Goal: Contribute content: Contribute content

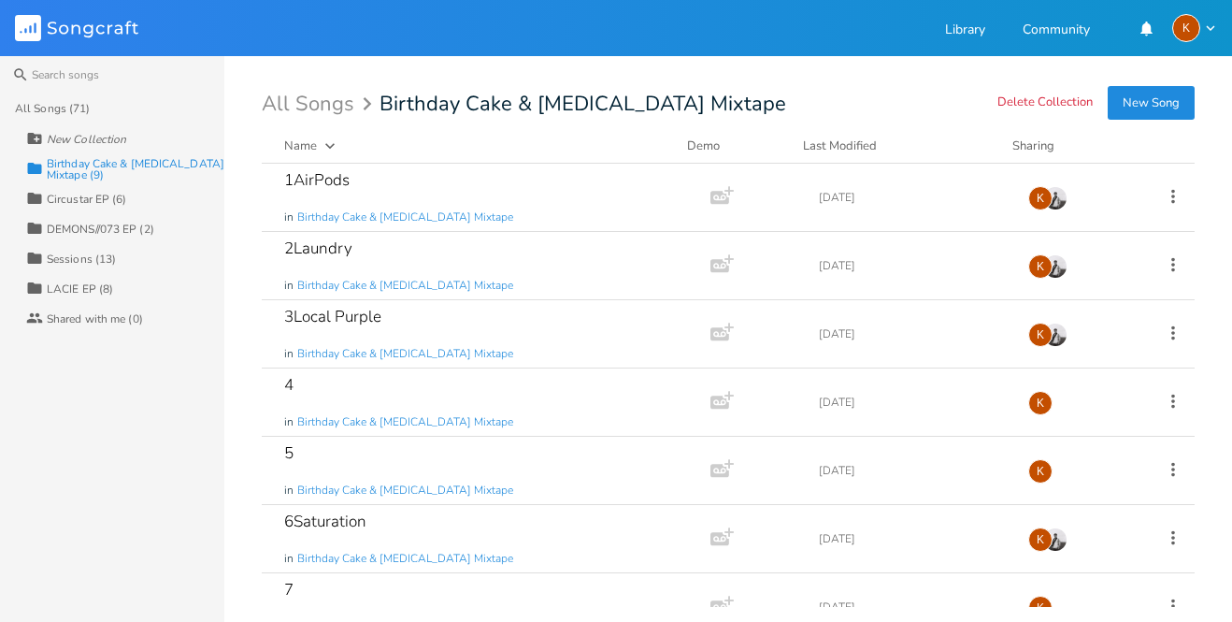
scroll to position [171, 0]
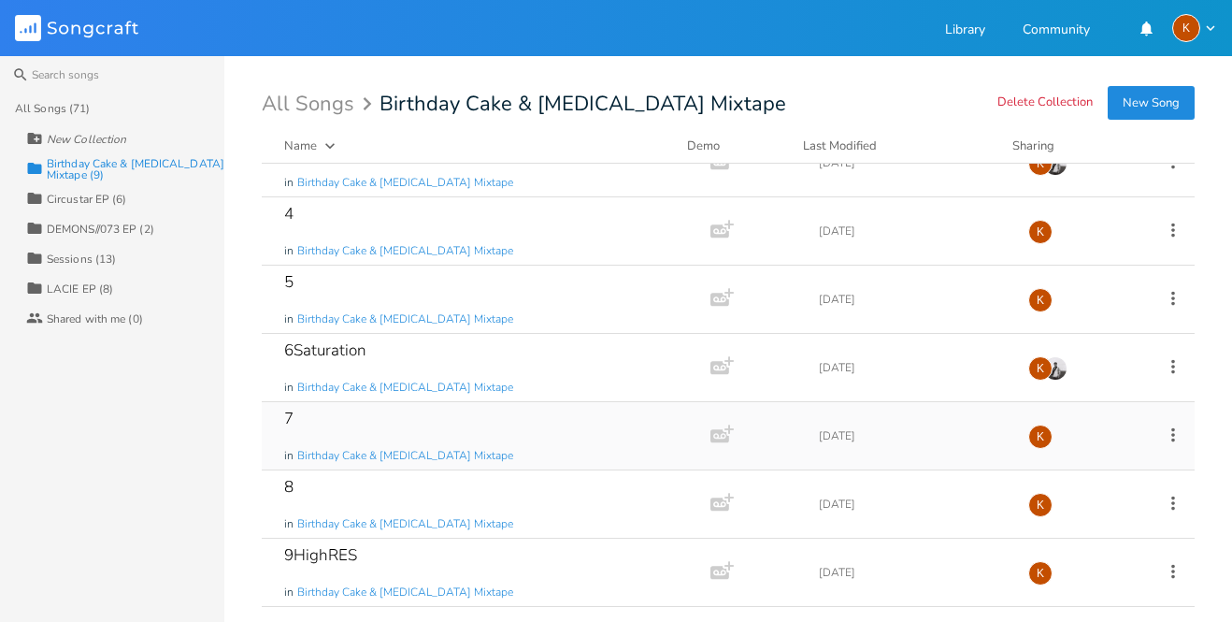
click at [384, 423] on div "7 in Birthday Cake & [MEDICAL_DATA] Mixtape" at bounding box center [482, 435] width 396 height 67
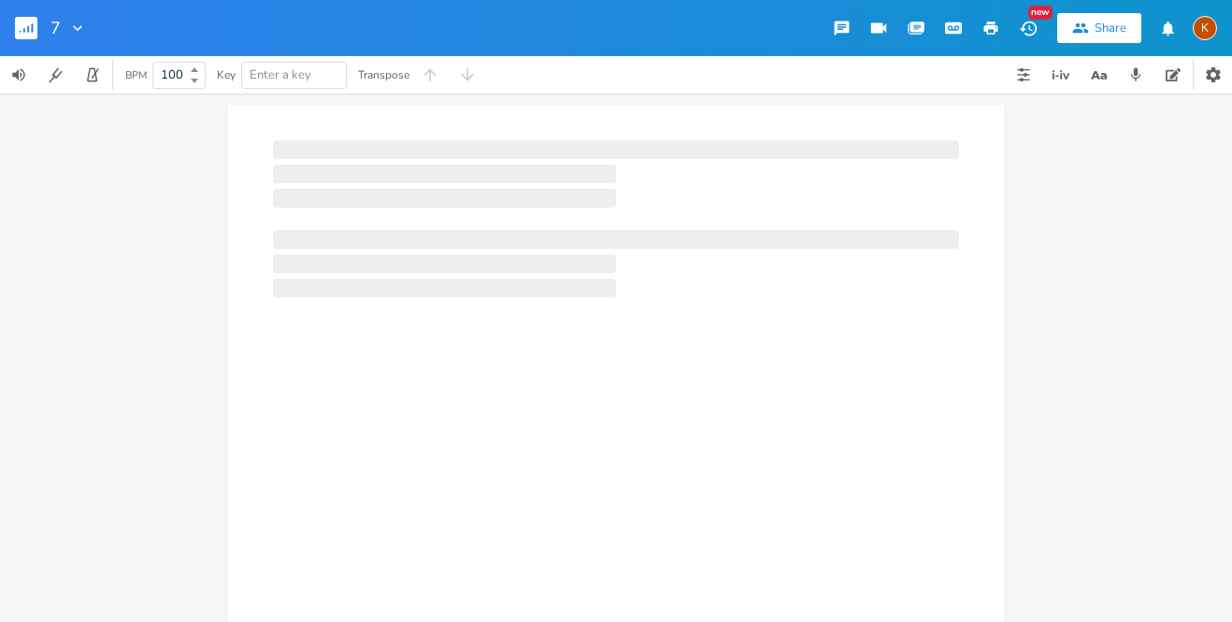
type input "100"
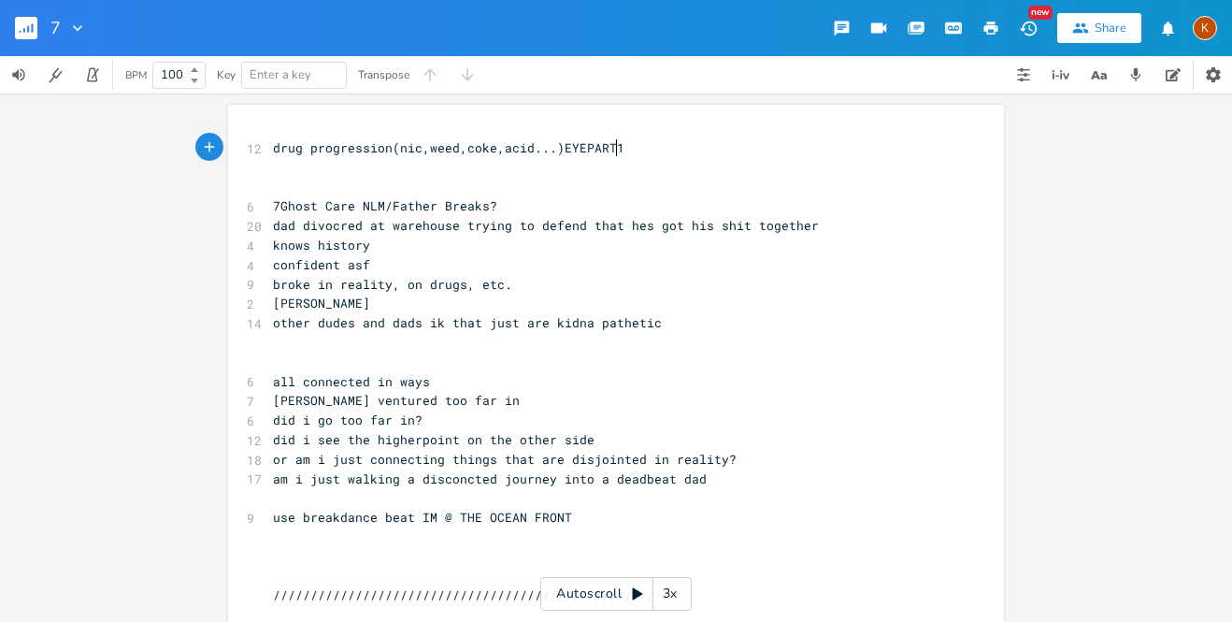
click at [273, 159] on span "​" at bounding box center [273, 167] width 0 height 17
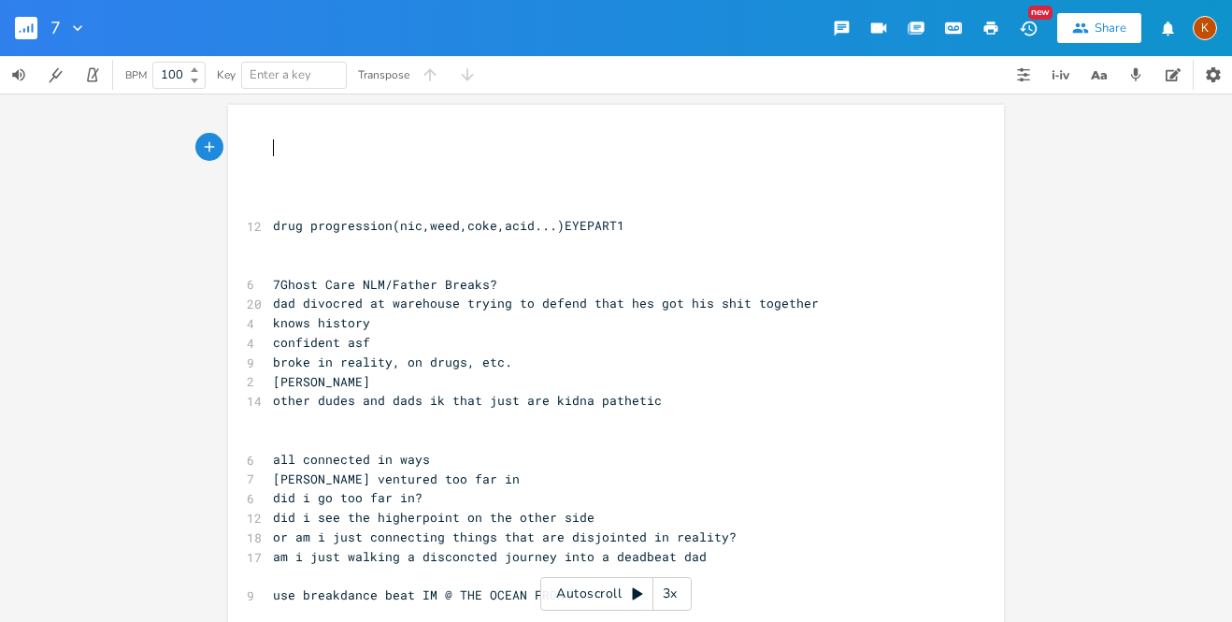
type textarea "d"
type textarea "[MEDICAL_DATA]"
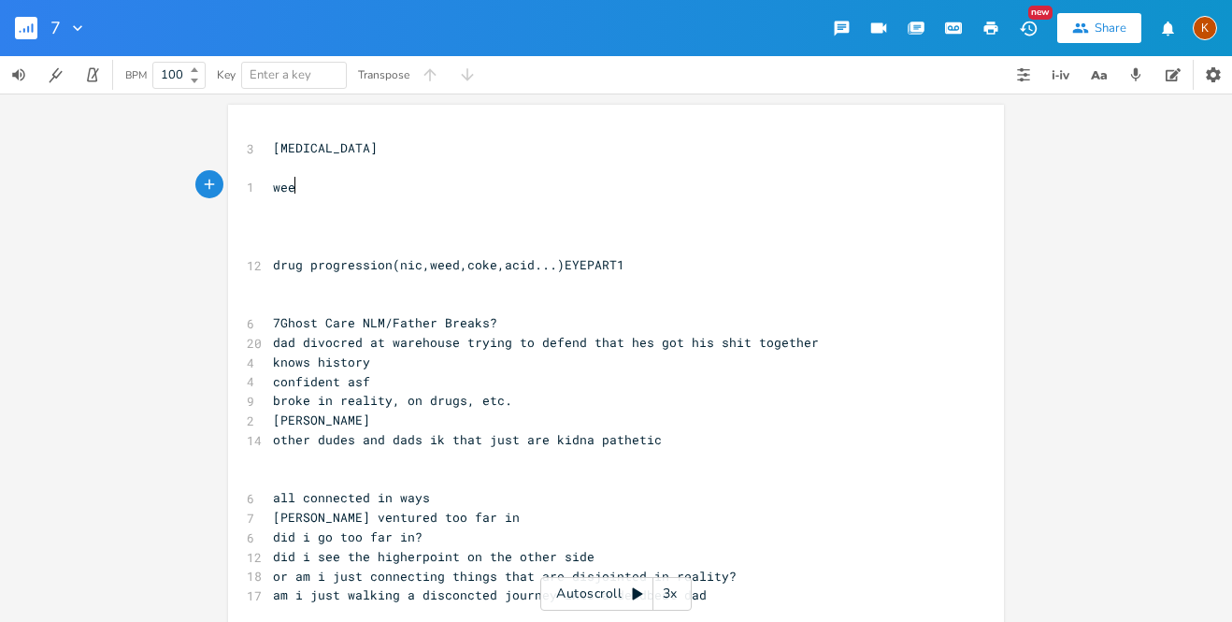
type textarea "weed"
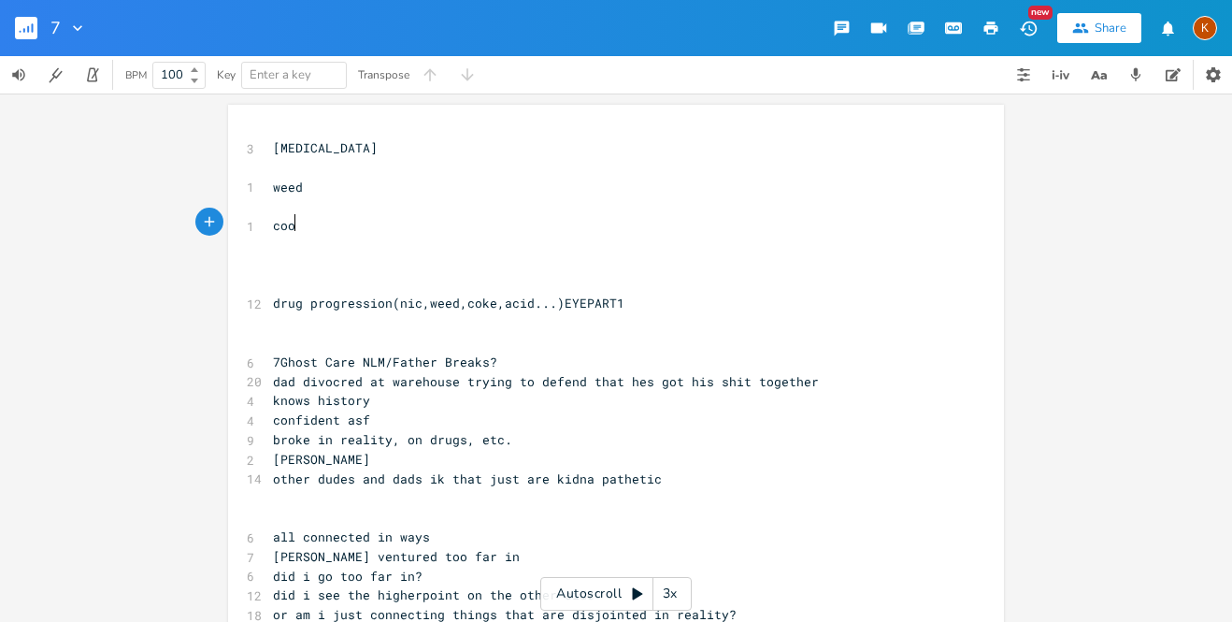
type textarea "[PERSON_NAME]"
type textarea "ke"
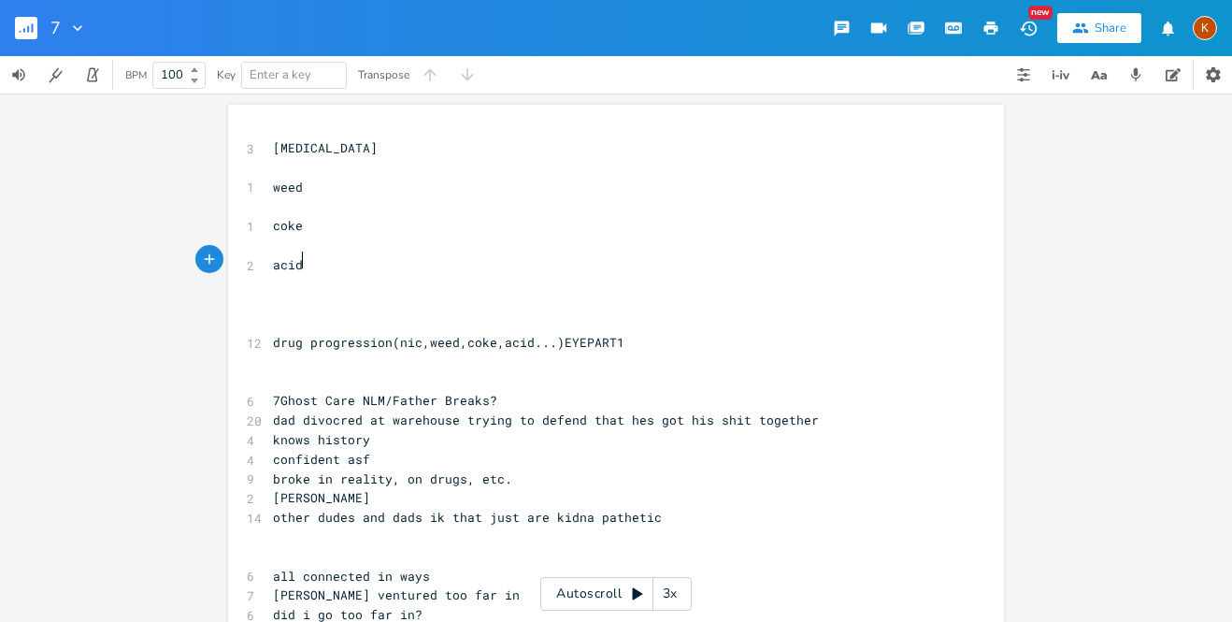
type textarea "acide"
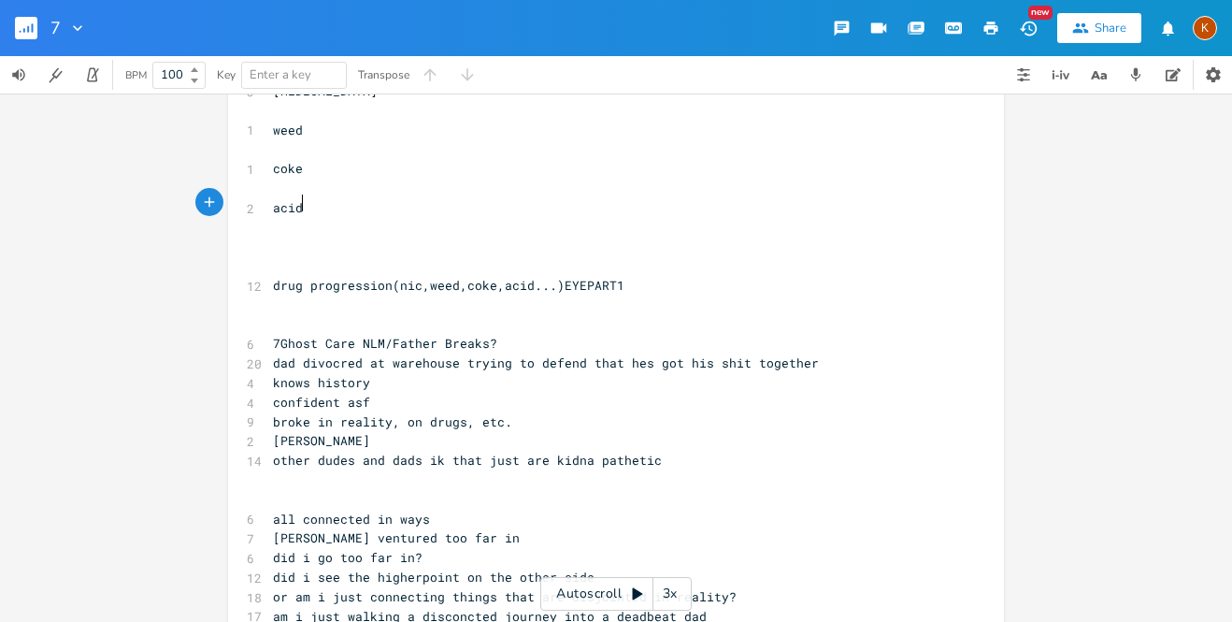
scroll to position [0, 0]
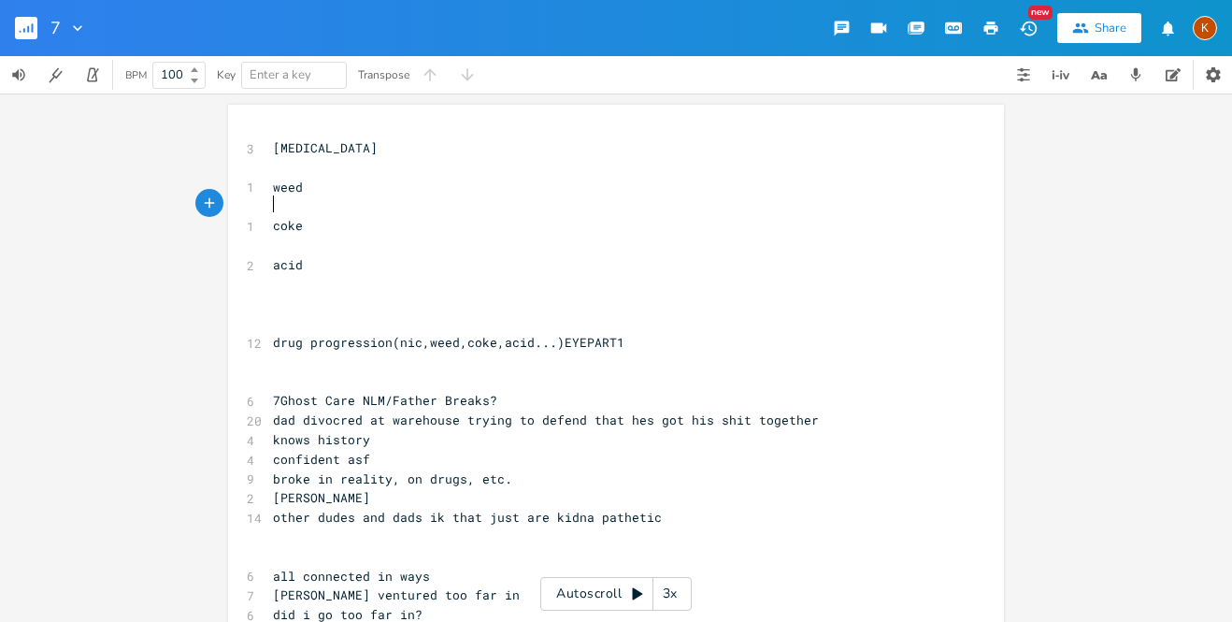
click at [288, 199] on pre "​" at bounding box center [606, 206] width 675 height 20
type textarea "[PERSON_NAME]"
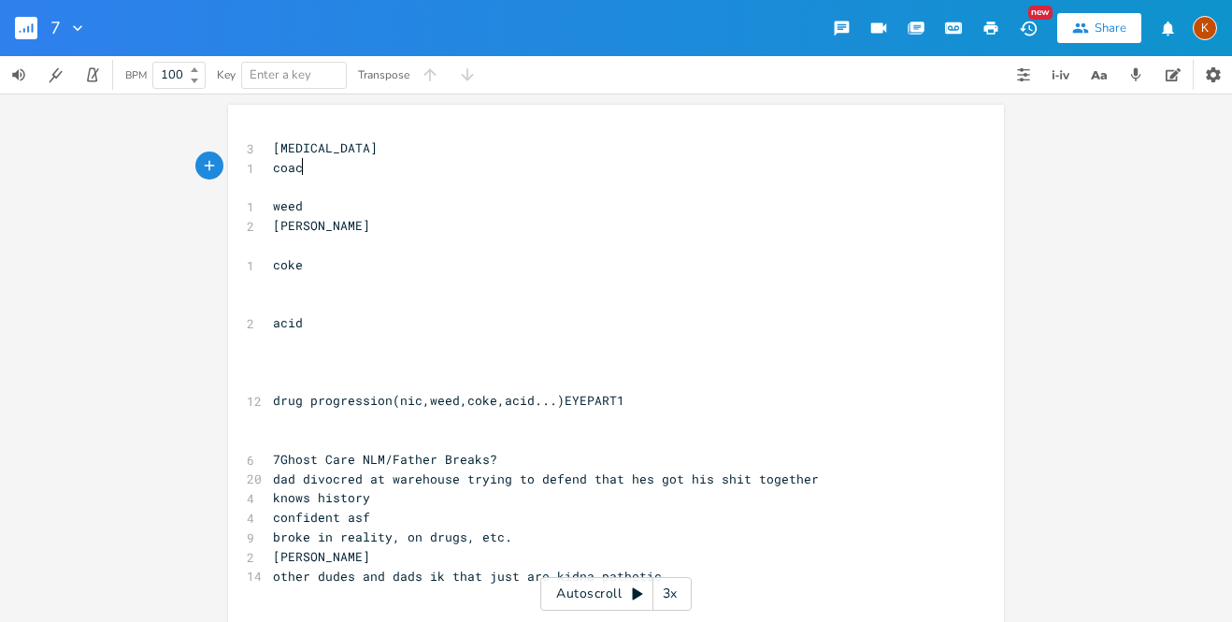
type textarea "coach"
type textarea "got my sit"
type textarea "hit together"
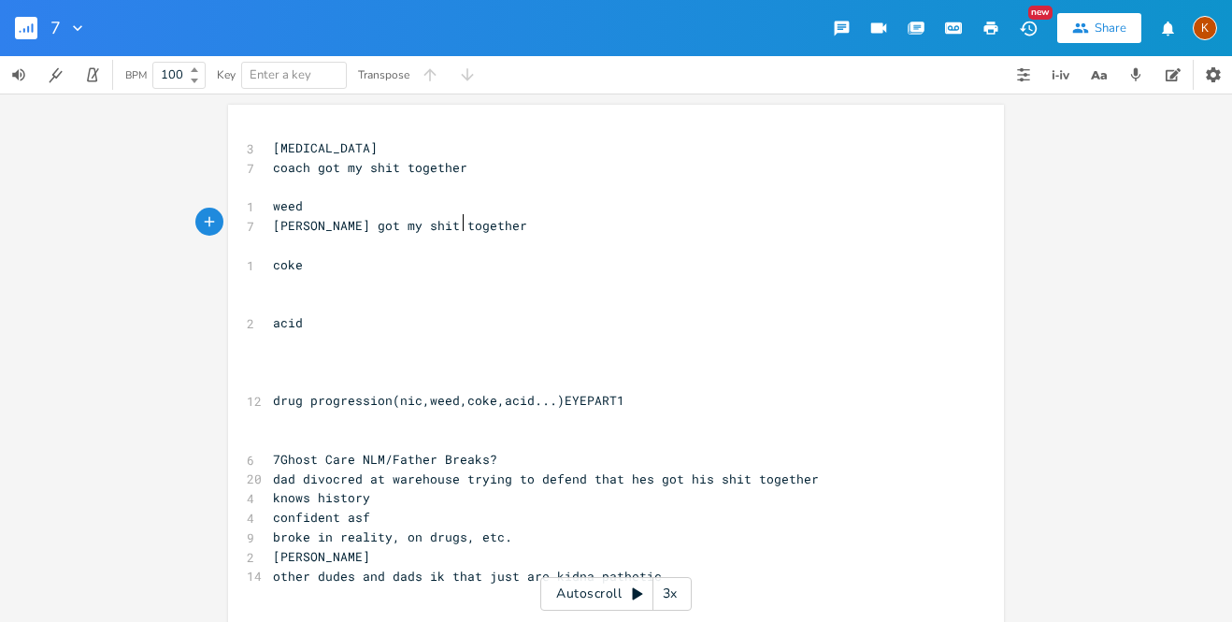
type textarea "got my shit together"
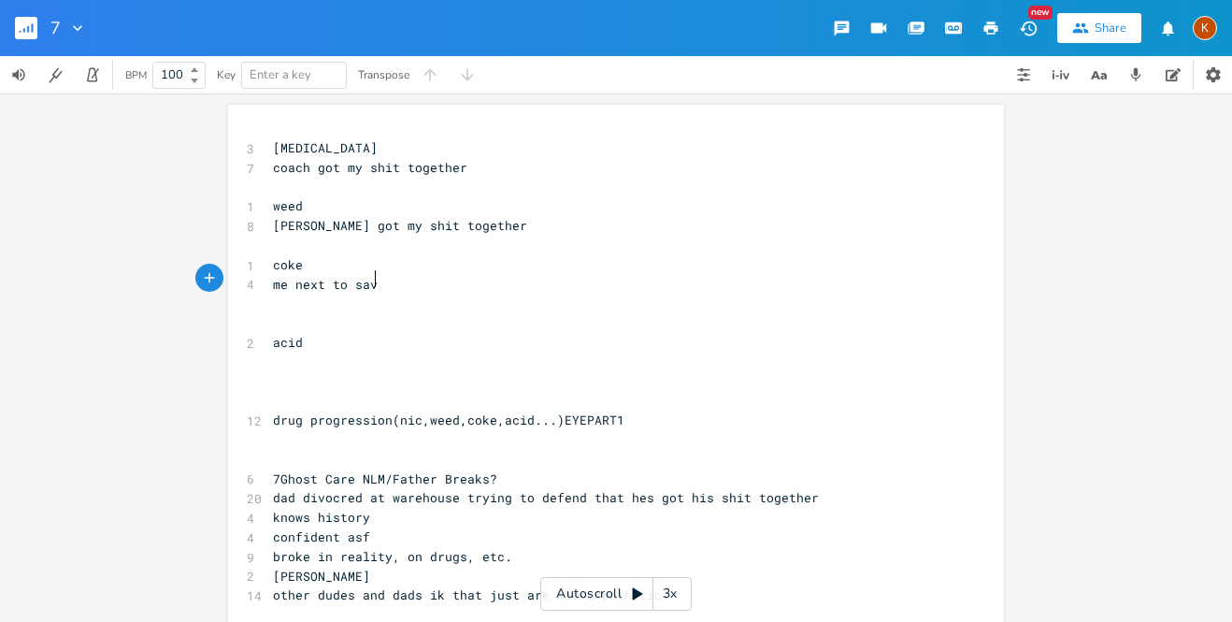
type textarea "me next to savv"
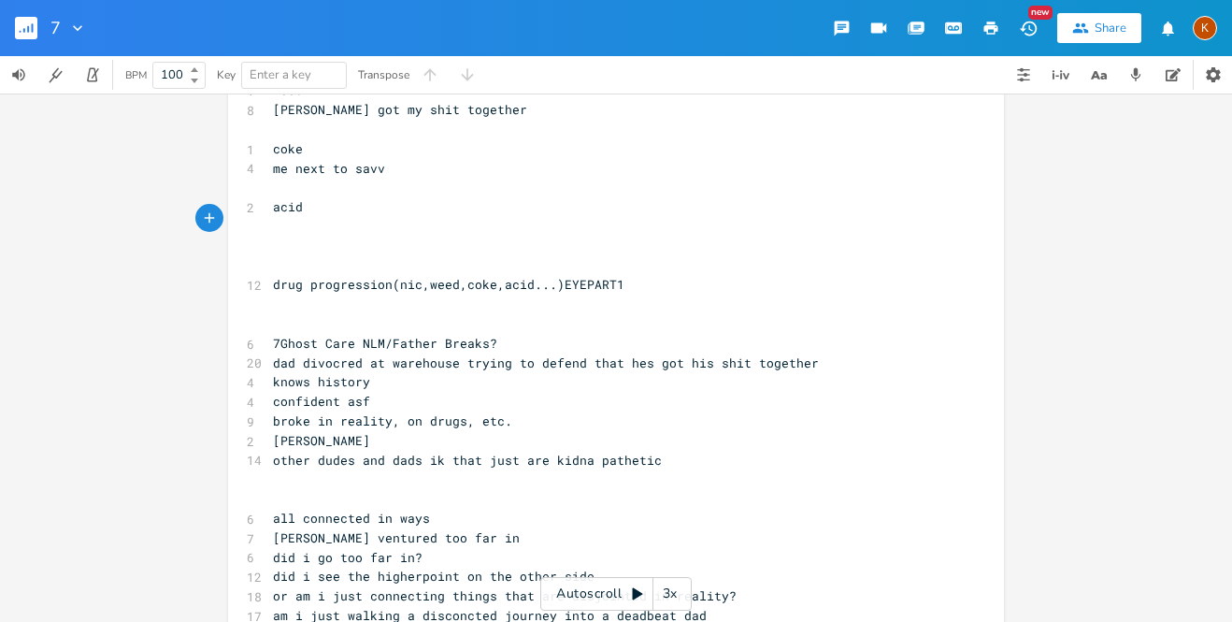
scroll to position [118, 0]
click at [372, 410] on span "broke in reality, on drugs, etc." at bounding box center [392, 418] width 239 height 17
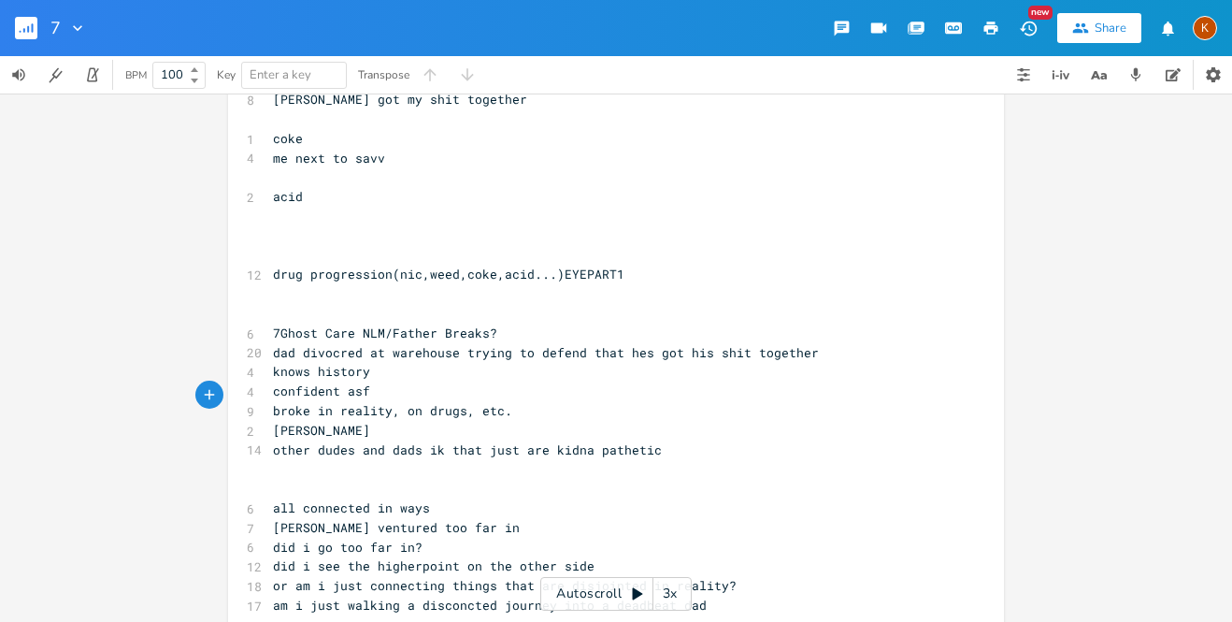
scroll to position [137, 0]
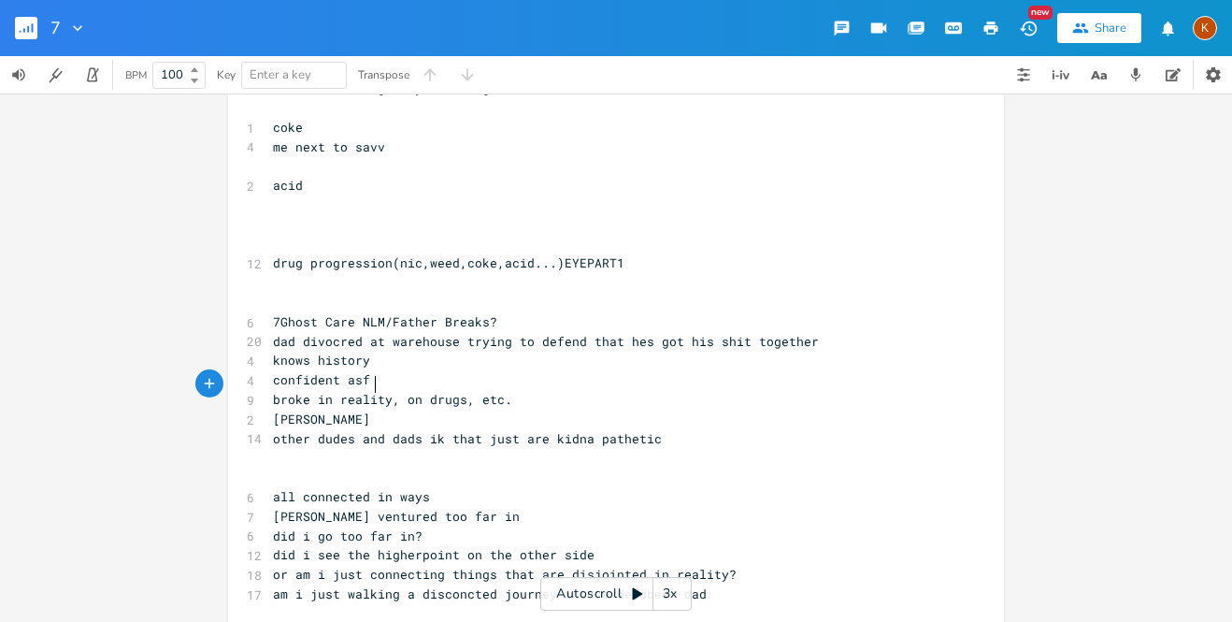
click at [273, 313] on span "7Ghost Care NLM/Father Breaks?" at bounding box center [385, 321] width 224 height 17
type textarea "7Ghost Care NLM/Father Breaks?"
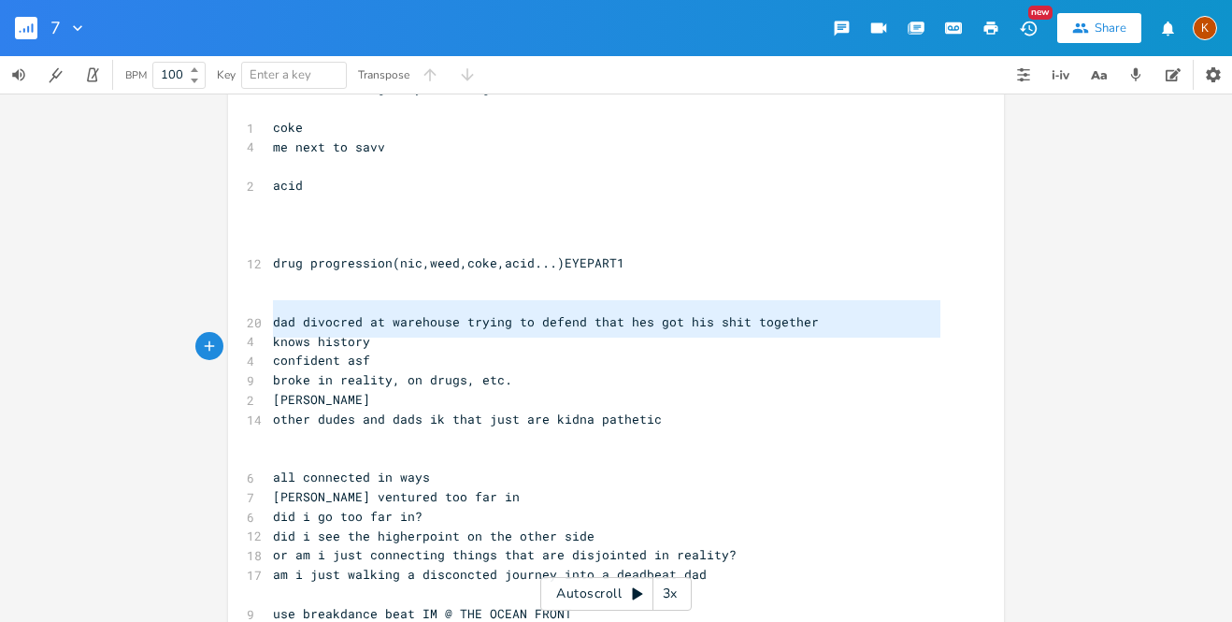
type textarea "dad divocred at warehouse trying to defend that hes got his shit together knows…"
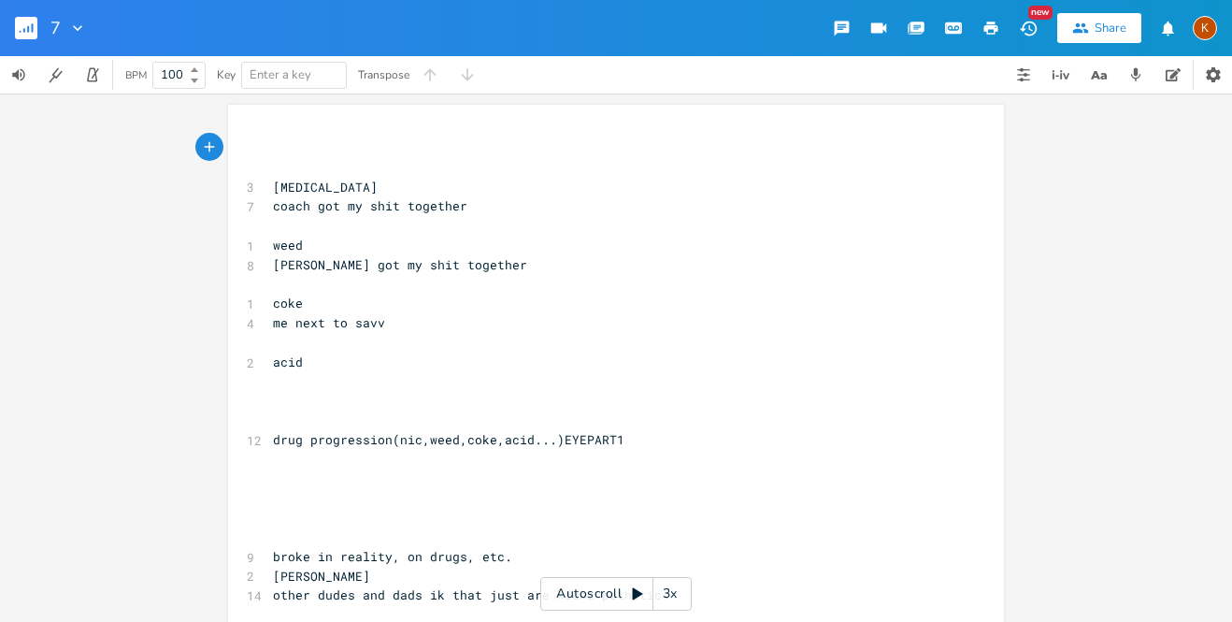
click at [269, 199] on pre "coach got my shit together" at bounding box center [606, 206] width 675 height 20
type textarea "[MEDICAL_DATA]"
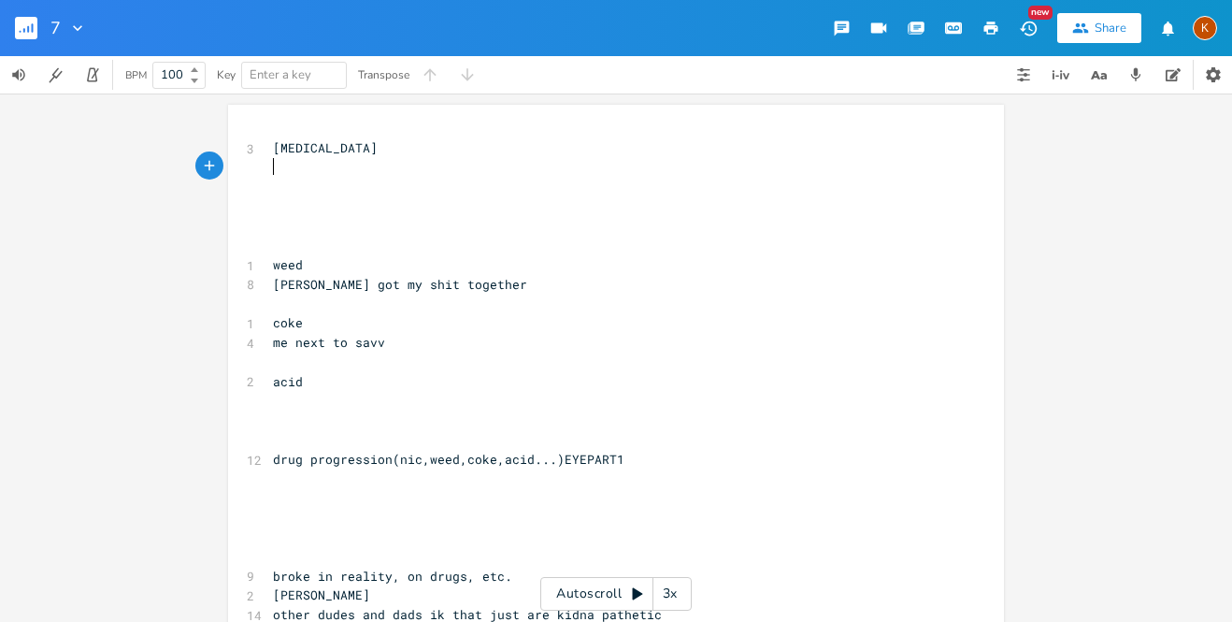
click at [287, 296] on pre "​" at bounding box center [606, 304] width 675 height 20
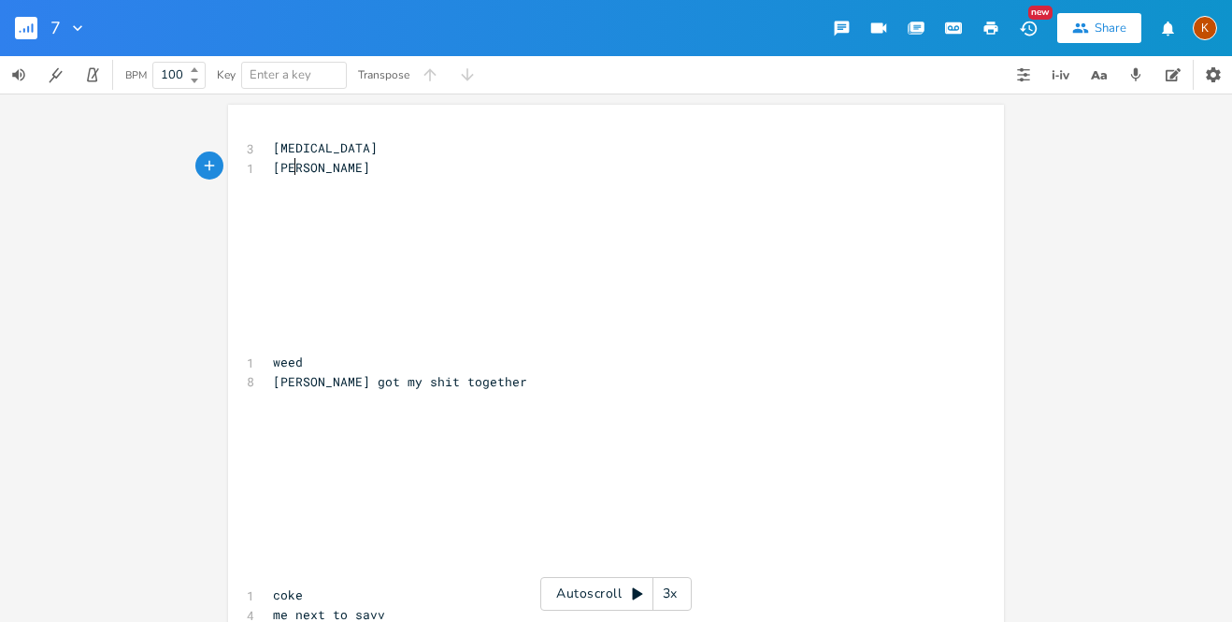
type textarea "tomm"
type textarea "tommmy/wsddesigner"
type textarea "worker i know mixed"
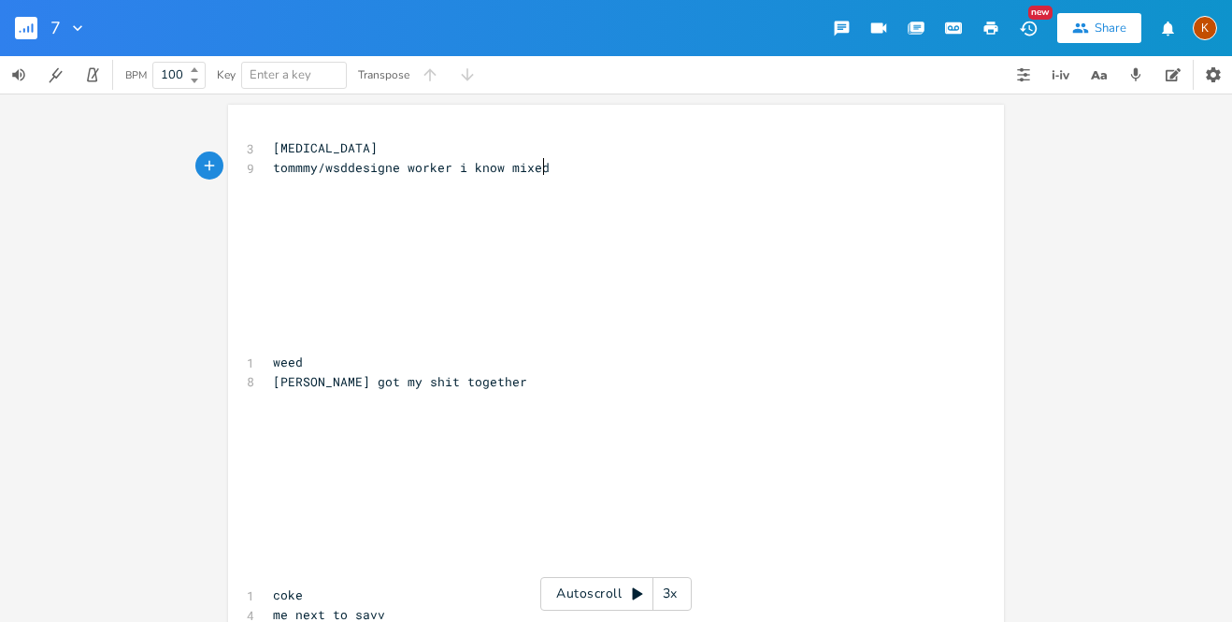
click at [480, 372] on pre "[PERSON_NAME] got my shit together" at bounding box center [606, 382] width 675 height 20
click at [604, 172] on pre "tommmy/wsddesigne worker i know mixed" at bounding box center [606, 168] width 675 height 20
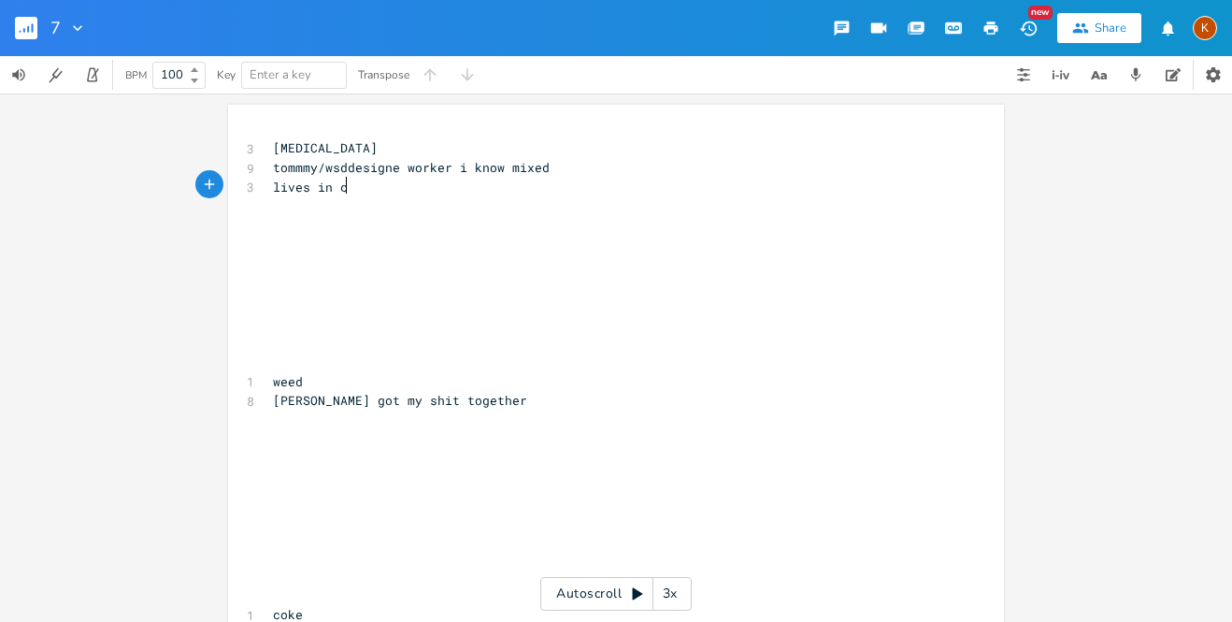
type textarea "lives in car"
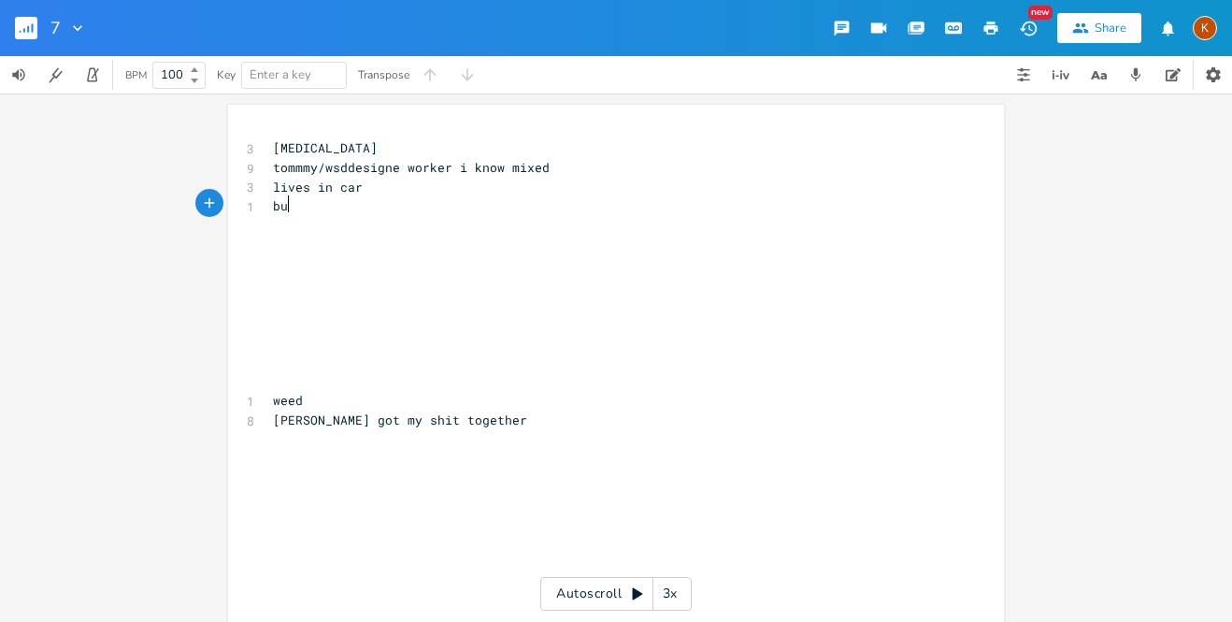
type textarea "bum"
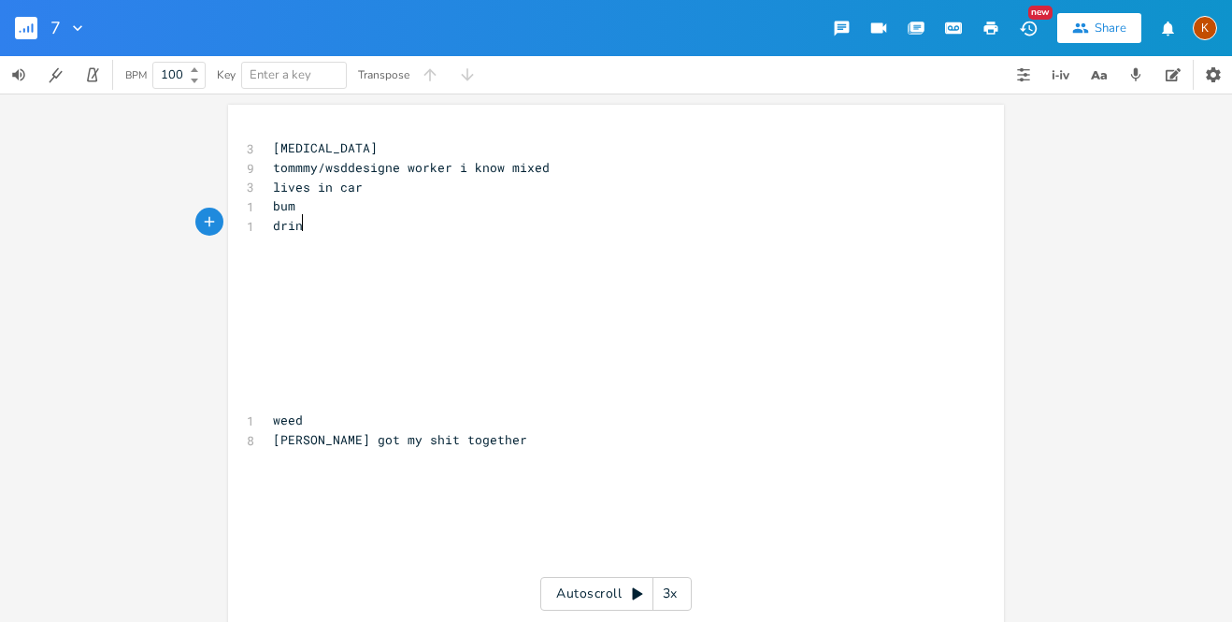
type textarea "drinks"
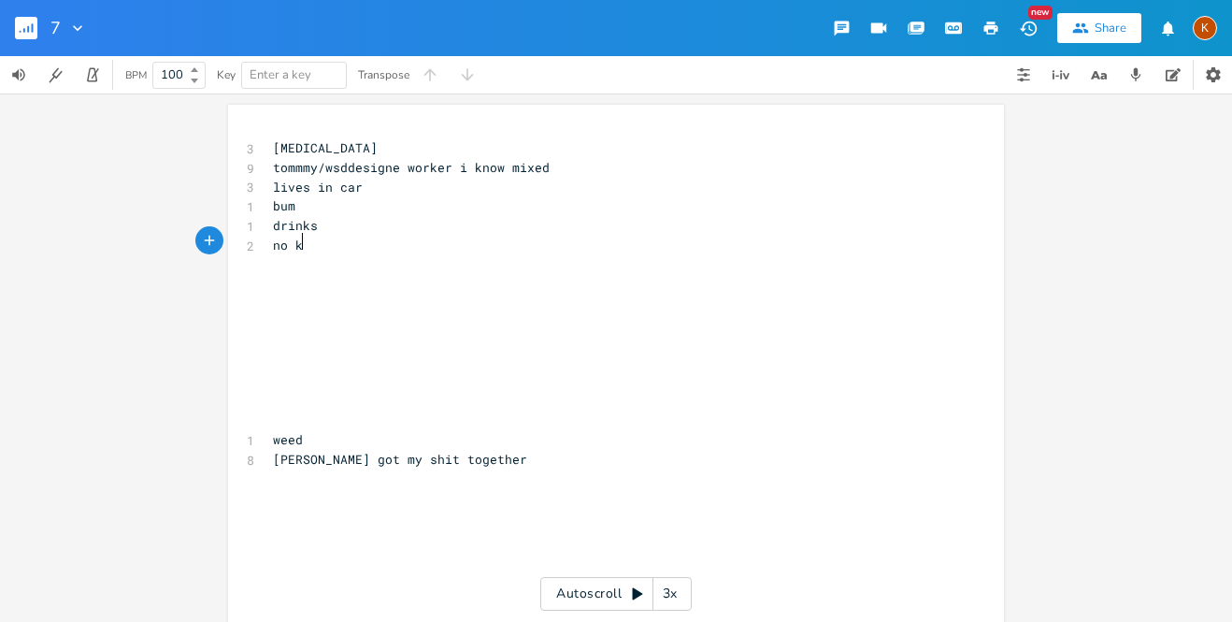
type textarea "no kids"
type textarea "ot there for kids"
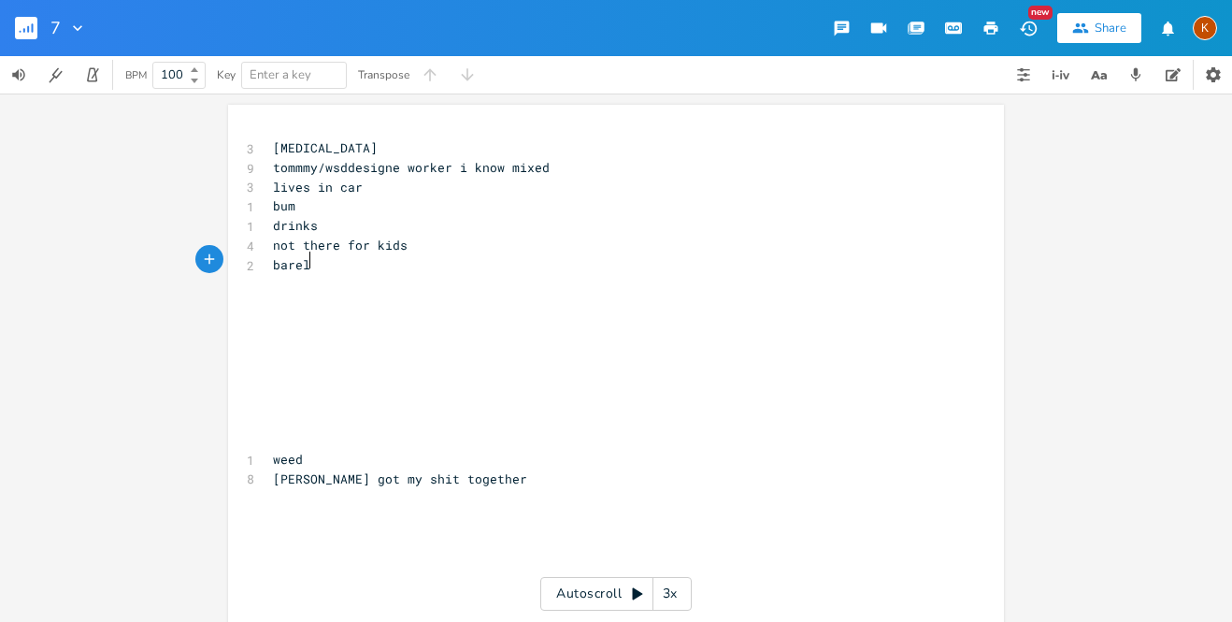
type textarea "barel"
type textarea "y there"
click at [466, 469] on pre "[PERSON_NAME] got my shit together" at bounding box center [606, 479] width 675 height 20
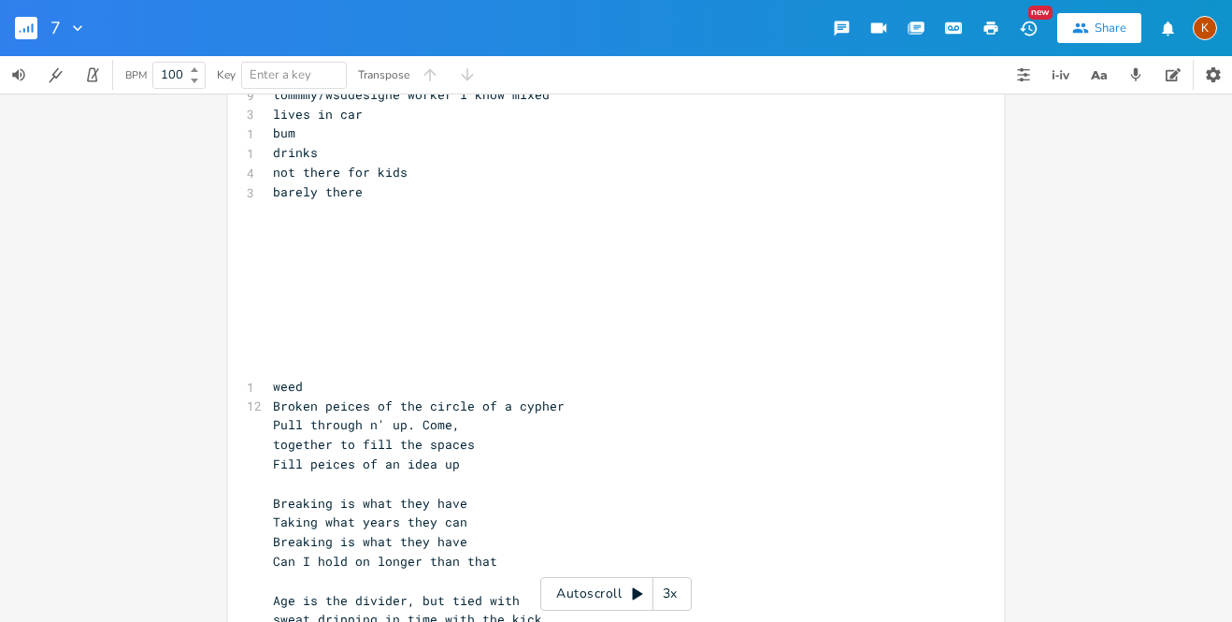
scroll to position [0, 0]
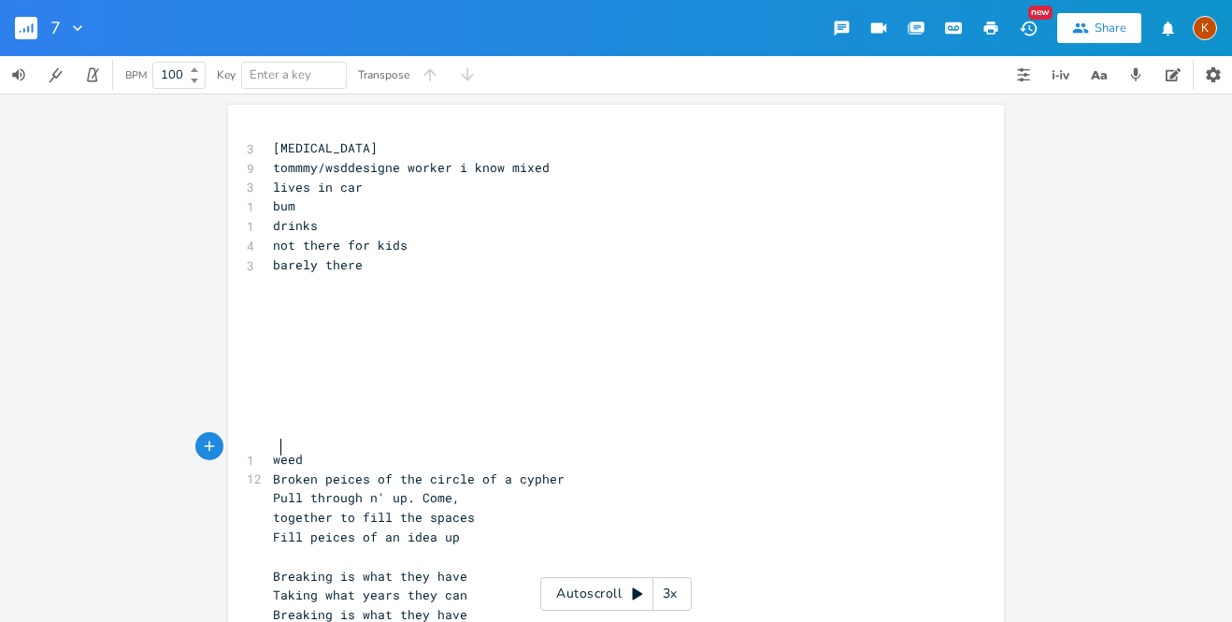
click at [278, 451] on span "weed" at bounding box center [288, 459] width 30 height 17
type textarea "Maju"
type textarea "ju"
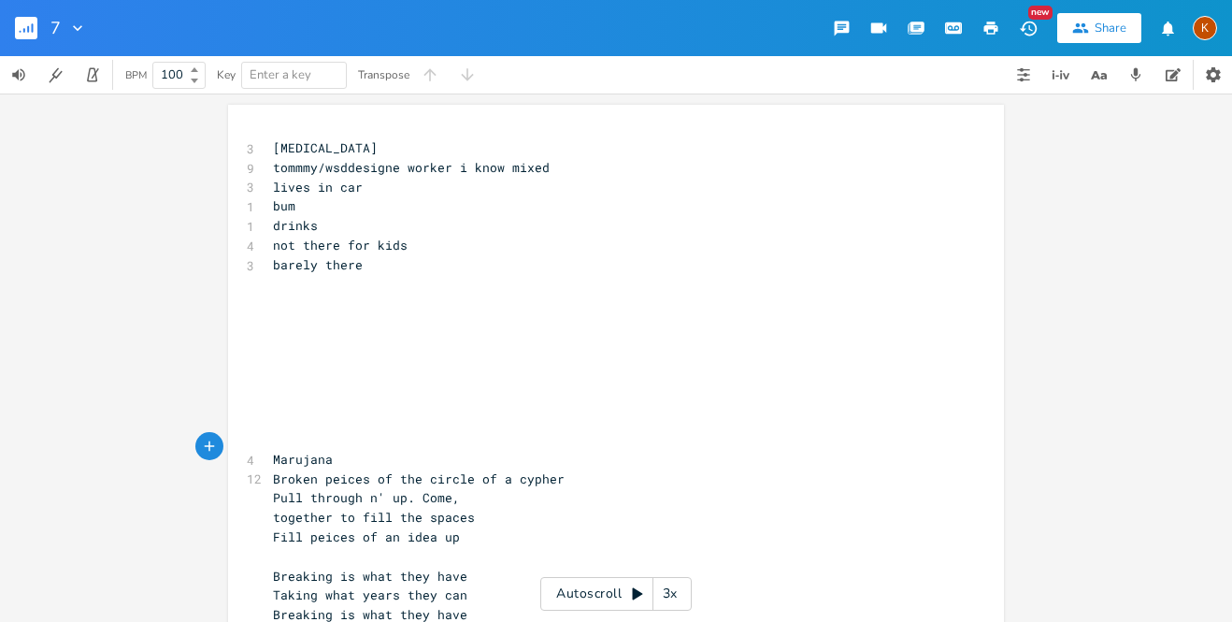
type textarea "rujana"
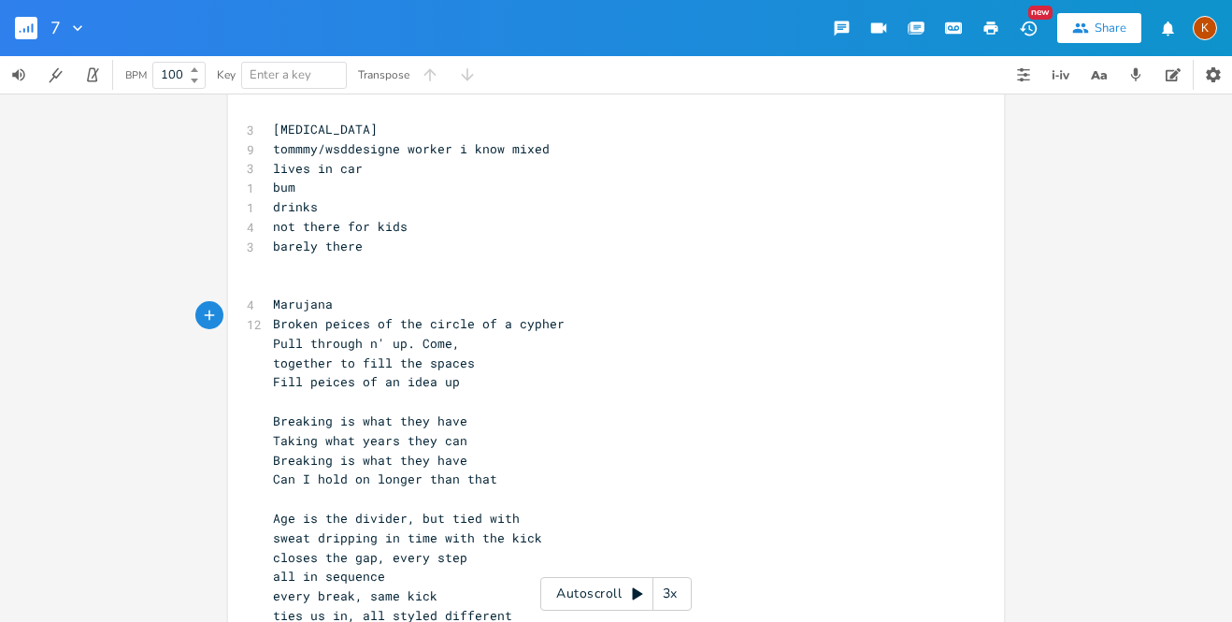
scroll to position [17, 0]
click at [284, 165] on span "lives in car" at bounding box center [318, 170] width 90 height 17
click at [402, 149] on span "tommmy/wsddesigne worker i know mixed" at bounding box center [411, 150] width 277 height 17
type textarea "gn"
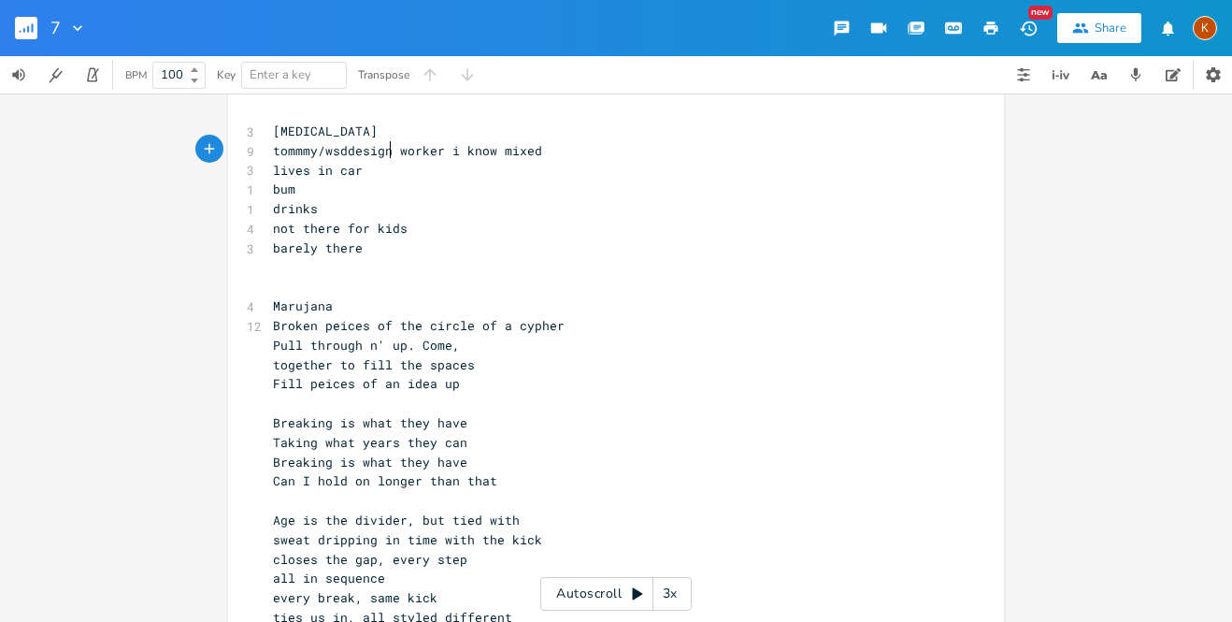
click at [556, 157] on pre "tommmy/wsddesign worker i know mixed" at bounding box center [606, 151] width 675 height 20
type textarea "tigeter"
click at [384, 296] on pre "Marujana" at bounding box center [606, 306] width 675 height 20
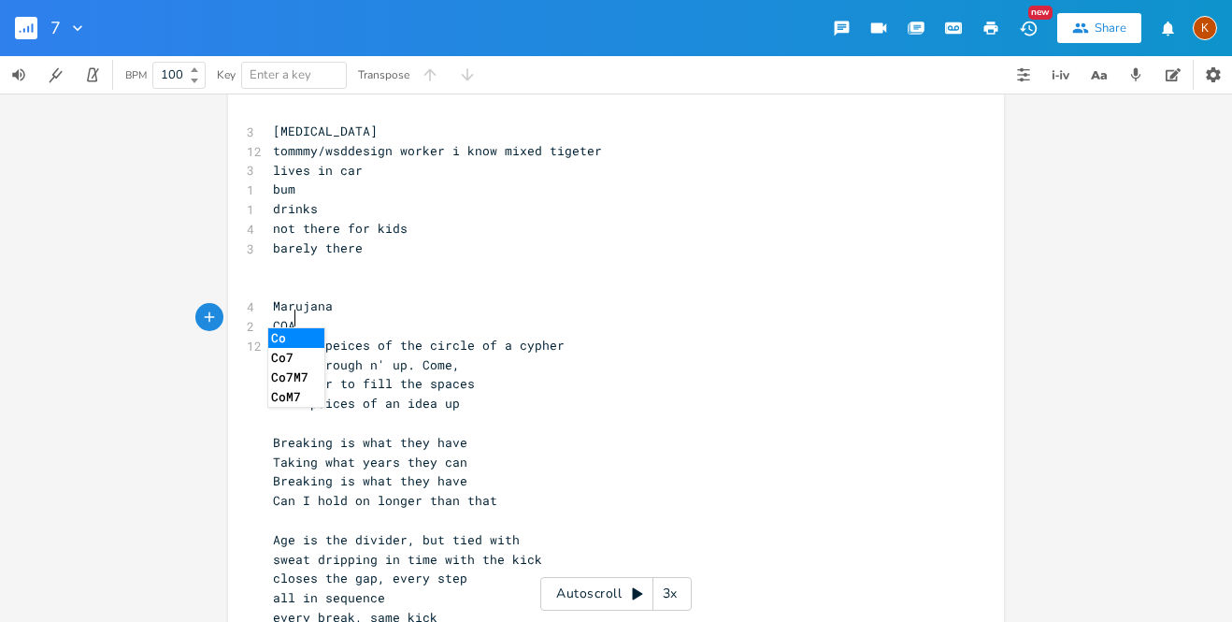
type textarea "[PERSON_NAME]"
type textarea "CH"
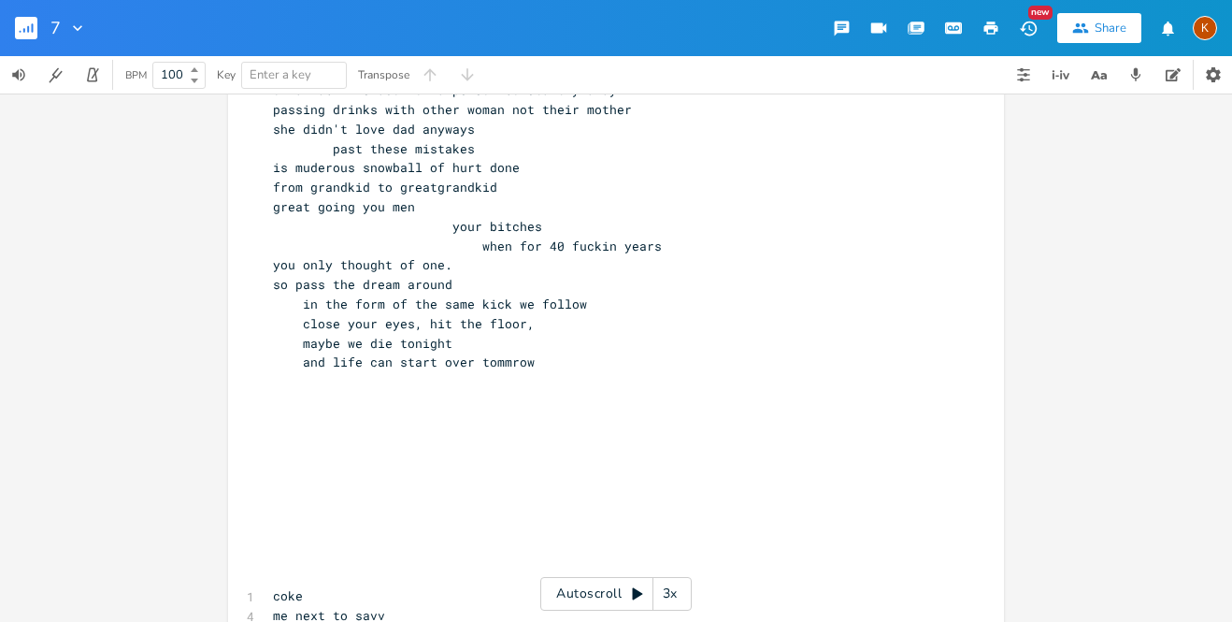
scroll to position [1231, 0]
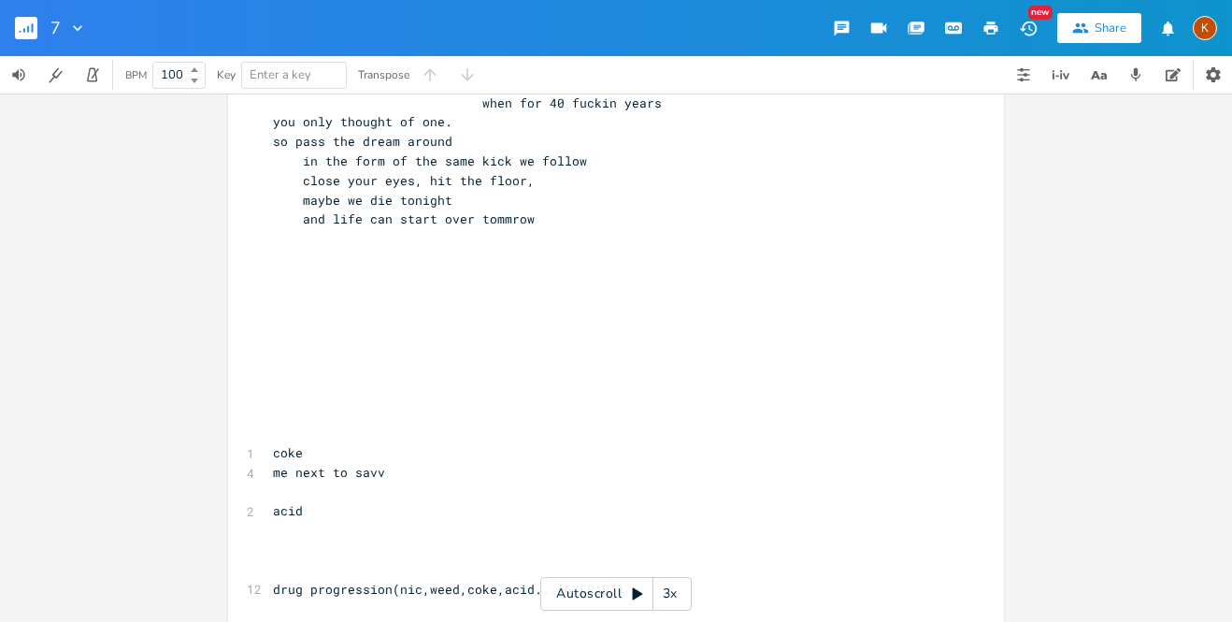
click at [358, 424] on pre "​" at bounding box center [606, 434] width 675 height 20
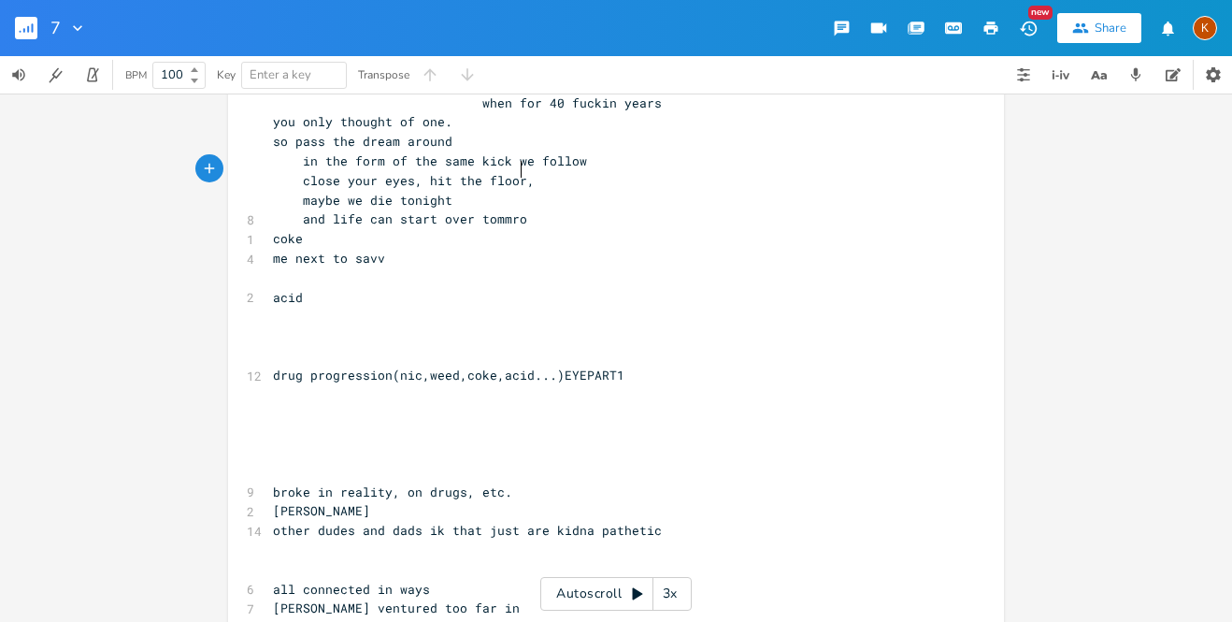
type textarea "w"
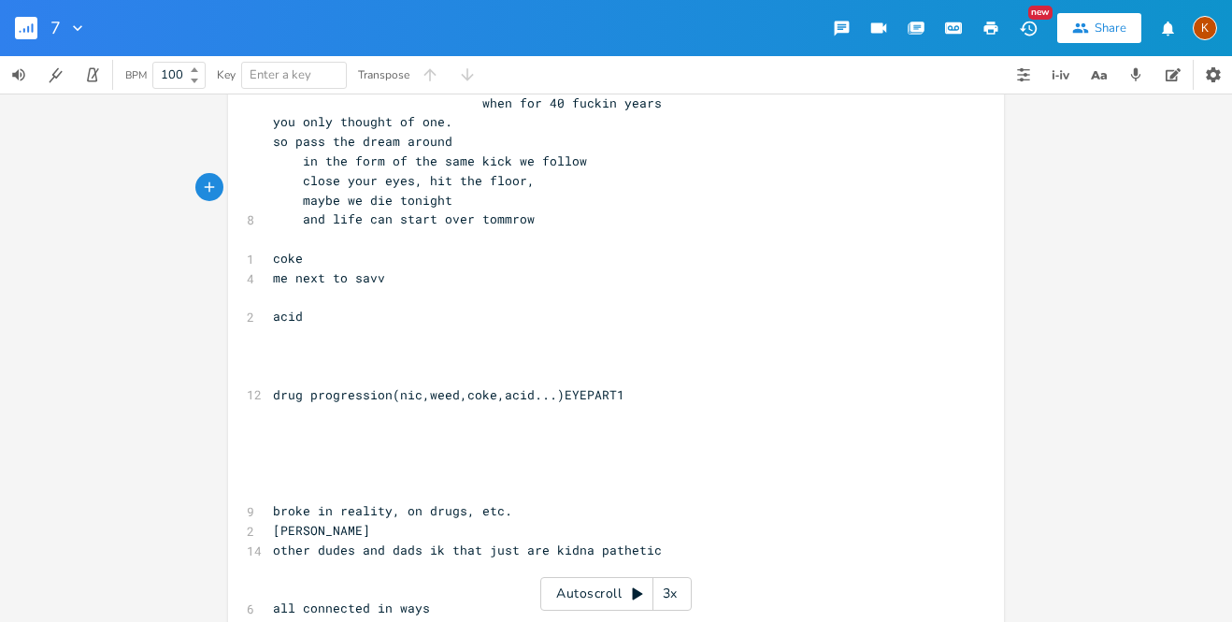
click at [381, 268] on pre "me next to savv" at bounding box center [606, 278] width 675 height 20
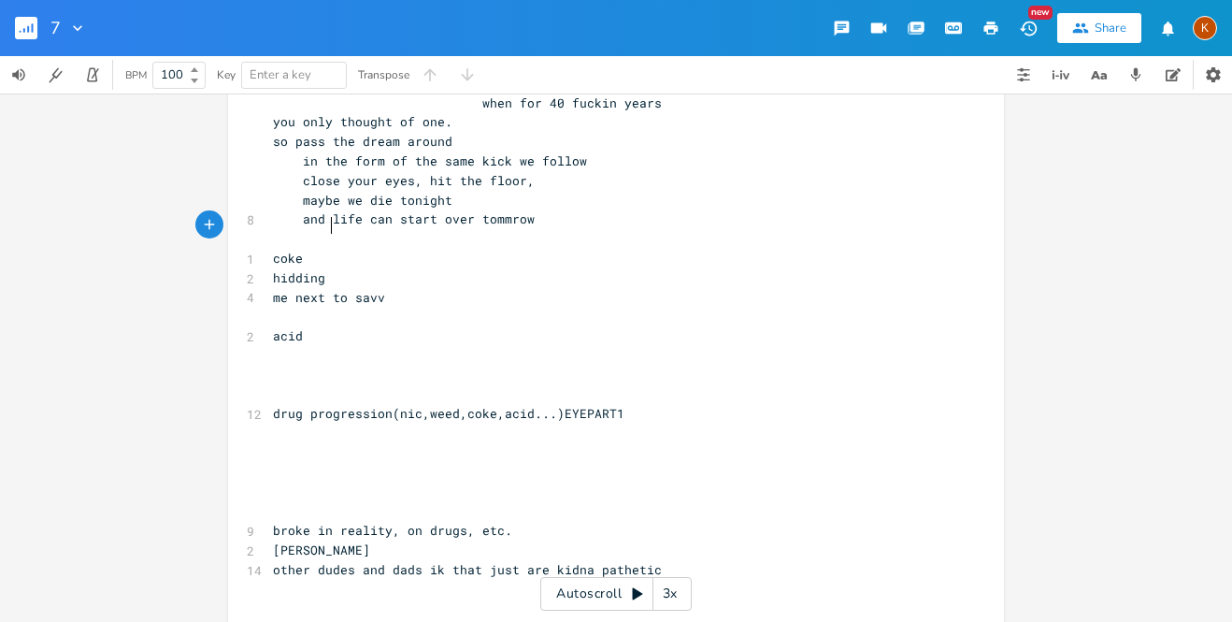
scroll to position [0, 44]
type textarea "hidding weed from his wife"
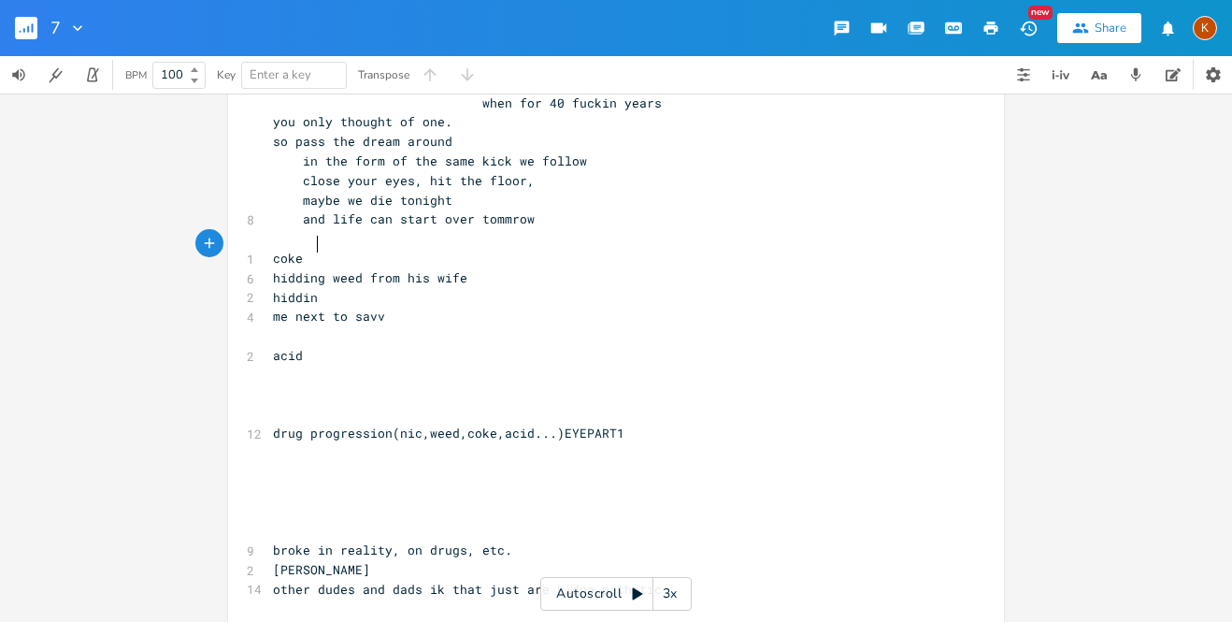
type textarea "hidding"
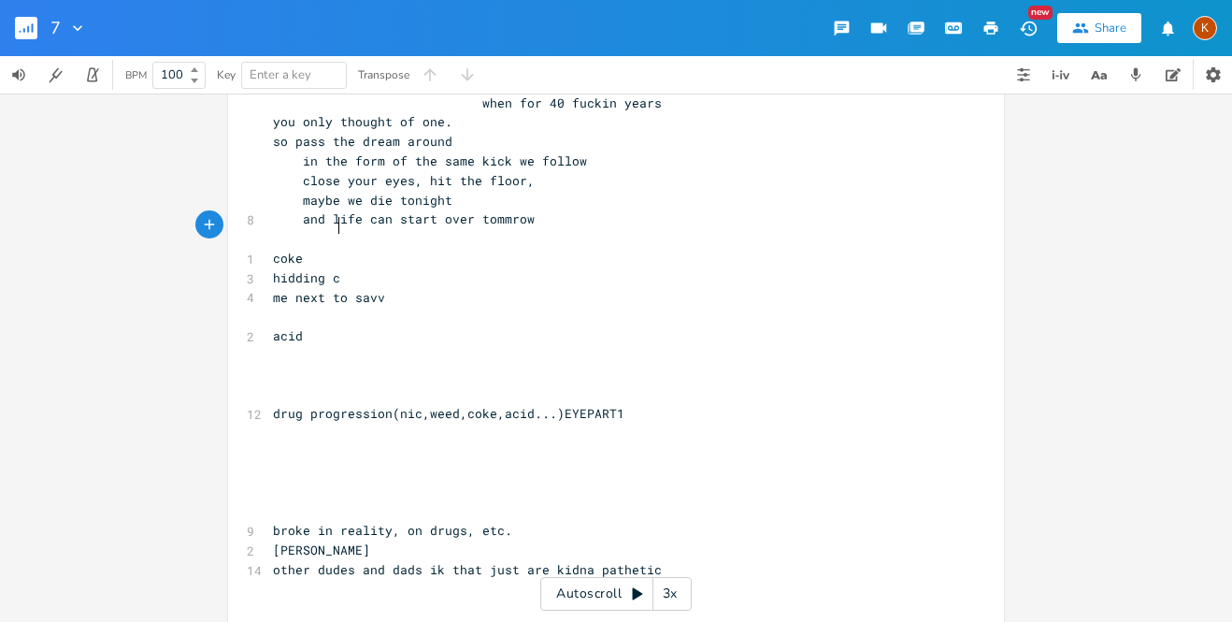
type textarea "ci"
type textarea "oke from"
type textarea "hs"
type textarea "is wife"
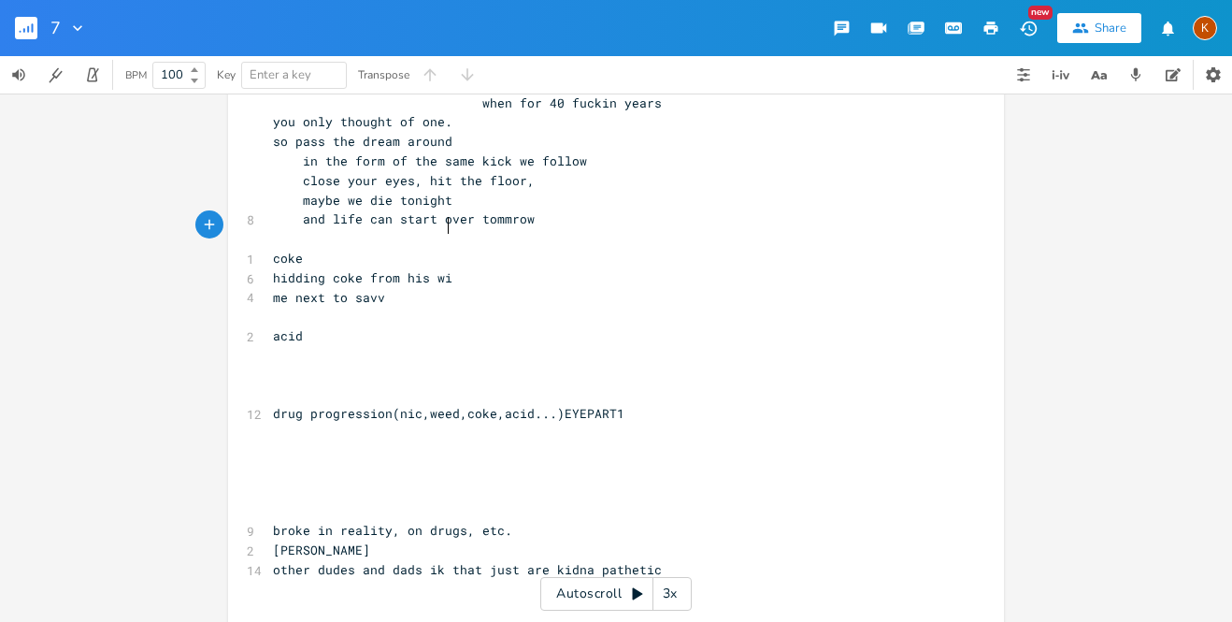
scroll to position [0, 36]
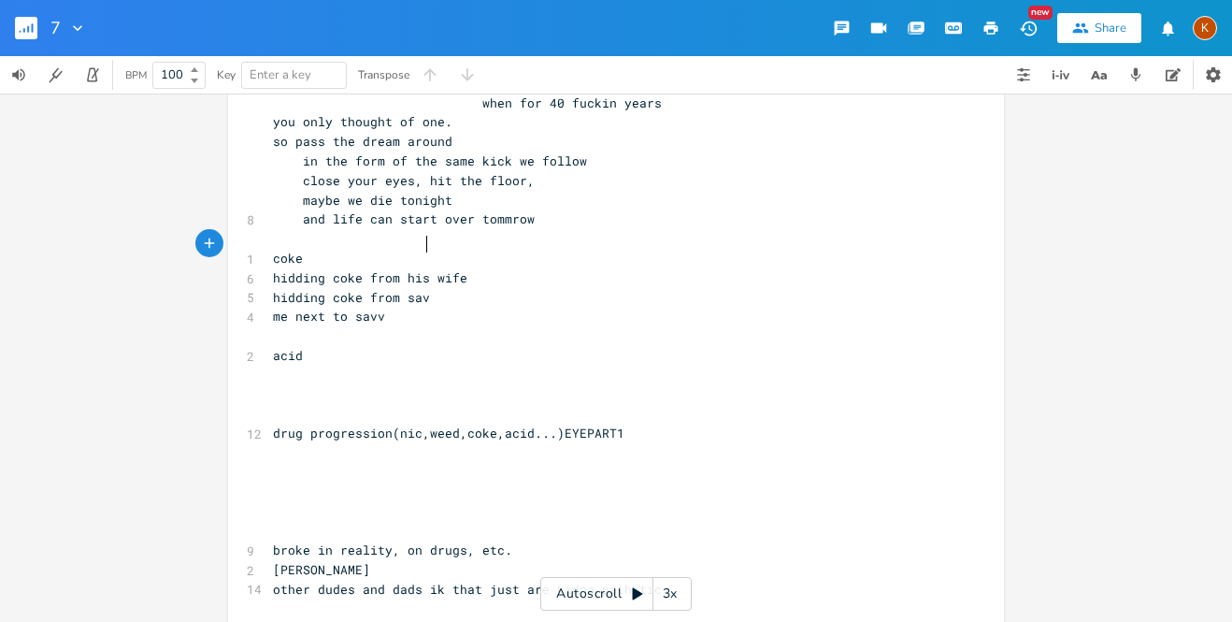
type textarea "hidding coke from savv"
type textarea "me next to savv"
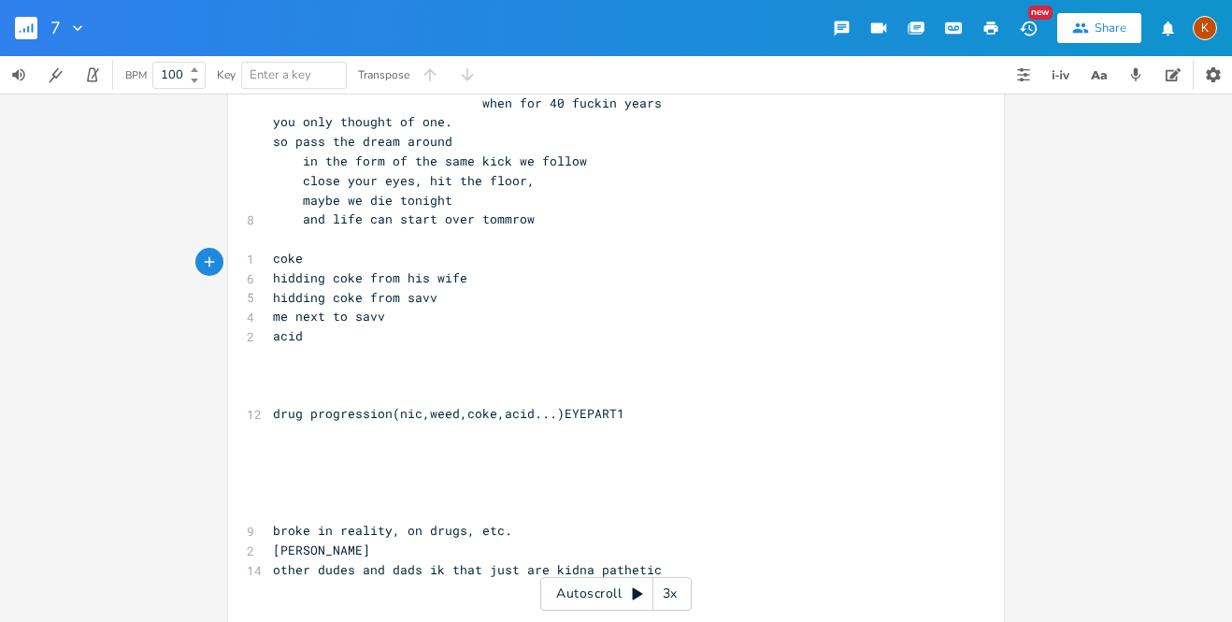
type textarea "me next to savv"
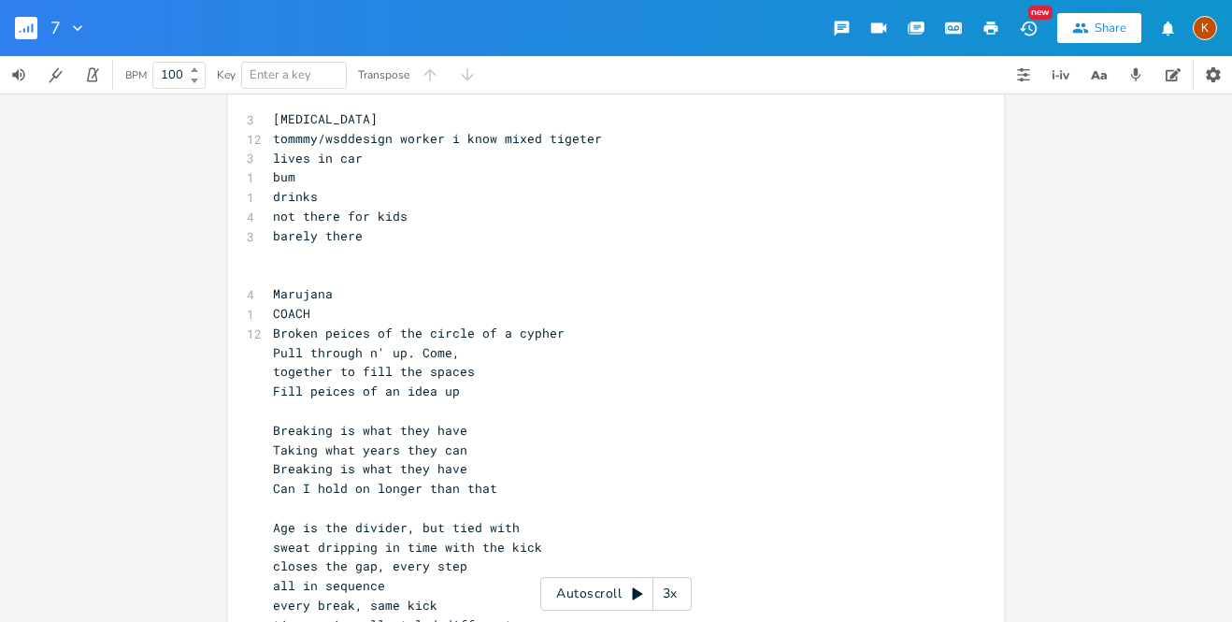
scroll to position [28, 0]
click at [275, 145] on span "tommmy/wsddesign worker i know mixed tigeter" at bounding box center [437, 139] width 329 height 17
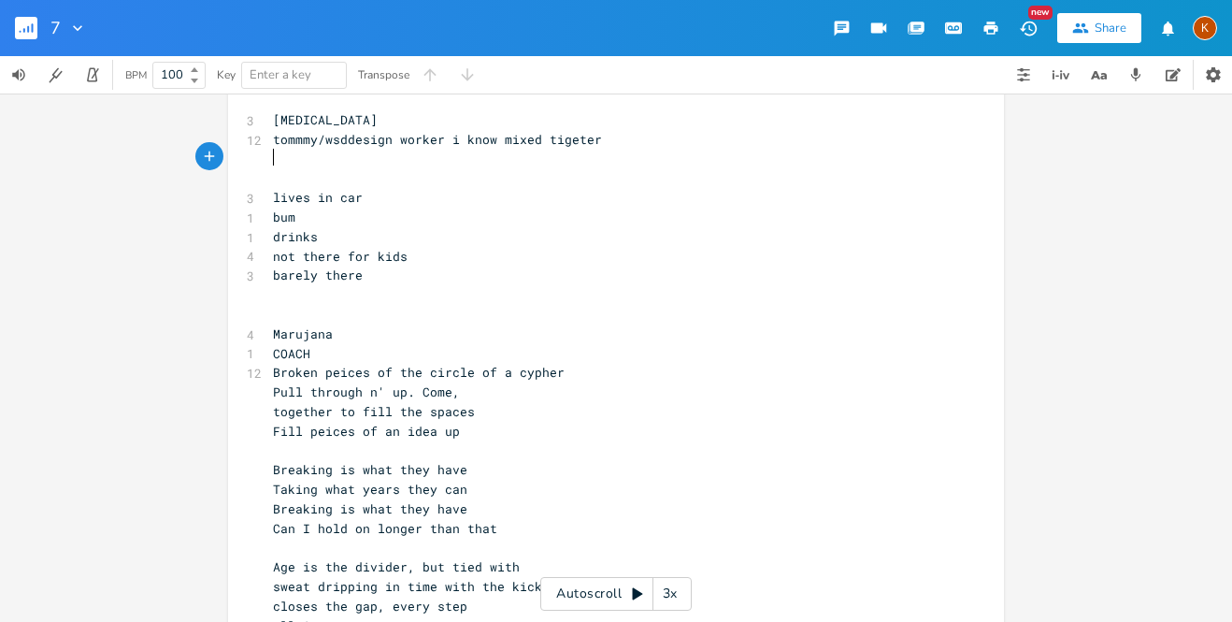
type textarea "i"
type textarea "he says"
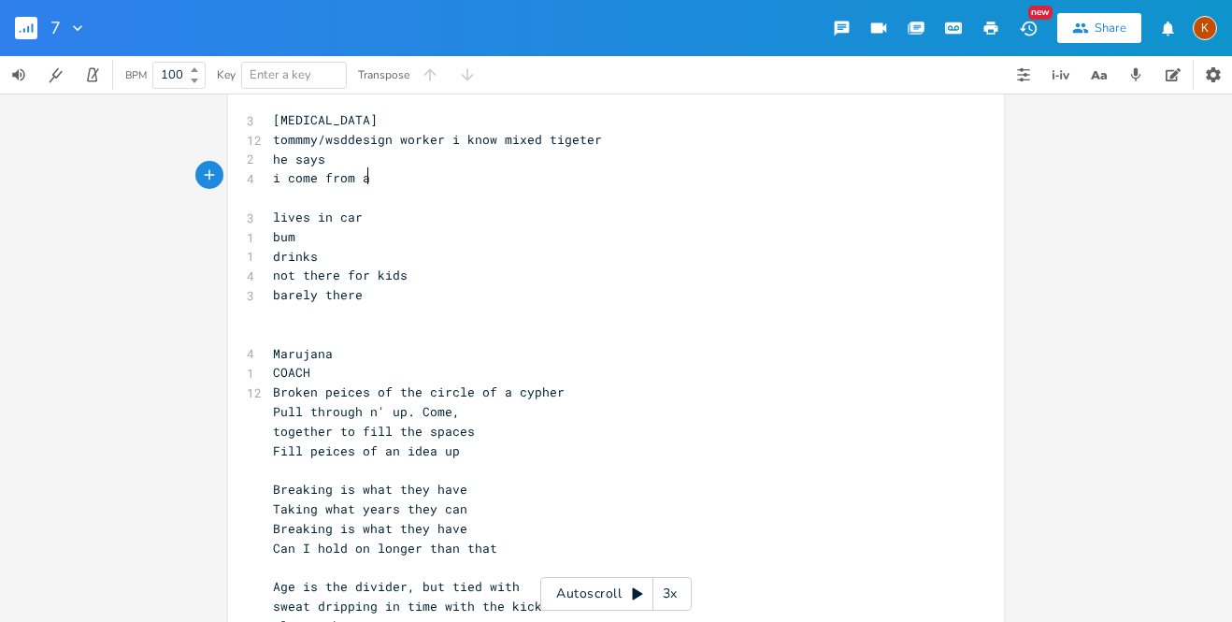
type textarea "i come from a"
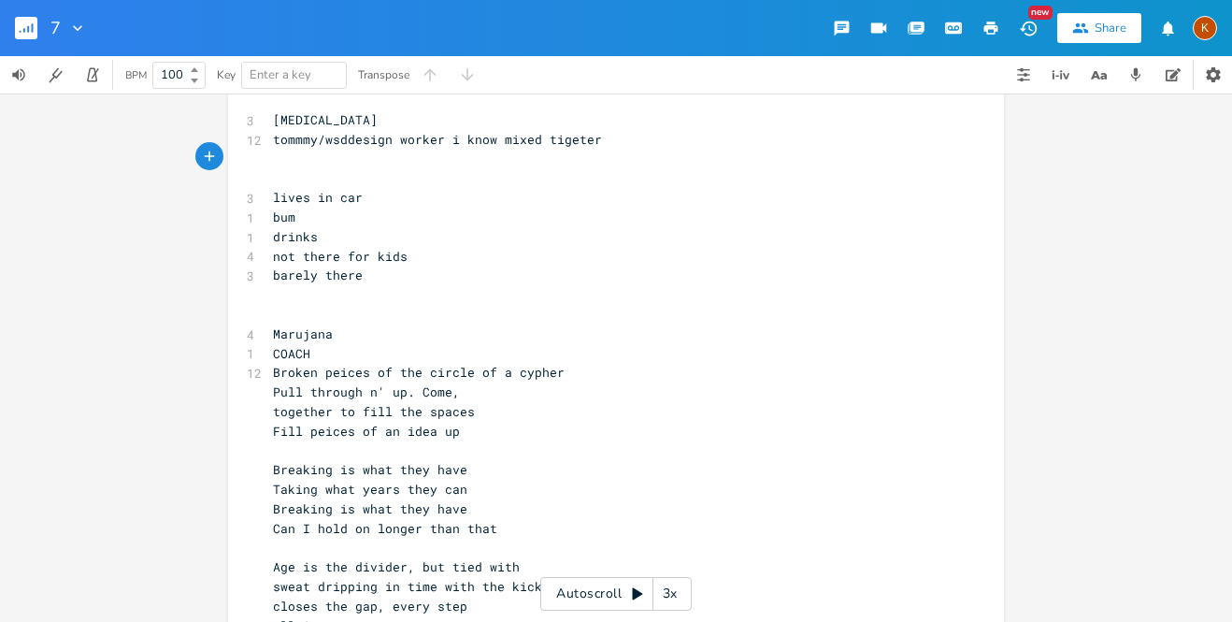
type textarea "he"
type textarea "beleives in"
type textarea "superstitiounews"
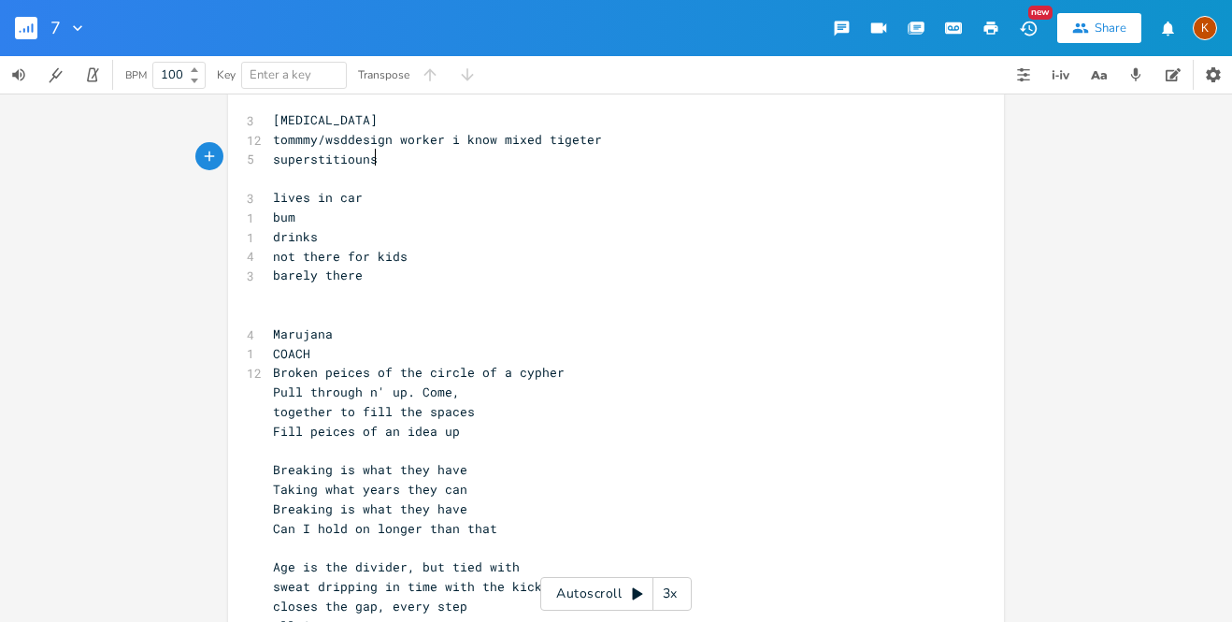
type textarea "ss"
type textarea "tons"
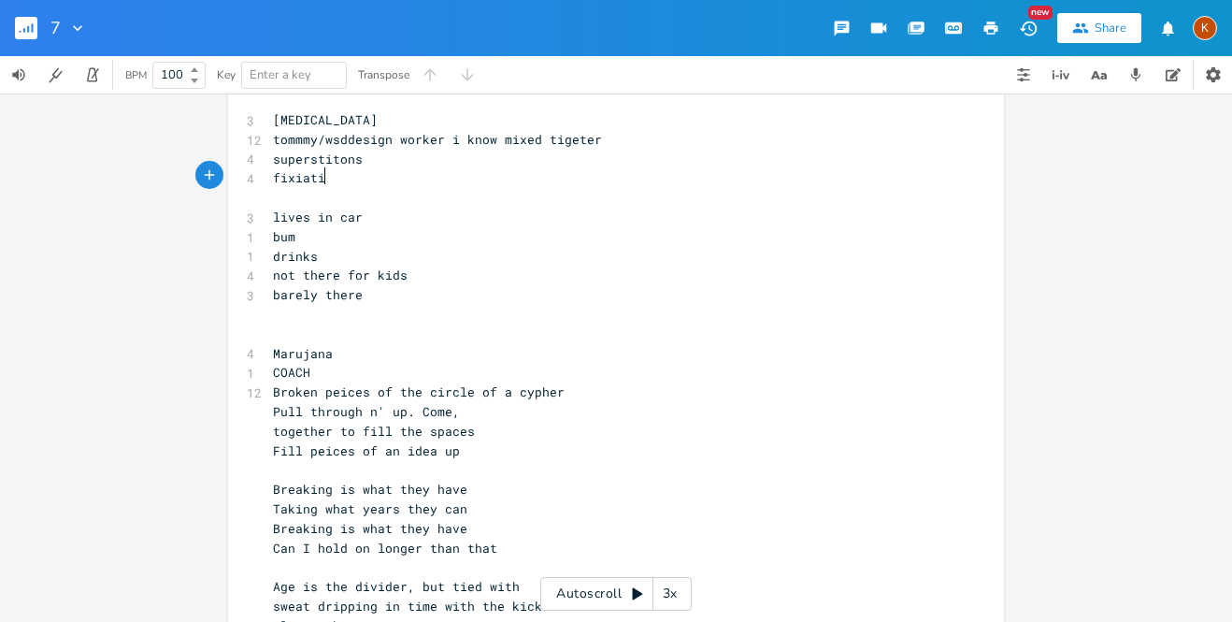
type textarea "fixiation"
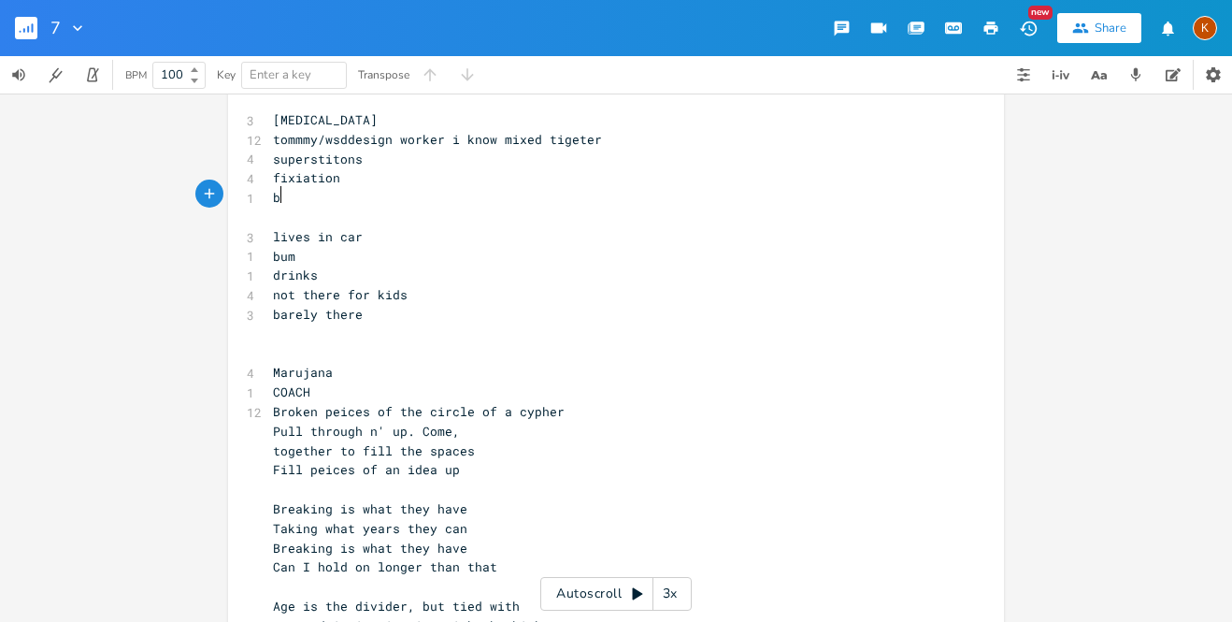
type textarea "ba"
type textarea "creddit"
type textarea "it loans"
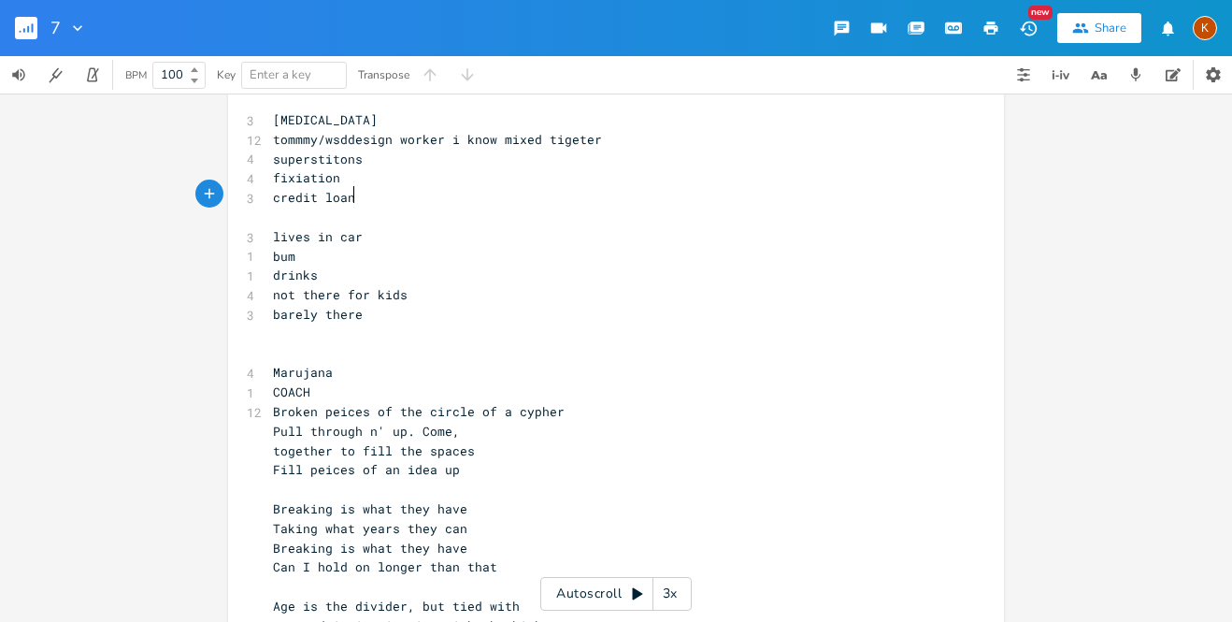
scroll to position [0, 40]
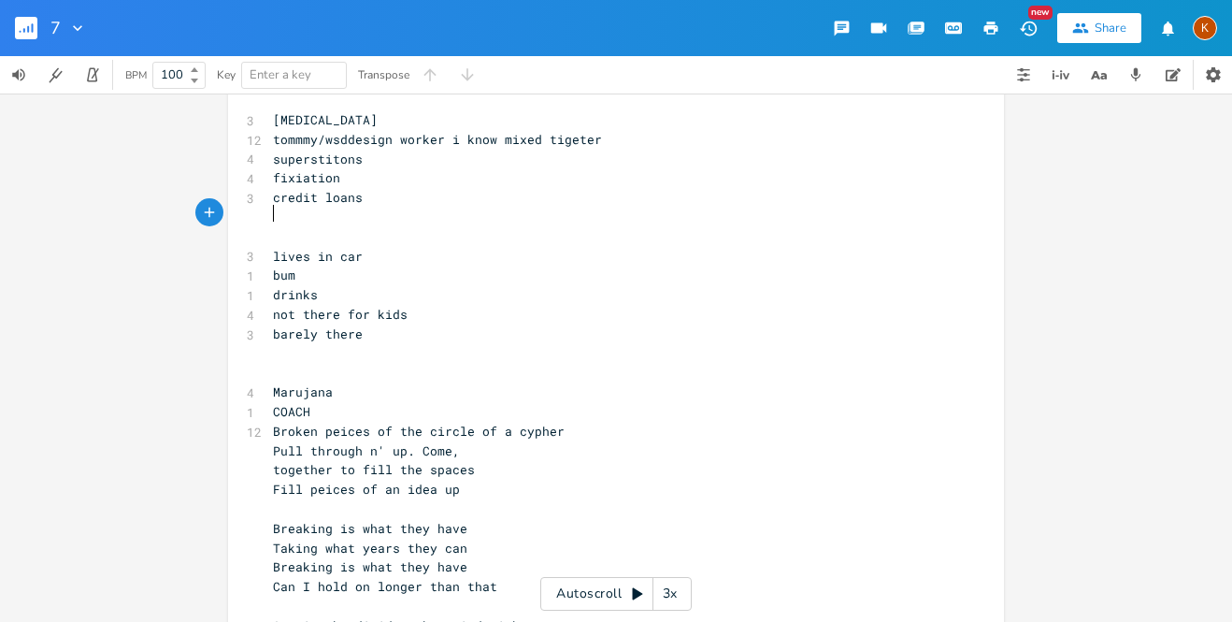
type textarea "c"
type textarea "no home living"
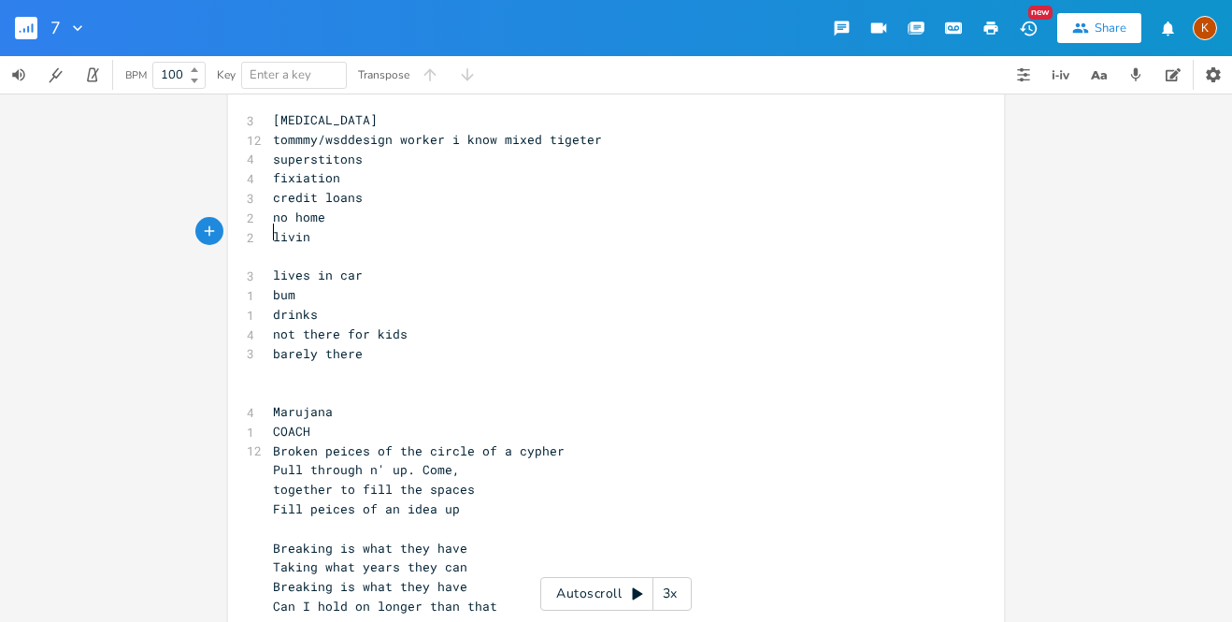
type textarea "c"
type textarea "b"
click at [336, 173] on pre "fixiation" at bounding box center [606, 178] width 675 height 20
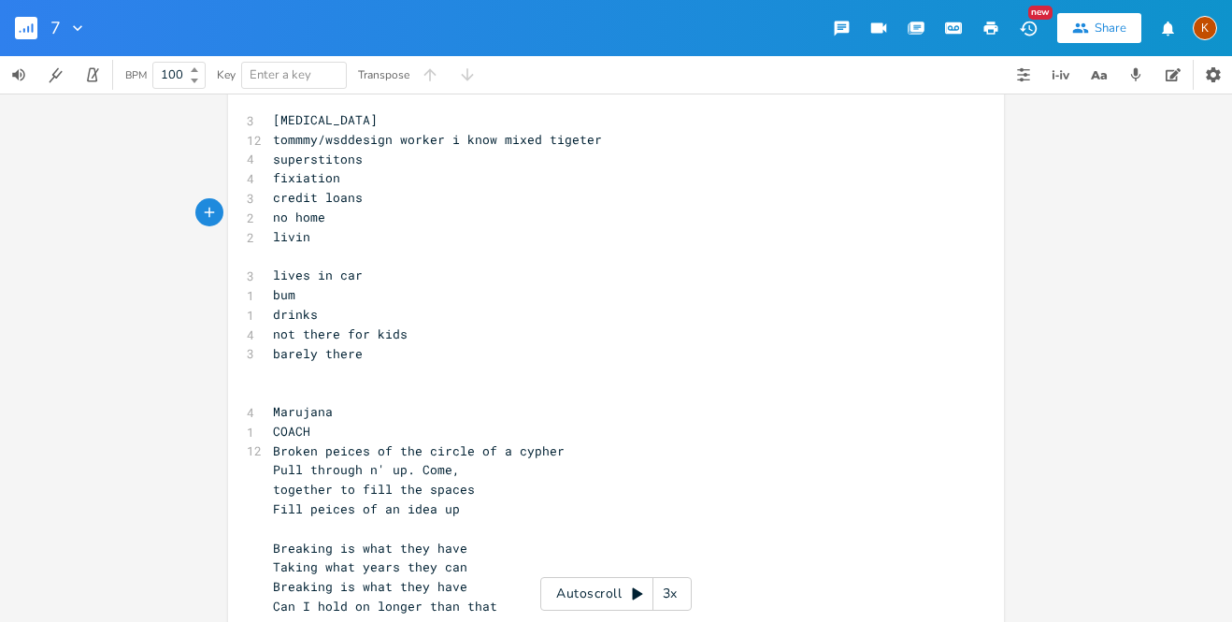
click at [269, 122] on pre "[MEDICAL_DATA]" at bounding box center [606, 120] width 675 height 20
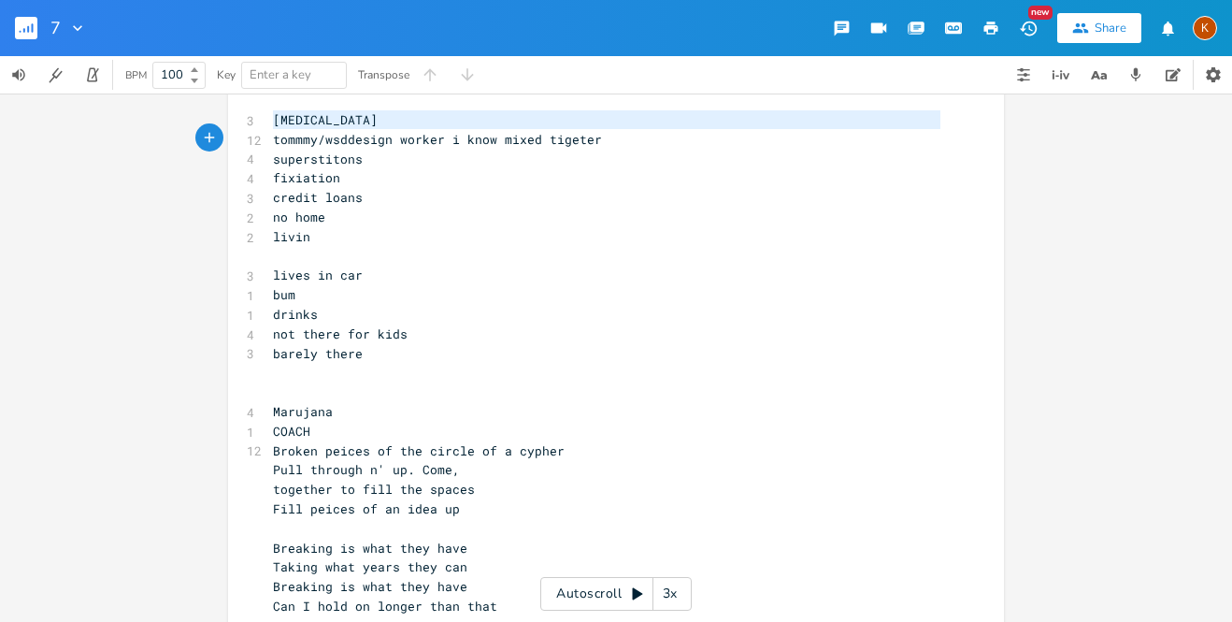
type textarea "[MEDICAL_DATA] tommmy/wsddesign worker i know mixed tigeter"
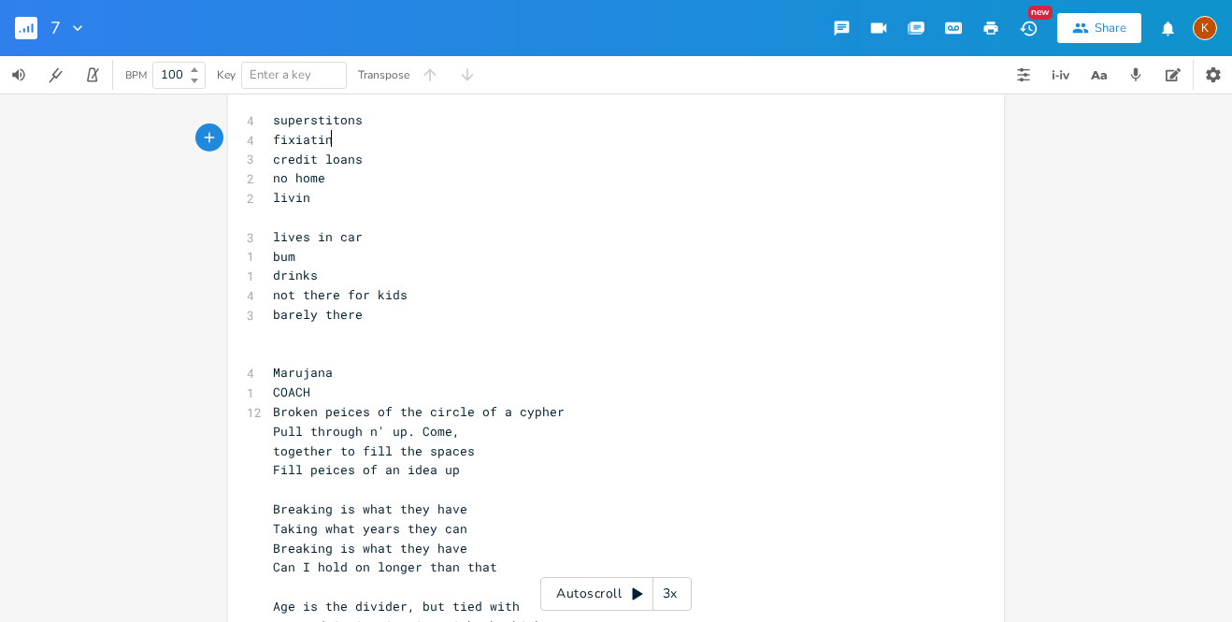
type textarea "ing"
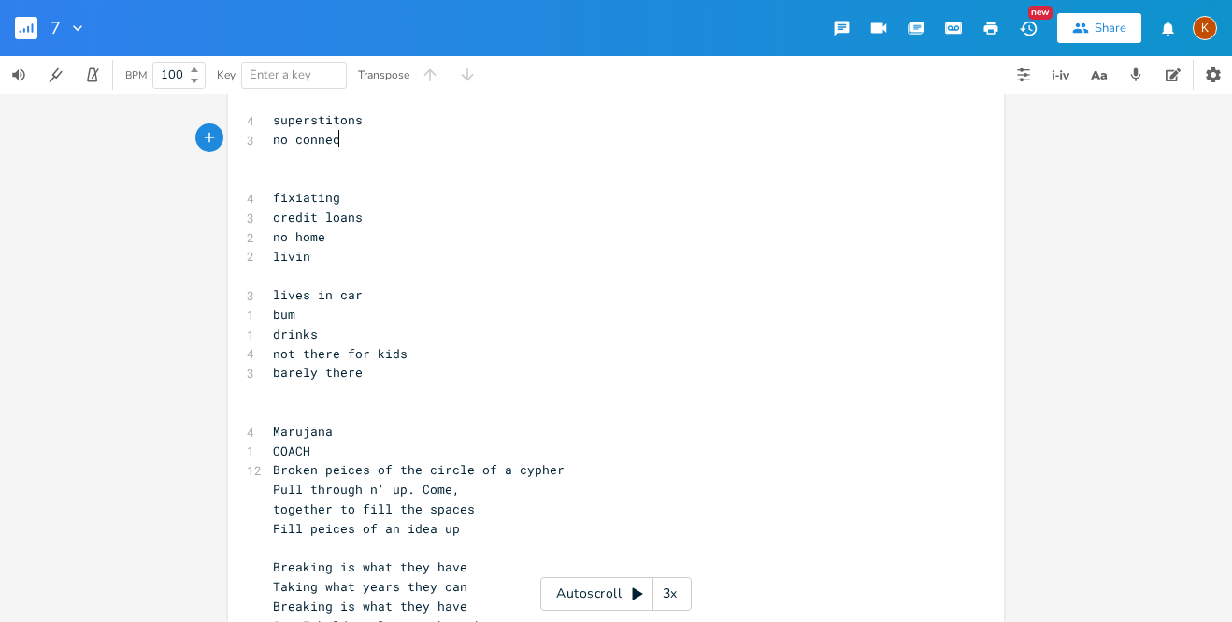
type textarea "no connection"
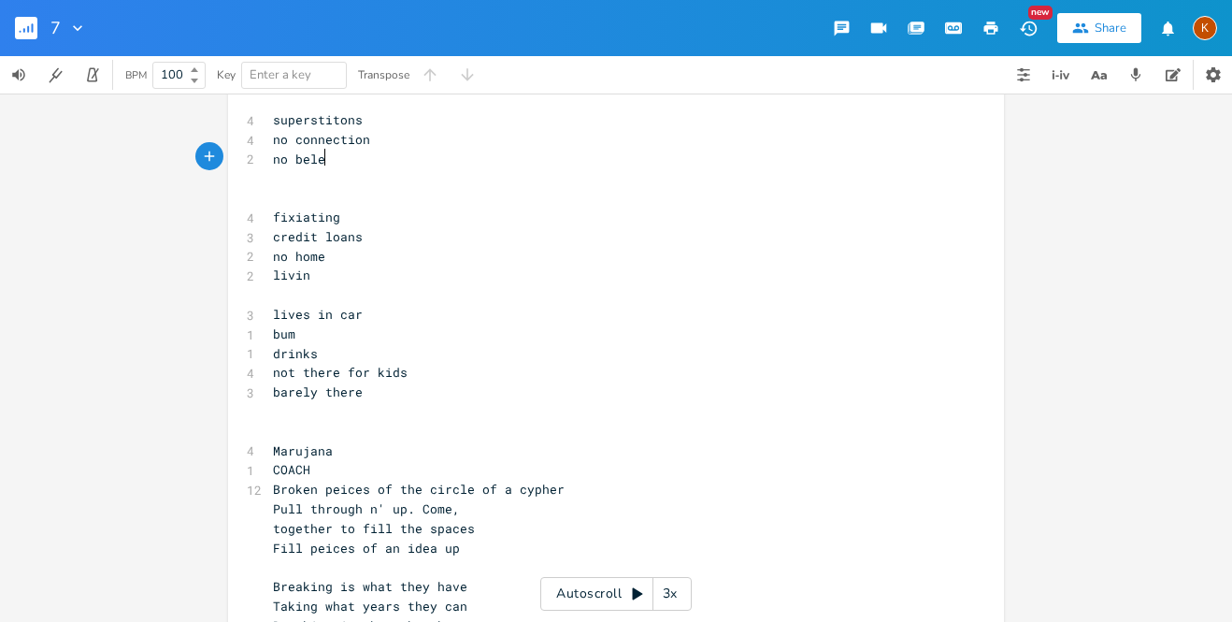
type textarea "no beleif"
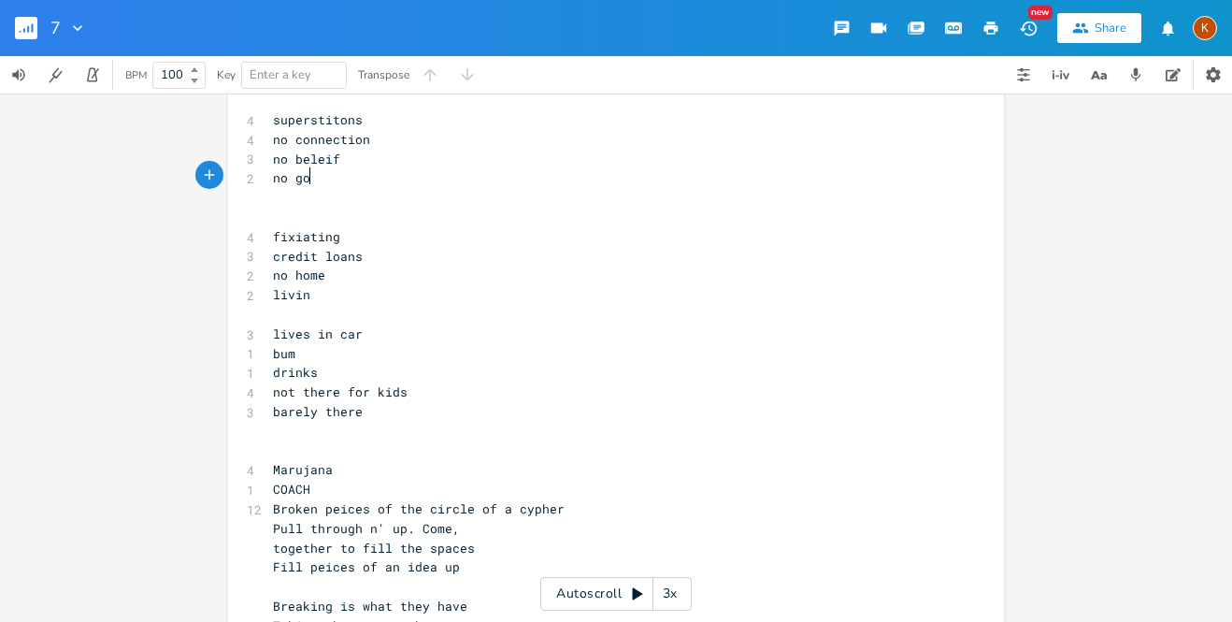
type textarea "no [DEMOGRAPHIC_DATA]"
type textarea "that"
type textarea "i"
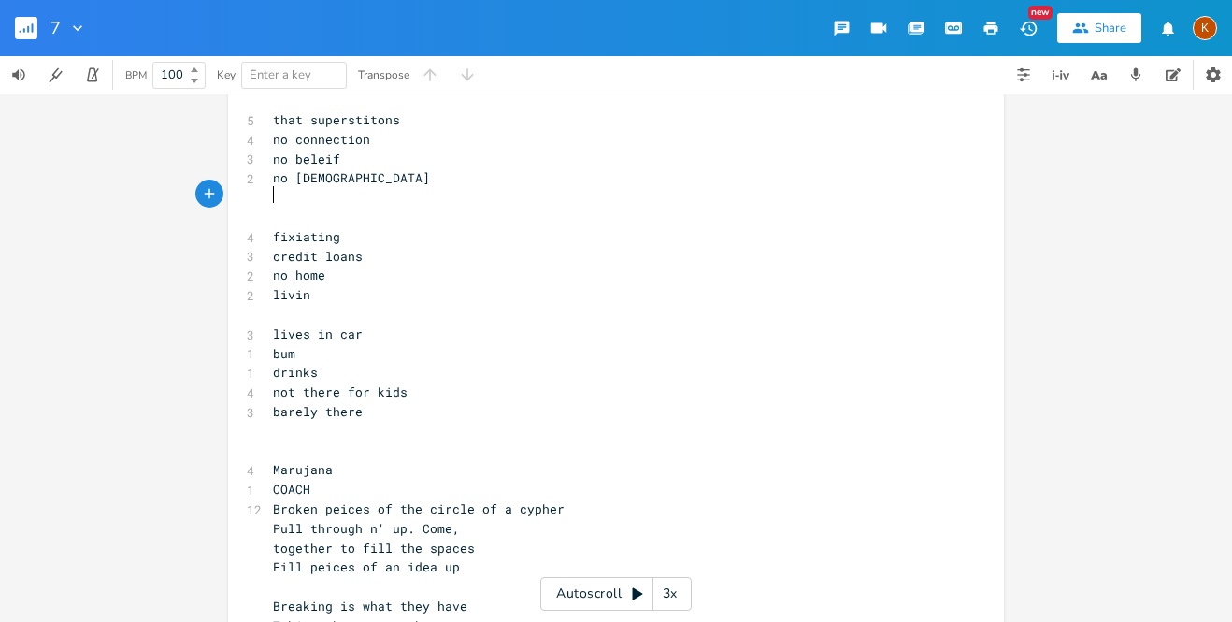
scroll to position [0, 3]
type textarea "scene"
type textarea "what"
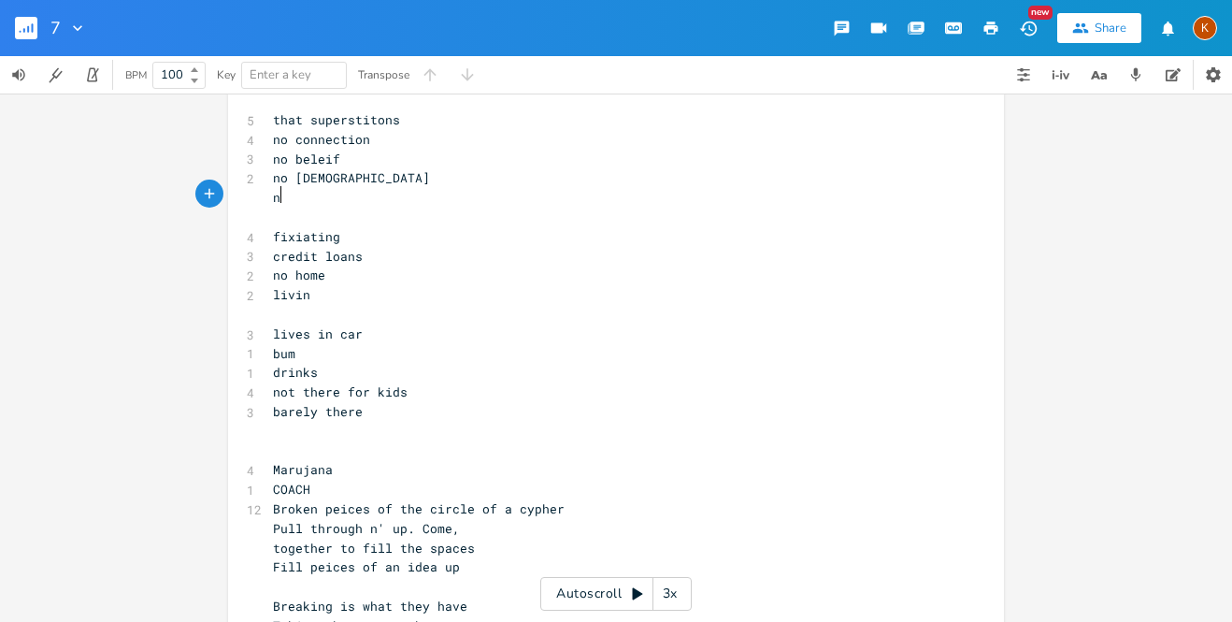
type textarea "no"
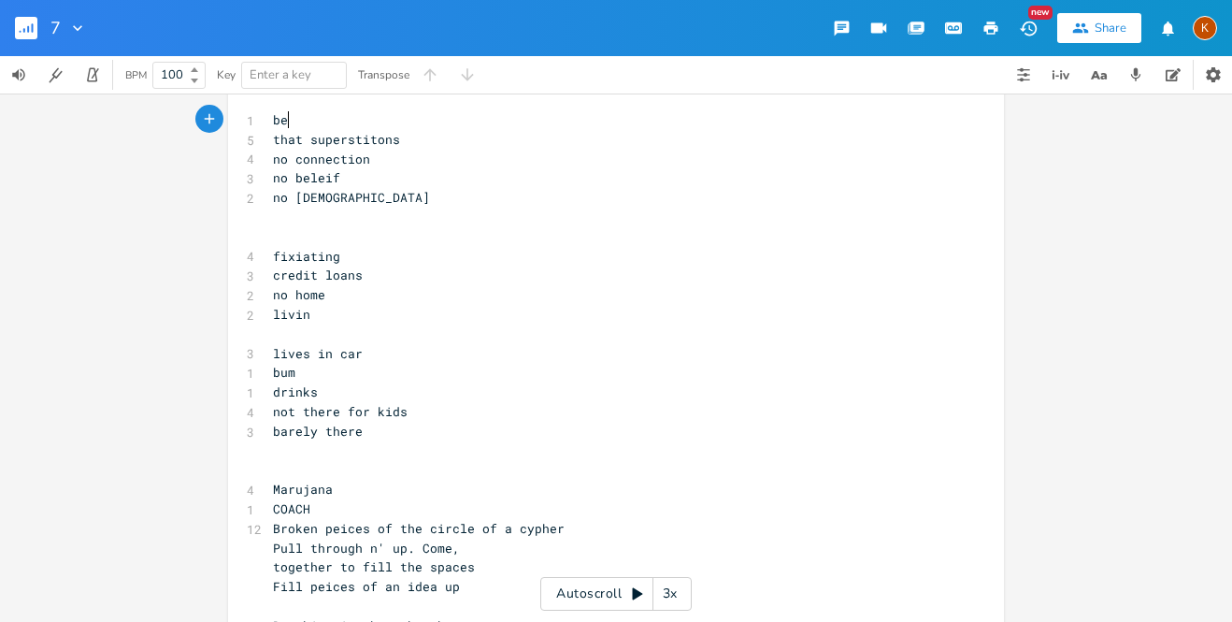
type textarea "behi"
type textarea "past the burning"
type textarea "is"
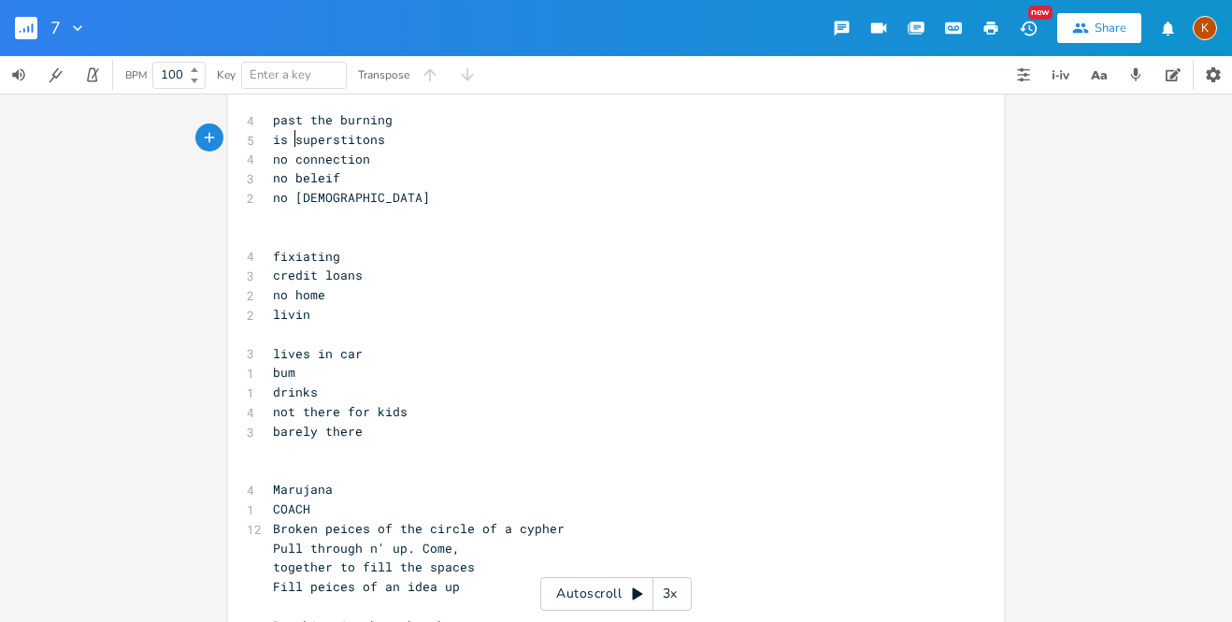
scroll to position [0, 11]
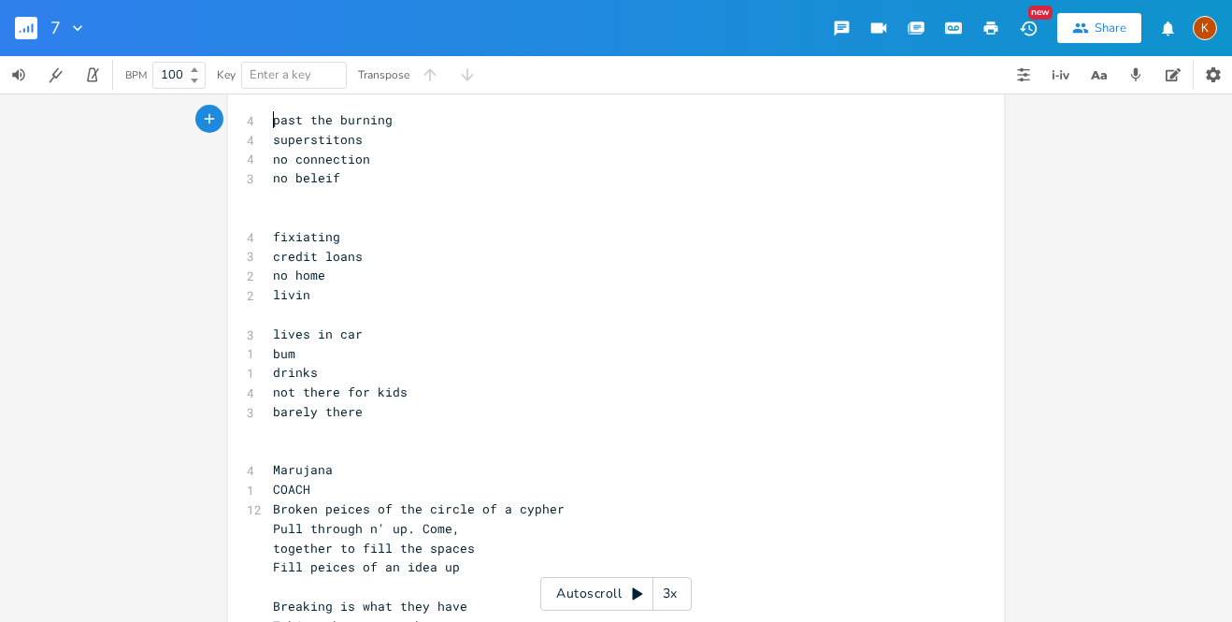
type textarea "past the burning"
type textarea "past the curtain superstition"
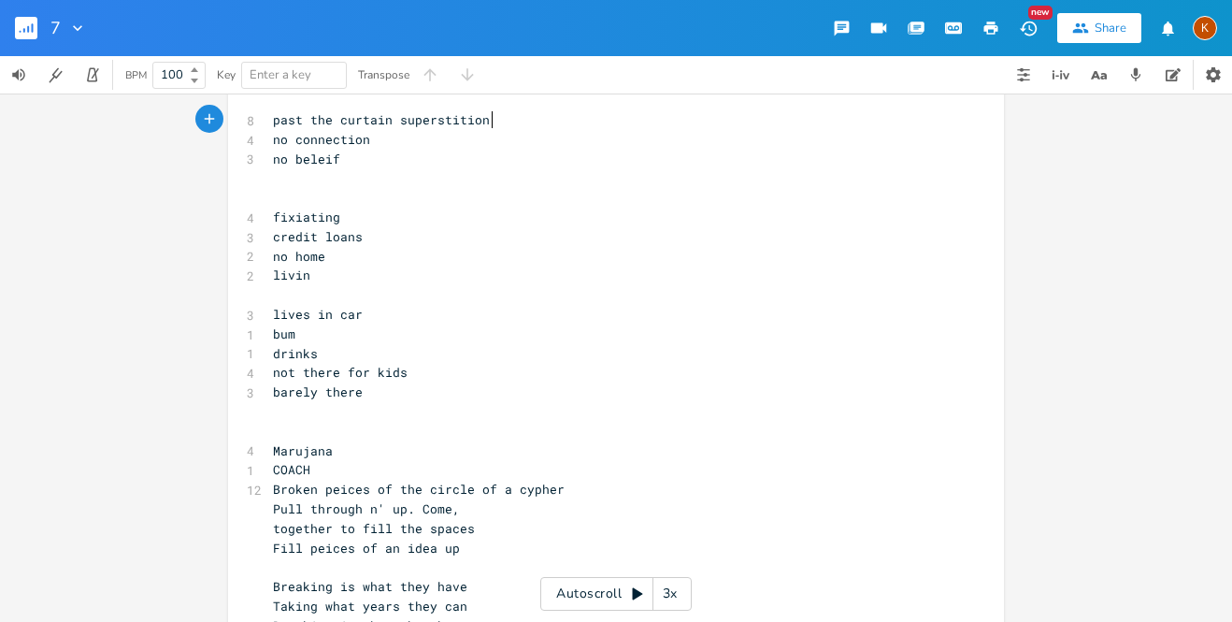
type textarea "tion ="
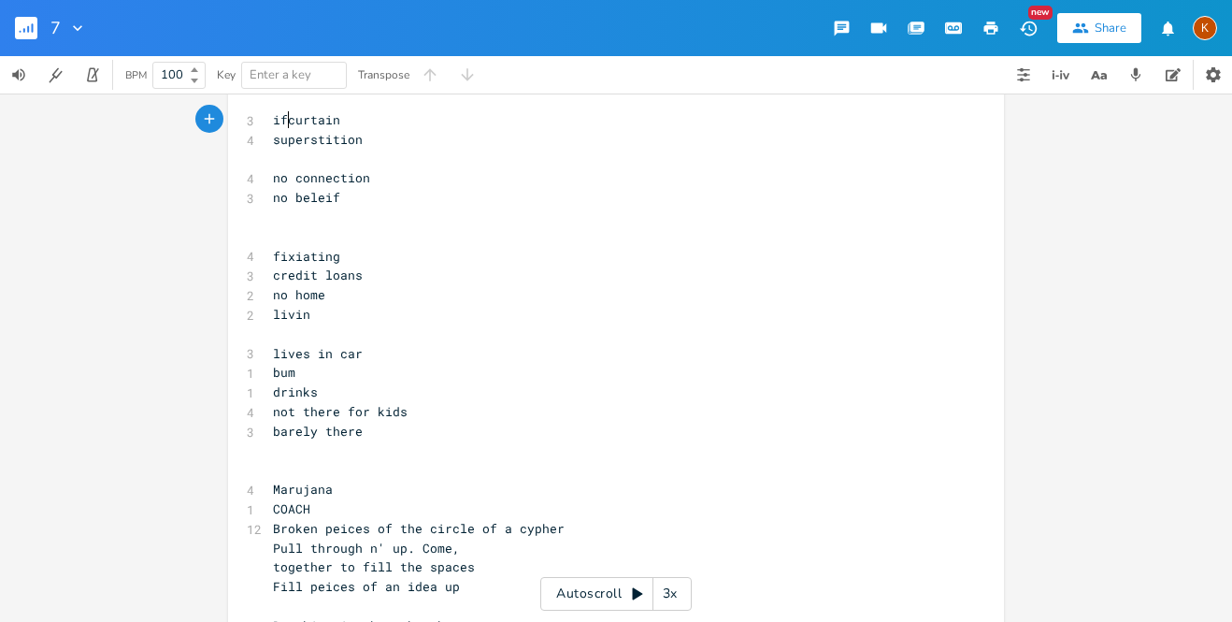
scroll to position [0, 9]
type textarea "if i"
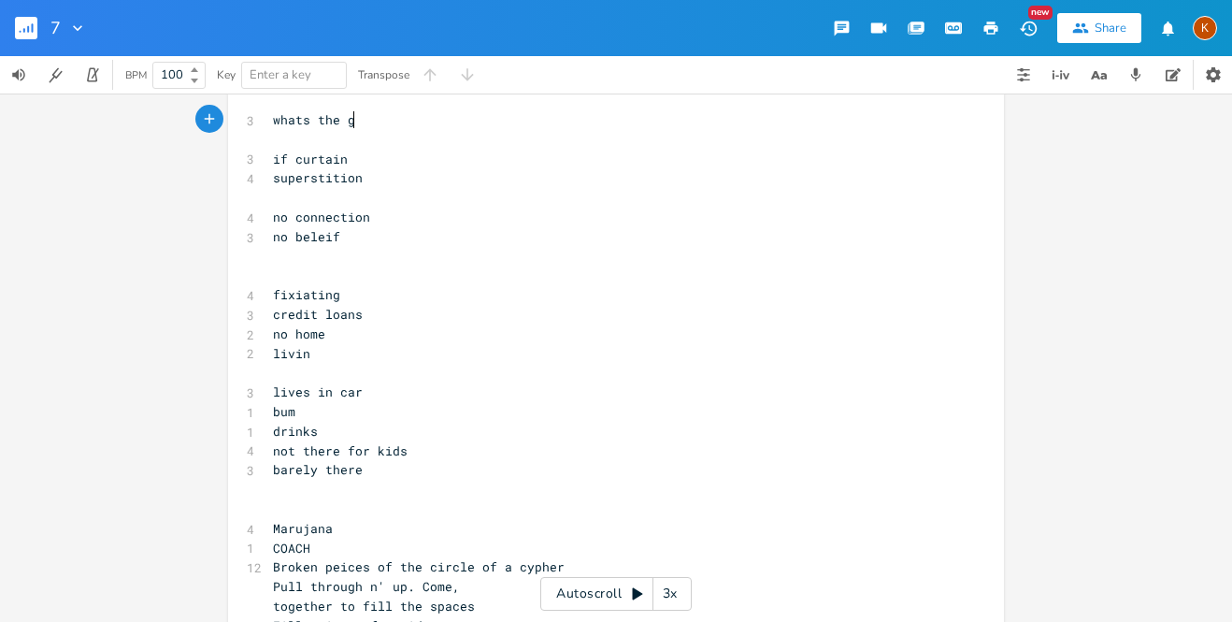
type textarea "whats the ghi"
type textarea "highest poit"
type textarea "int"
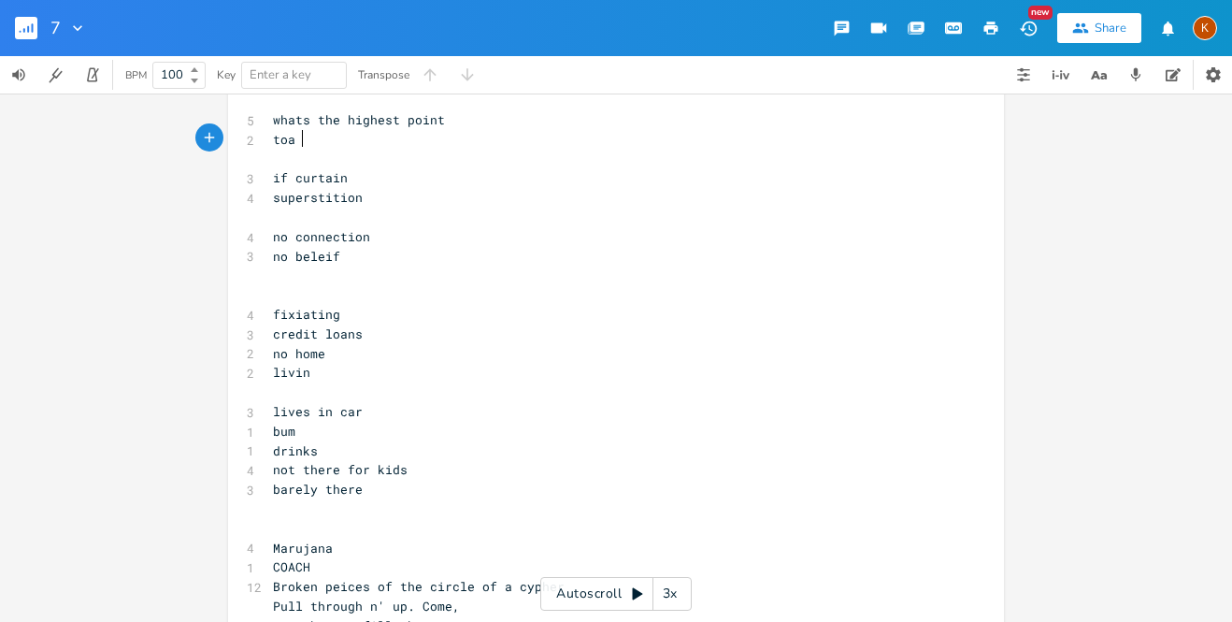
scroll to position [0, 24]
type textarea "toa"
type textarea "user"
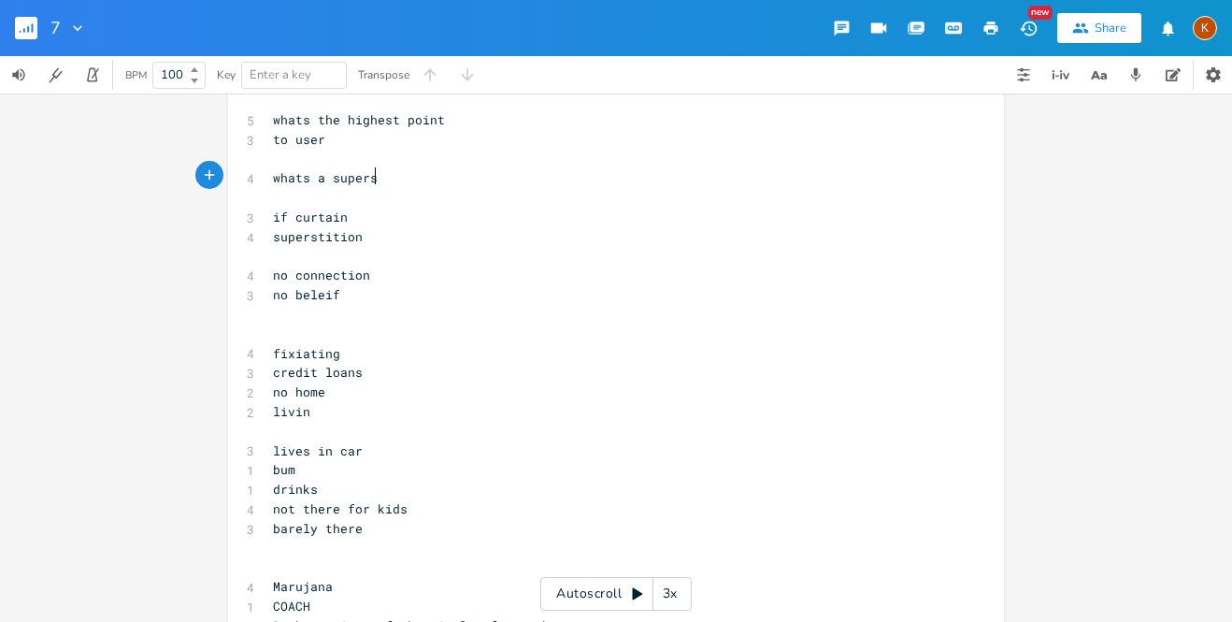
scroll to position [0, 88]
type textarea "whats a supersi"
type textarea "tition"
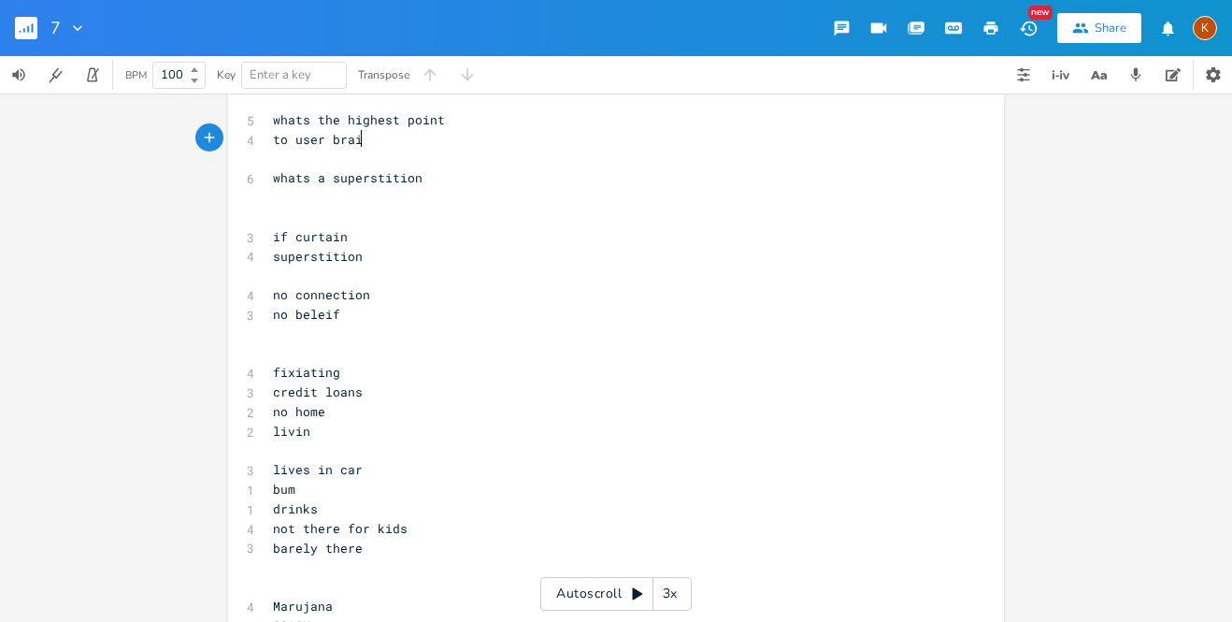
type textarea "brain"
type textarea "if you look past the curtain"
type textarea "if i could"
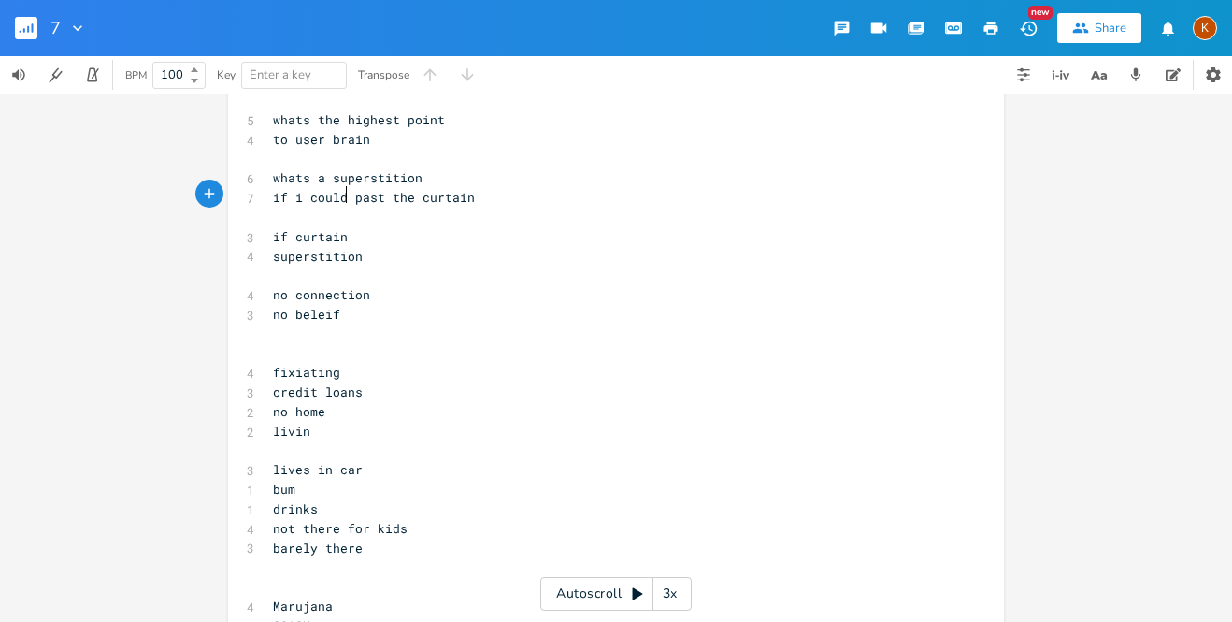
scroll to position [0, 46]
type textarea "o"
type textarea "pull"
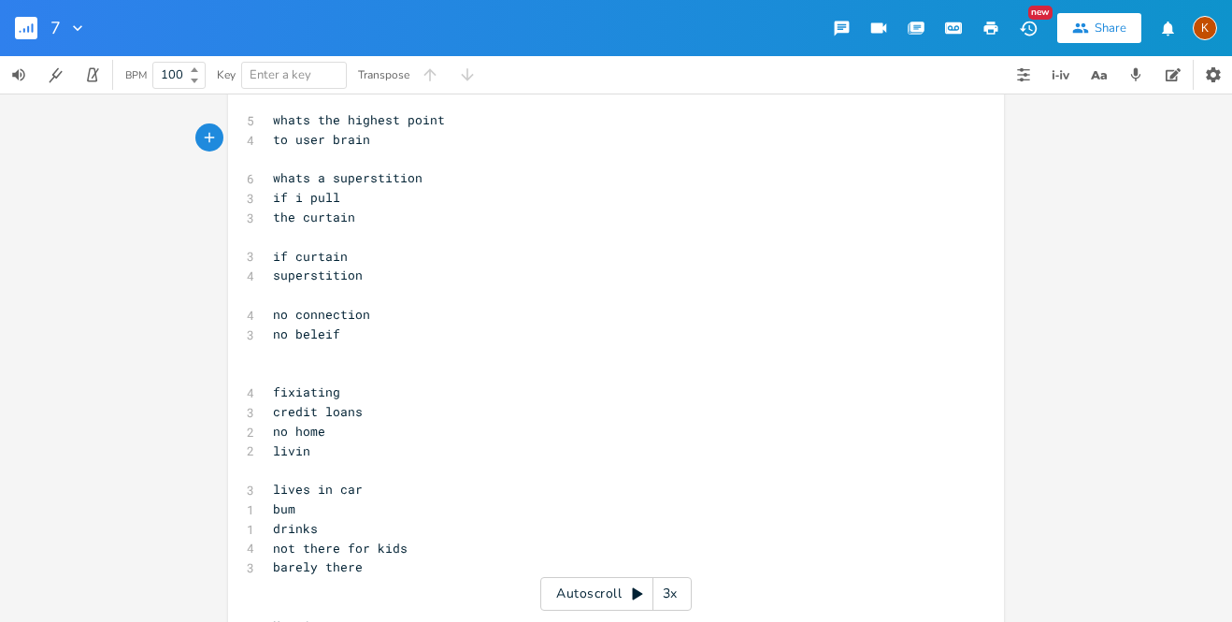
type textarea "or"
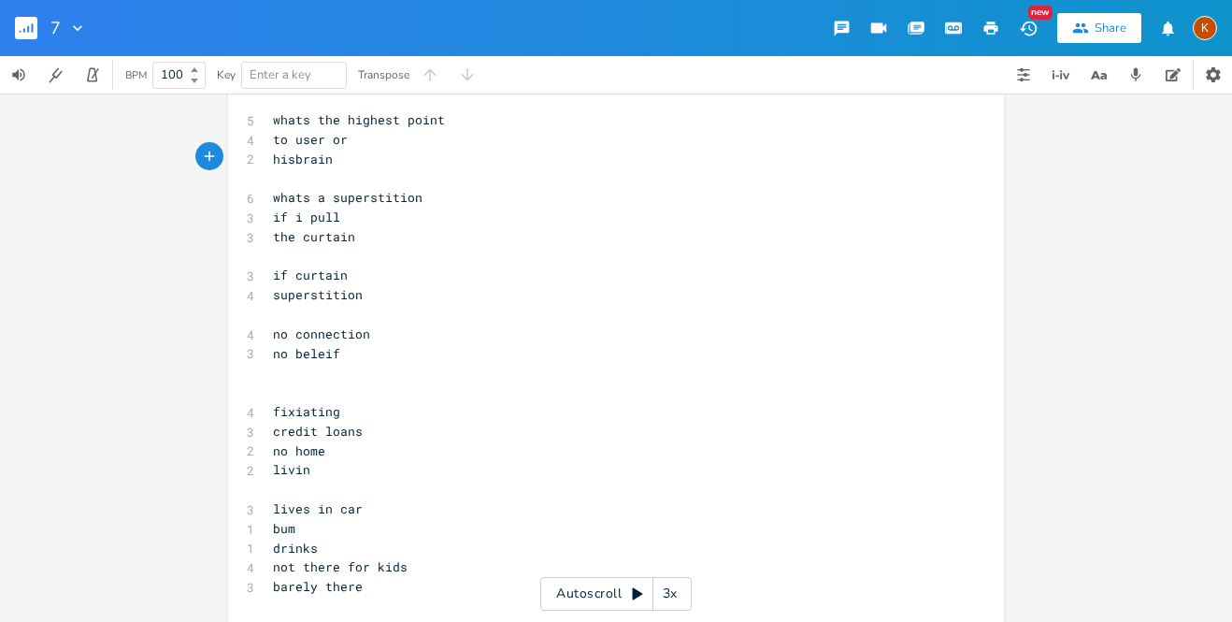
type textarea "his"
type textarea "their"
type textarea "past a pulled"
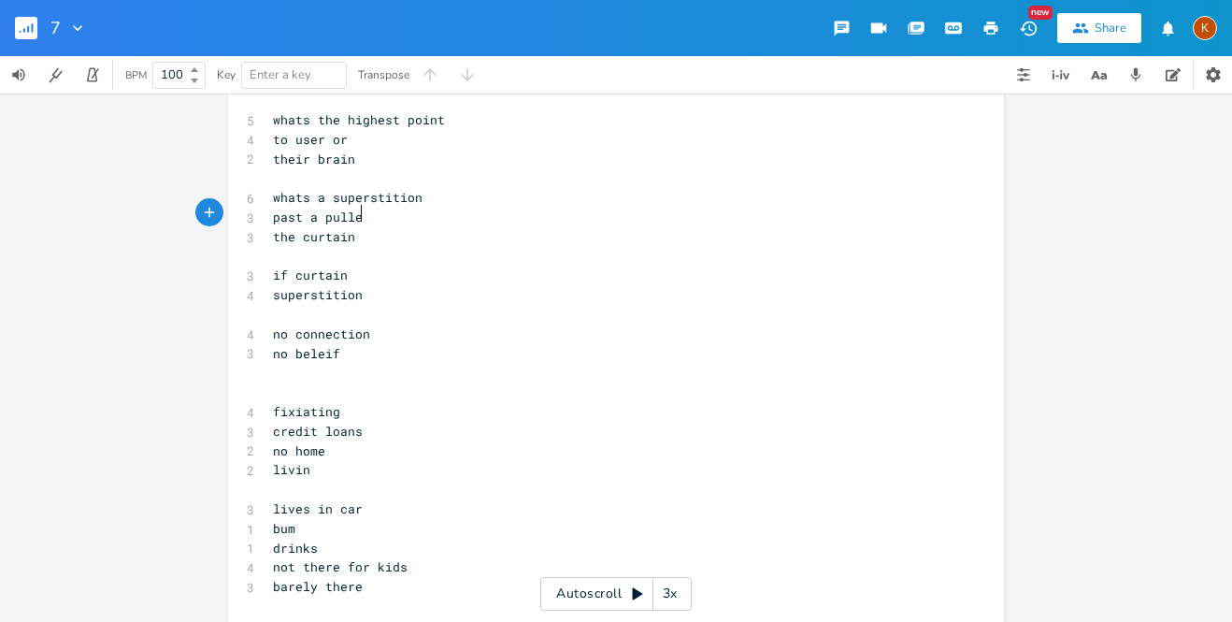
scroll to position [0, 73]
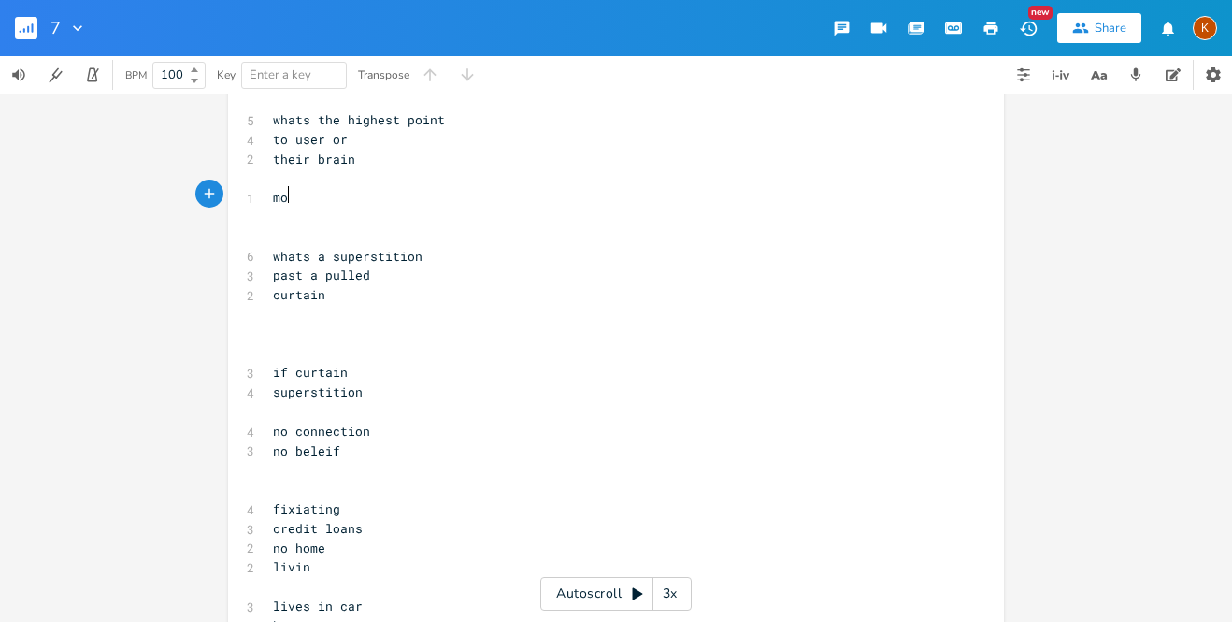
type textarea "more"
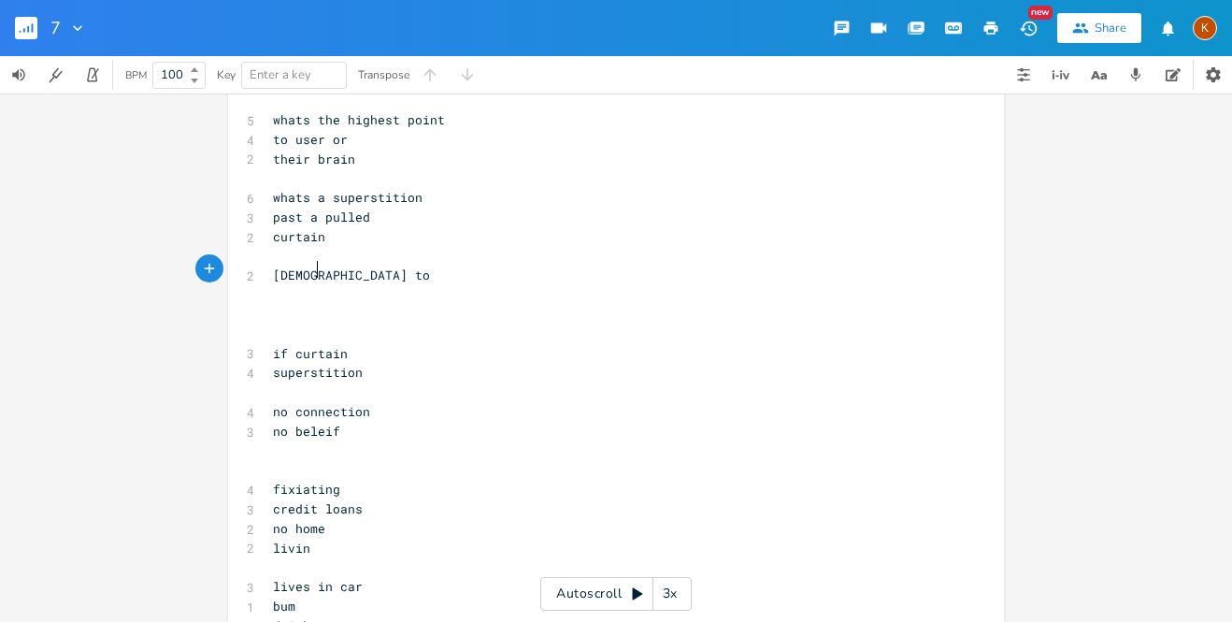
type textarea "[DEMOGRAPHIC_DATA] to"
type textarea "what [DEMOGRAPHIC_DATA] would defend"
type textarea "l"
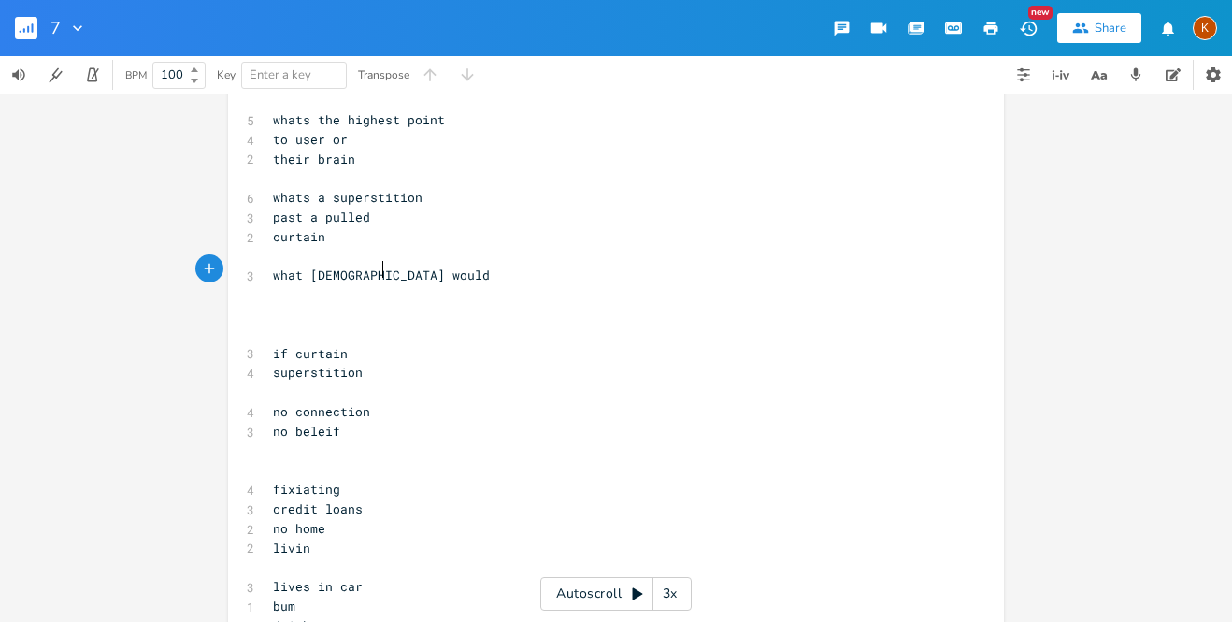
scroll to position [0, 4]
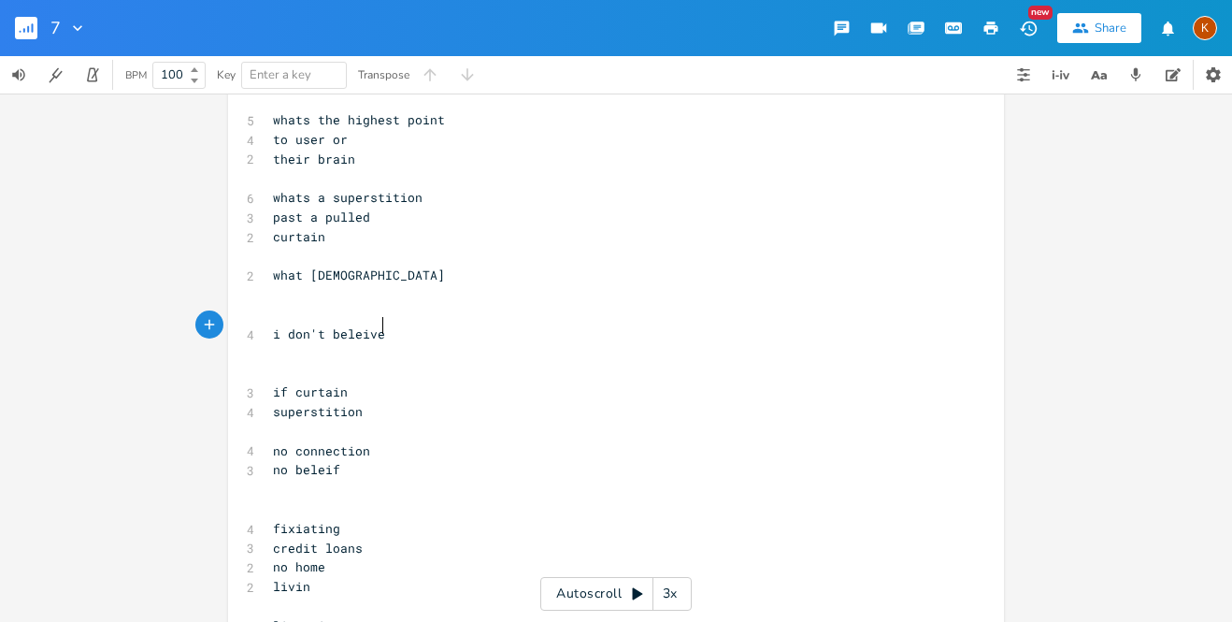
type textarea "i don't beleive"
type textarea "eleive"
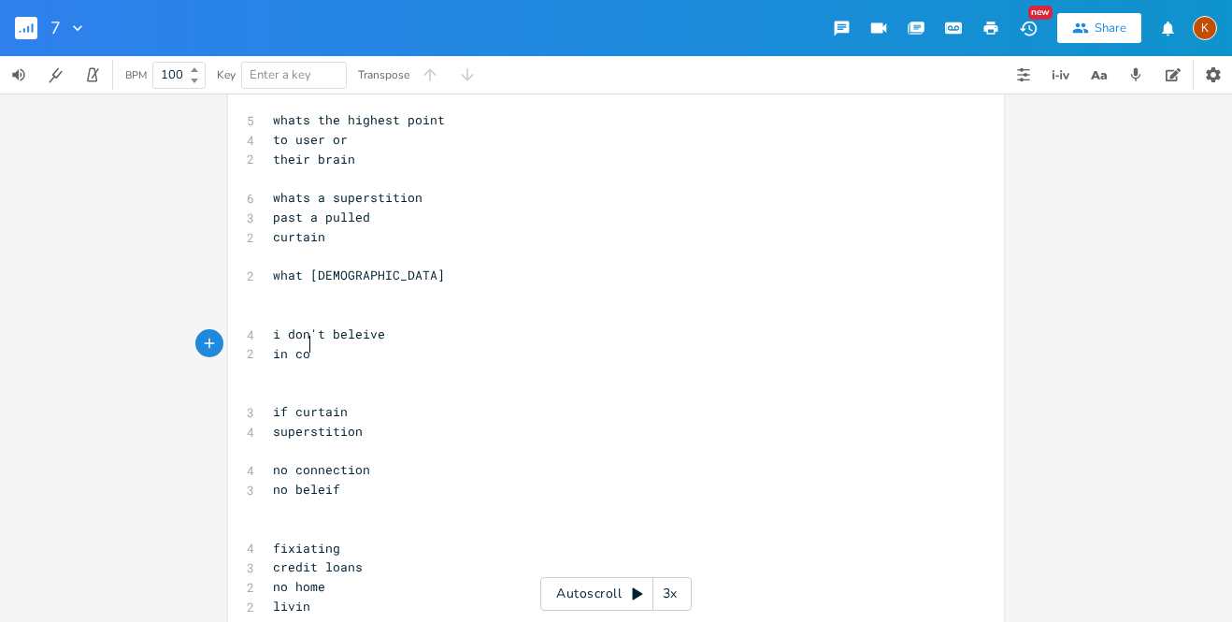
scroll to position [0, 26]
type textarea "in conne"
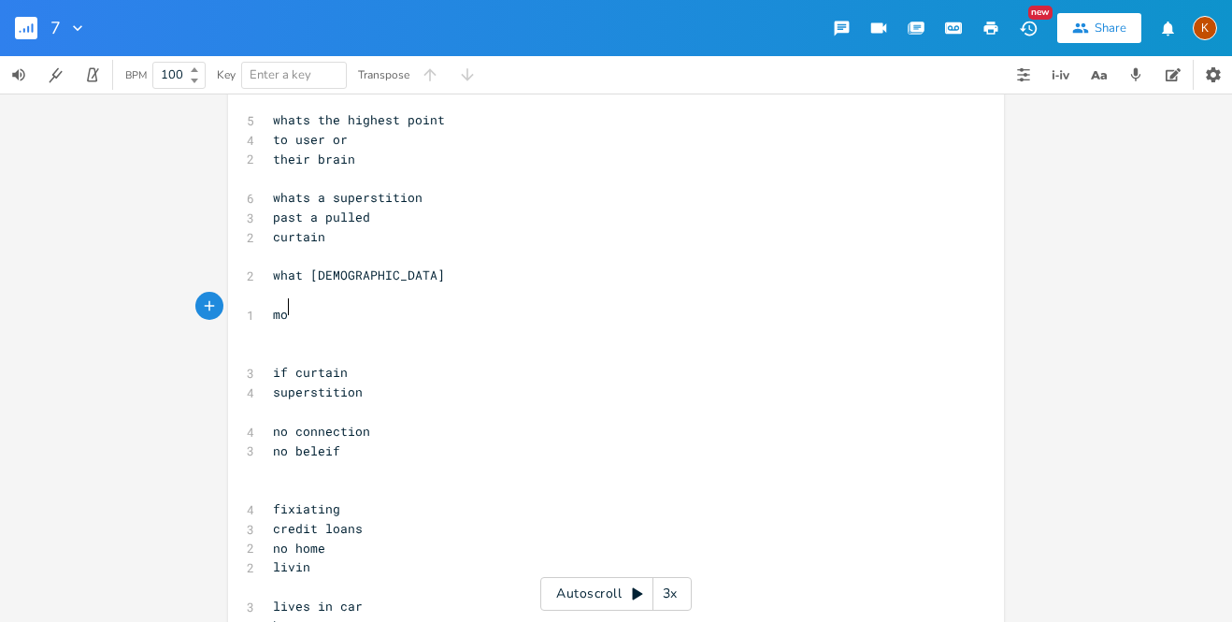
scroll to position [0, 28]
type textarea "mom i see what i m"
type textarea "md"
type textarea "doing"
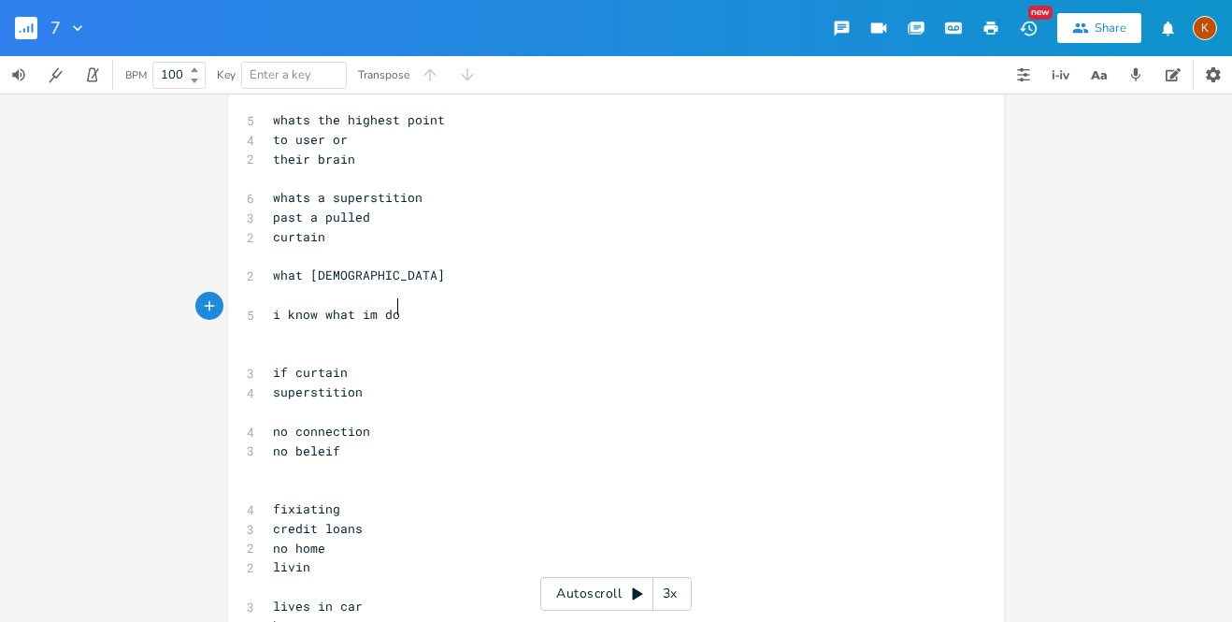
type textarea "i know what im doing"
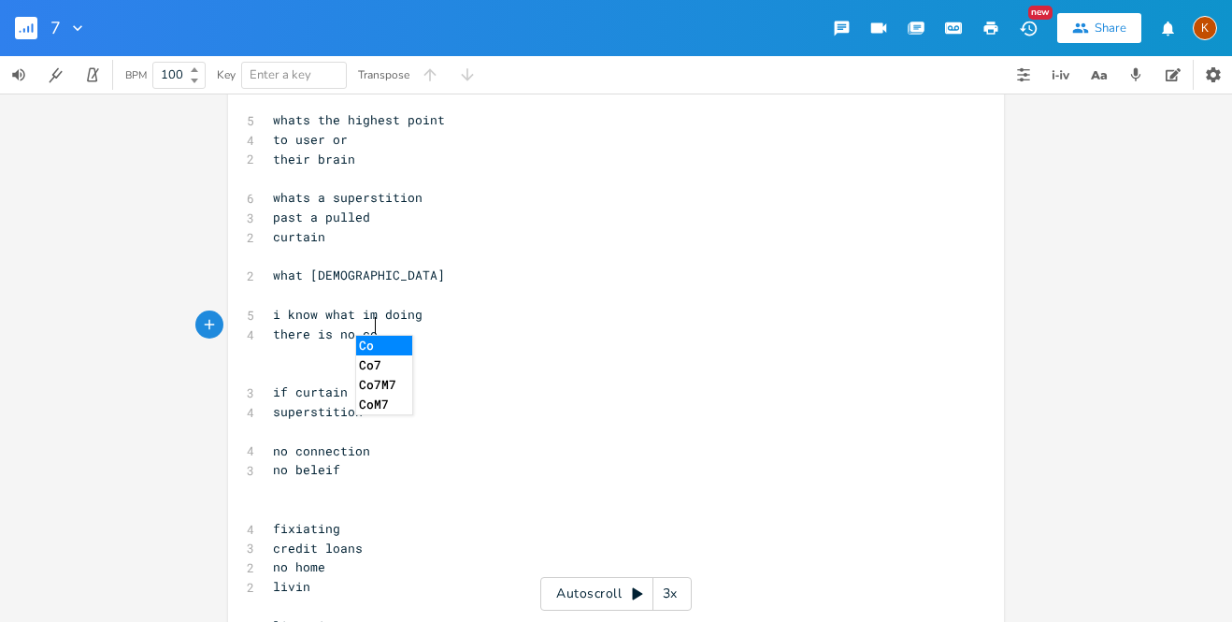
type textarea "there is no cone"
type textarea "nection"
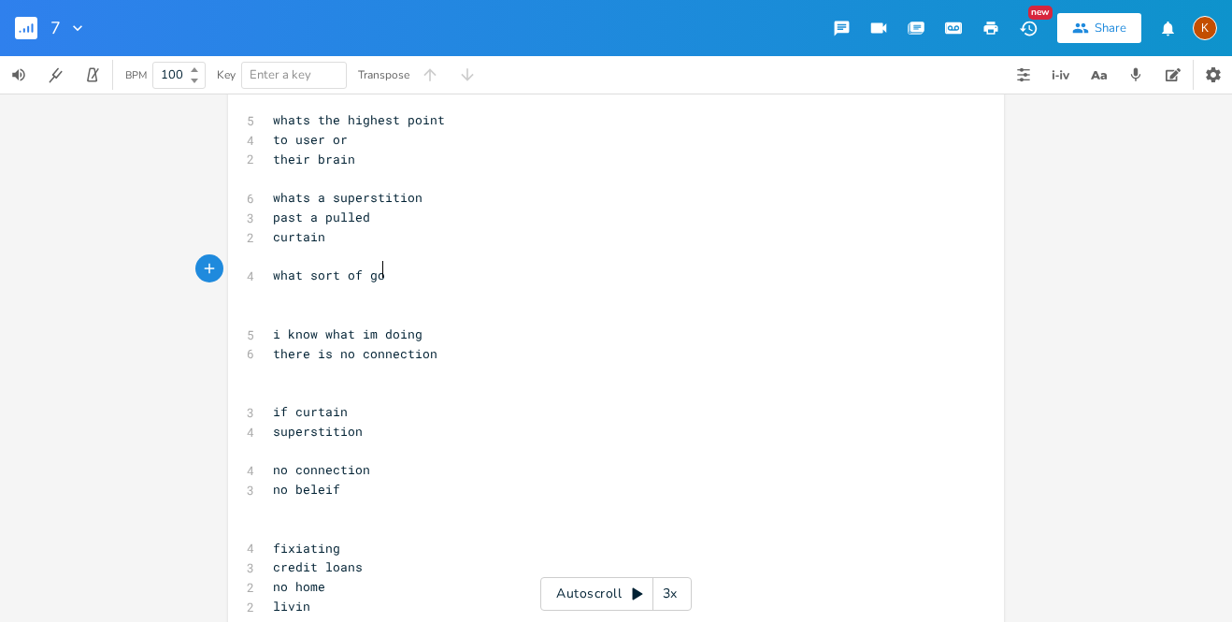
scroll to position [0, 60]
type textarea "sort of [DEMOGRAPHIC_DATA]]"
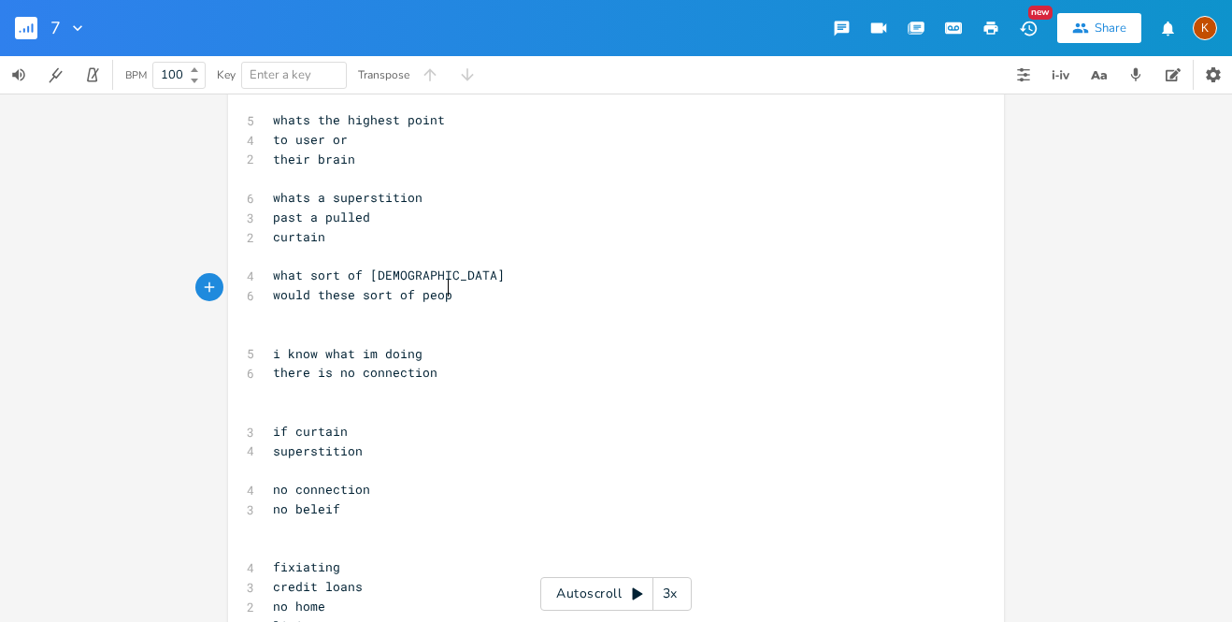
type textarea "would these sort of people"
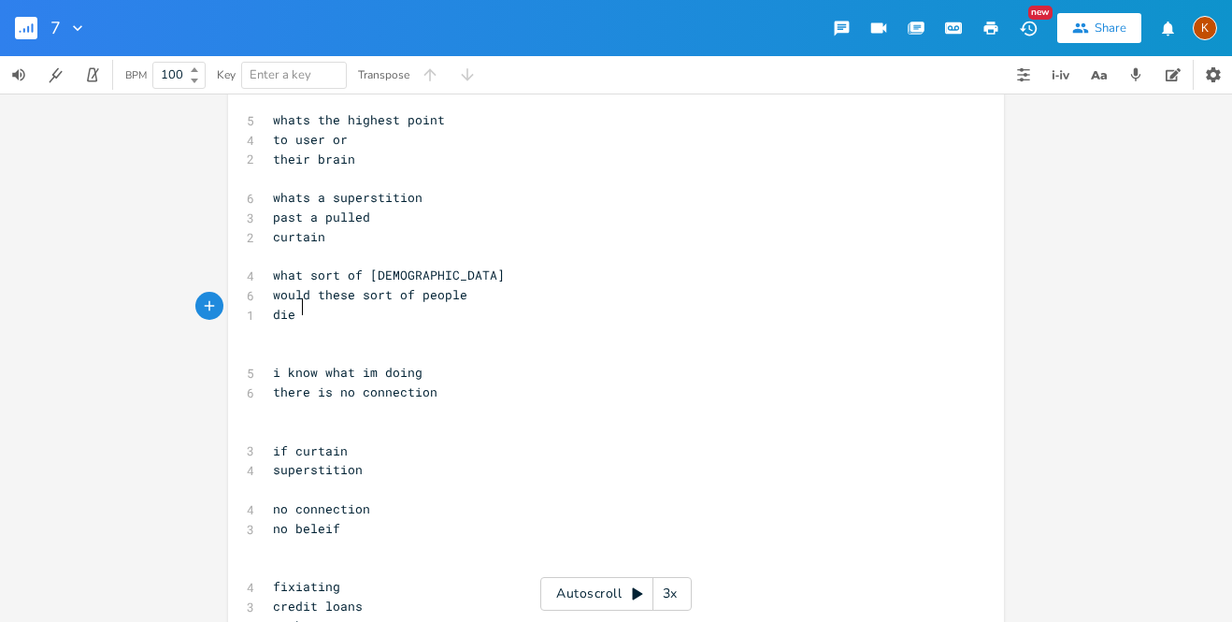
scroll to position [0, 35]
type textarea "die for"
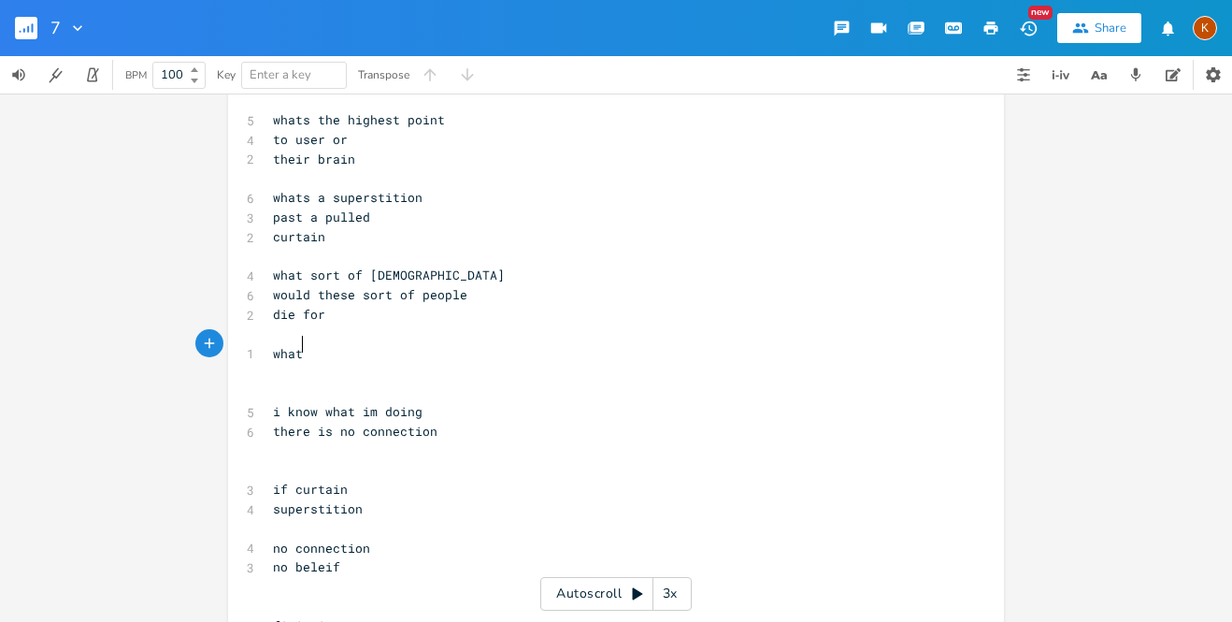
scroll to position [0, 29]
type textarea "what sour"
type textarea "rt of"
click at [364, 286] on span "would these sort of people" at bounding box center [370, 294] width 194 height 17
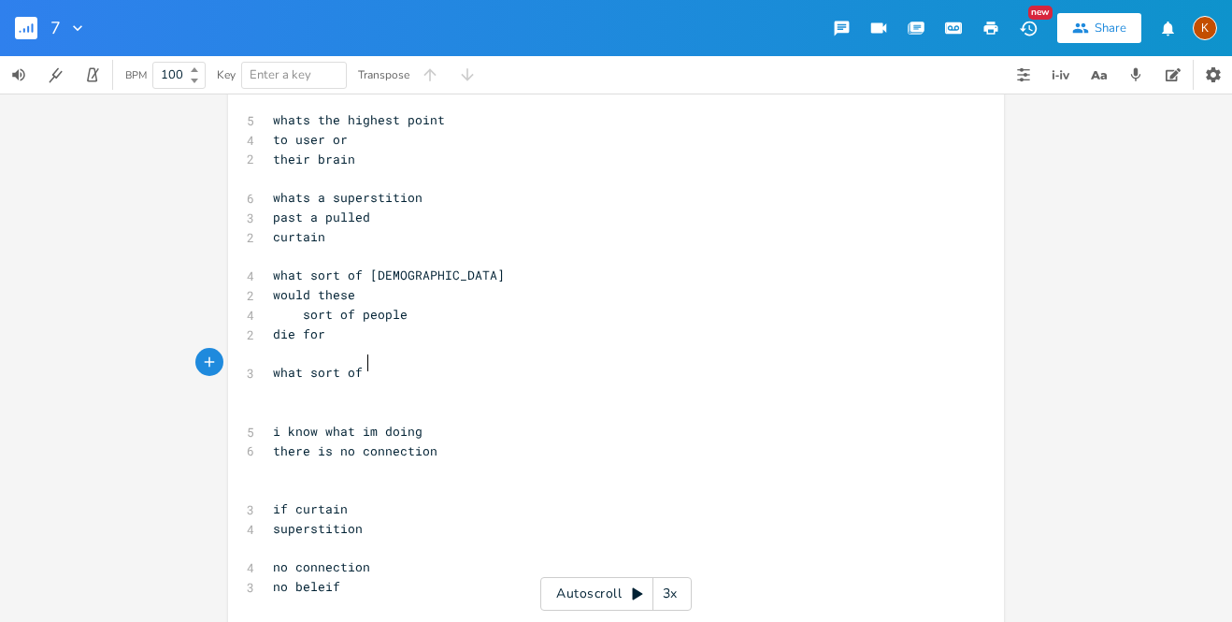
click at [363, 363] on pre "what sort of" at bounding box center [606, 373] width 675 height 20
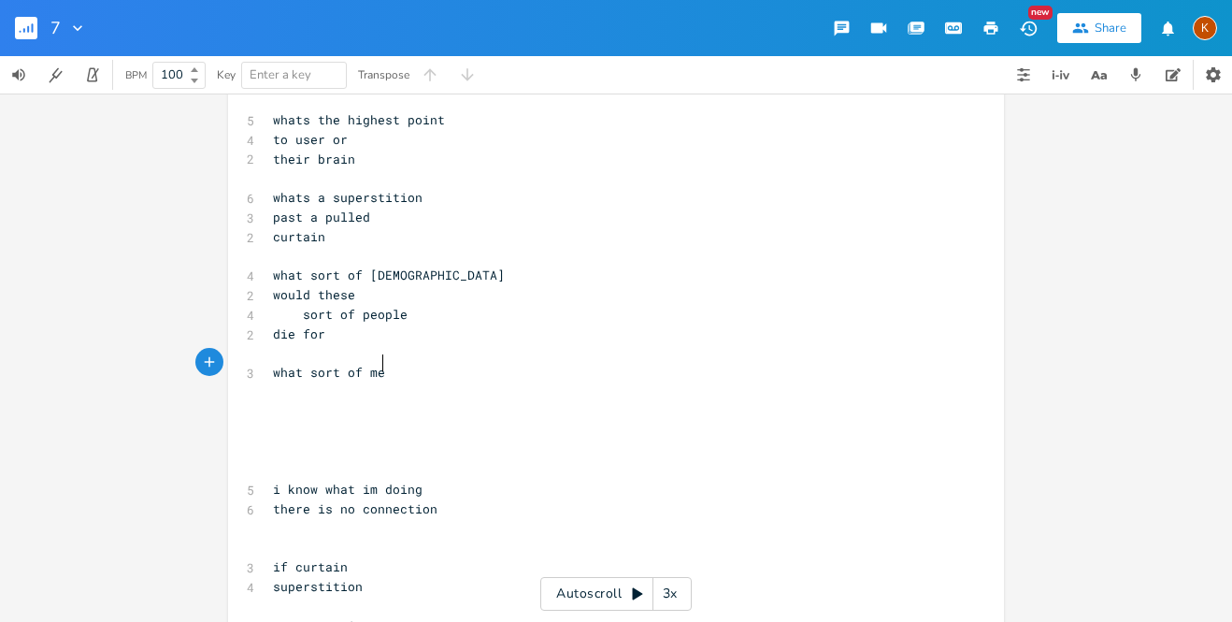
type textarea "ort of men"
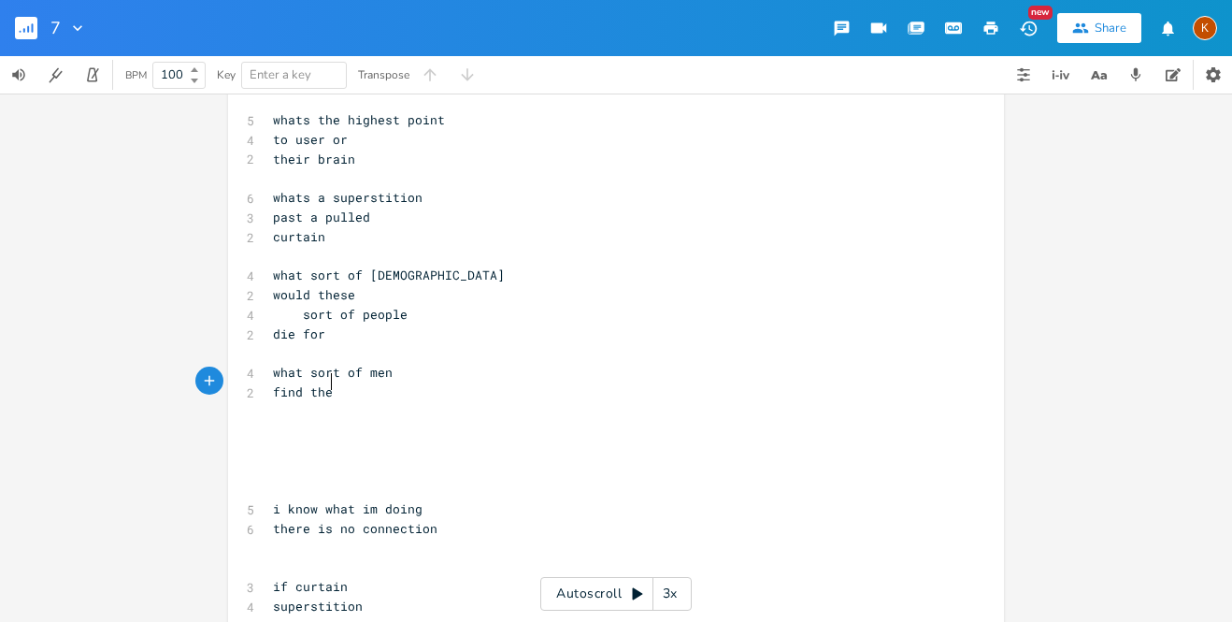
scroll to position [0, 45]
type textarea "find the highest point"
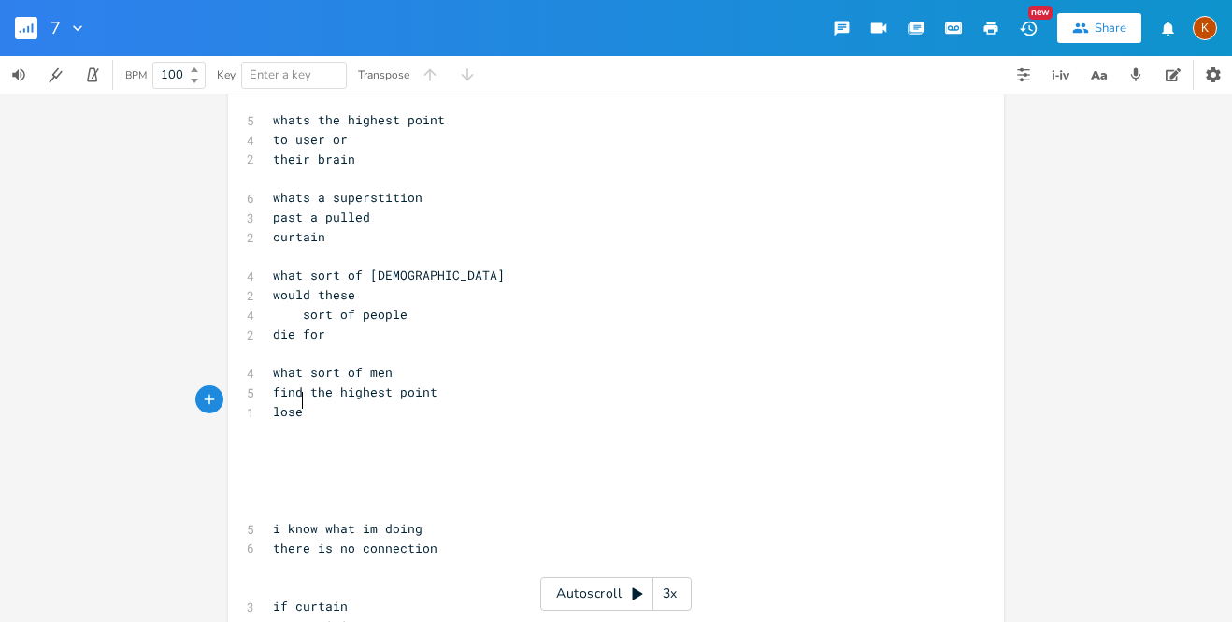
scroll to position [0, 23]
type textarea "lose"
type textarea "ose"
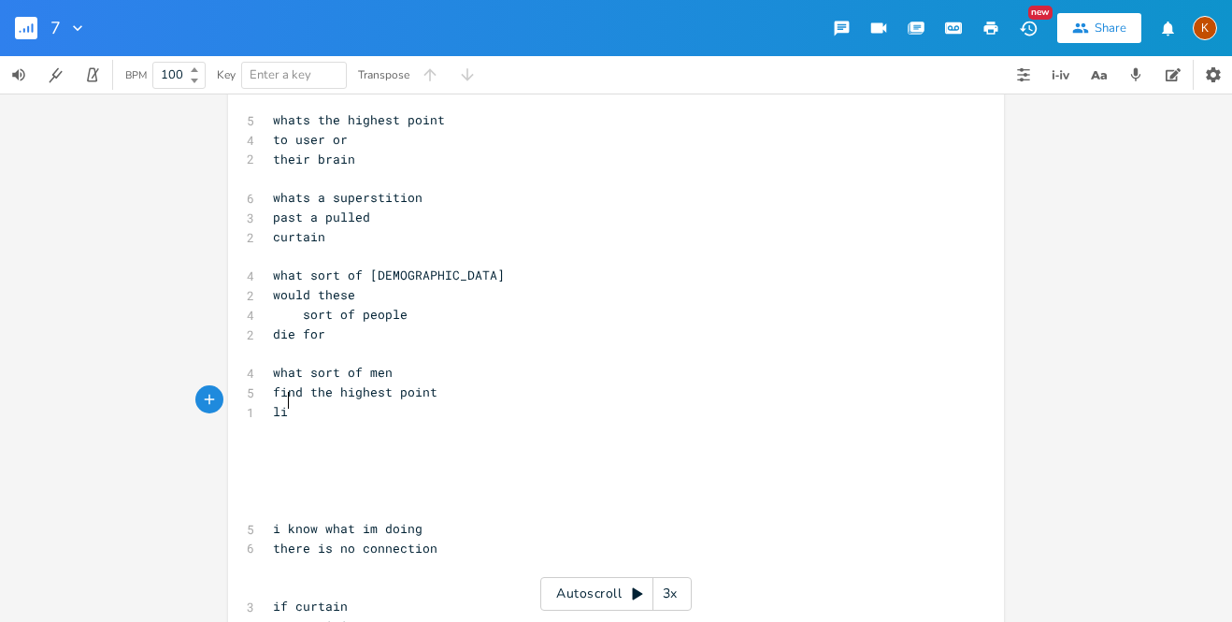
type textarea "ife"
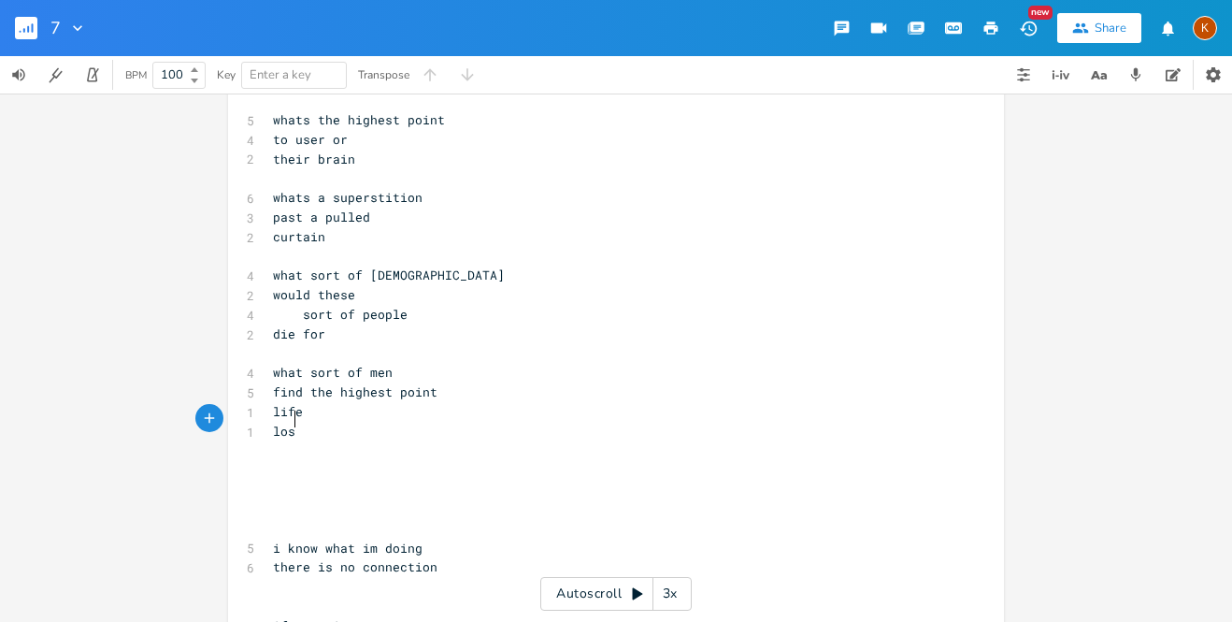
scroll to position [0, 23]
type textarea "lose"
type textarea "wife"
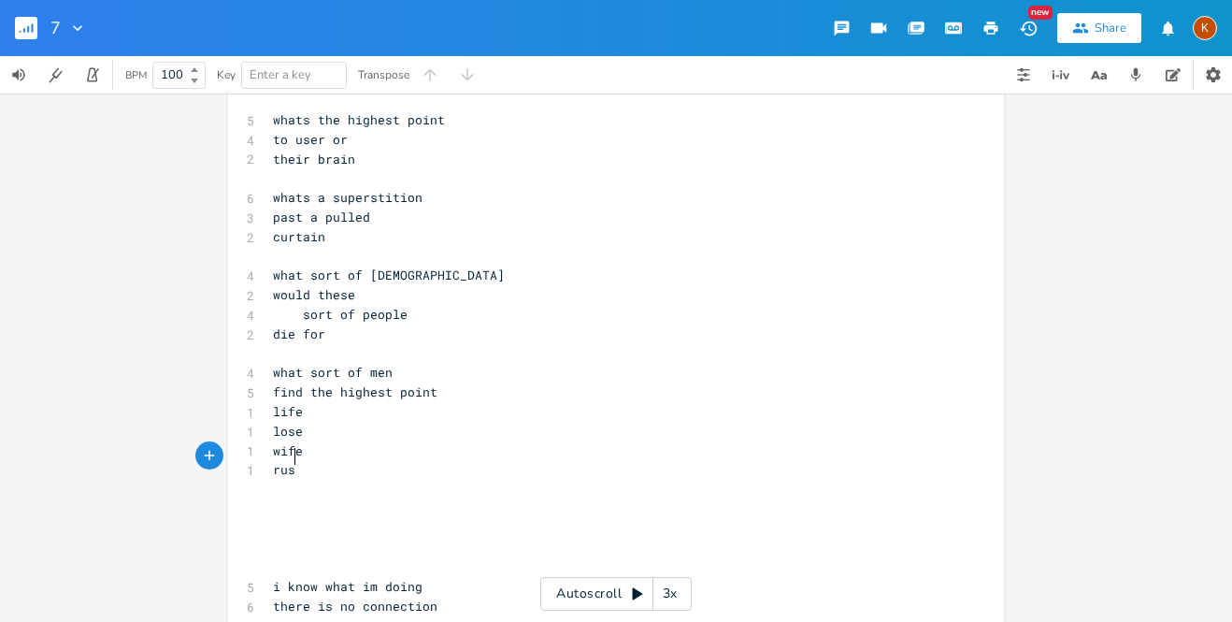
type textarea "ruse"
type textarea "high"
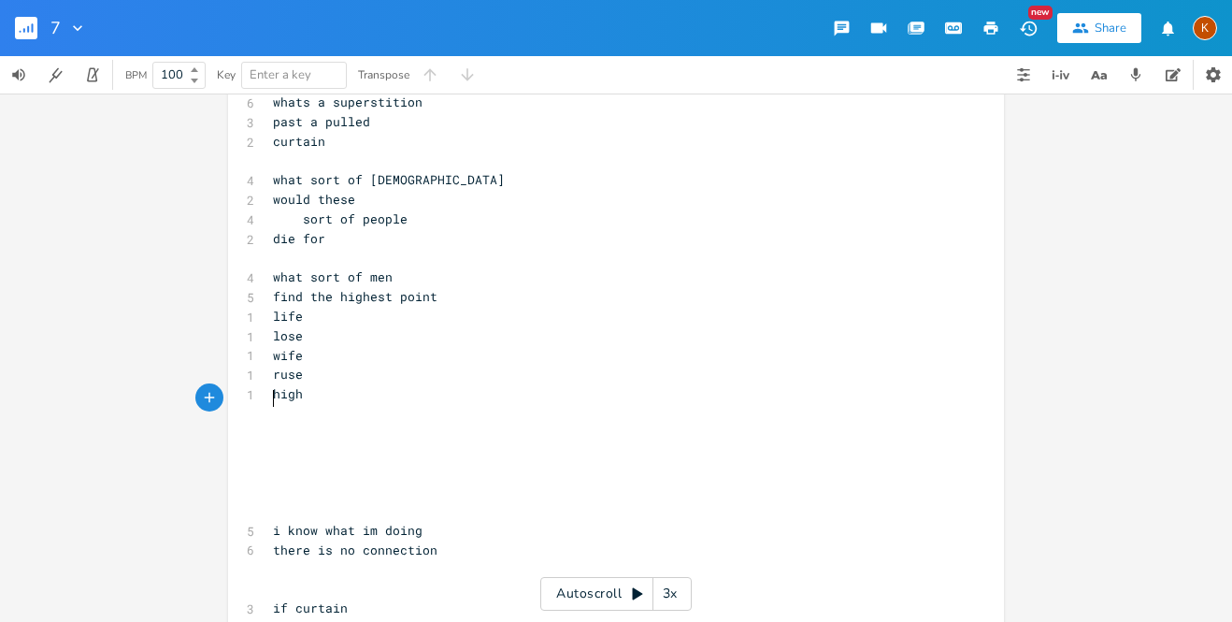
scroll to position [117, 0]
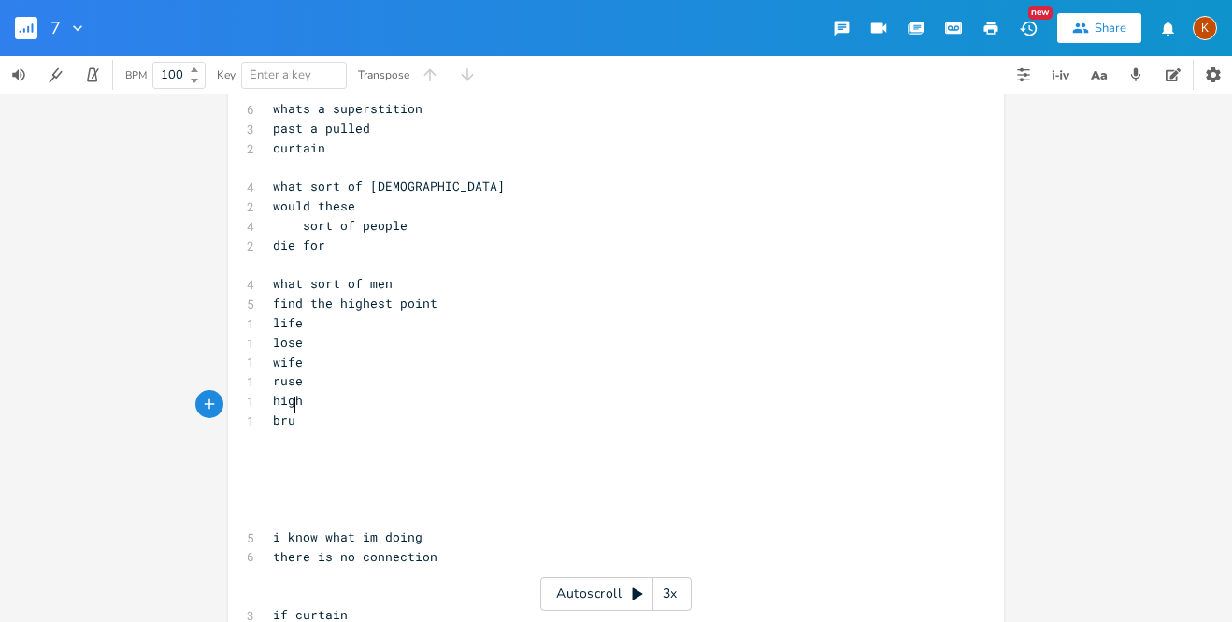
type textarea "bruise"
type textarea "d"
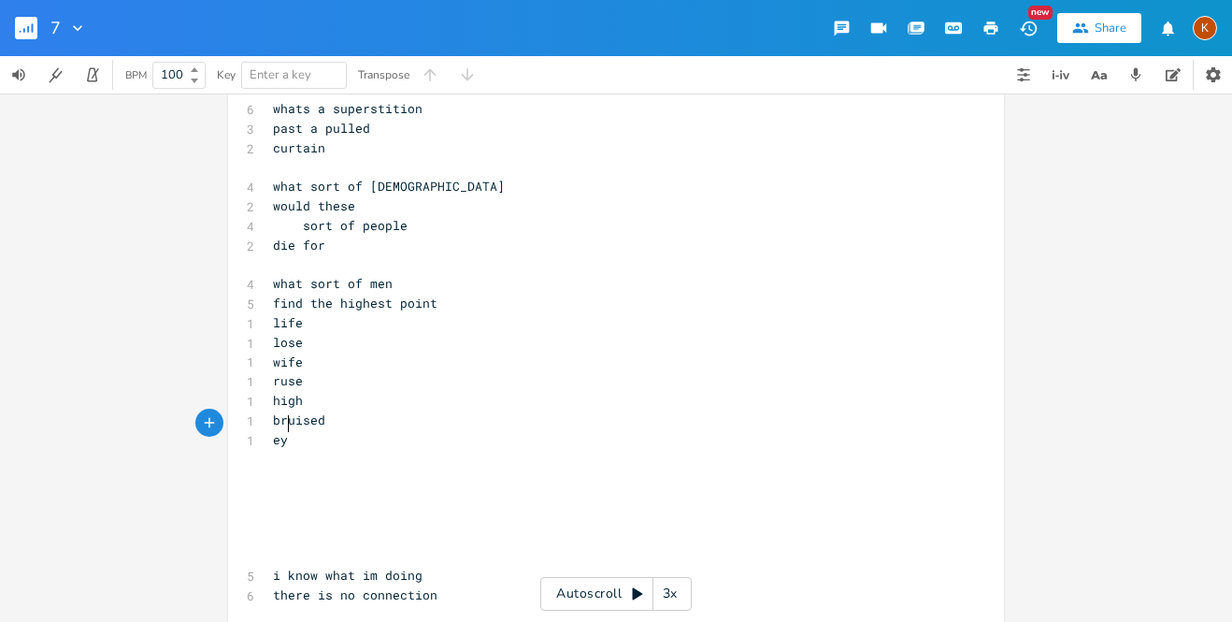
type textarea "eyes"
type textarea "high"
type textarea "d"
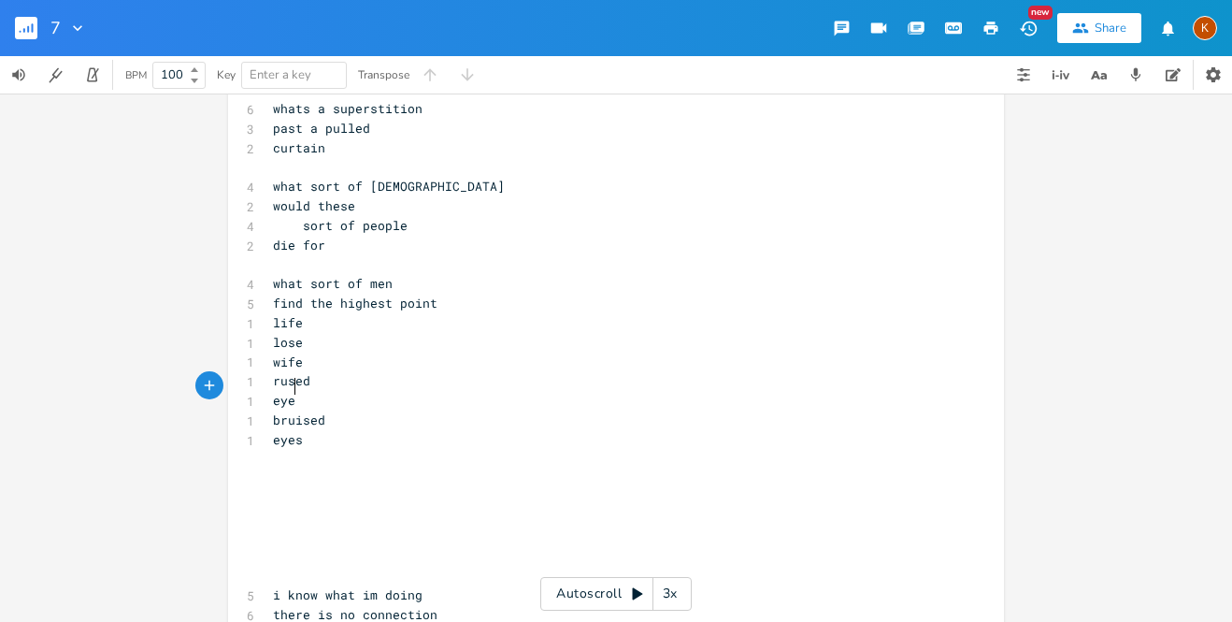
type textarea "eyes"
type textarea "bruised"
type textarea "[PERSON_NAME]"
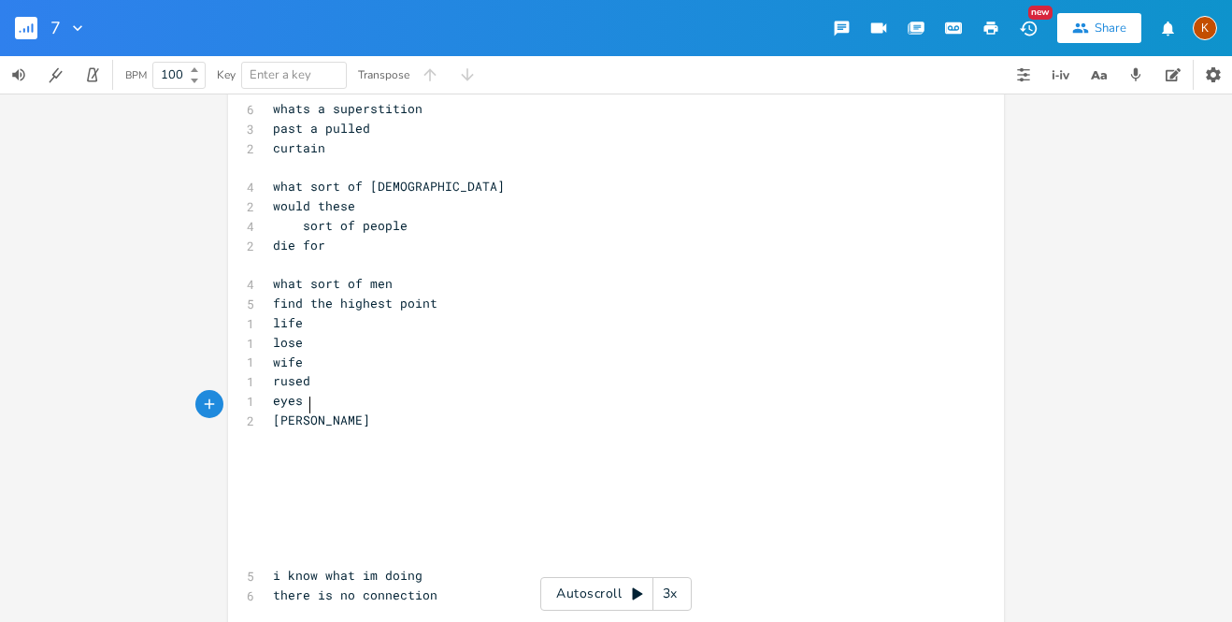
type textarea "oon"
type textarea "hih"
type textarea "gh"
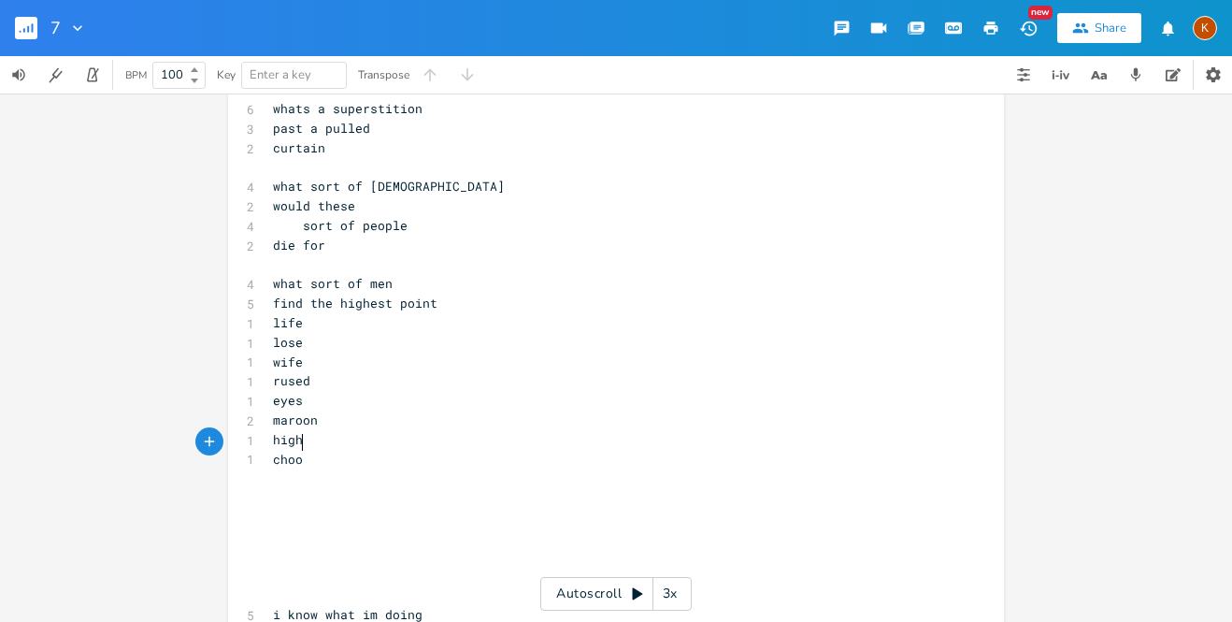
type textarea "choose"
type textarea "high"
type textarea "what sort of [DEMOGRAPHIC_DATA]"
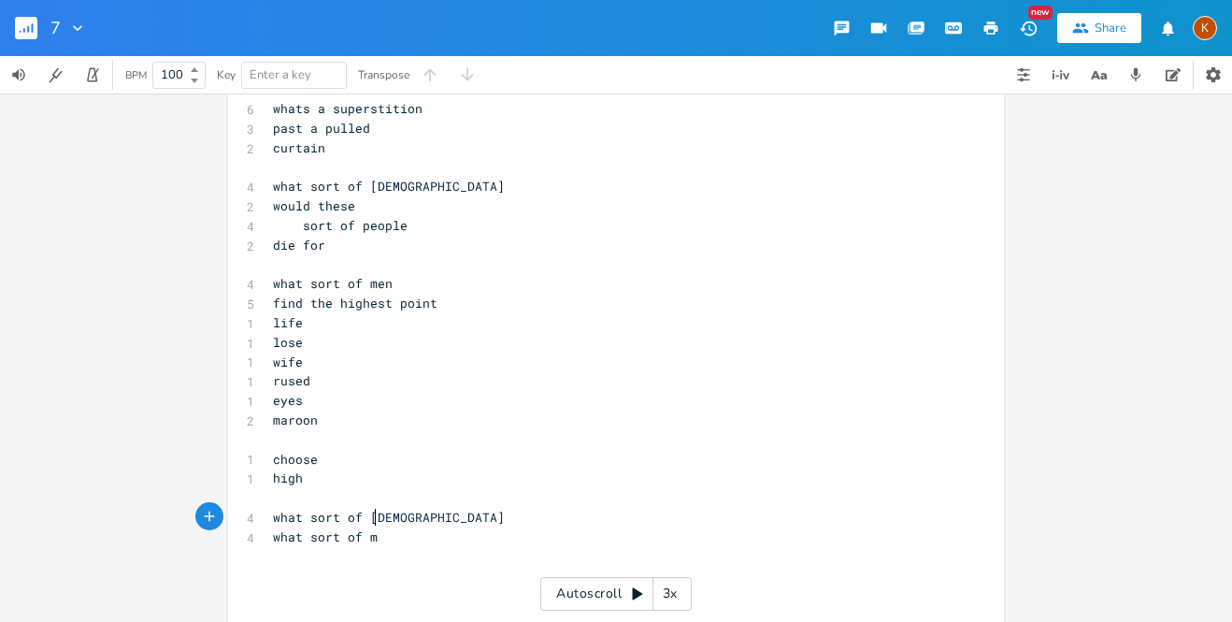
scroll to position [0, 94]
type textarea "what sort of man"
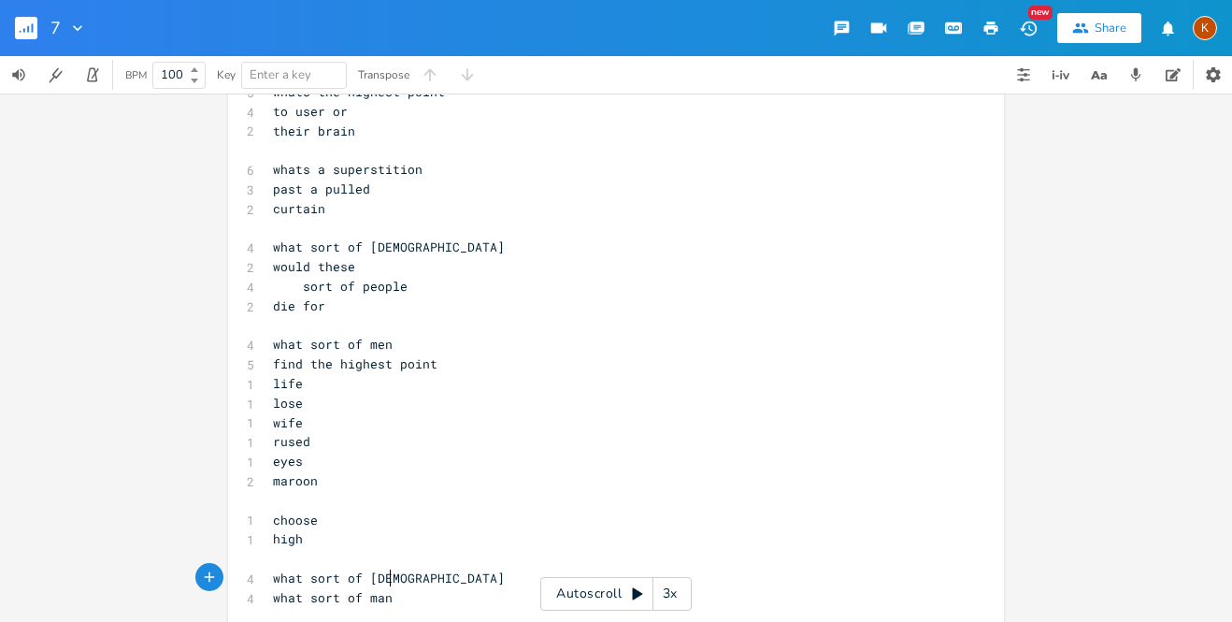
scroll to position [65, 0]
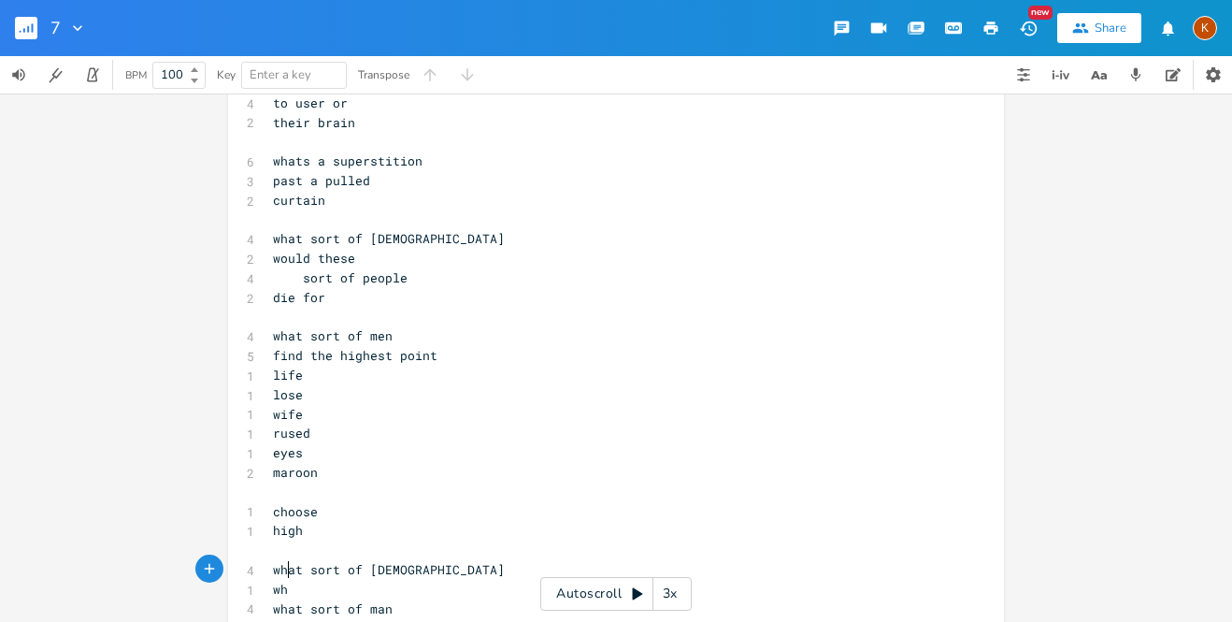
type textarea "what"
type textarea "what sort of superstition"
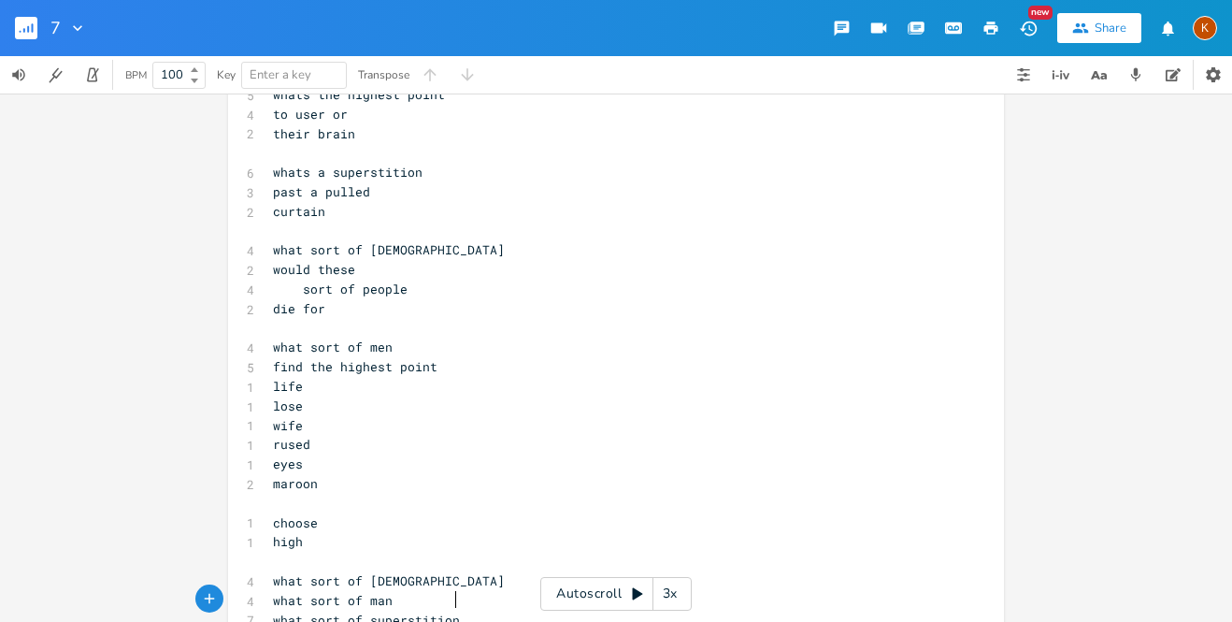
scroll to position [187, 0]
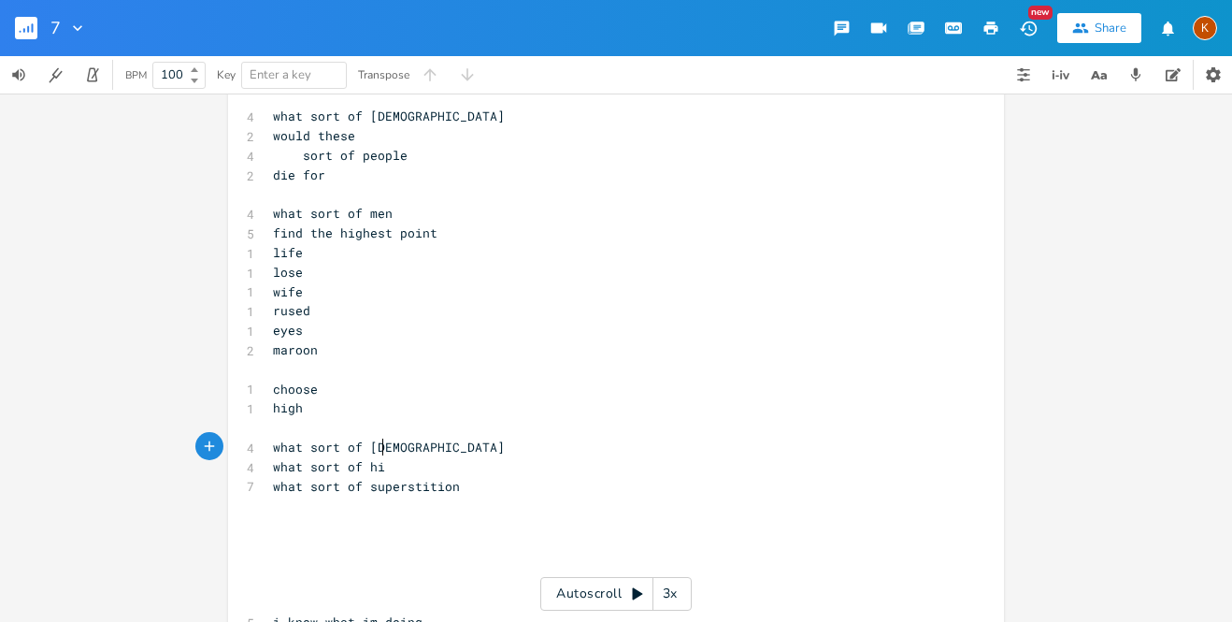
type textarea "high"
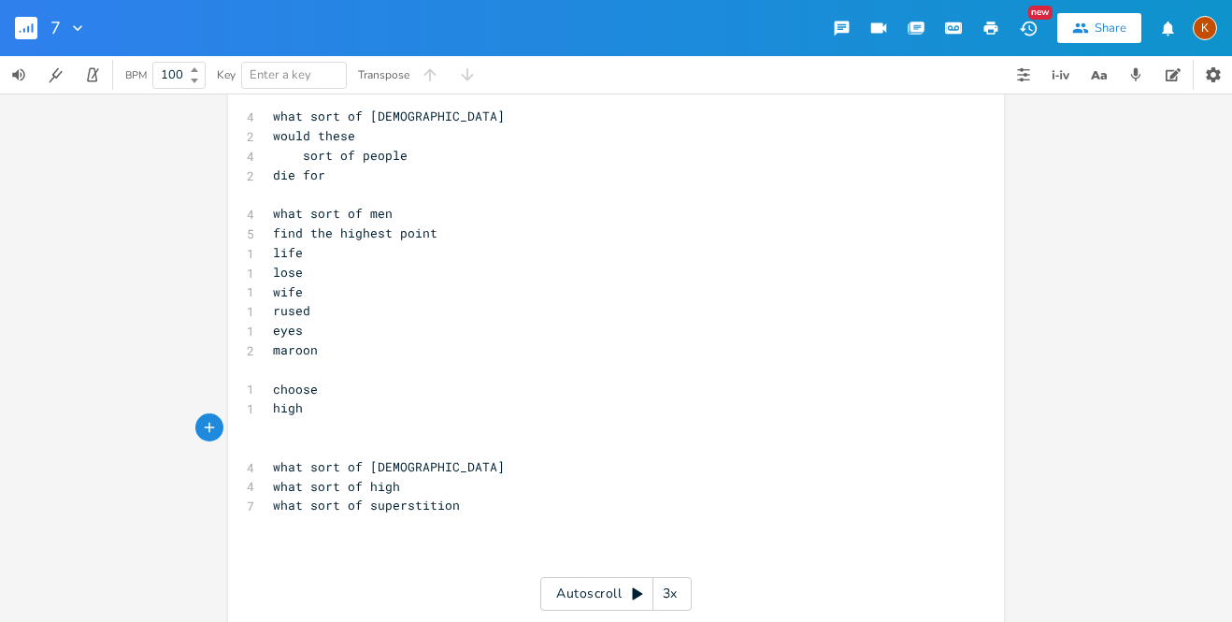
click at [324, 380] on pre "choose" at bounding box center [606, 390] width 675 height 20
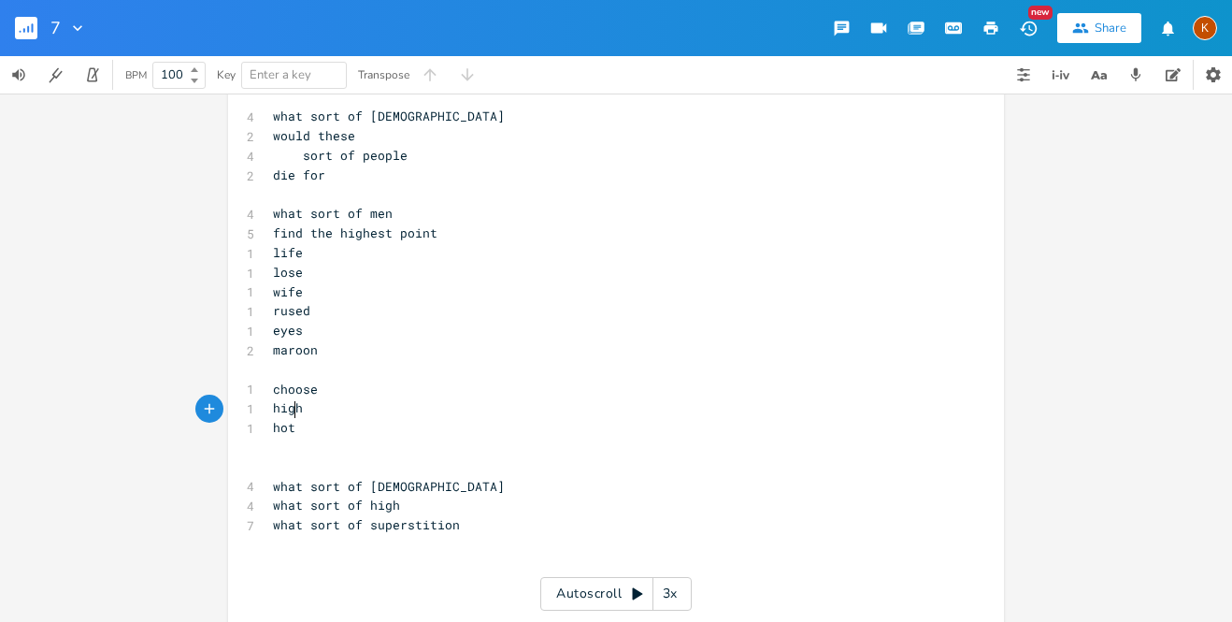
type textarea "hotel"
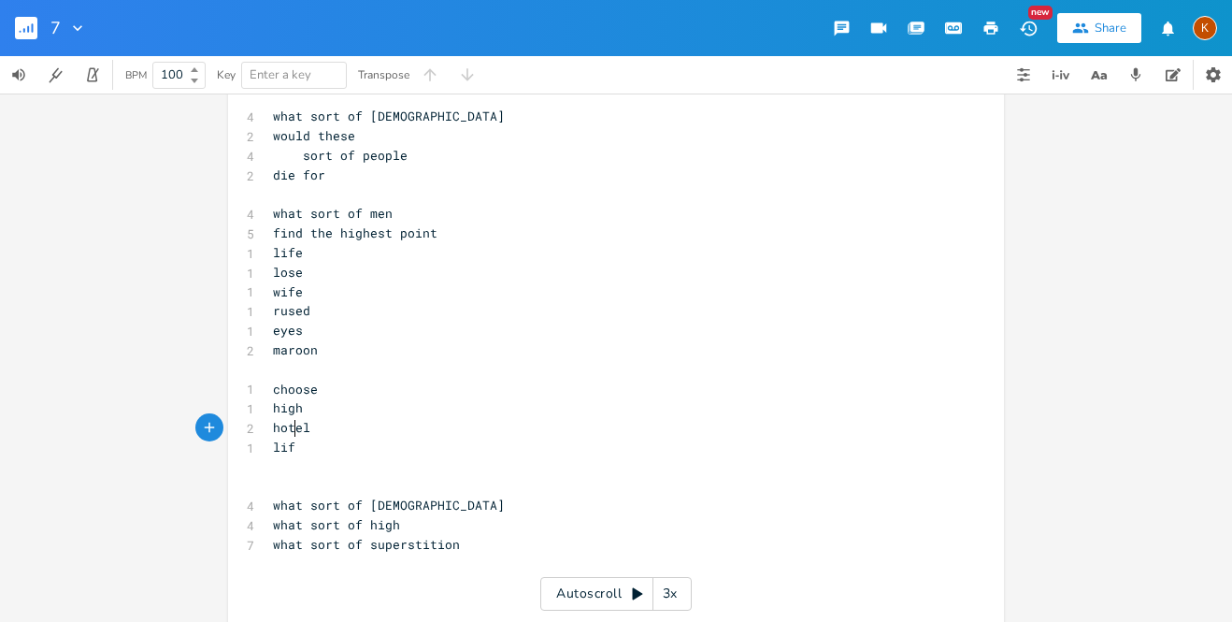
type textarea "life"
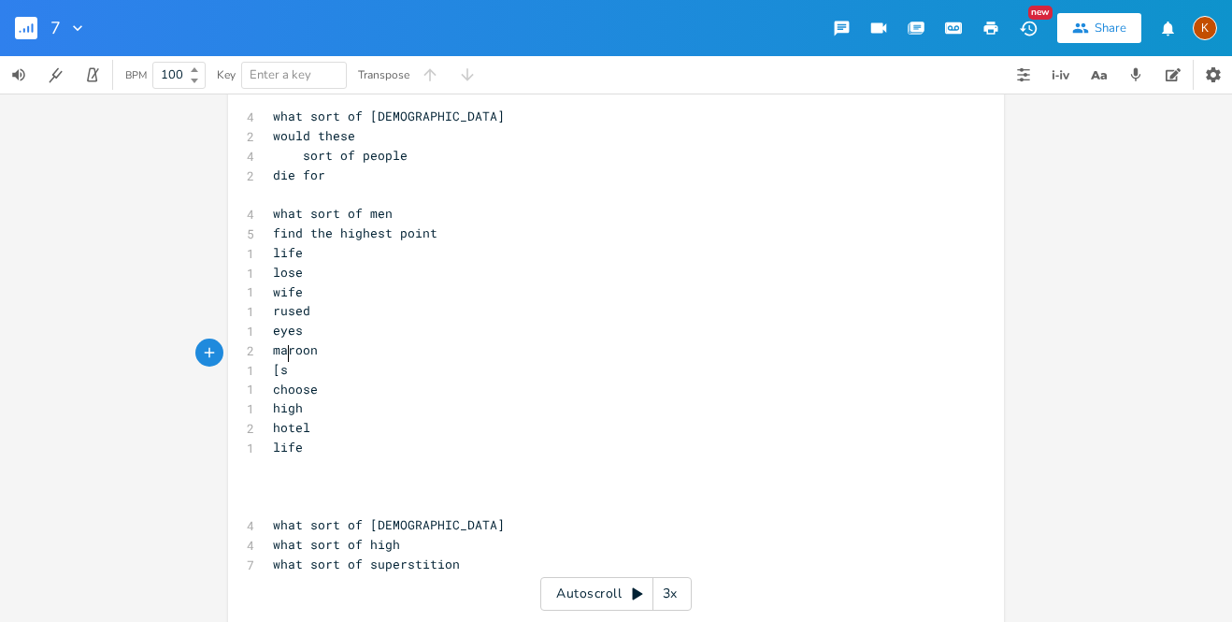
type textarea "[sw"
type textarea "invert]"
type textarea "m"
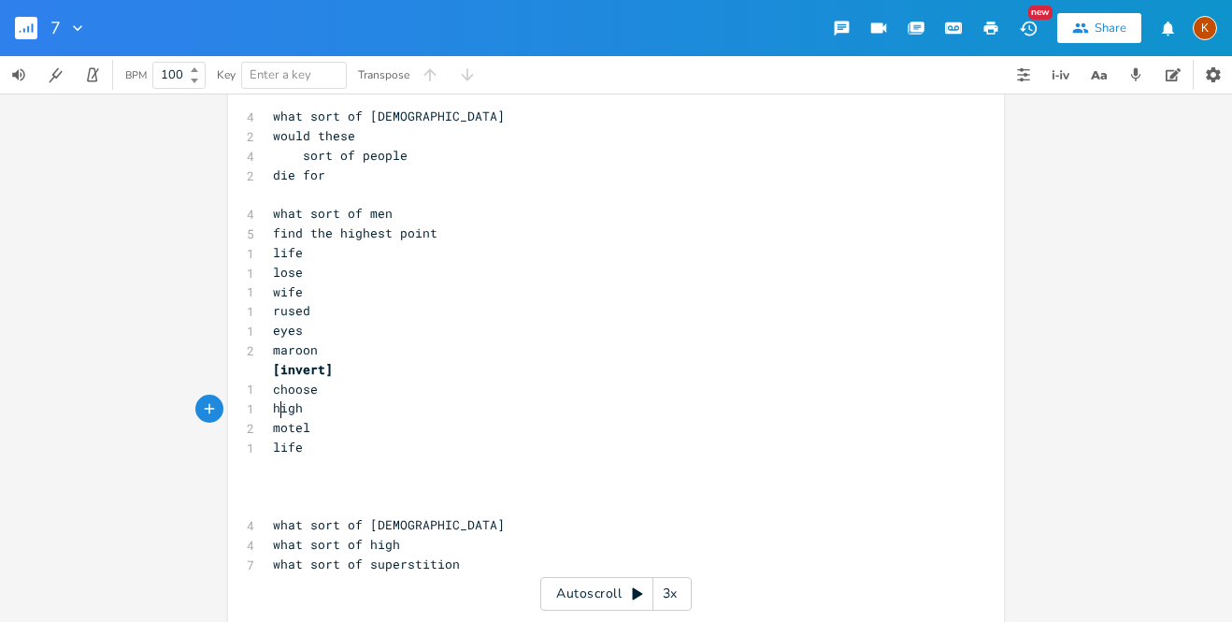
scroll to position [0, 10]
click at [315, 418] on pre "motel" at bounding box center [606, 428] width 675 height 20
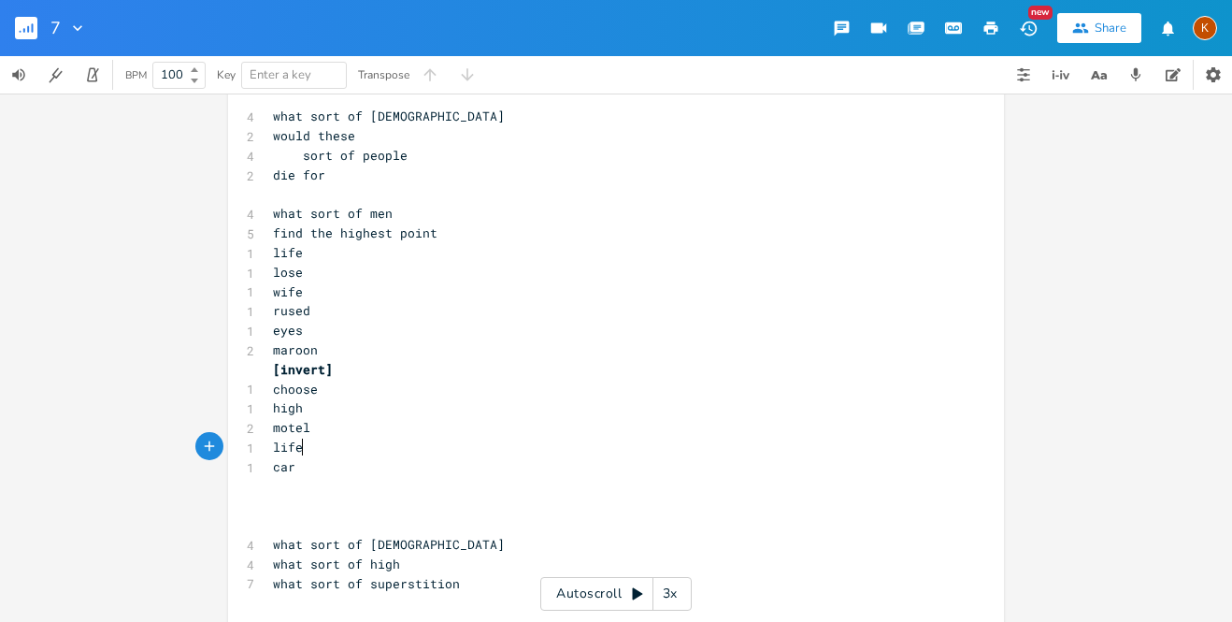
type textarea "car l"
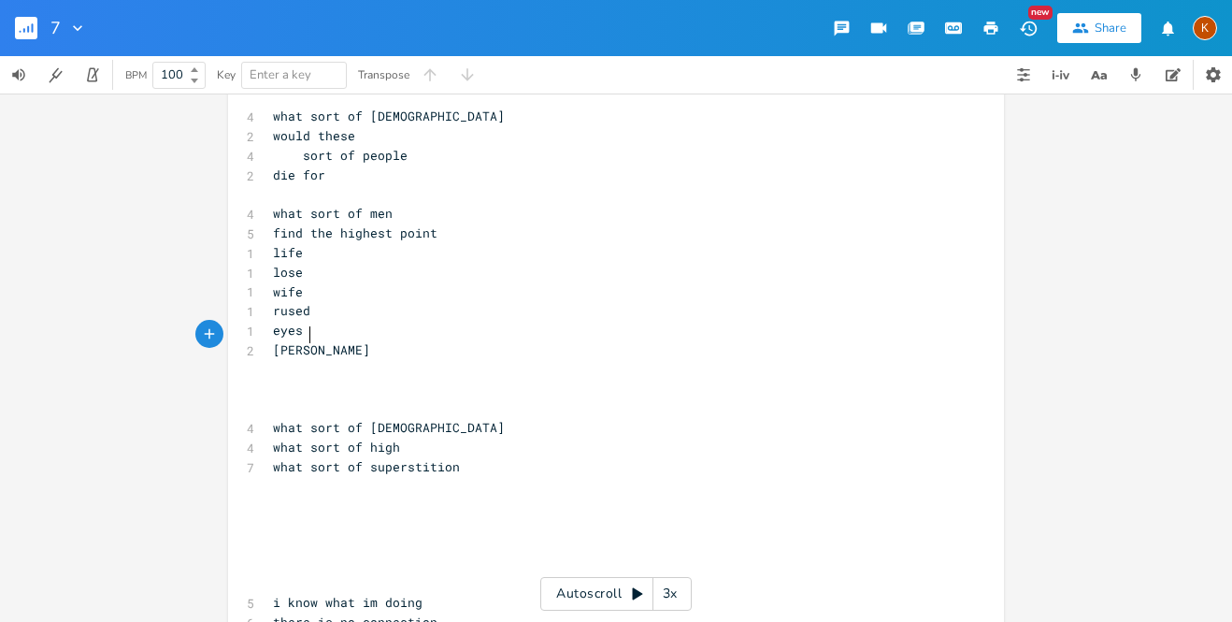
type textarea "n"
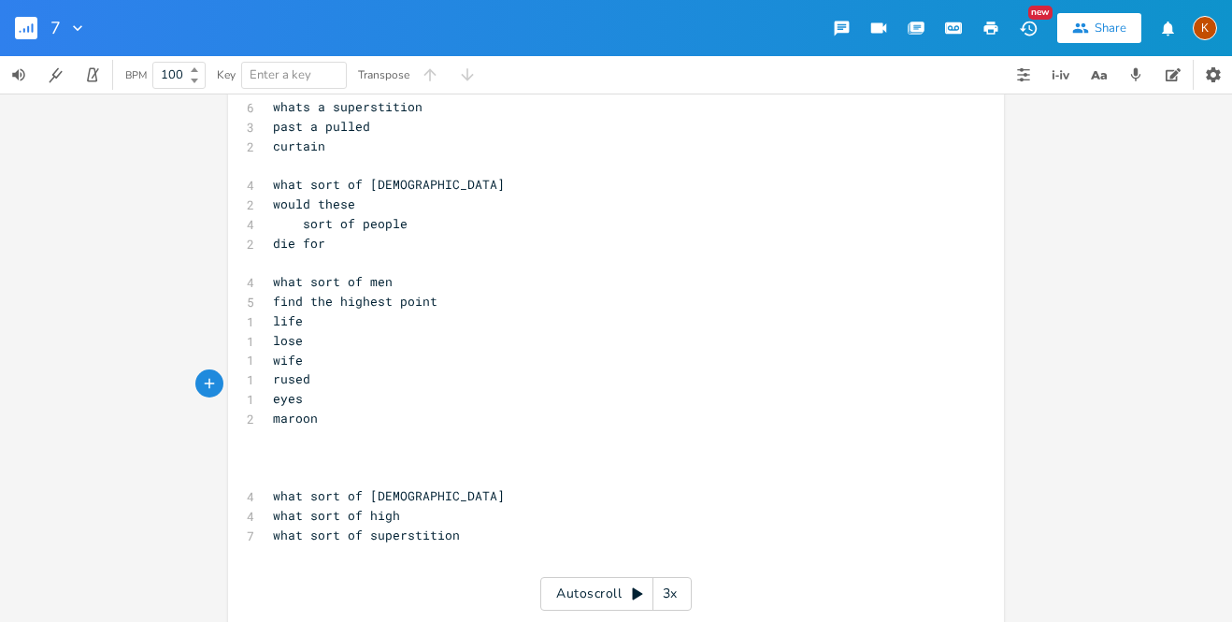
scroll to position [124, 0]
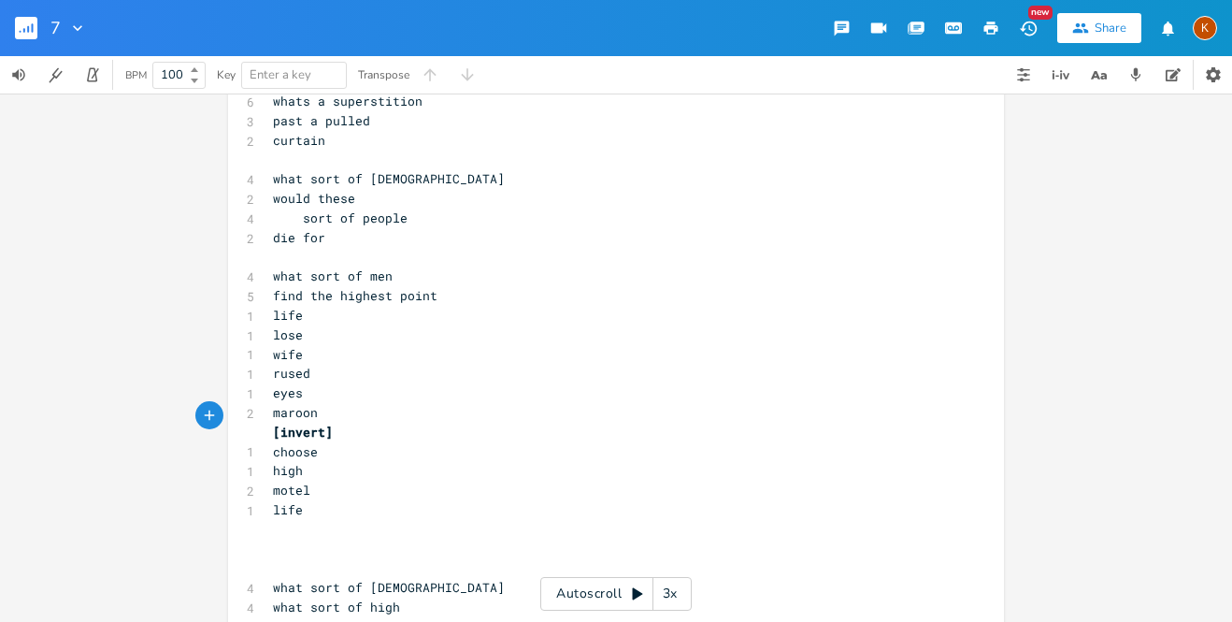
type textarea "[invert]"
type textarea "x]"
click at [204, 469] on div "x 5 whats the highest point 4 to user or 2 their brain ​ 6 whats a superstition…" at bounding box center [616, 358] width 1232 height 528
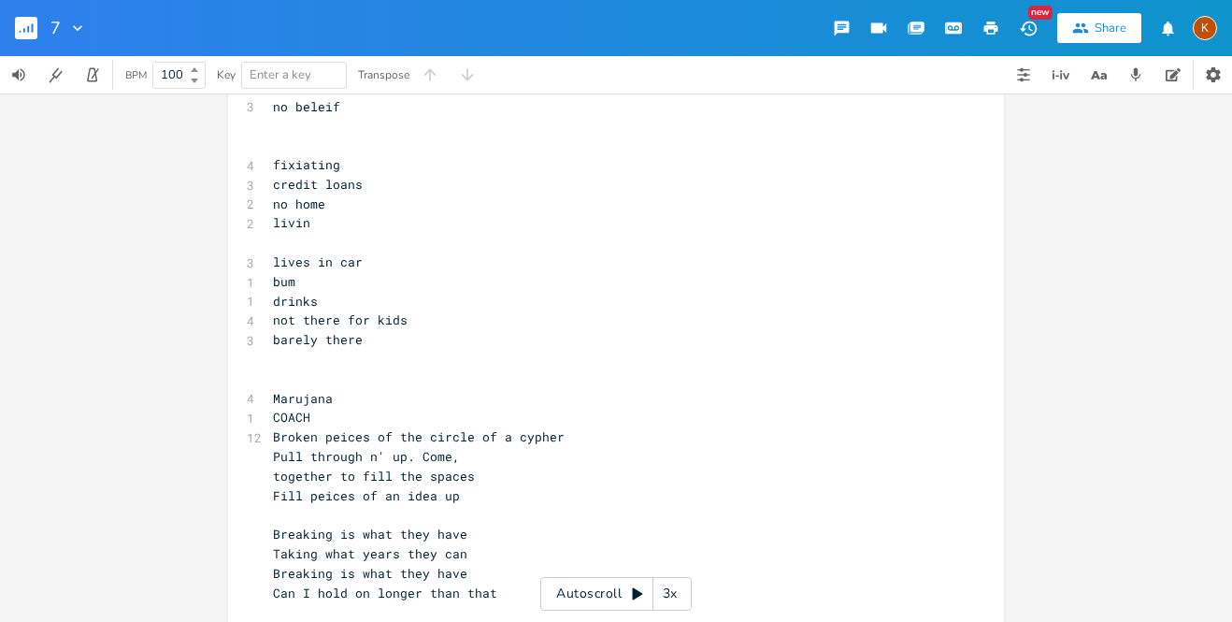
scroll to position [938, 0]
click at [381, 348] on pre "​" at bounding box center [606, 358] width 675 height 20
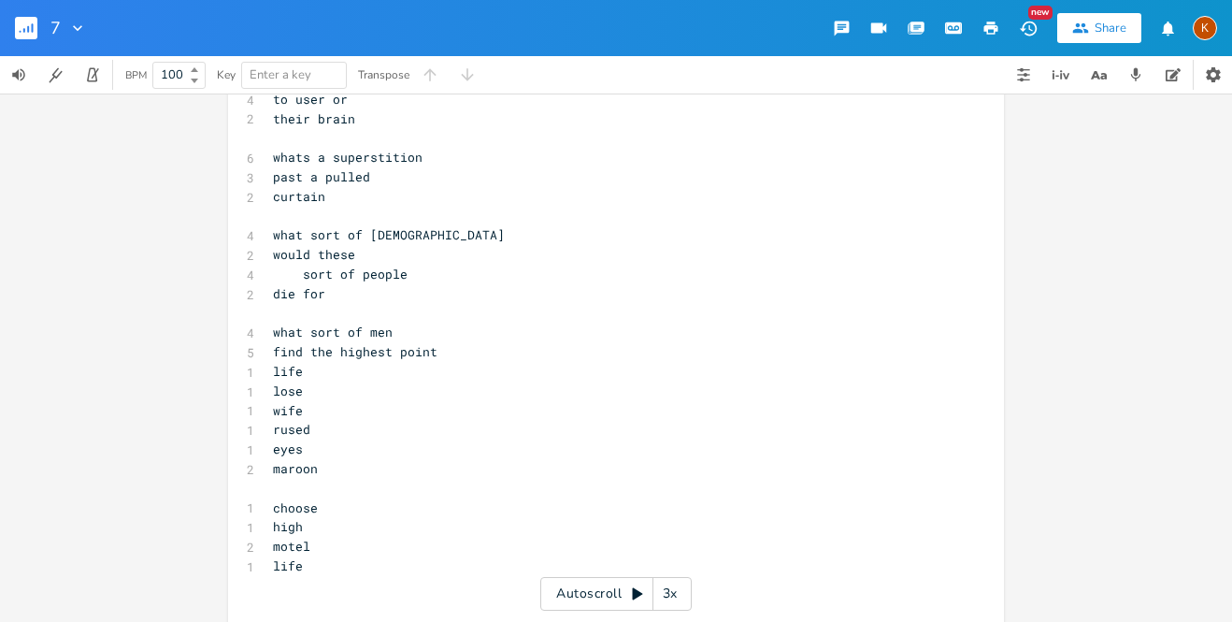
scroll to position [124, 0]
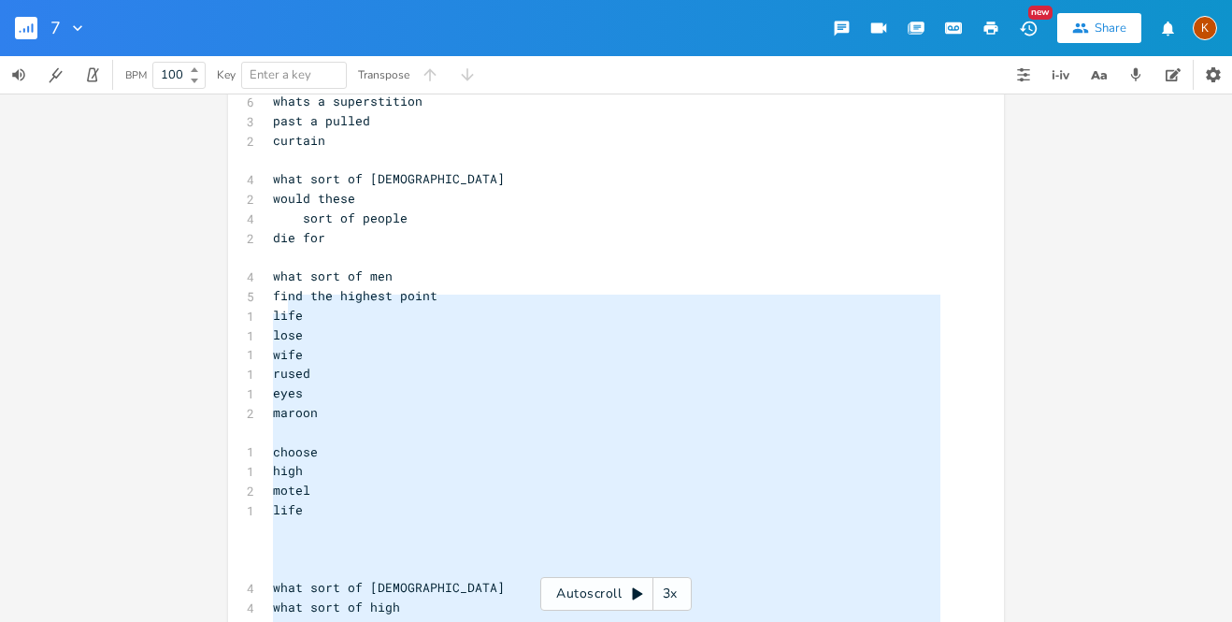
type textarea "life lose wife rused eyes [PERSON_NAME] choose high motel life what sort of [DE…"
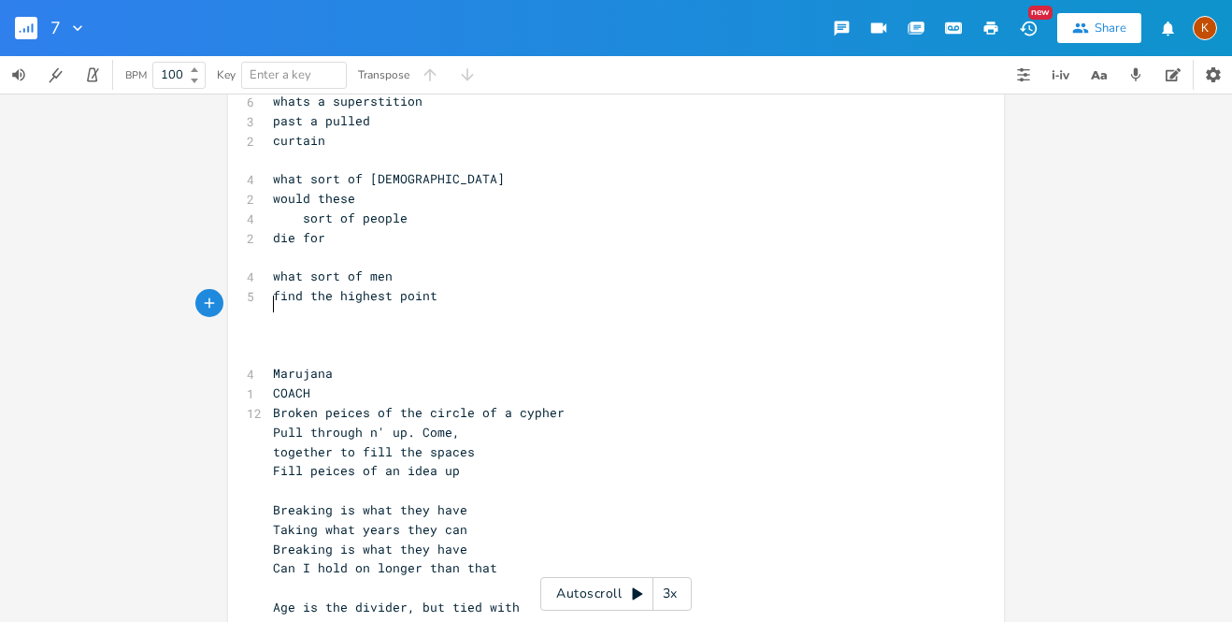
scroll to position [0, 0]
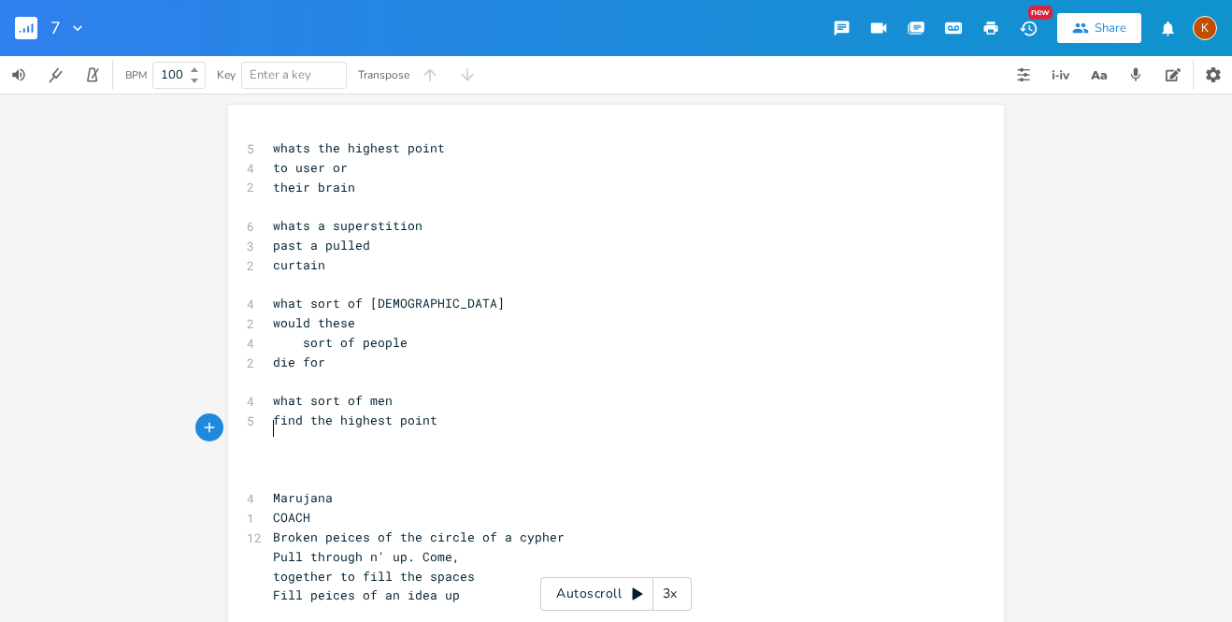
click at [433, 430] on pre "​" at bounding box center [606, 440] width 675 height 20
click at [273, 256] on span "curtain" at bounding box center [299, 264] width 52 height 17
type textarea "to"
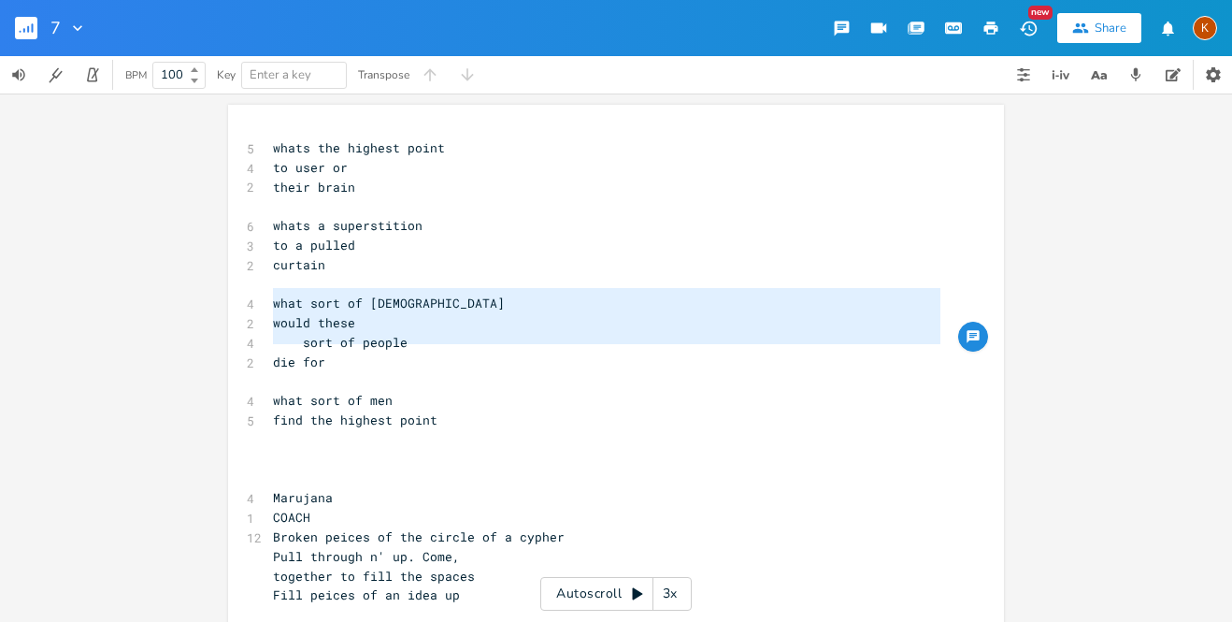
type textarea "what sort of [DEMOGRAPHIC_DATA] would these sort of people die for"
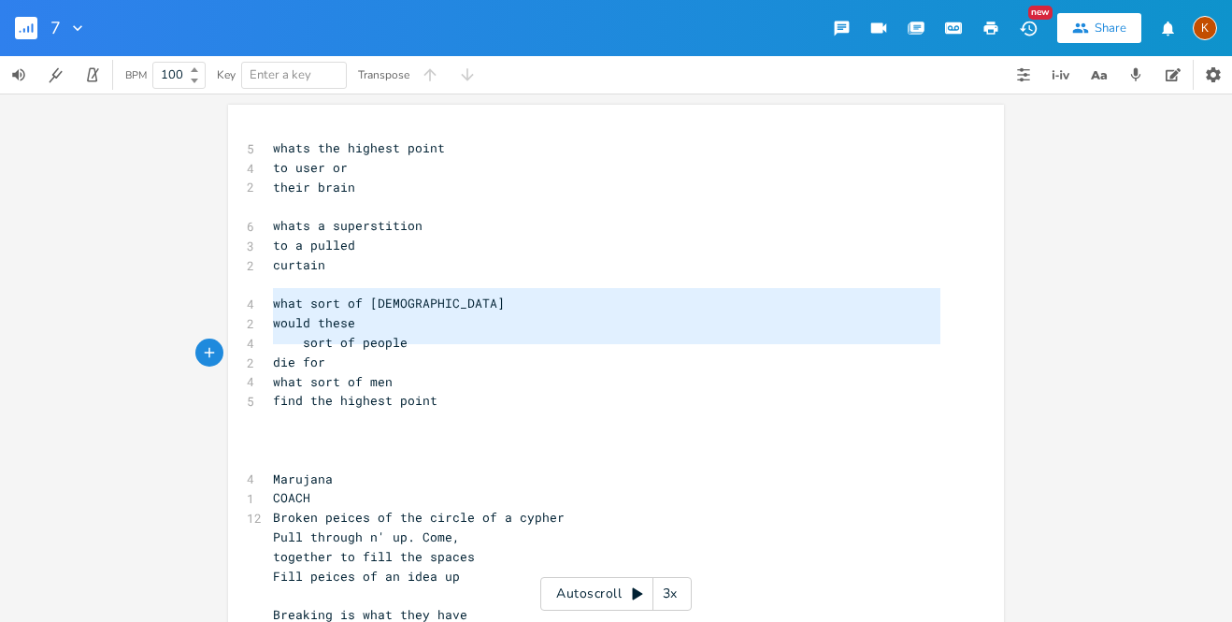
type textarea "what sort of [DEMOGRAPHIC_DATA] would these sort of people die for"
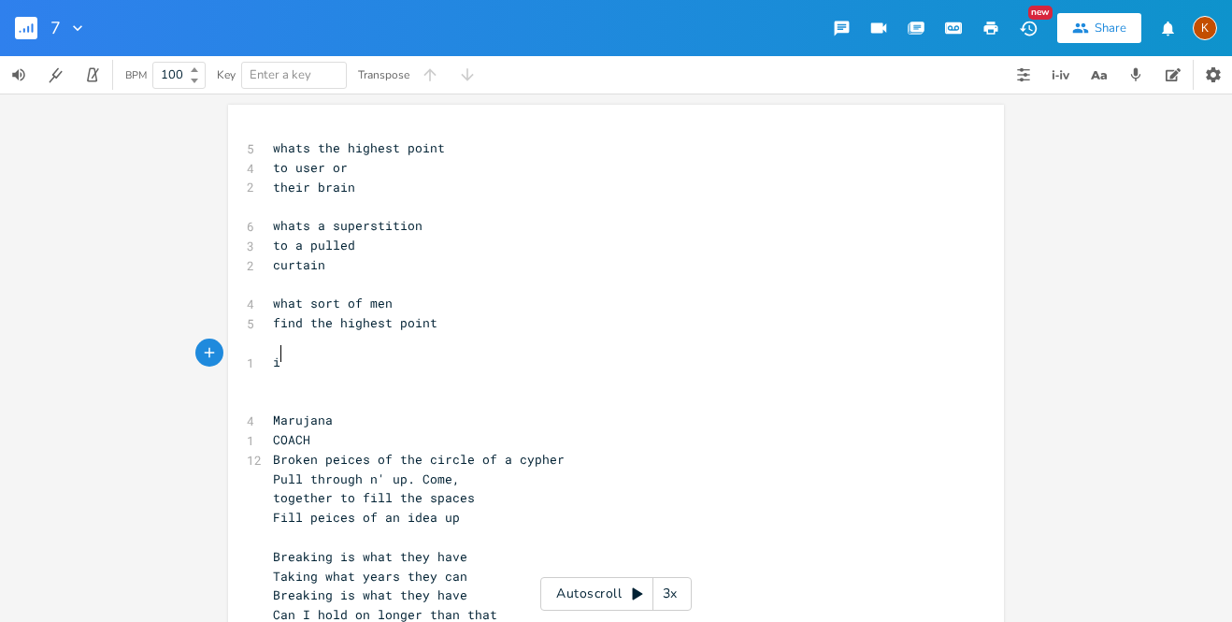
type textarea "if"
click at [310, 333] on pre "​" at bounding box center [606, 343] width 675 height 20
type textarea "capsule"
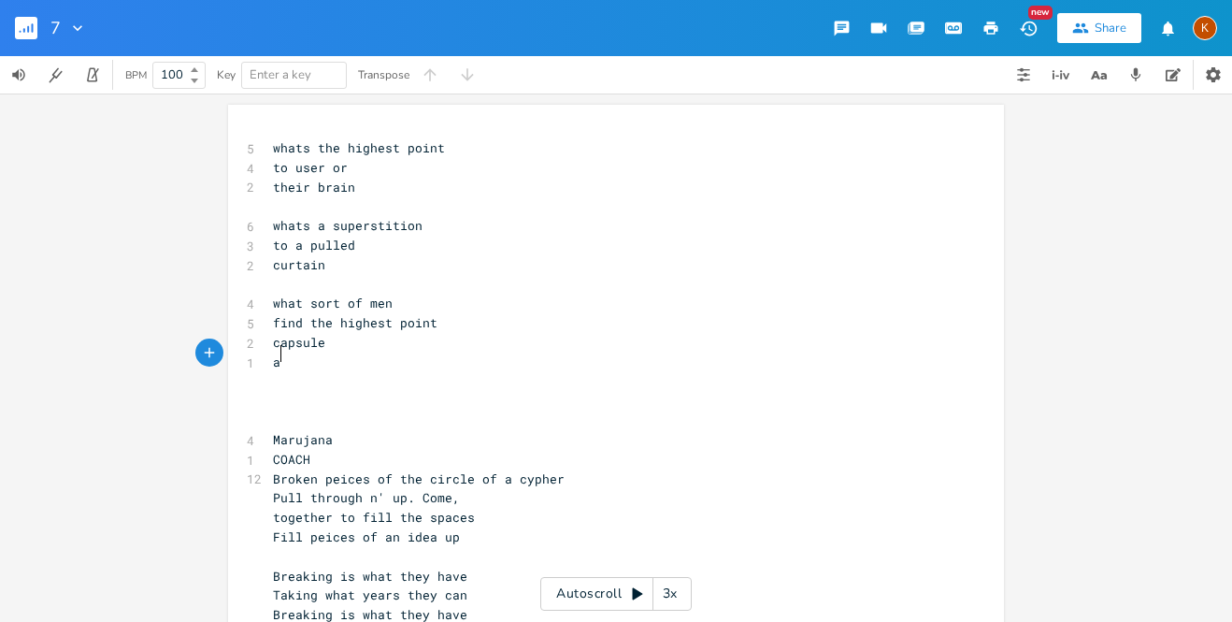
type textarea "ash"
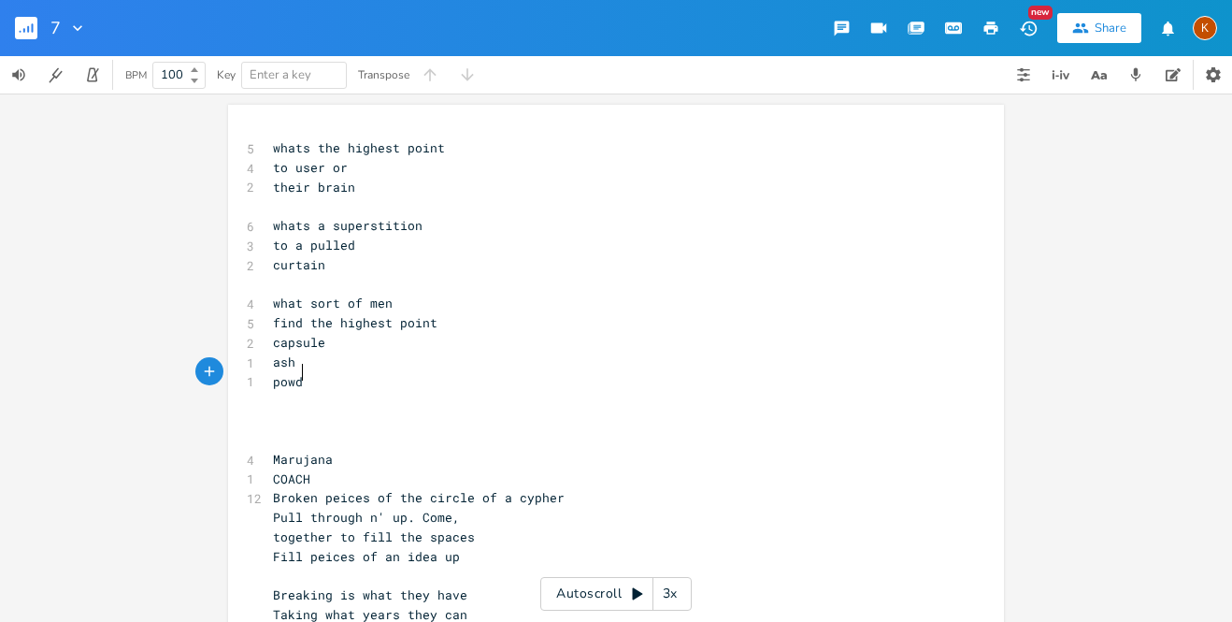
type textarea "powder"
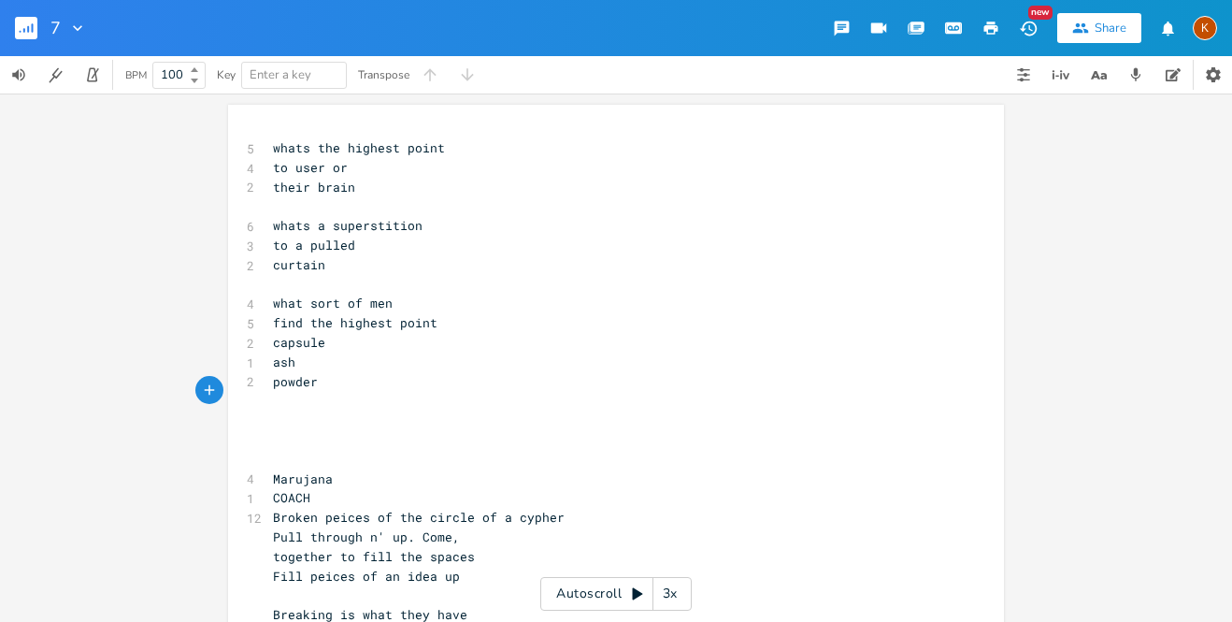
click at [297, 391] on pre "​" at bounding box center [606, 401] width 675 height 20
type textarea "tabs"
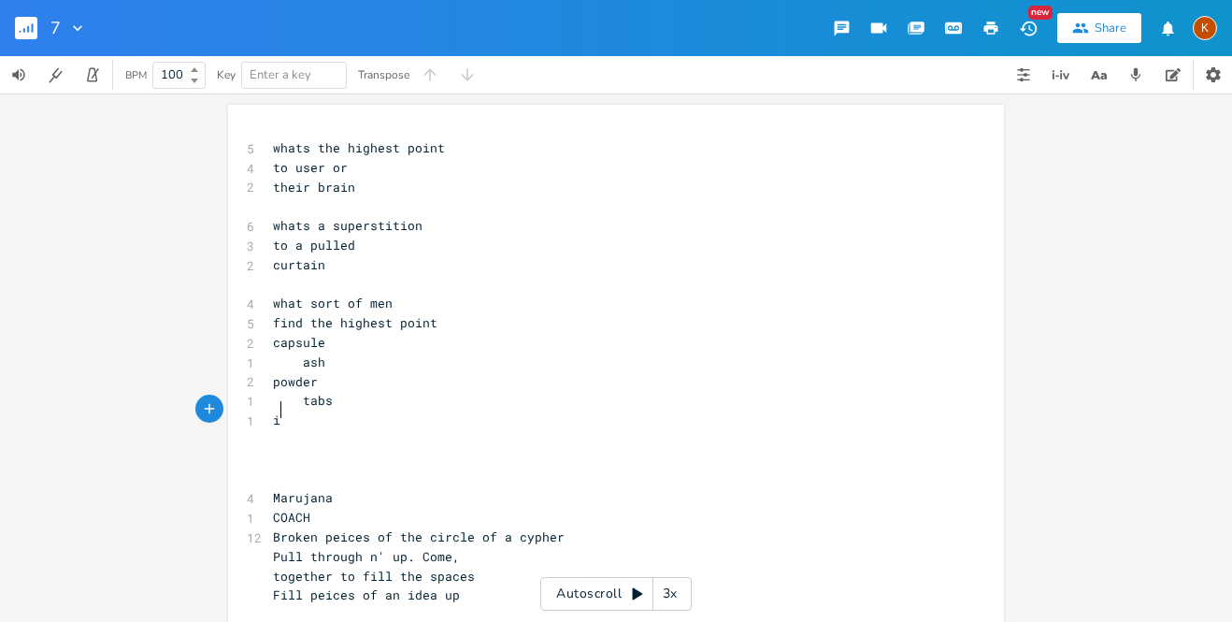
type textarea "imm"
type textarea "just the visitinggt"
type textarea "type"
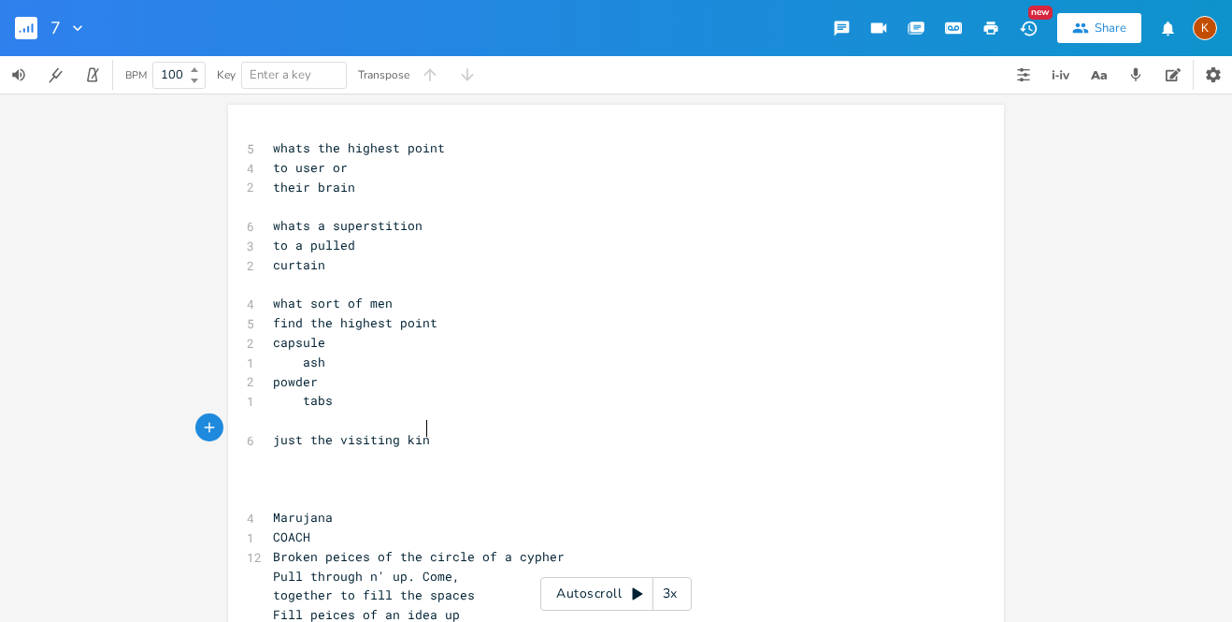
type textarea "kind"
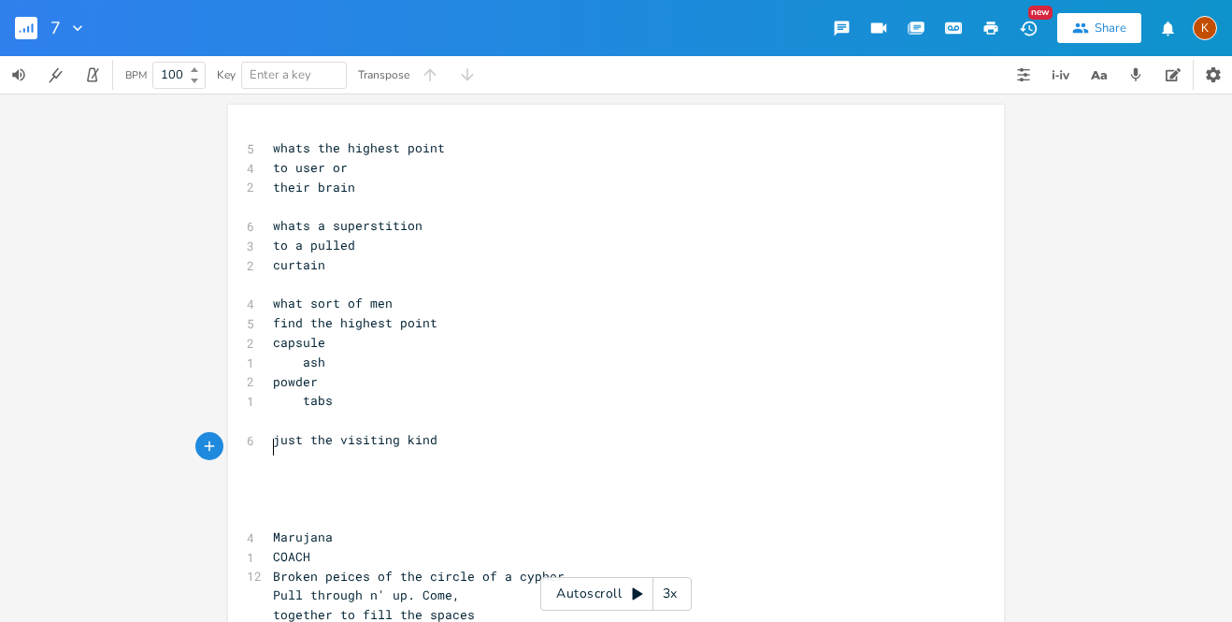
click at [314, 314] on span "find the highest point" at bounding box center [355, 322] width 165 height 17
type textarea "look fr"
type textarea "or the"
click at [431, 451] on pre "​" at bounding box center [606, 460] width 675 height 20
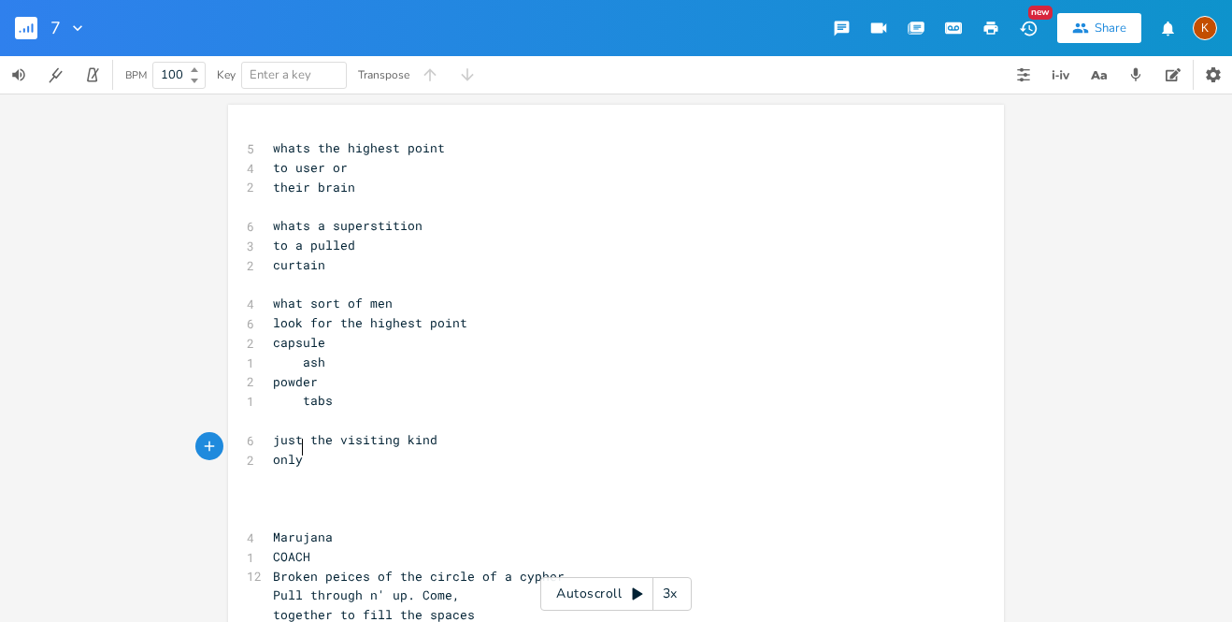
type textarea "only"
type textarea "just the visiting kind"
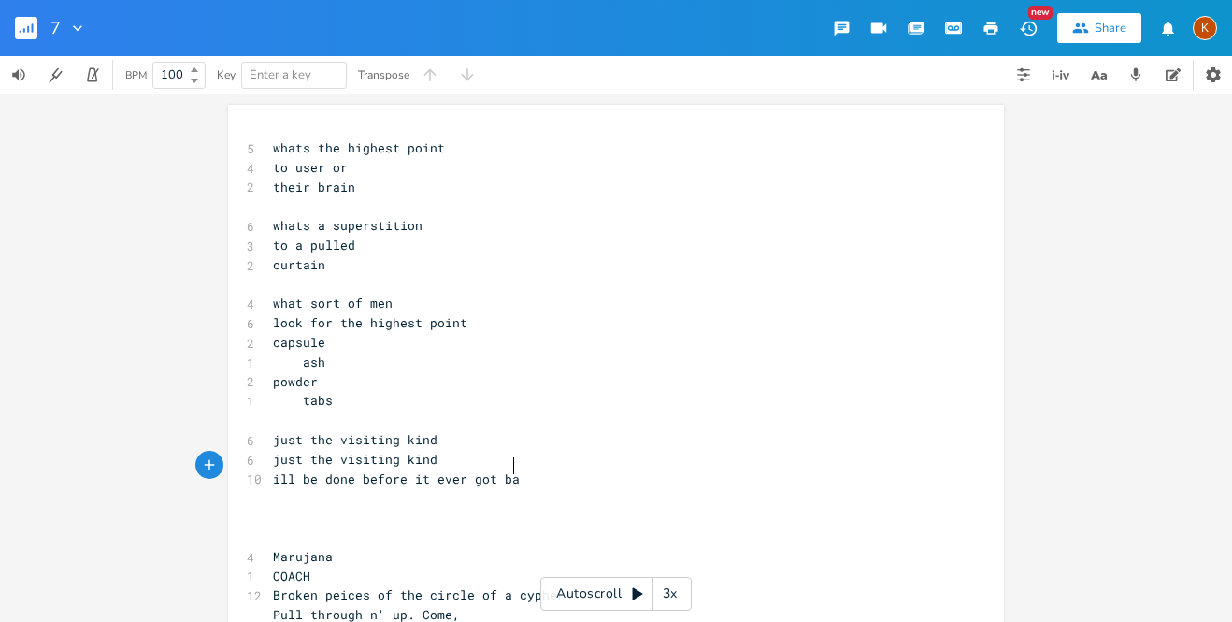
scroll to position [0, 181]
type textarea "ill be done before it ever got bad"
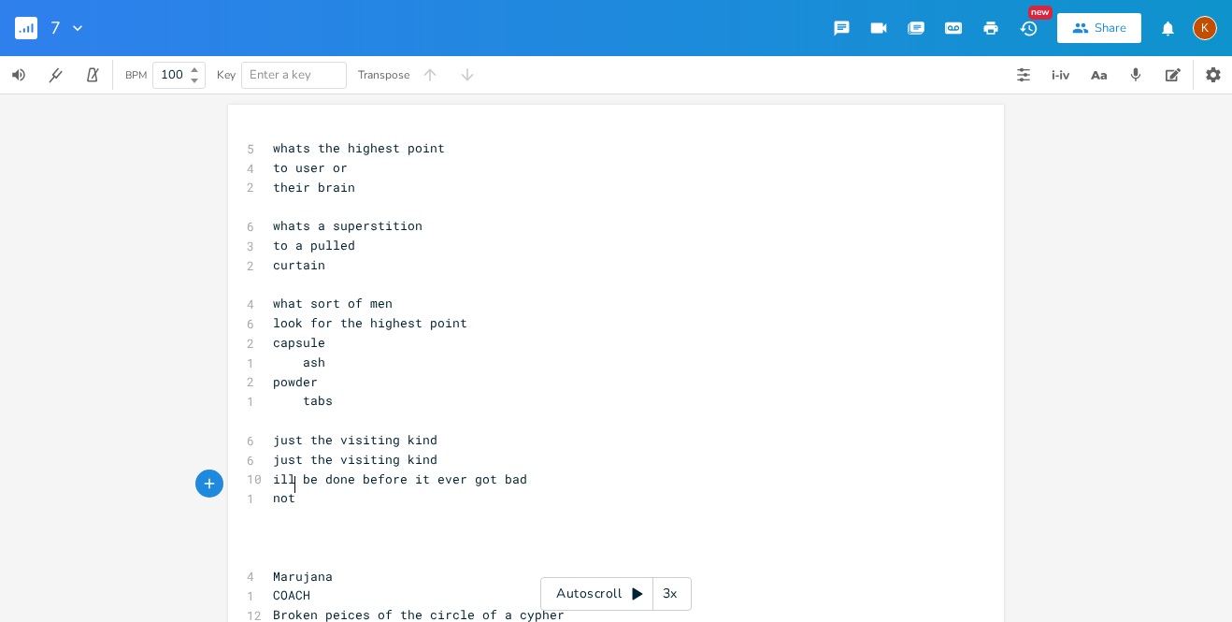
scroll to position [0, 21]
type textarea "not like ther"
type textarea "e kind"
type textarea "im loo"
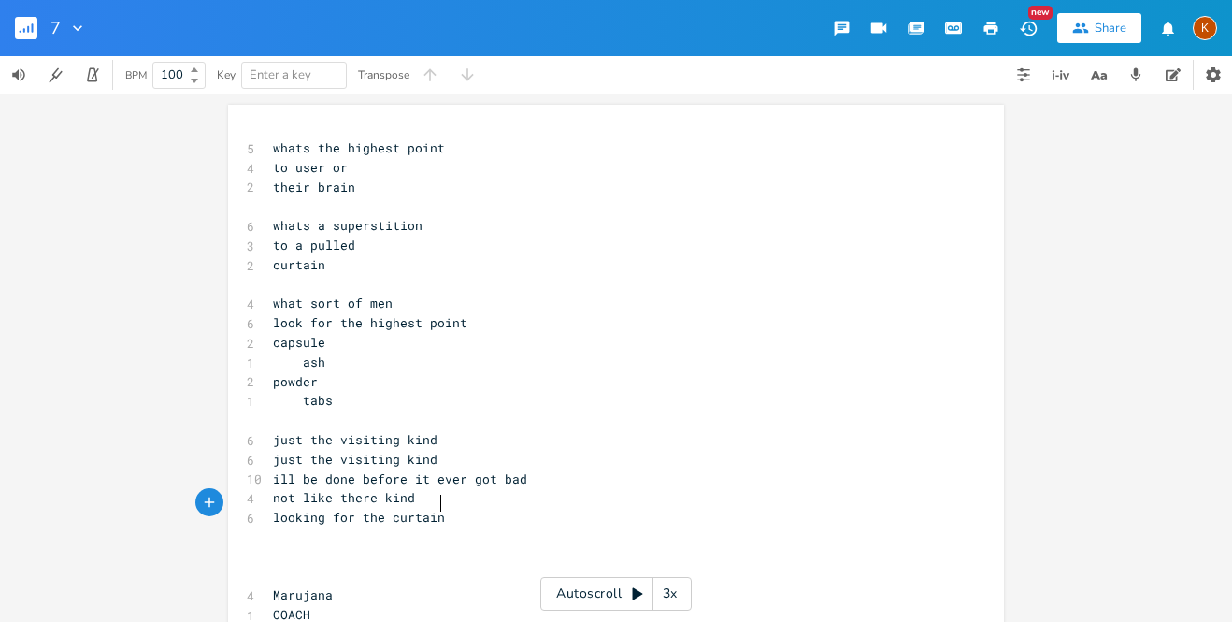
type textarea "looking for the curtain"
type textarea "ill"
type textarea "just the visiting kind"
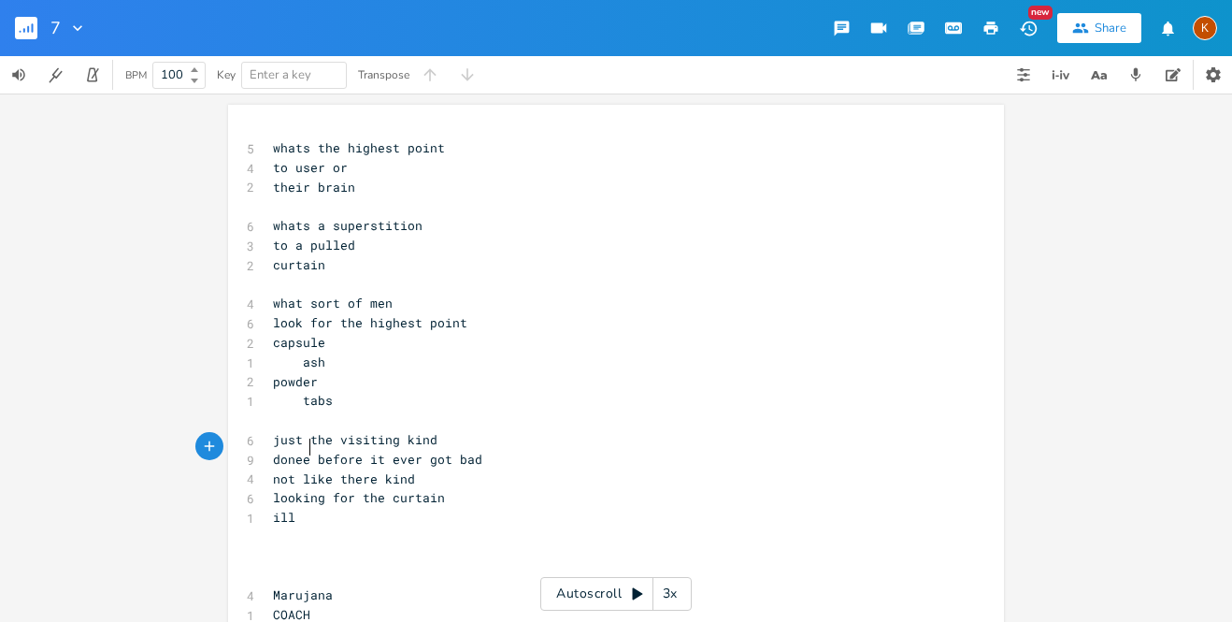
type textarea "ea"
type textarea "easy"
type textarea "no stickin around"
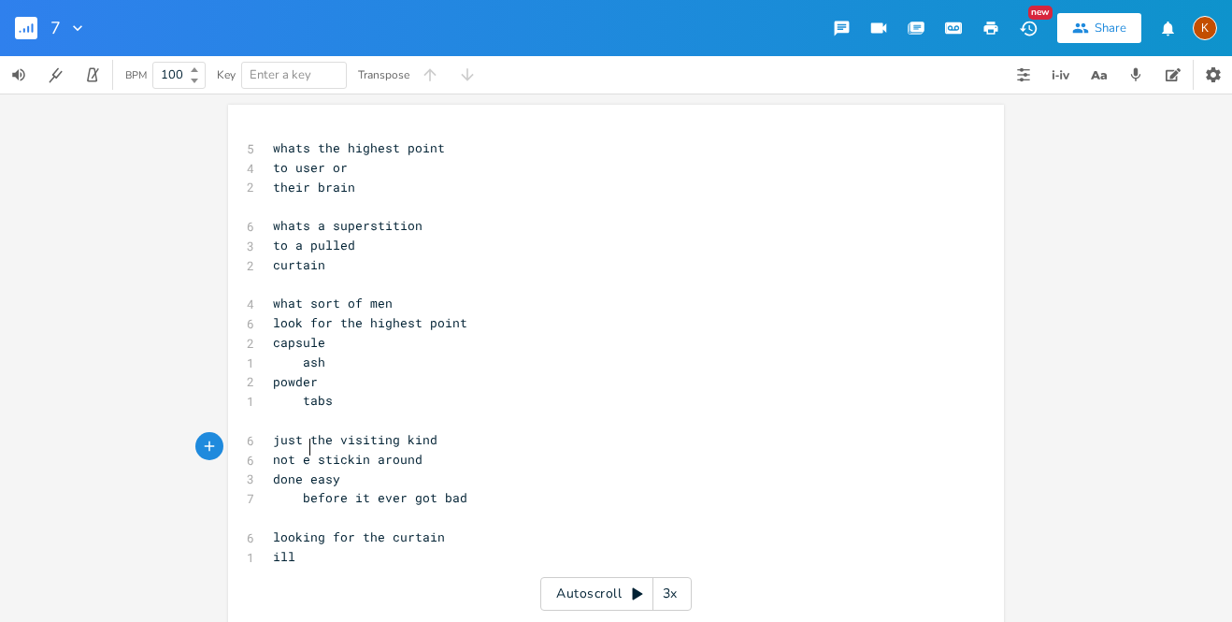
type textarea "t even"
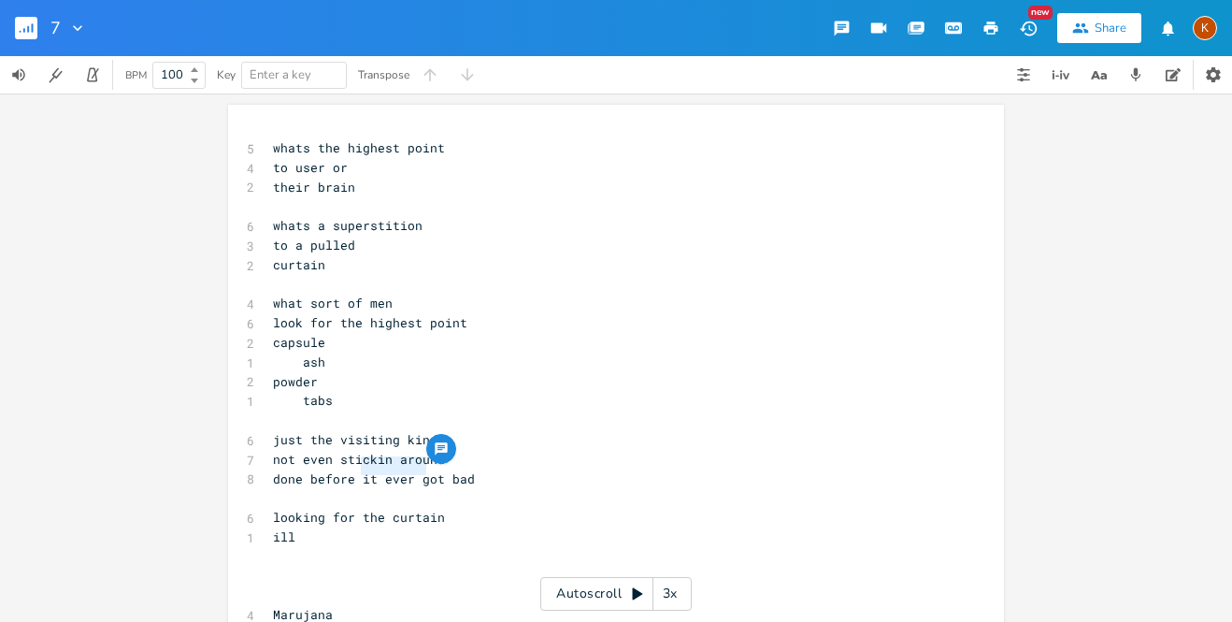
type textarea "it ever"
type textarea "it"
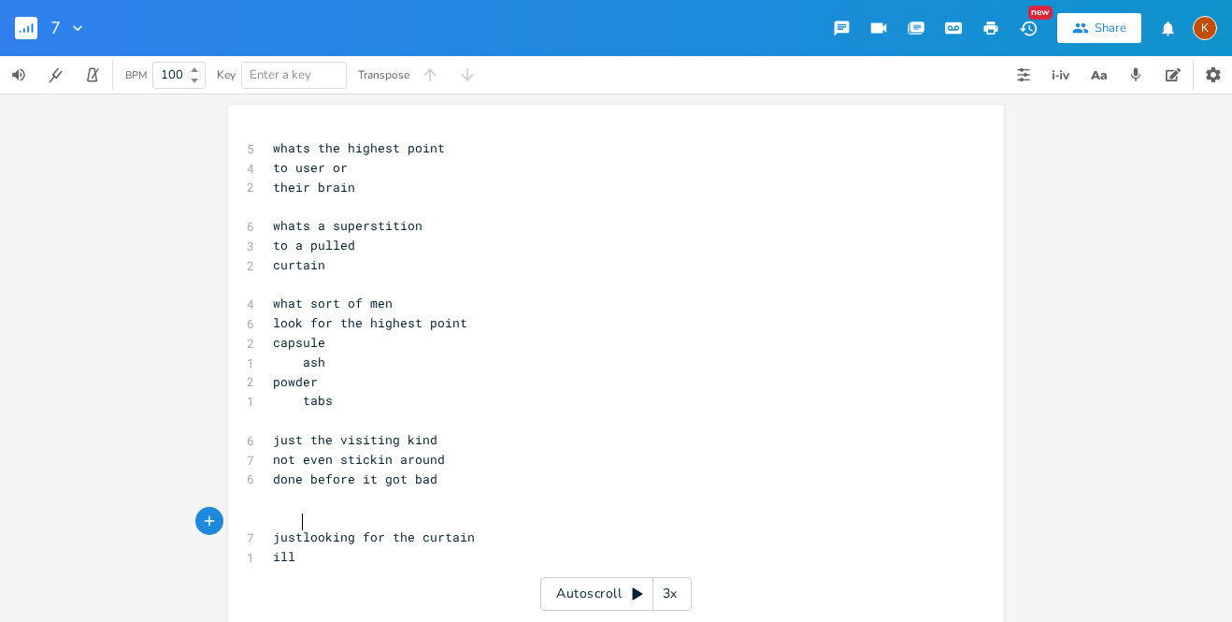
type textarea "just"
type textarea "superstition"
type textarea "done before it got bad"
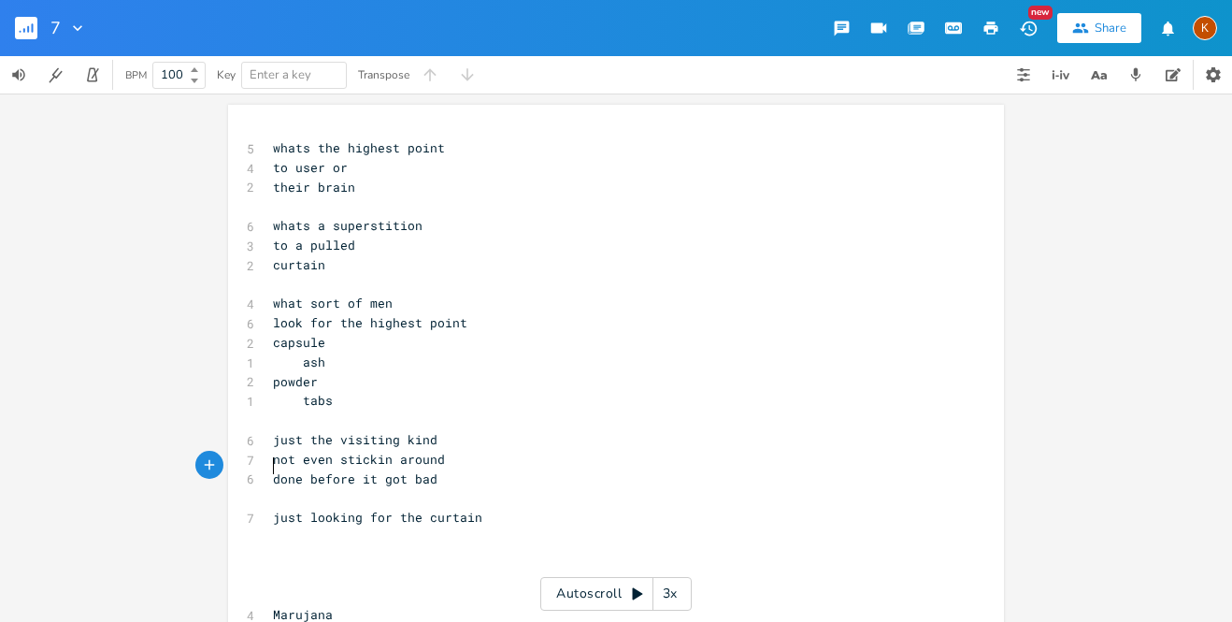
type textarea "done before it got bad"
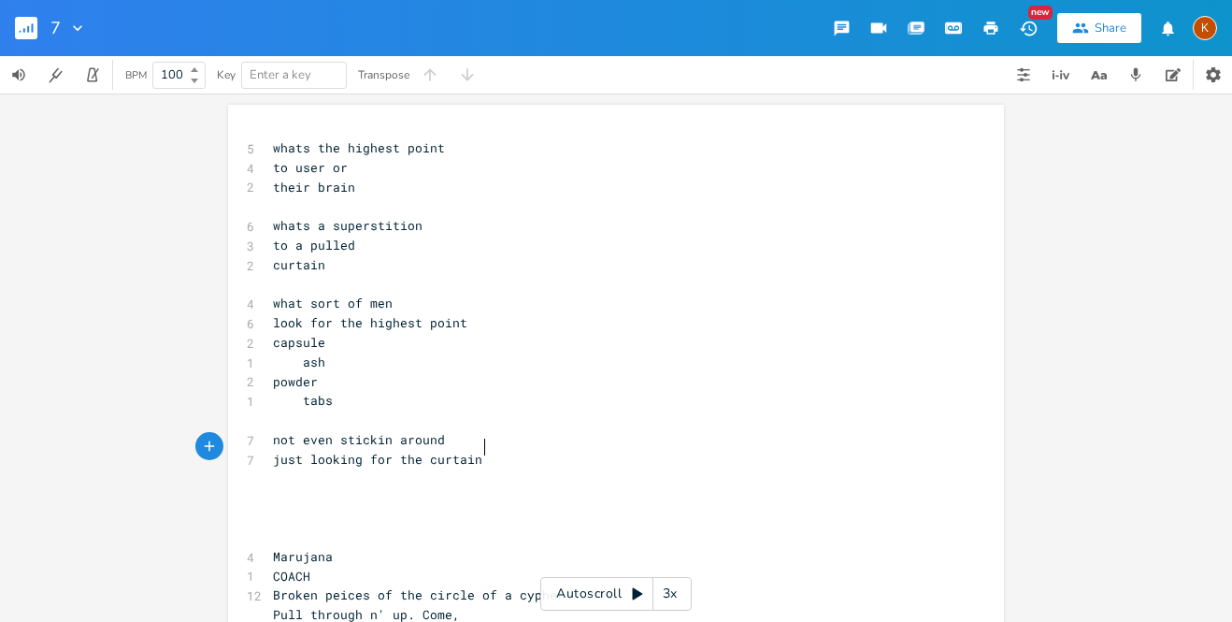
scroll to position [0, 4]
type textarea "just looking for the curtain"
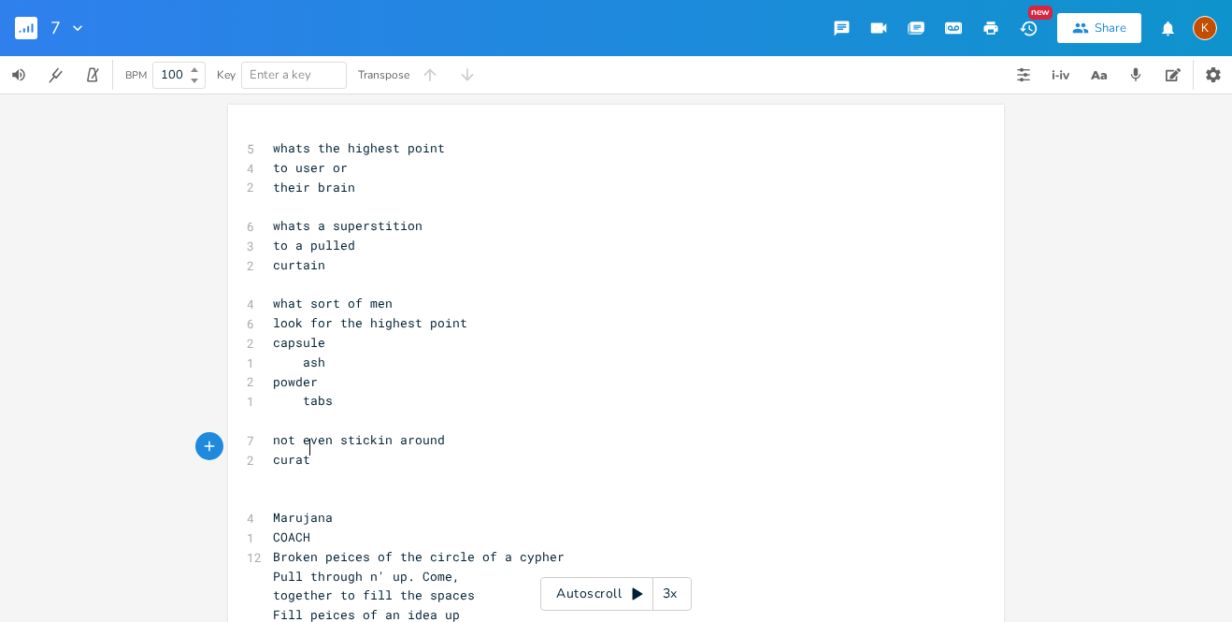
scroll to position [0, 37]
type textarea "curatin"
type textarea "ain"
type textarea "tain"
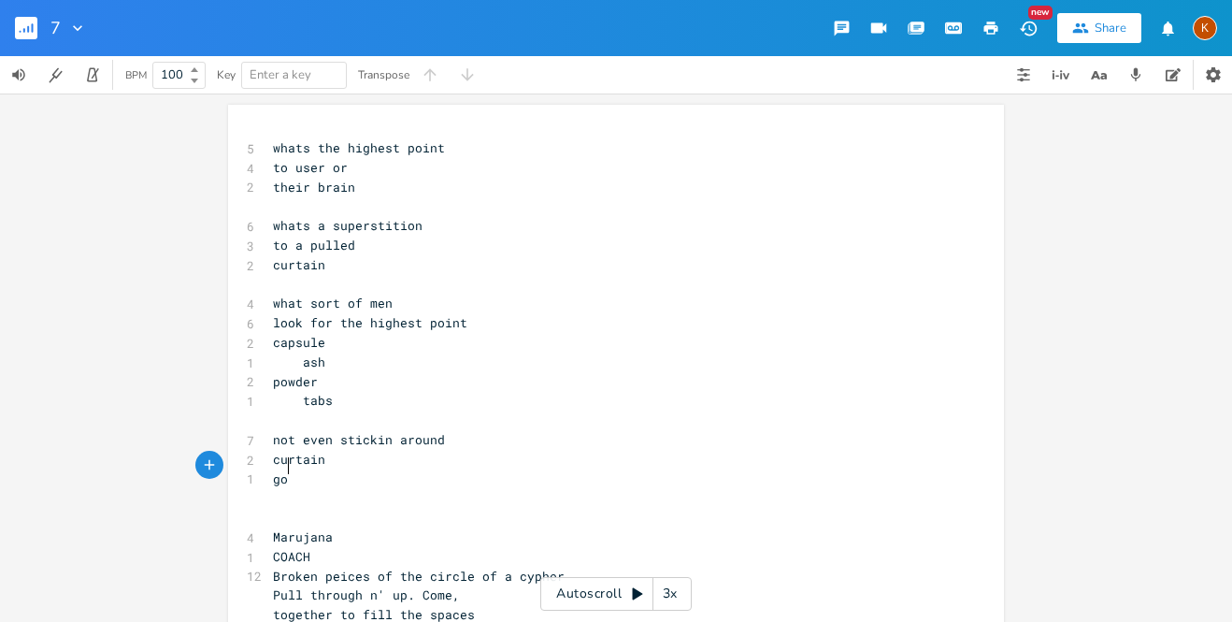
type textarea "[DEMOGRAPHIC_DATA]"
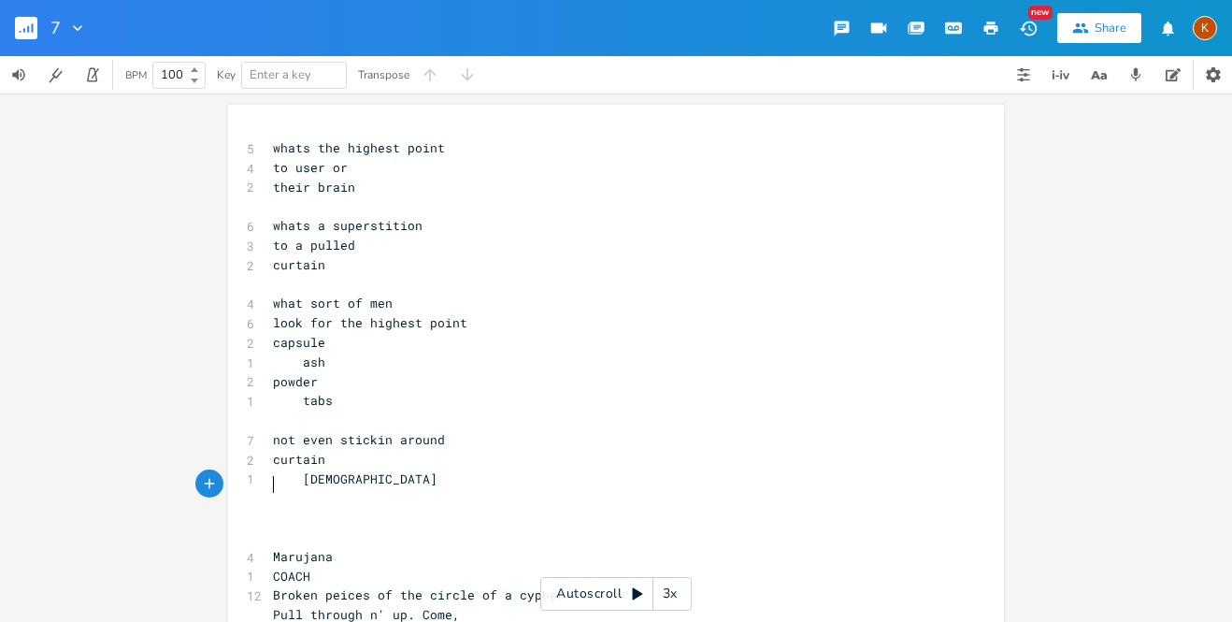
click at [440, 333] on pre "capsule" at bounding box center [606, 343] width 675 height 20
click at [336, 469] on pre "[DEMOGRAPHIC_DATA]" at bounding box center [606, 479] width 675 height 20
type textarea "to"
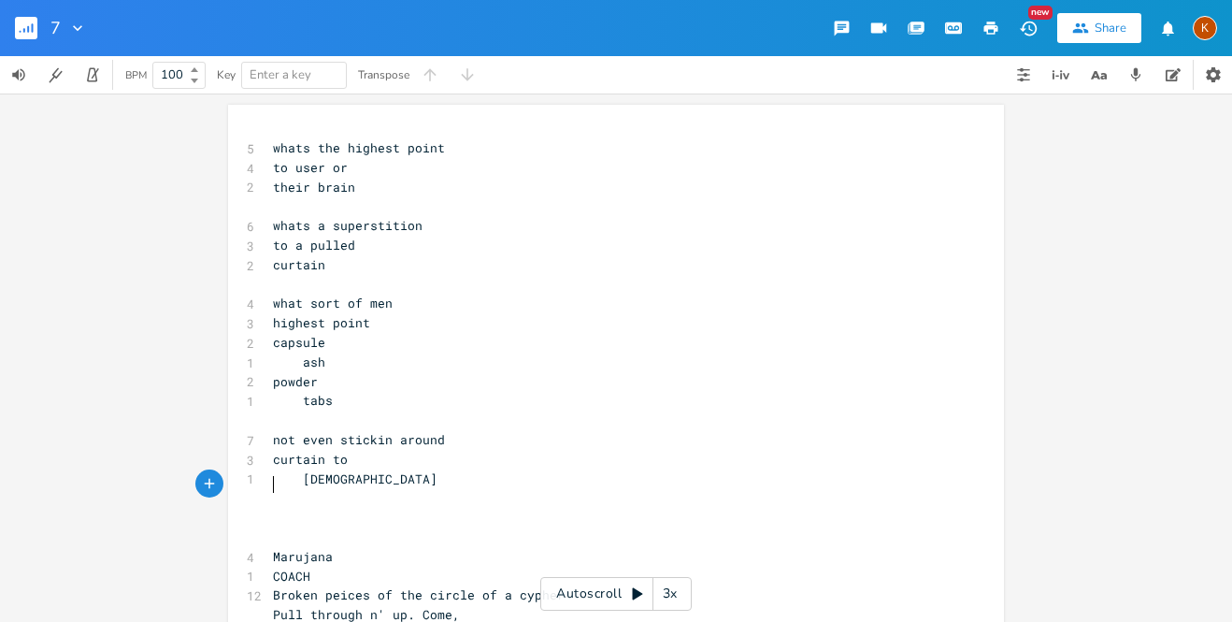
click at [361, 469] on pre "[DEMOGRAPHIC_DATA]" at bounding box center [606, 479] width 675 height 20
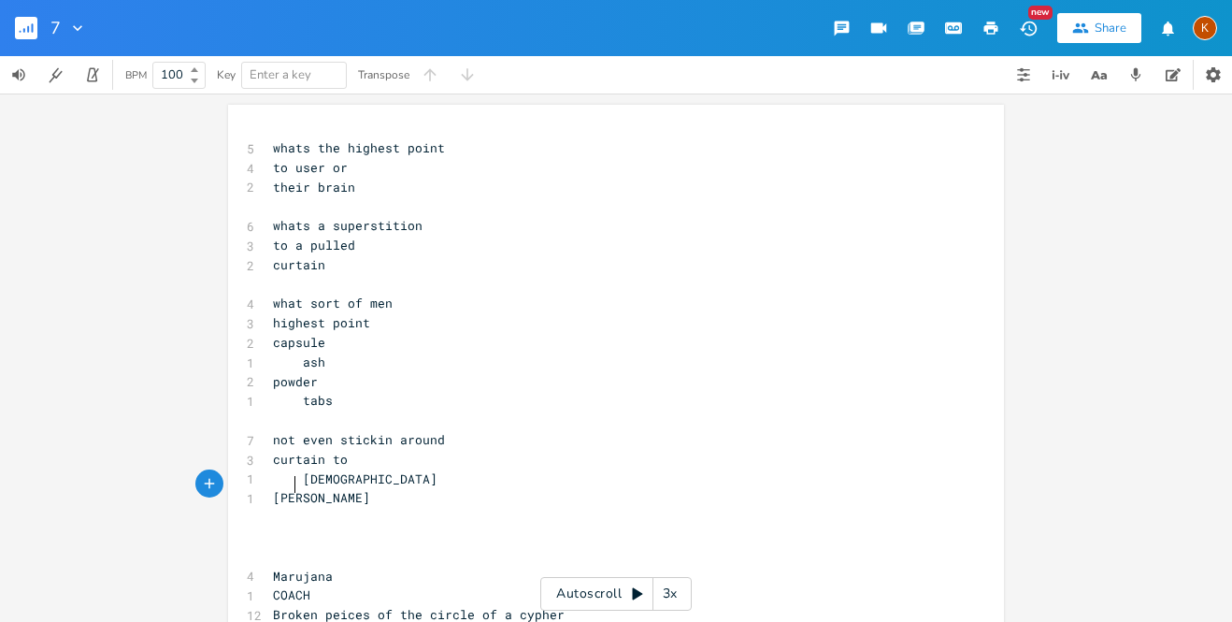
type textarea "[PERSON_NAME]"
type textarea "i [PERSON_NAME]"
type textarea "just"
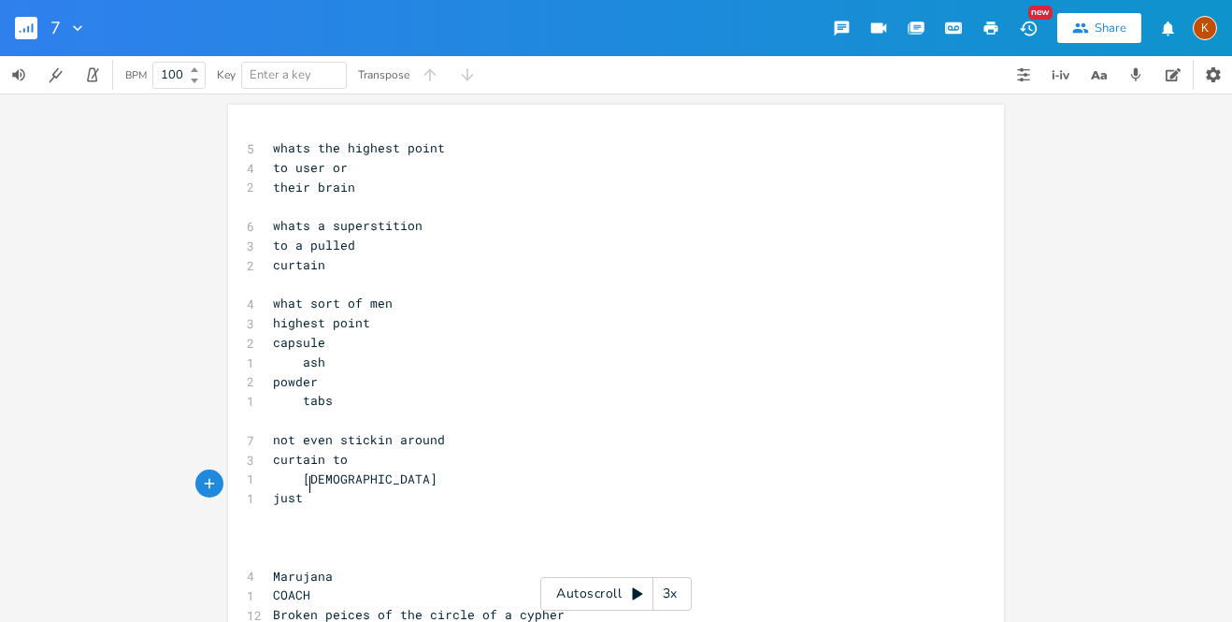
scroll to position [0, 22]
click at [276, 321] on span "highest point" at bounding box center [321, 322] width 97 height 17
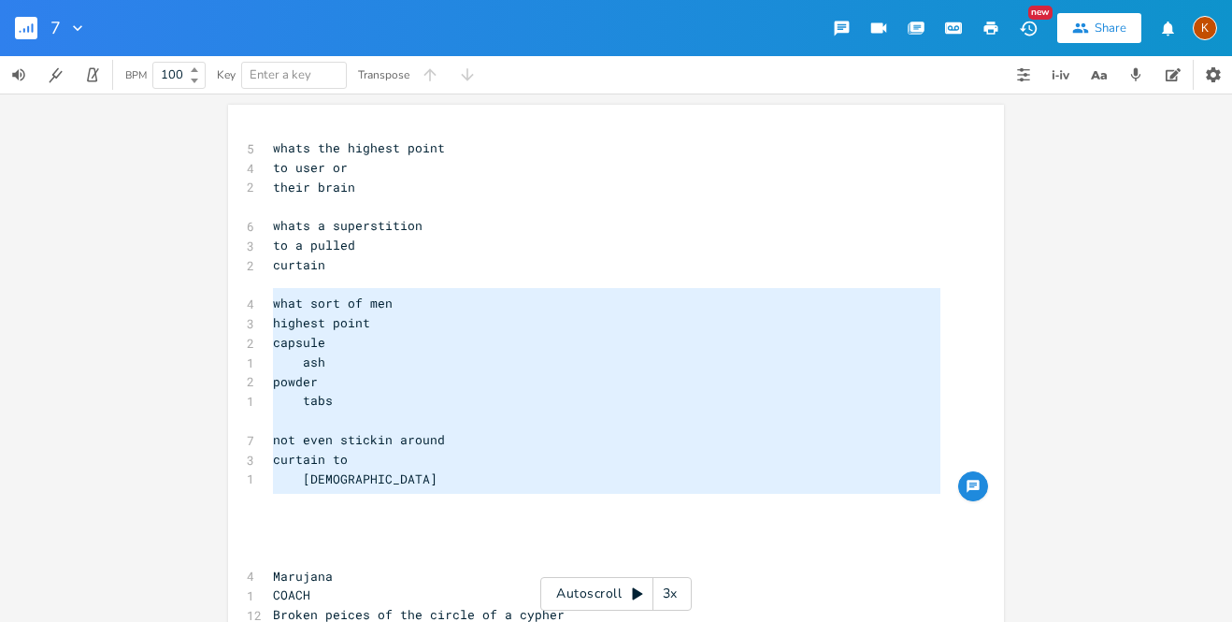
type textarea "what sort of men highest point capsule ash powder tabs not even stickin around …"
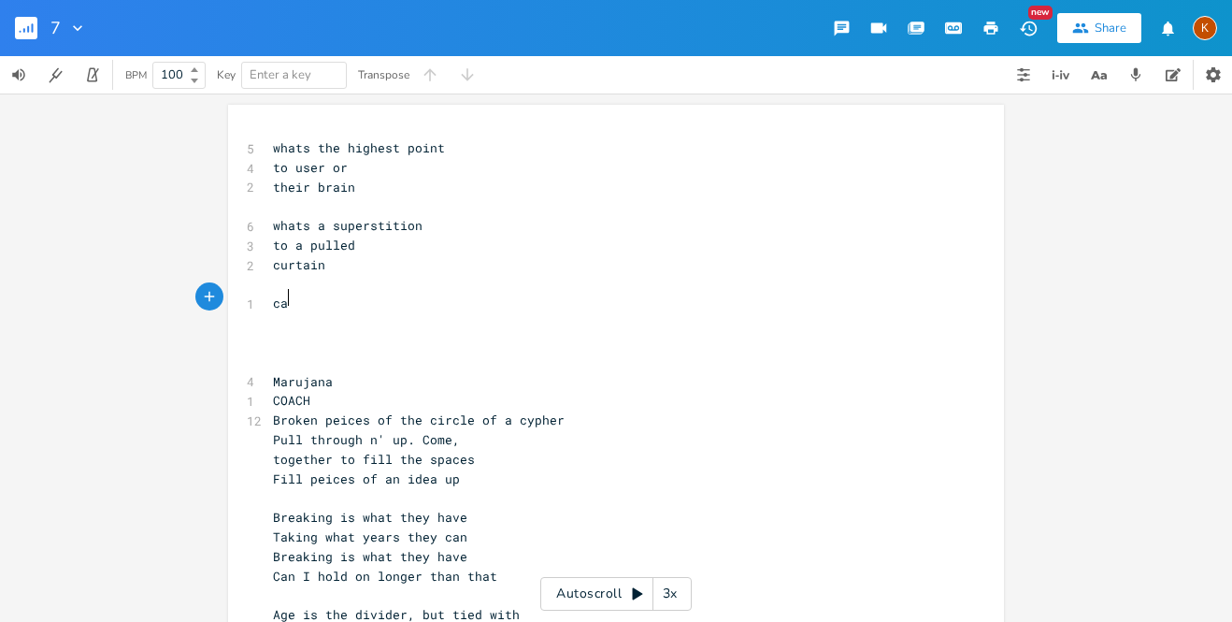
scroll to position [0, 20]
type textarea "can i"
type textarea "it be found?"
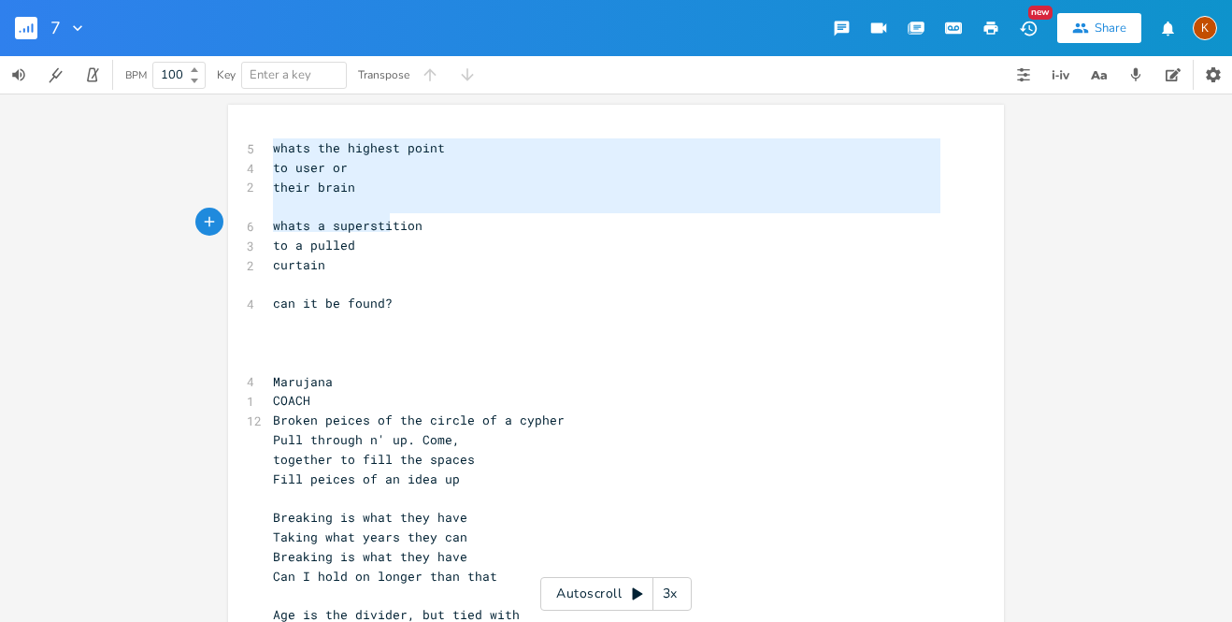
type textarea "whats the highest point to user or their brain whats a superstition to a pulled…"
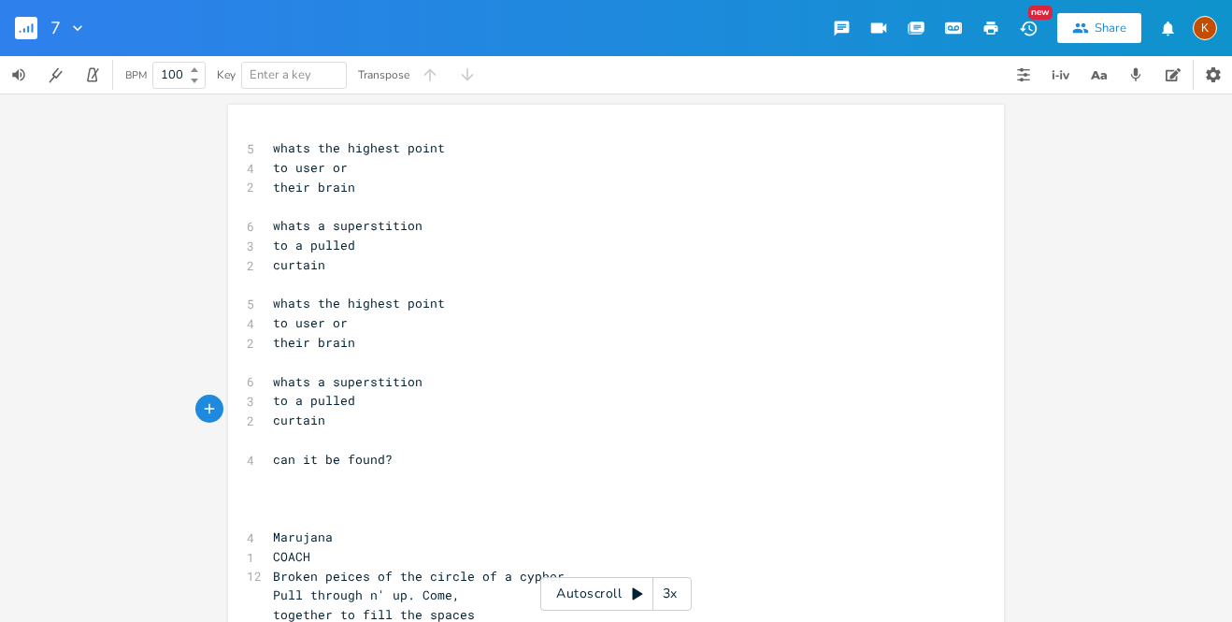
click at [273, 144] on span "whats the highest point" at bounding box center [359, 147] width 172 height 17
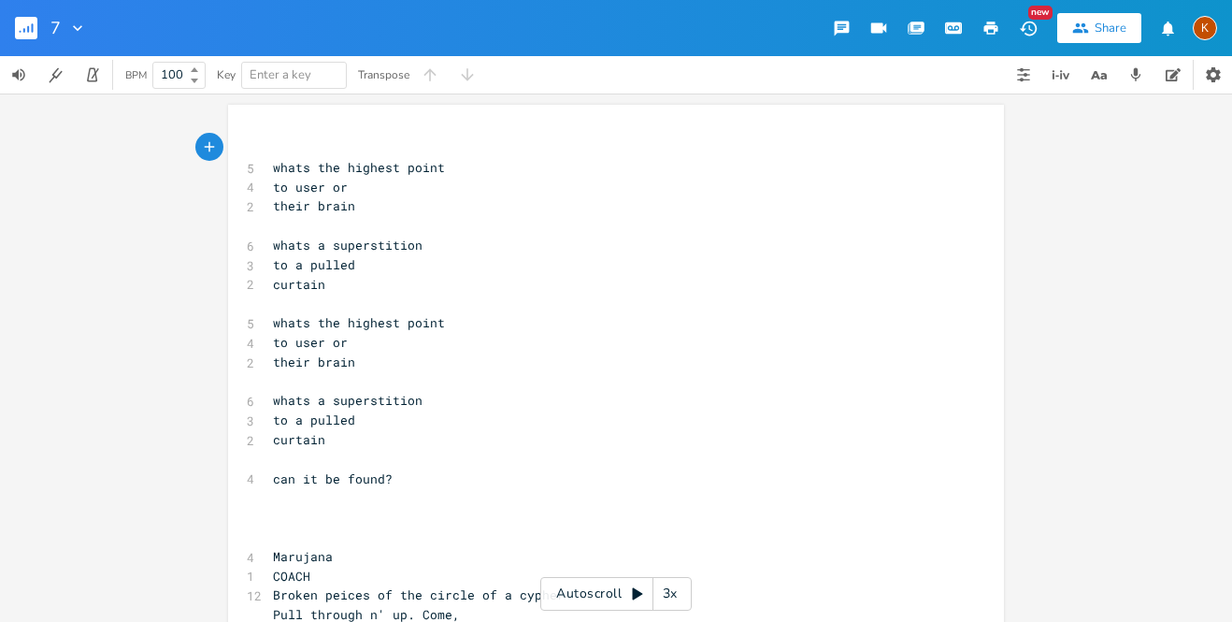
type textarea "{"
type textarea "[Intro]"
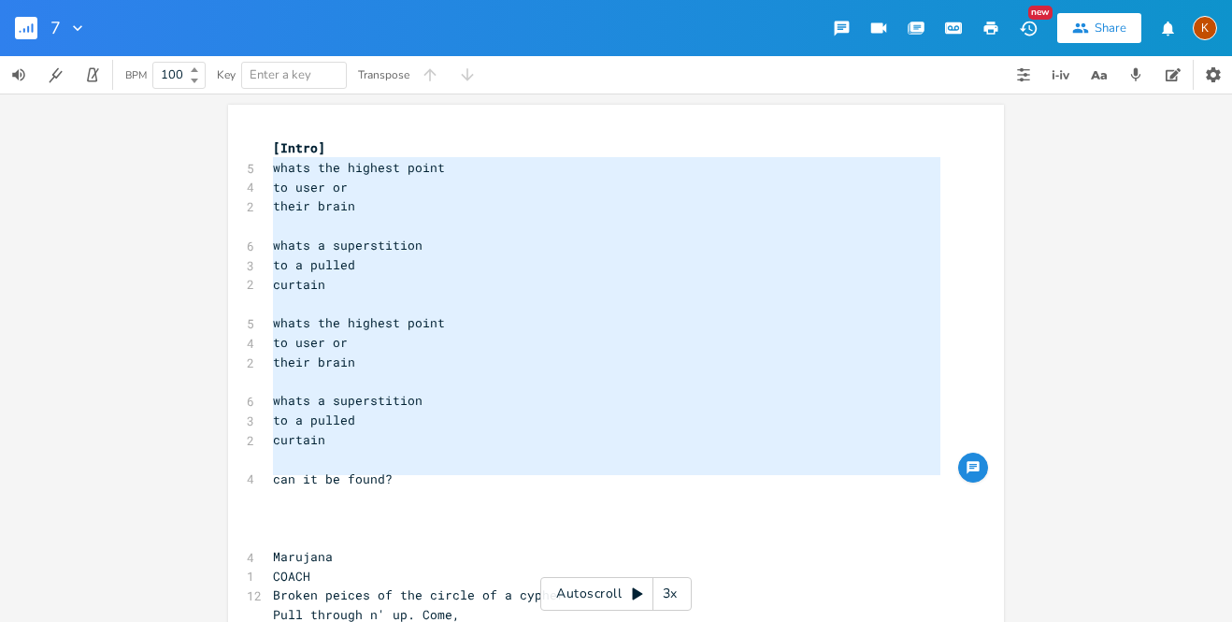
type textarea "whats the highest point to user or their brain whats a superstition to a pulled…"
click at [367, 451] on pre "​" at bounding box center [606, 460] width 675 height 20
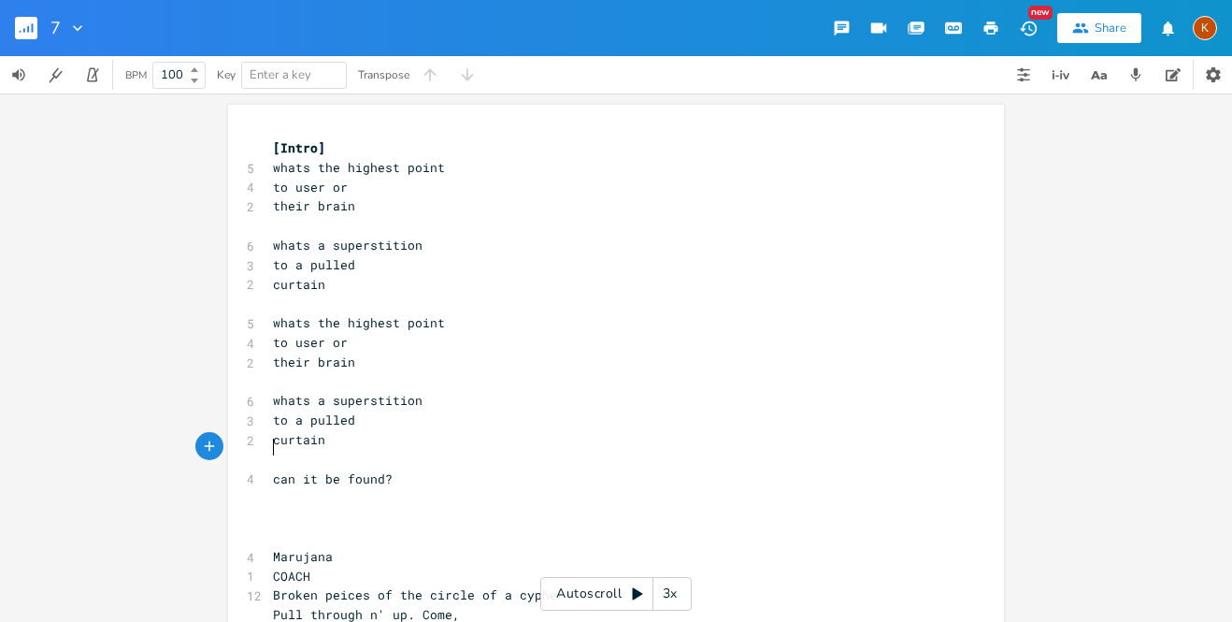
scroll to position [0, 0]
type textarea "what did you find [PERSON_NAME]"
type textarea "ii"
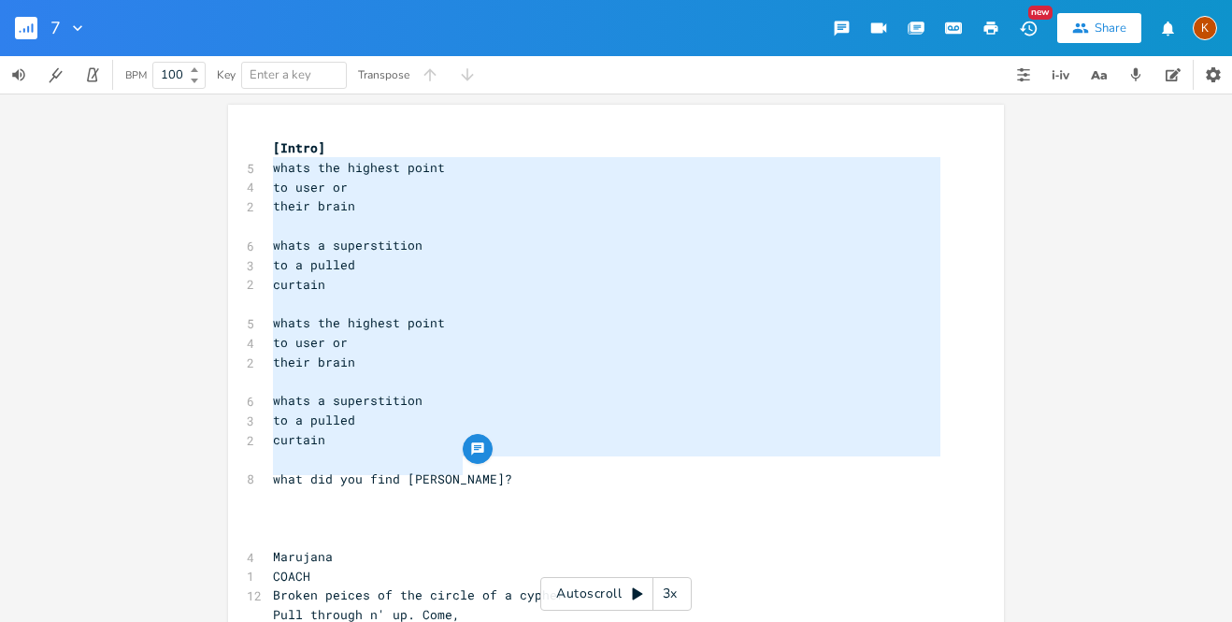
click at [349, 315] on span "whats the highest point" at bounding box center [359, 322] width 172 height 17
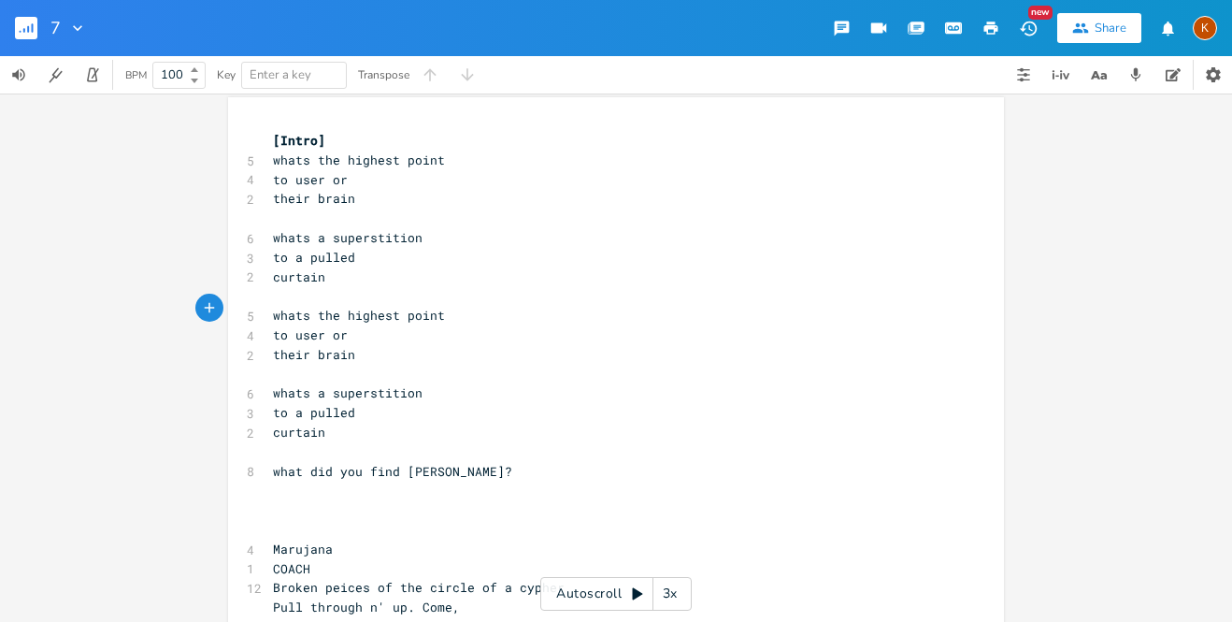
scroll to position [4, 0]
click at [280, 447] on pre "​" at bounding box center [606, 456] width 675 height 20
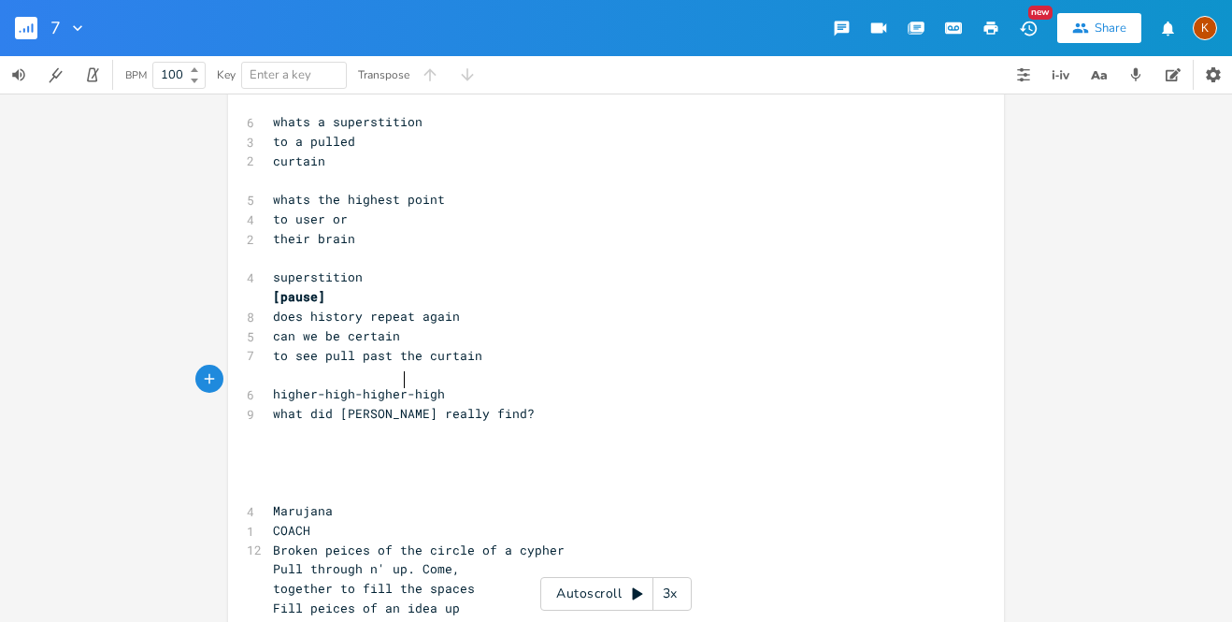
scroll to position [128, 0]
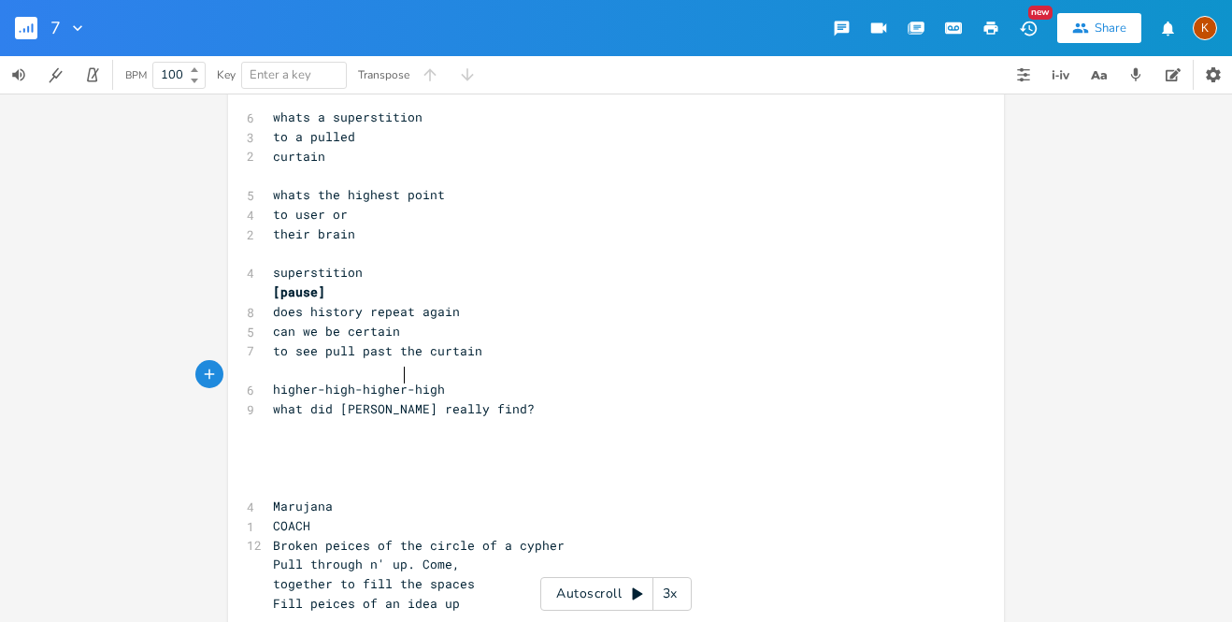
click at [385, 496] on pre "Marujana" at bounding box center [606, 506] width 675 height 20
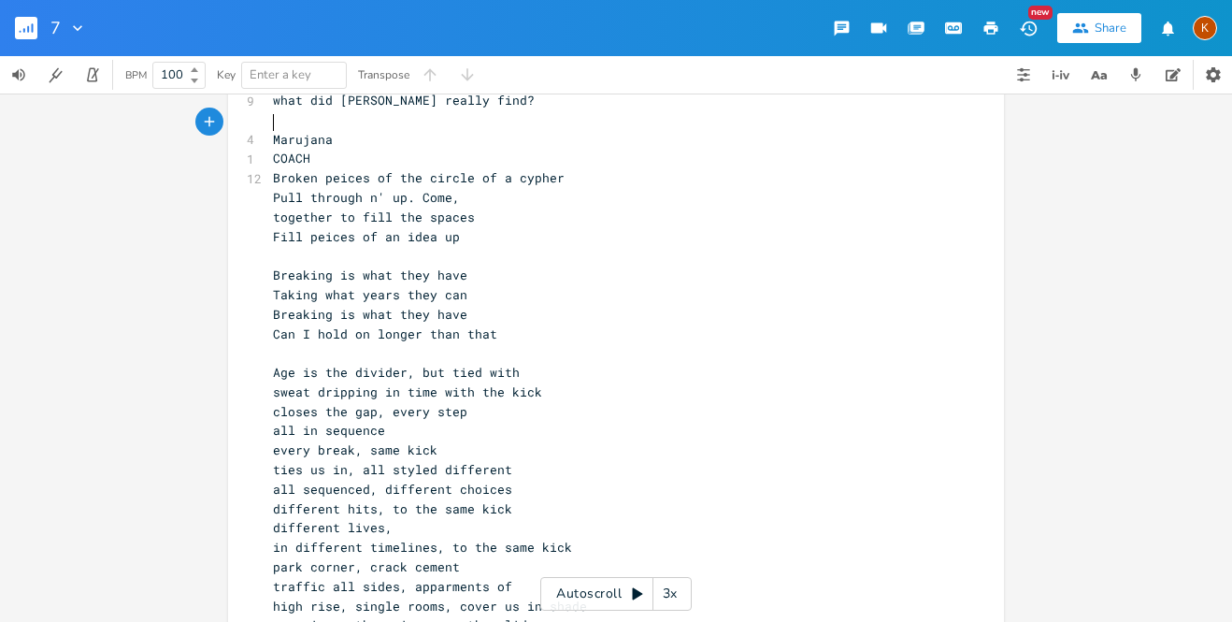
scroll to position [0, 0]
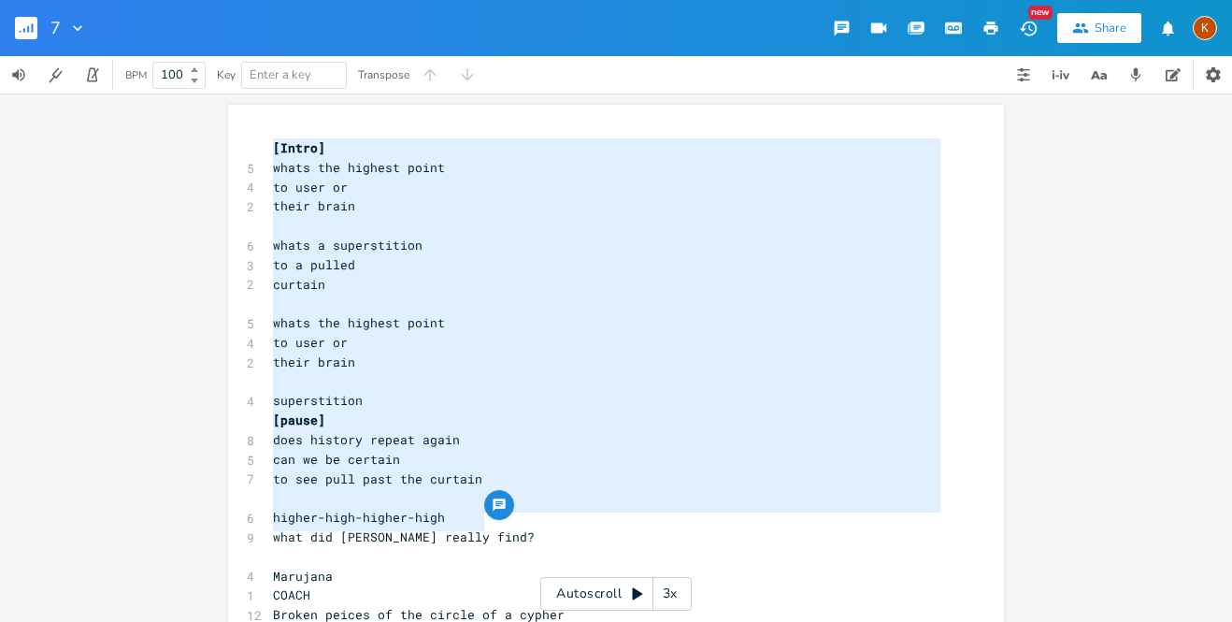
click at [352, 528] on span "what did [PERSON_NAME] really find?" at bounding box center [404, 536] width 262 height 17
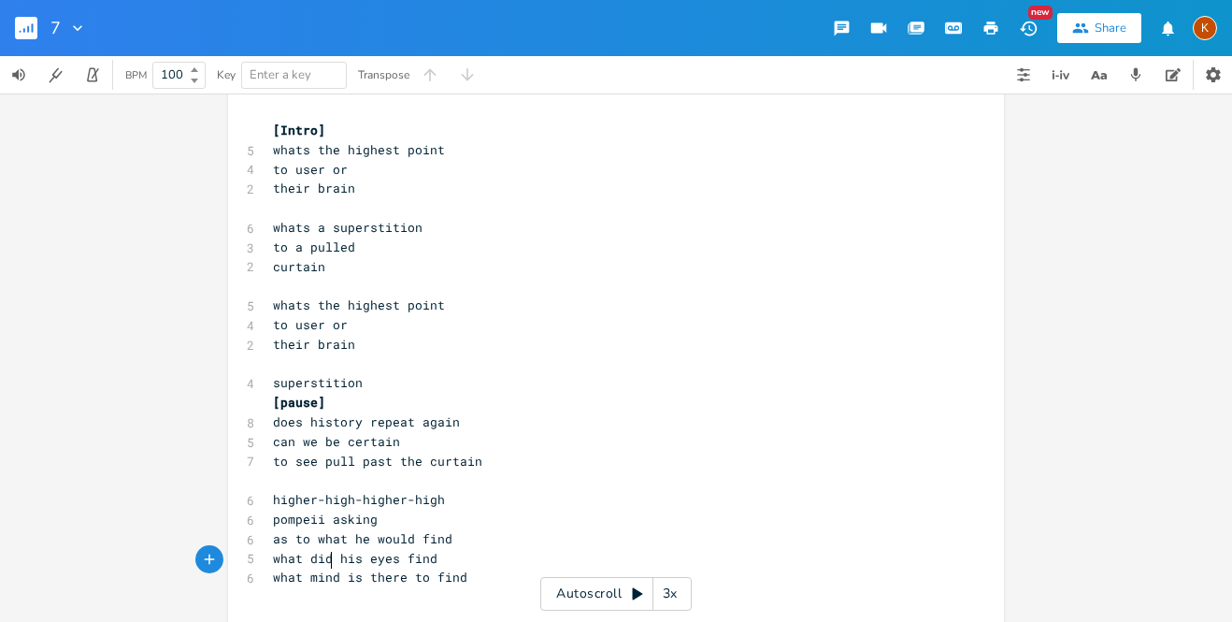
scroll to position [14, 0]
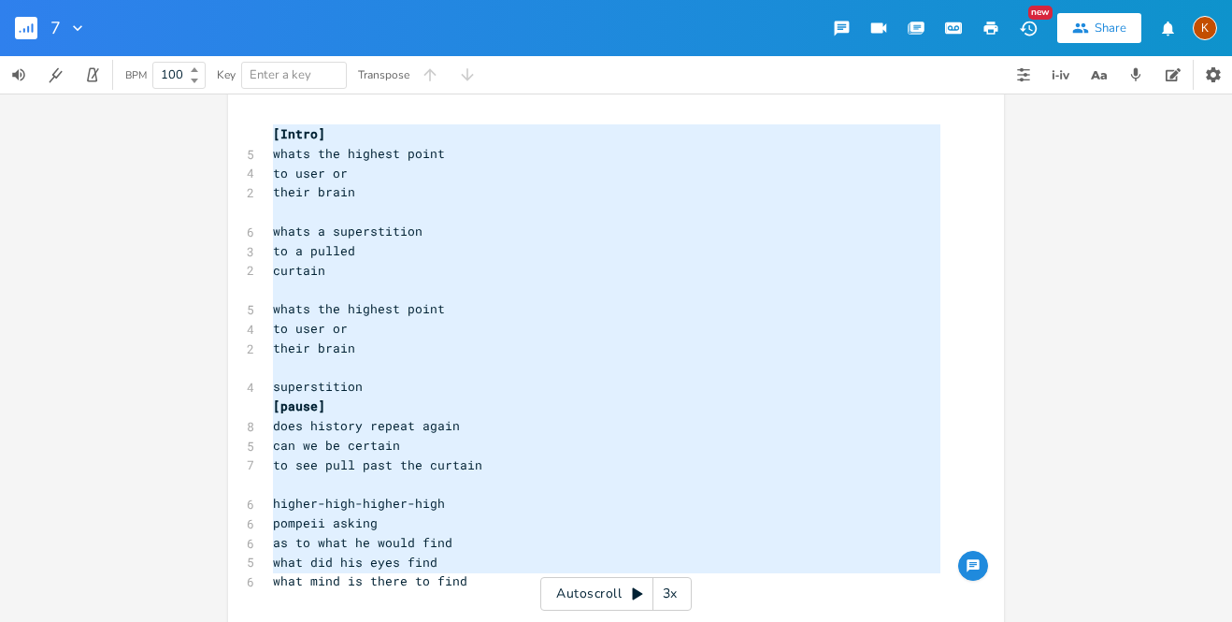
click at [336, 328] on span "to user or" at bounding box center [310, 328] width 75 height 17
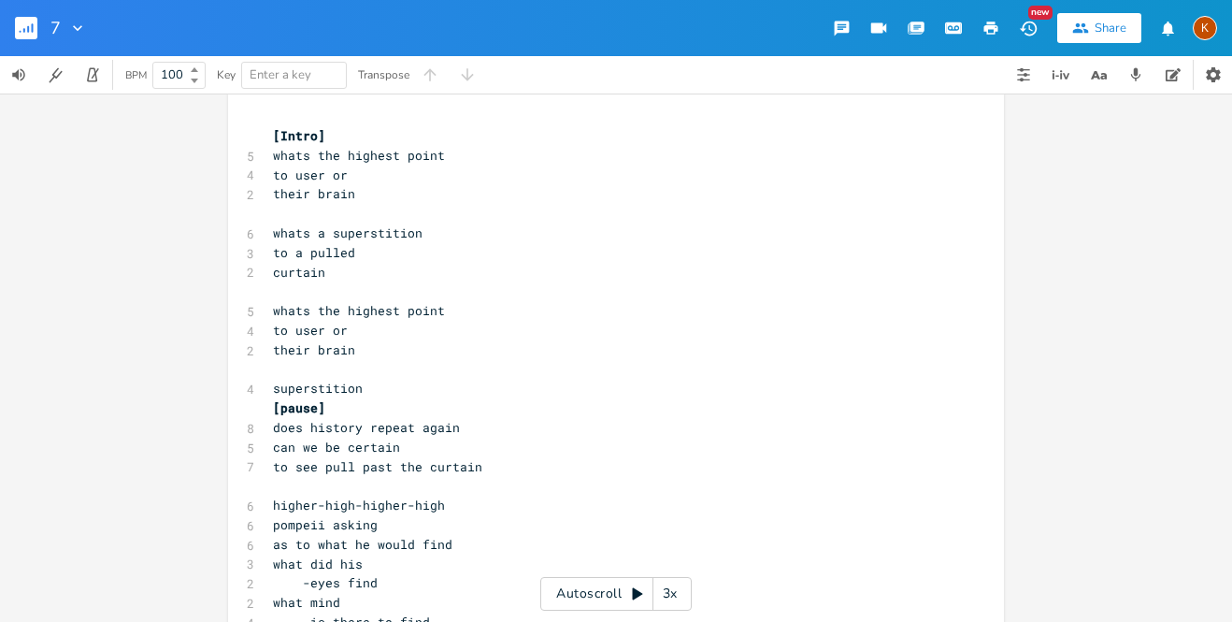
scroll to position [0, 0]
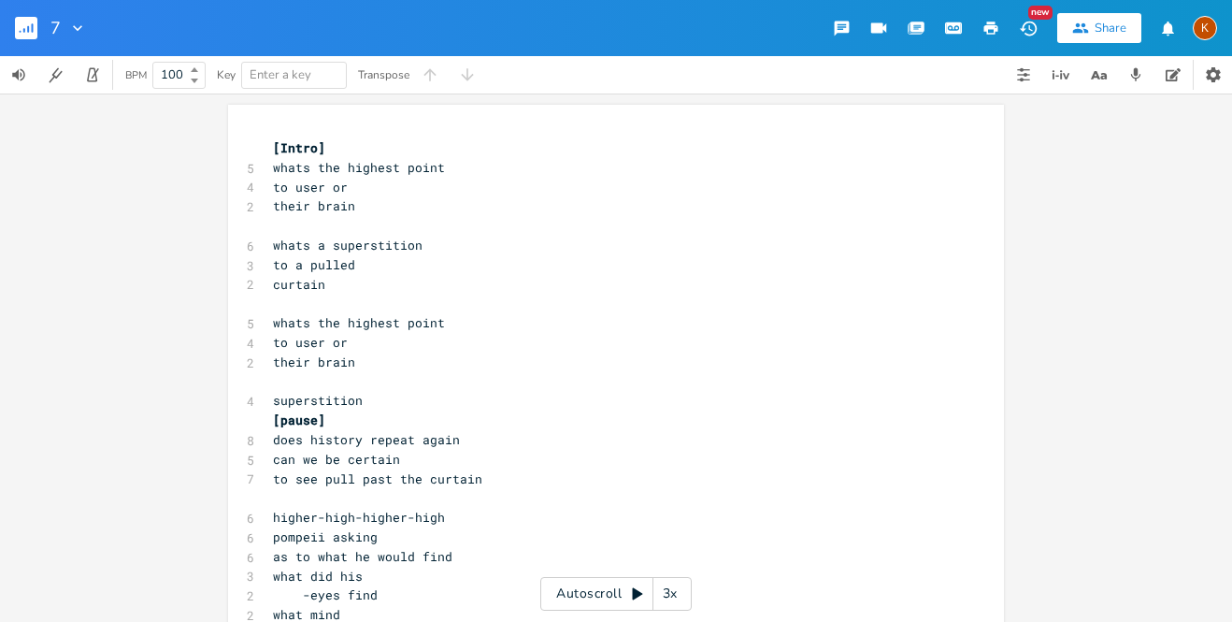
click at [311, 470] on span "to see pull past the curtain" at bounding box center [377, 478] width 209 height 17
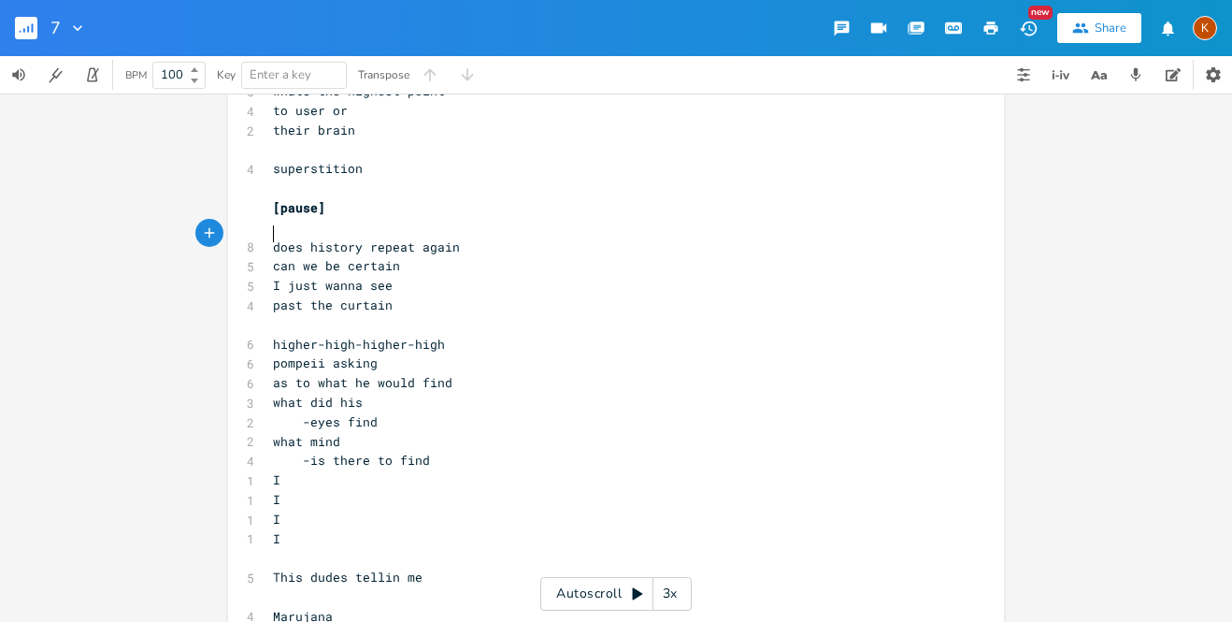
scroll to position [240, 0]
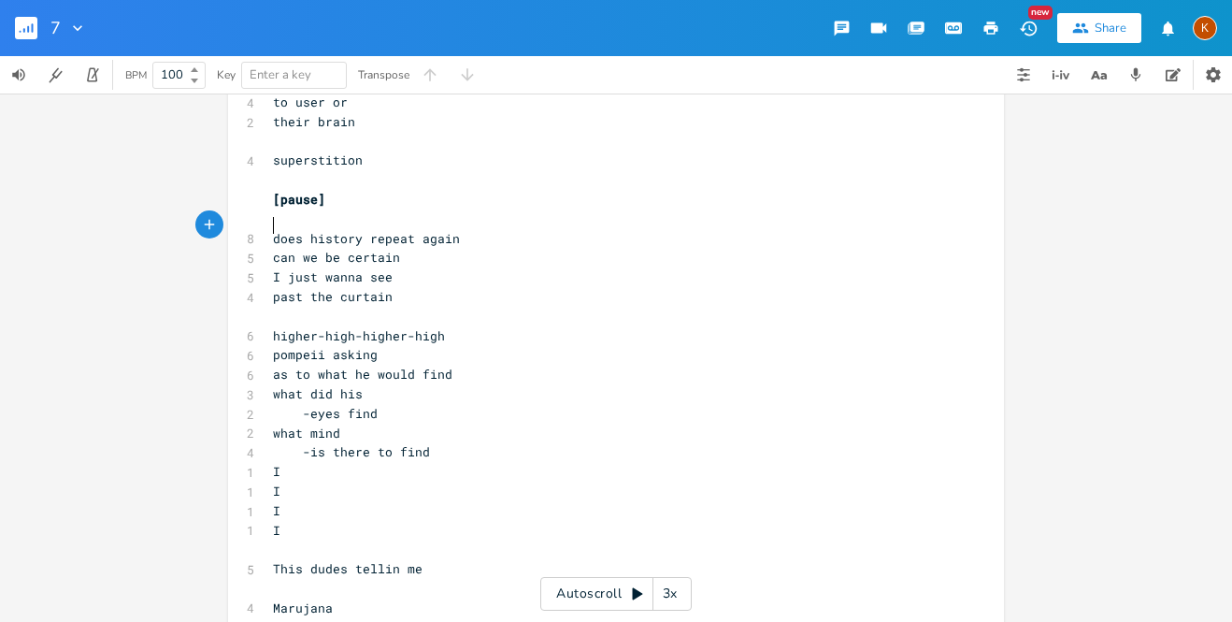
click at [346, 462] on pre "I" at bounding box center [606, 472] width 675 height 20
click at [410, 229] on pre "does history repeat again" at bounding box center [606, 239] width 675 height 20
click at [410, 230] on span "does history repeat again" at bounding box center [366, 238] width 187 height 17
click at [513, 230] on pre "does history repeat again" at bounding box center [606, 239] width 675 height 20
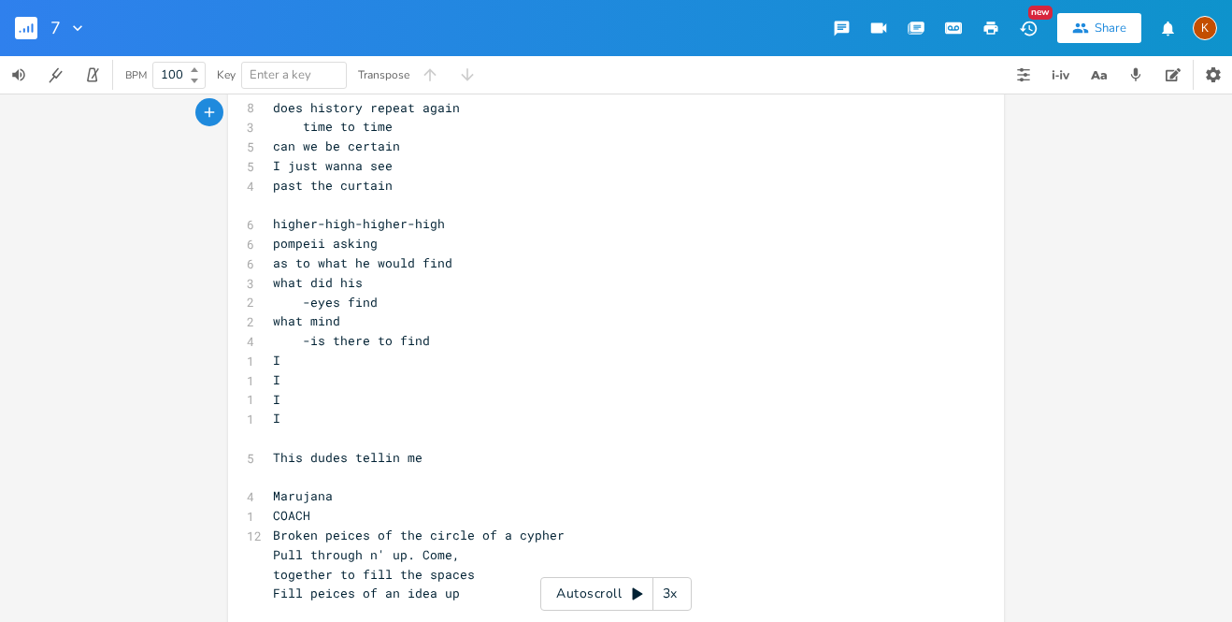
scroll to position [436, 0]
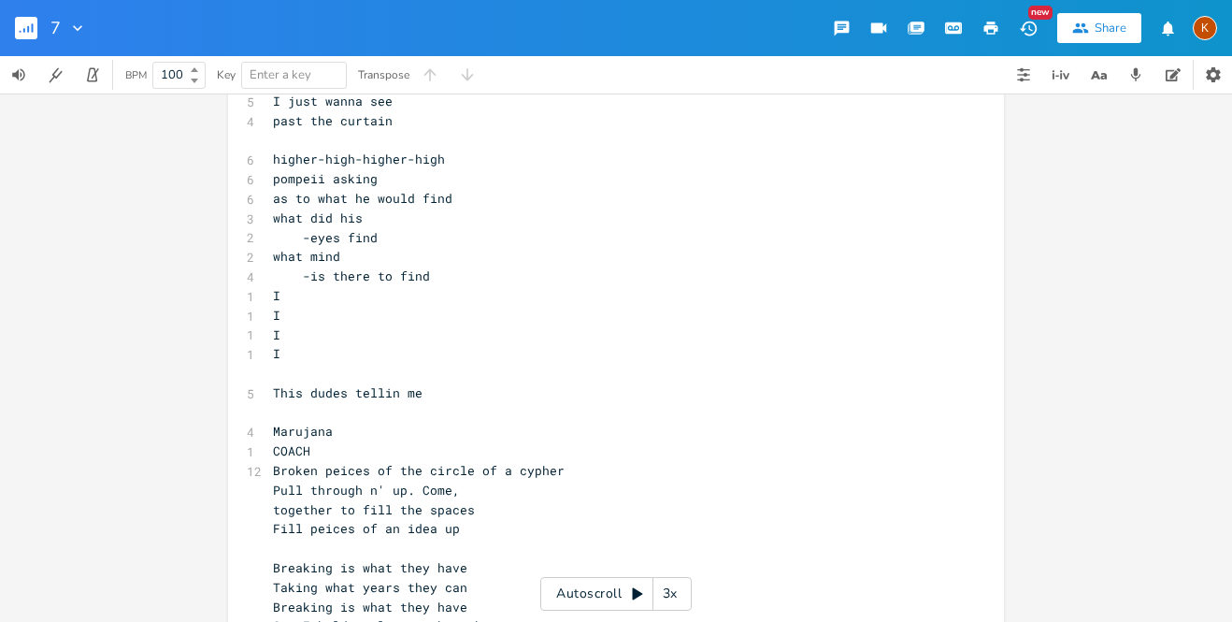
click at [441, 383] on pre "This dudes tellin me" at bounding box center [606, 393] width 675 height 20
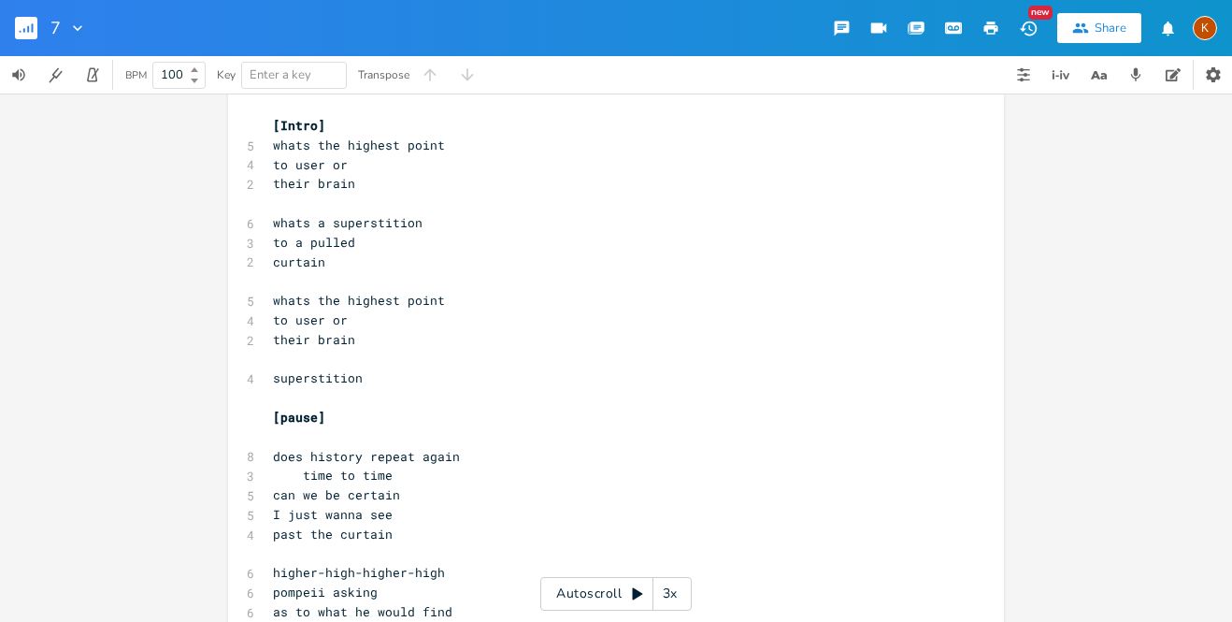
scroll to position [0, 0]
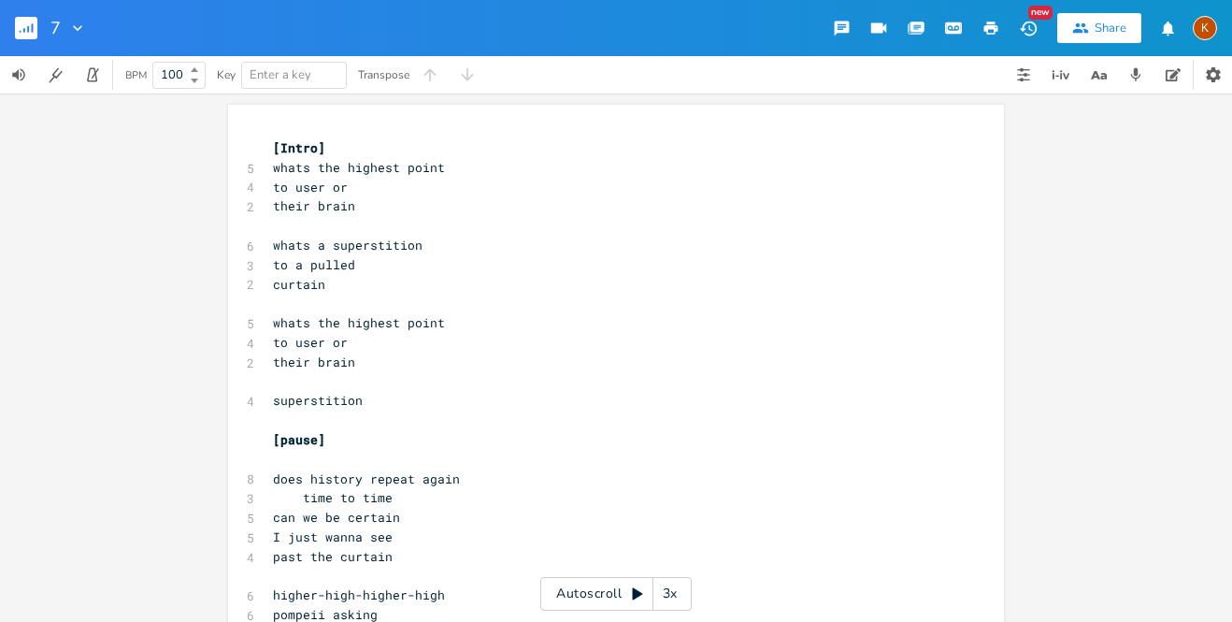
click at [290, 452] on pre "​" at bounding box center [606, 460] width 675 height 20
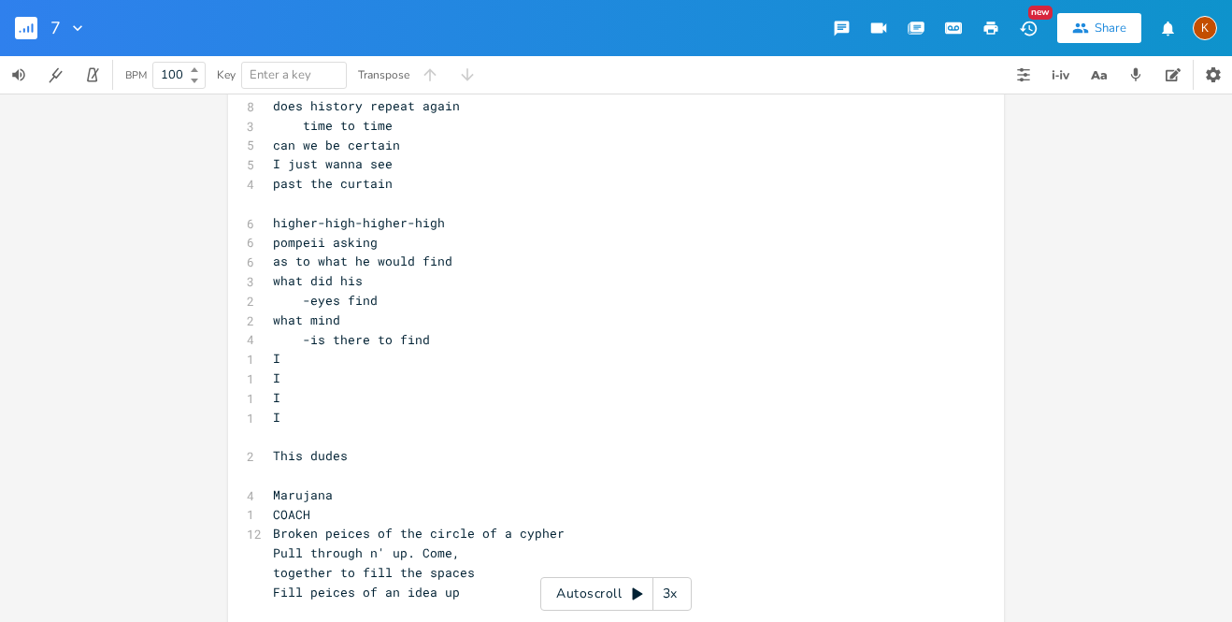
scroll to position [338, 0]
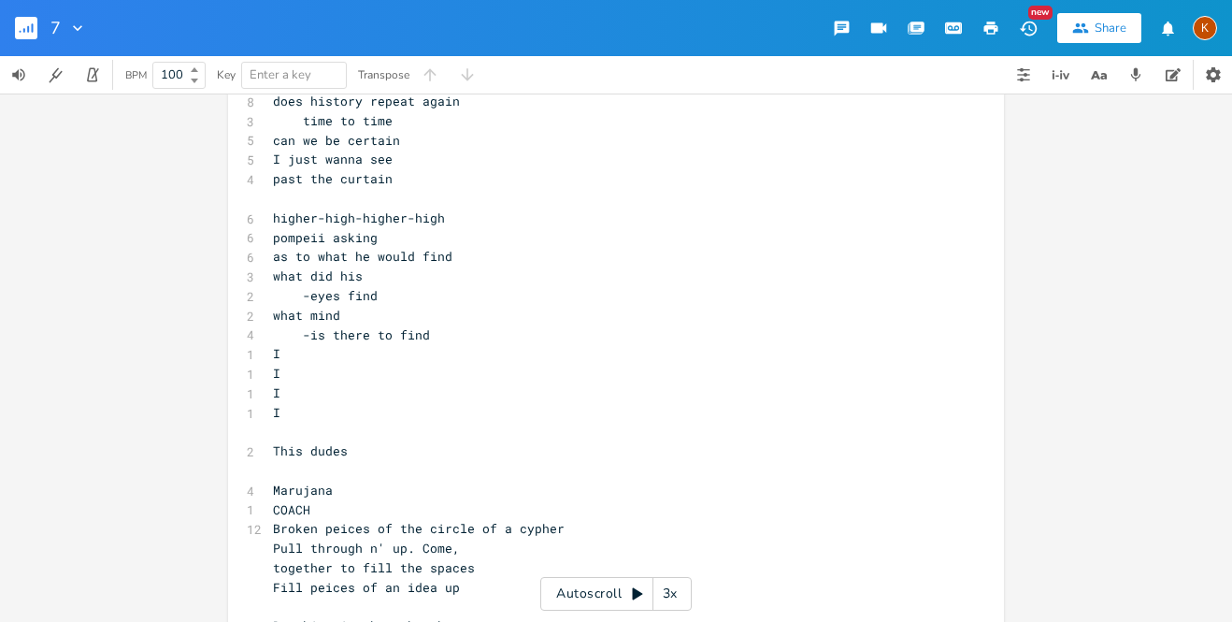
click at [282, 403] on pre "I" at bounding box center [606, 413] width 675 height 20
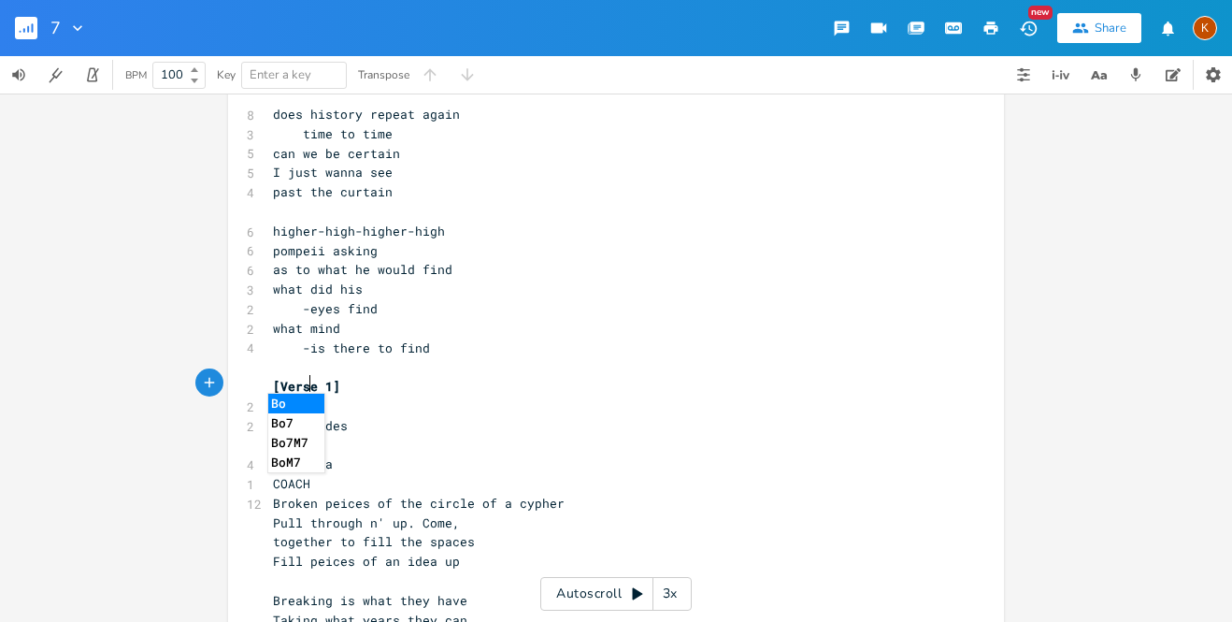
scroll to position [0, 35]
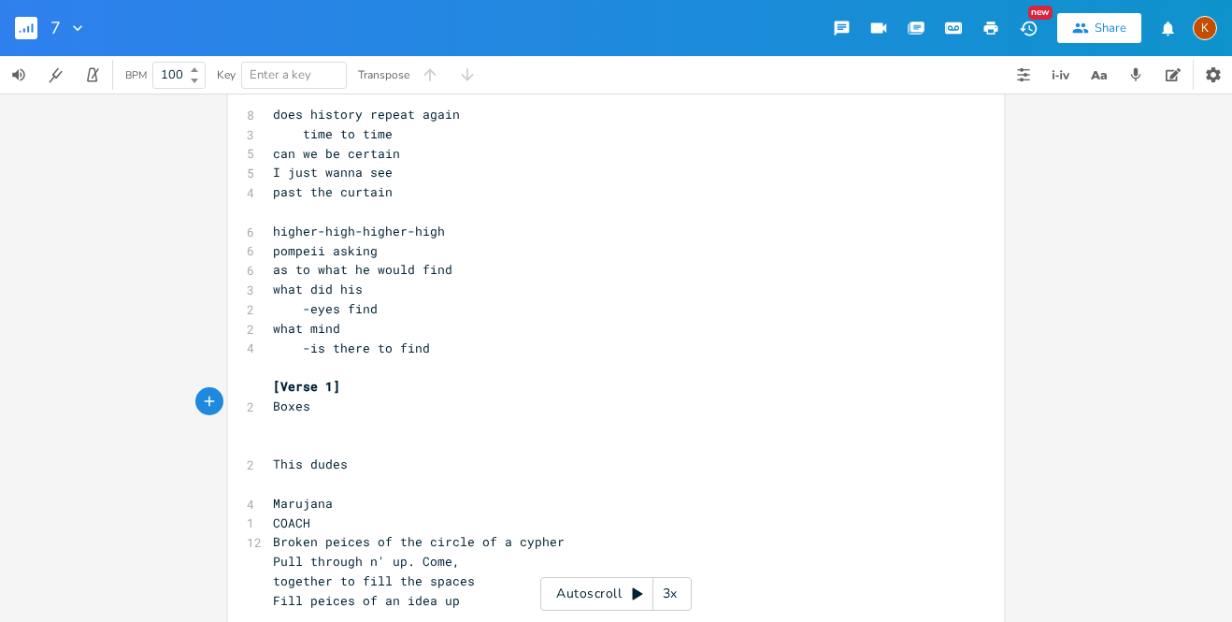
click at [64, 28] on div at bounding box center [74, 28] width 26 height 19
click at [81, 56] on div "Edit" at bounding box center [76, 53] width 19 height 13
click at [331, 396] on pre "Boxes" at bounding box center [606, 406] width 675 height 20
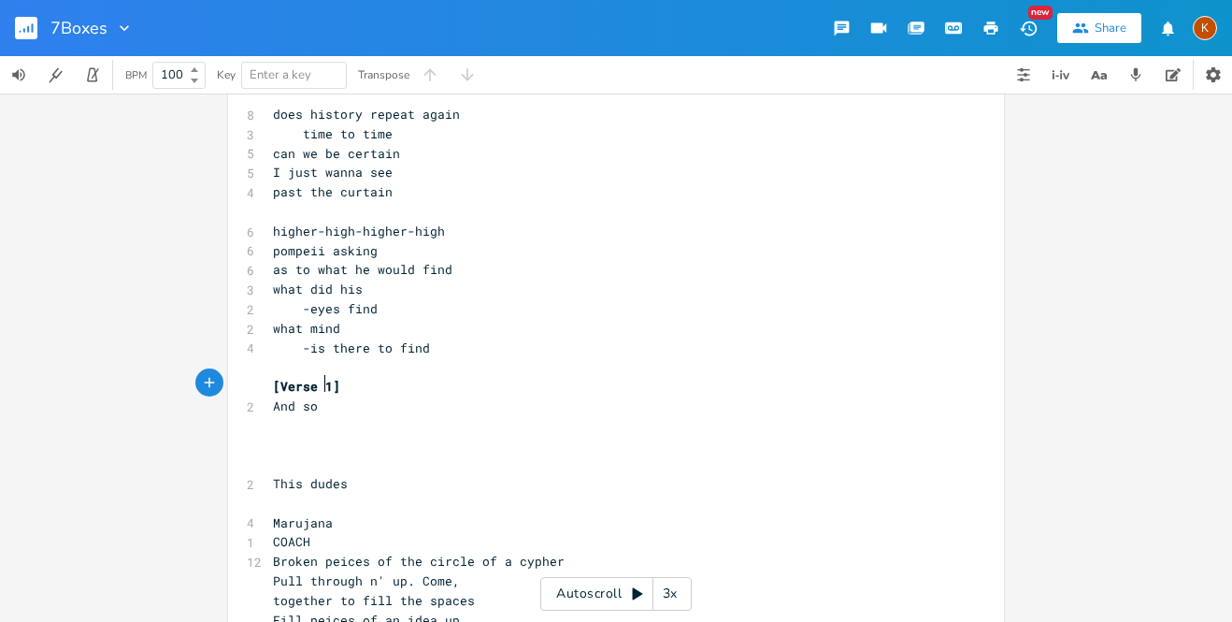
scroll to position [0, 56]
click at [431, 319] on pre "what mind" at bounding box center [606, 329] width 675 height 20
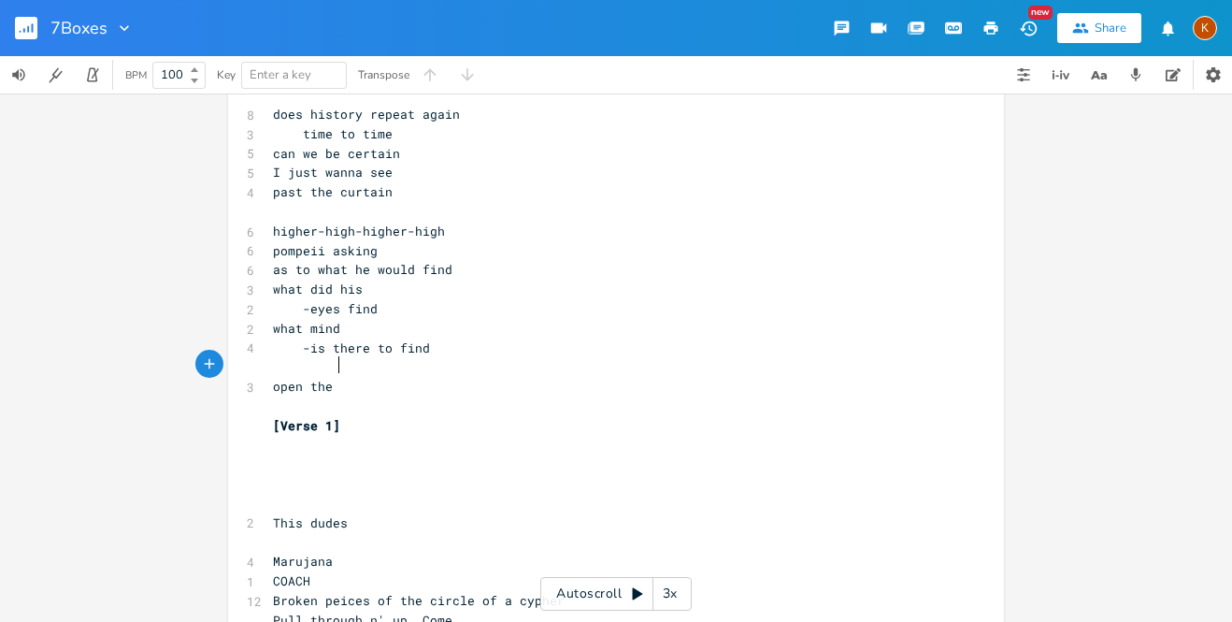
scroll to position [0, 51]
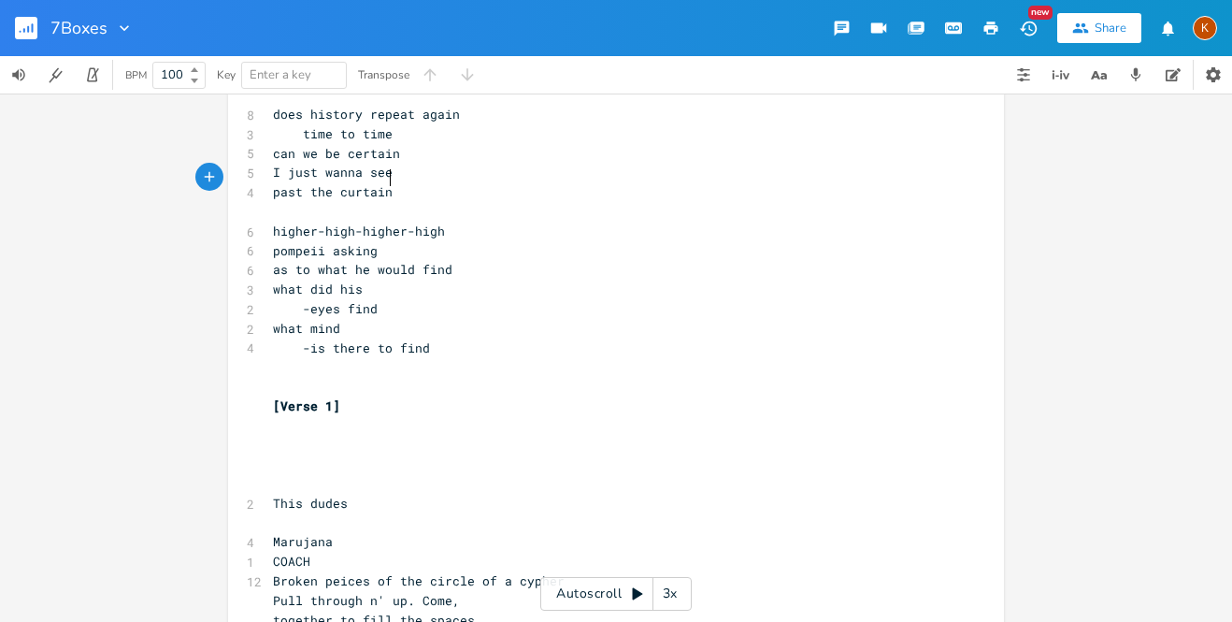
click at [402, 184] on pre "past the curtain" at bounding box center [606, 192] width 675 height 20
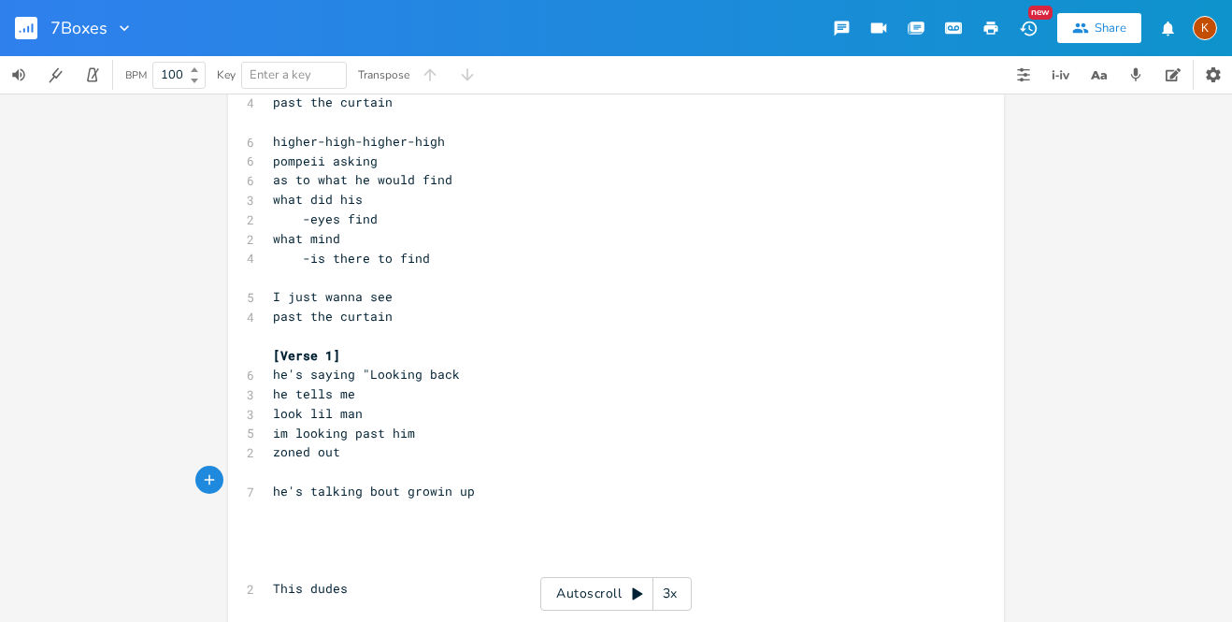
scroll to position [527, 0]
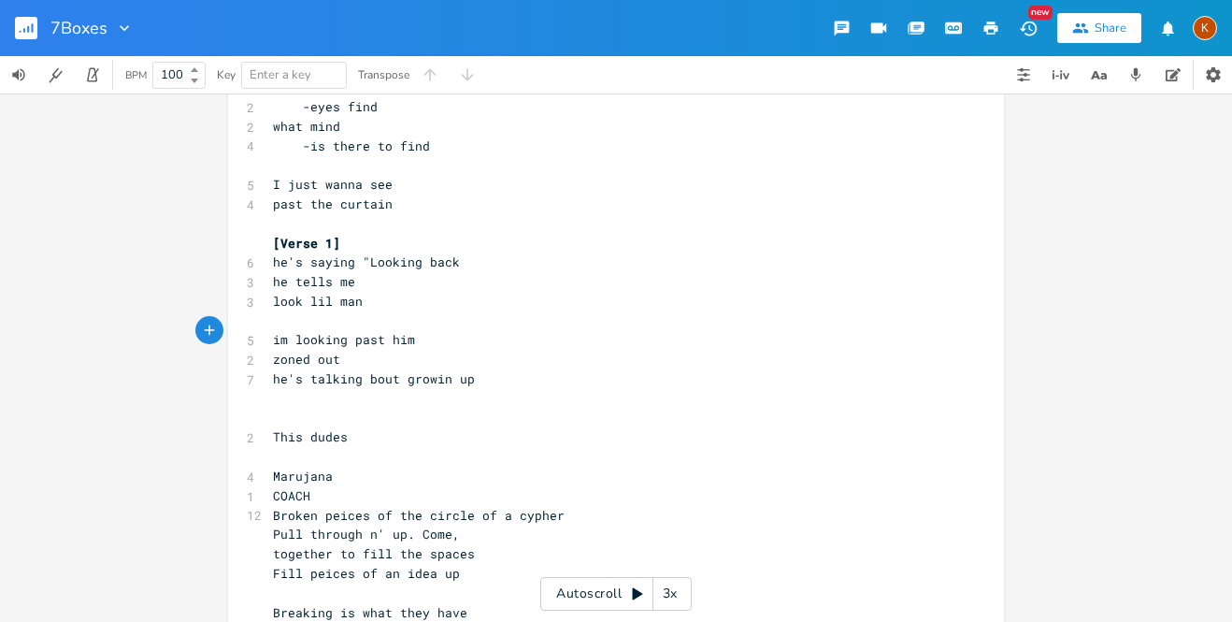
click at [364, 370] on span "he's talking bout growin up" at bounding box center [374, 378] width 202 height 17
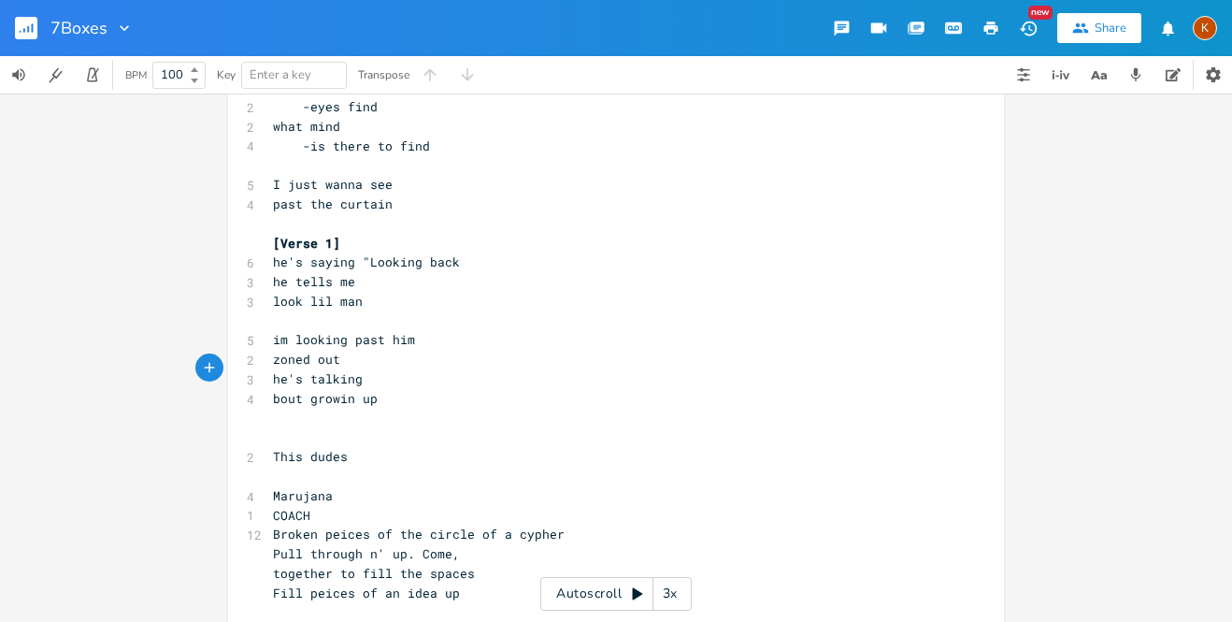
click at [273, 293] on span "look lil man" at bounding box center [318, 301] width 90 height 17
click at [353, 252] on pre "he's saying "Looking back" at bounding box center [606, 262] width 675 height 20
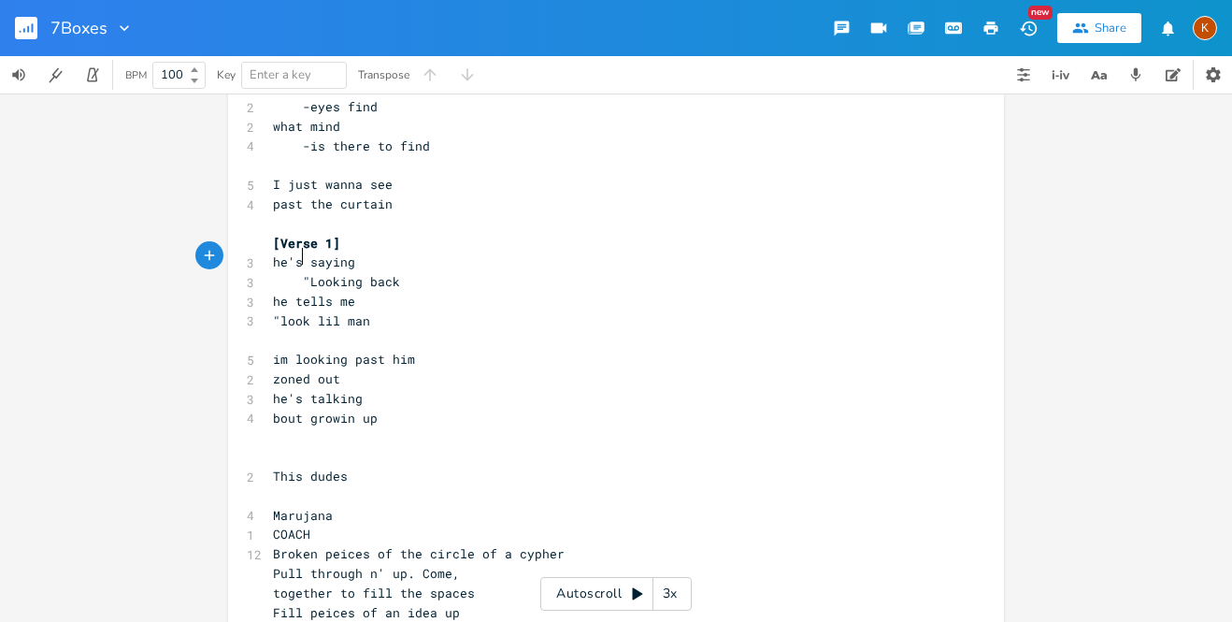
click at [410, 272] on pre ""Looking back" at bounding box center [606, 282] width 675 height 20
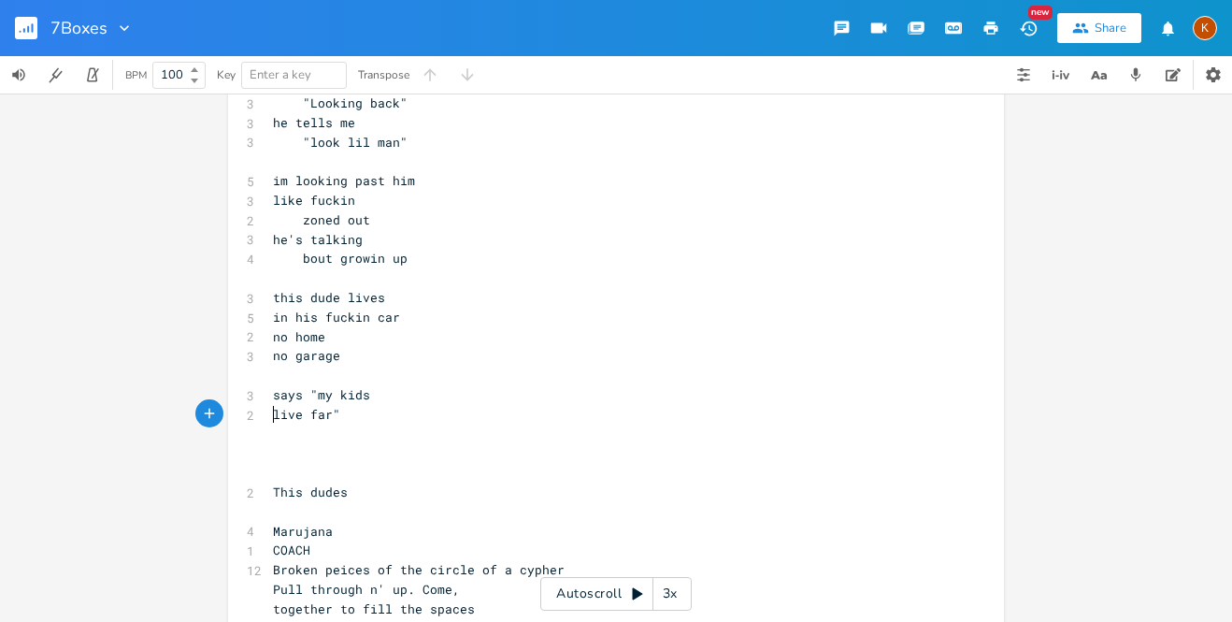
scroll to position [692, 0]
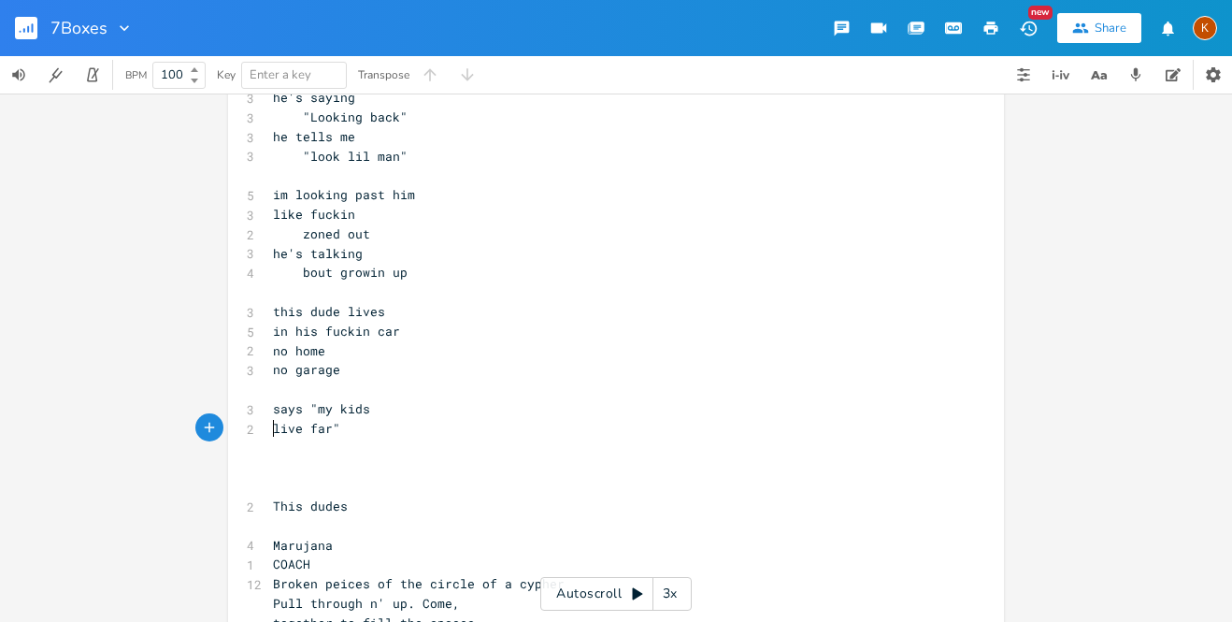
click at [273, 245] on span "he's talking" at bounding box center [318, 253] width 90 height 17
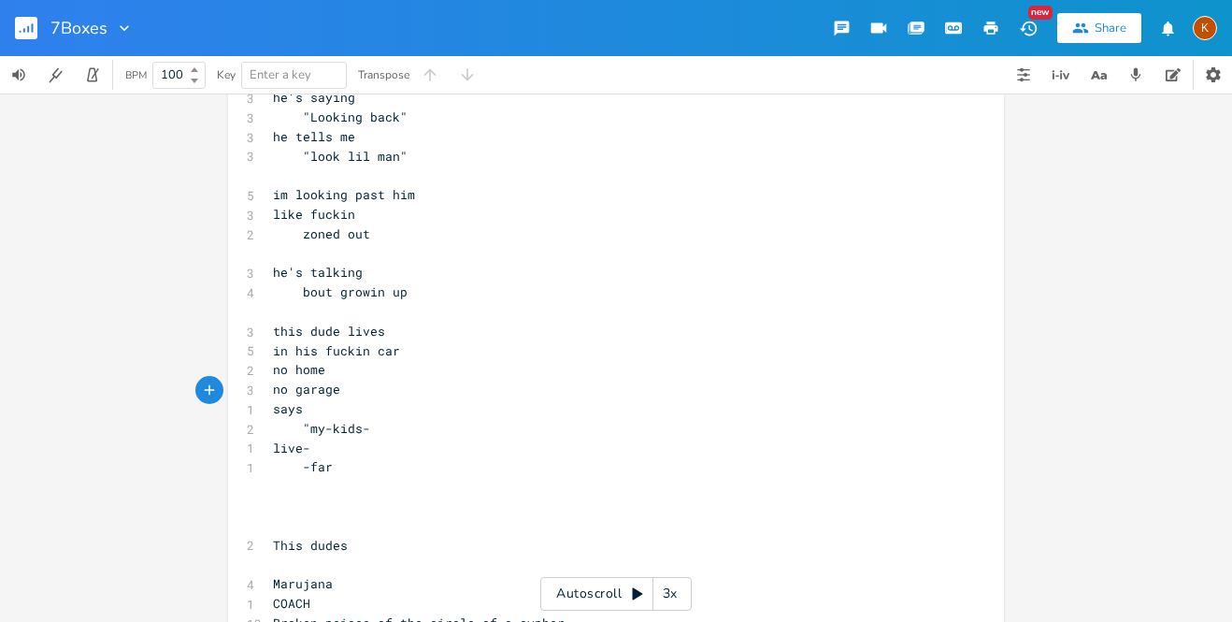
scroll to position [556, 0]
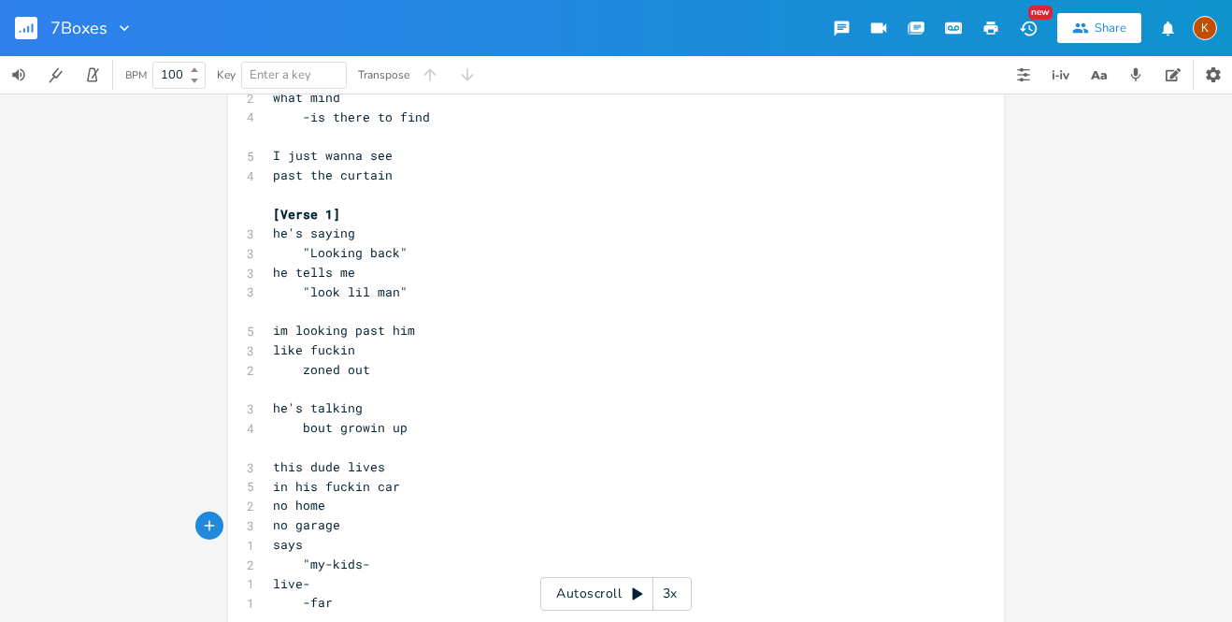
click at [307, 244] on span ""Looking back"" at bounding box center [340, 252] width 135 height 17
click at [285, 282] on span at bounding box center [288, 292] width 30 height 20
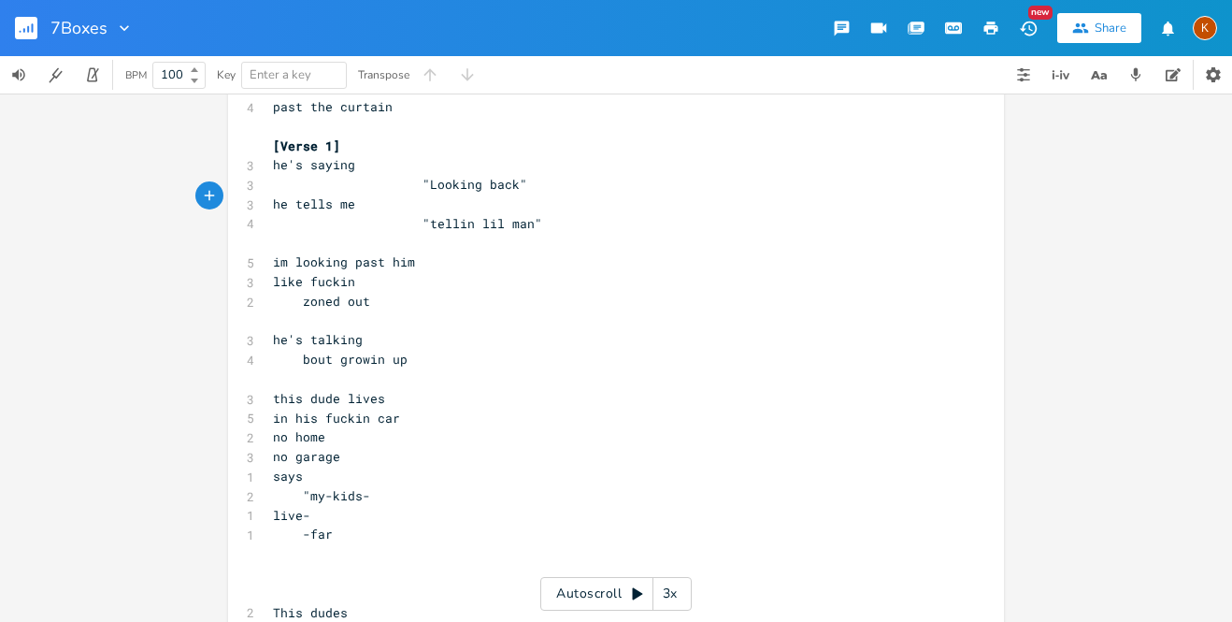
scroll to position [626, 0]
click at [291, 368] on pre "​" at bounding box center [606, 378] width 675 height 20
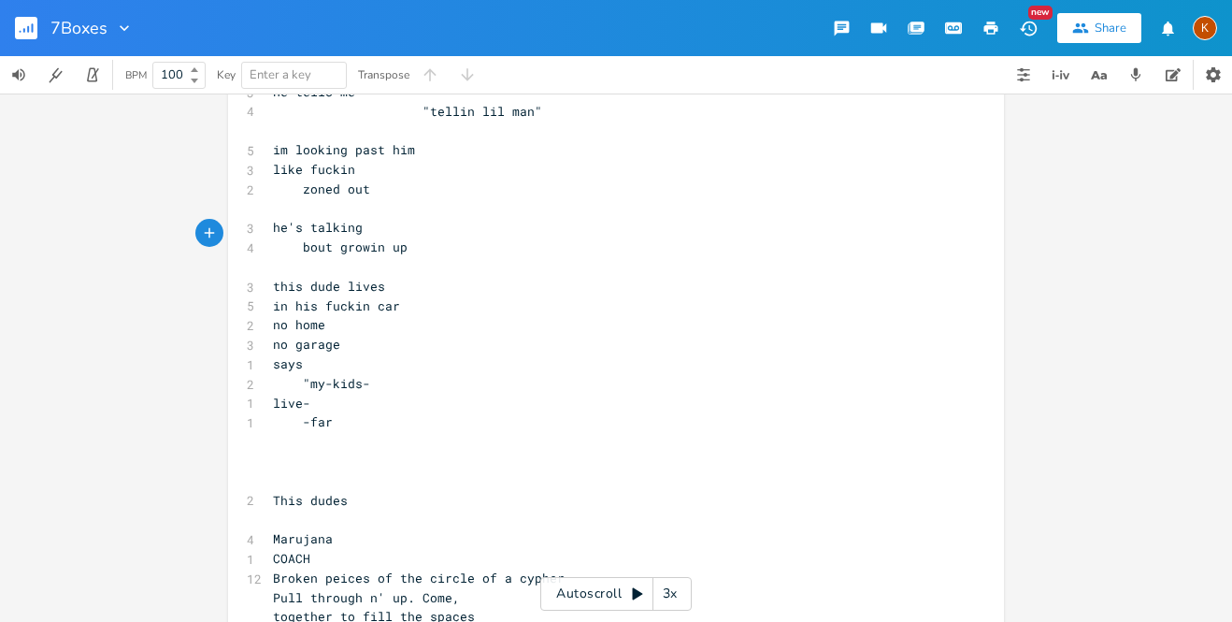
scroll to position [750, 0]
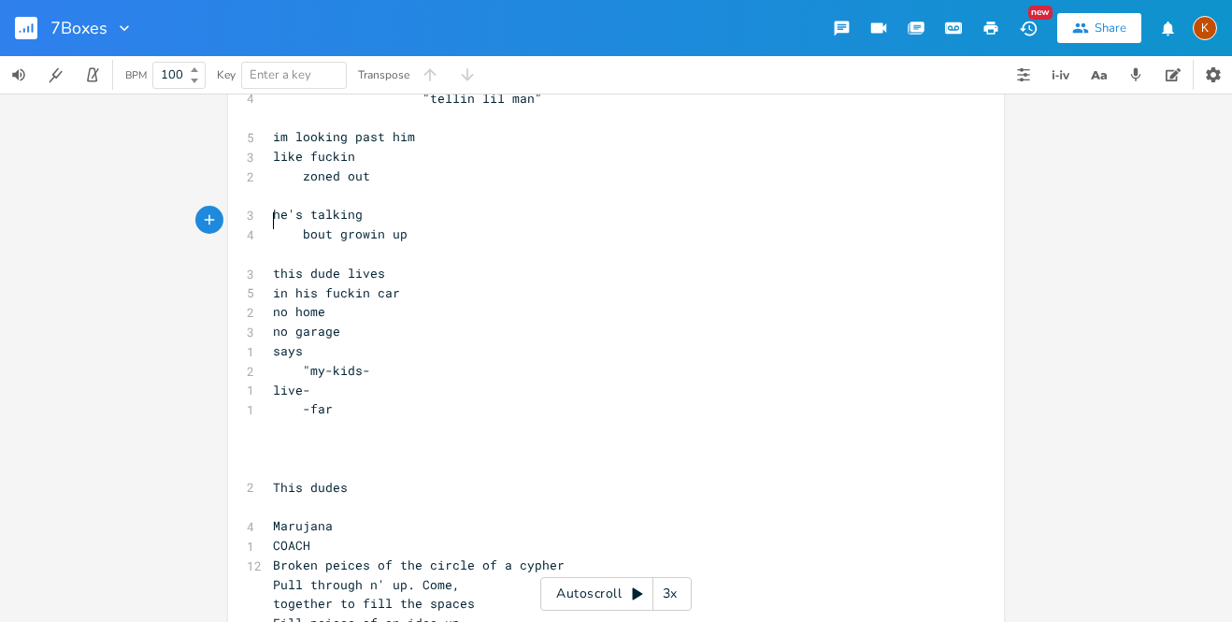
click at [273, 381] on span "live-" at bounding box center [291, 389] width 37 height 17
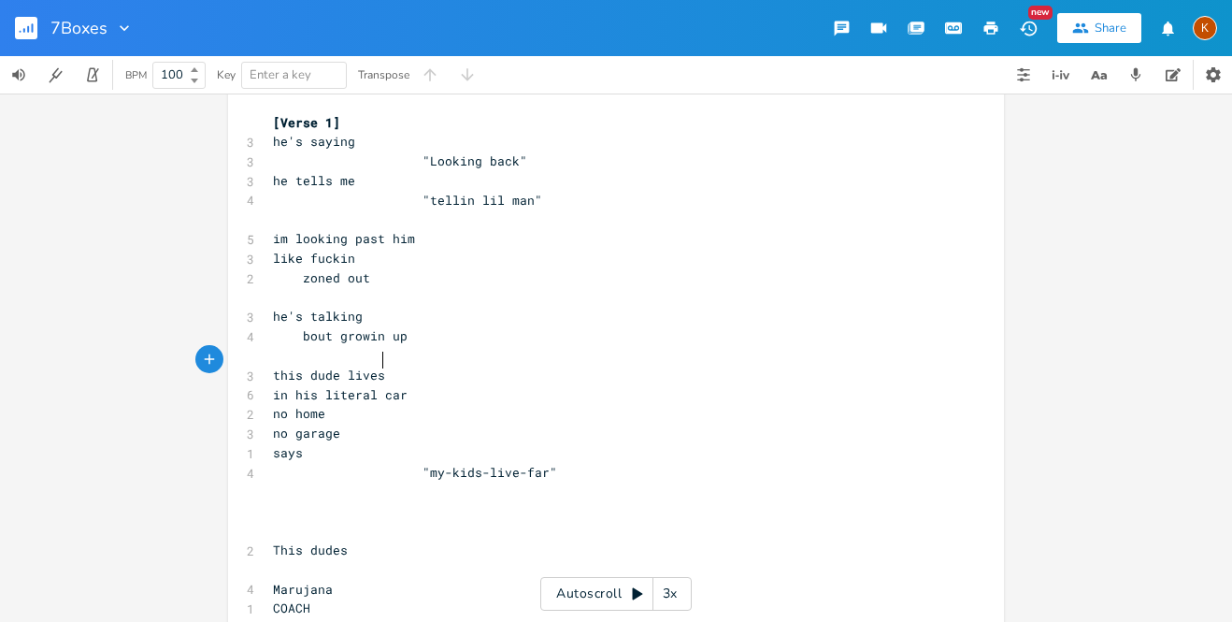
scroll to position [0, 4]
click at [329, 172] on span "he tells me" at bounding box center [314, 180] width 82 height 17
click at [467, 209] on pre at bounding box center [606, 219] width 675 height 20
click at [439, 192] on span ""tellin lil man"" at bounding box center [407, 200] width 269 height 17
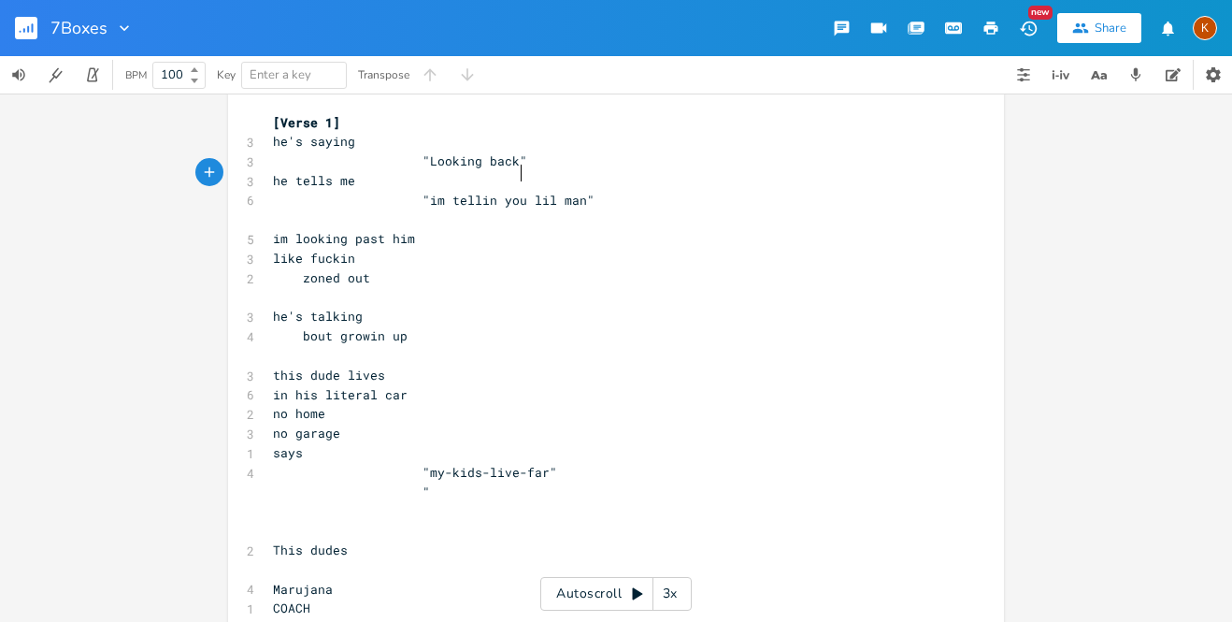
scroll to position [0, 23]
click at [430, 482] on span at bounding box center [441, 492] width 22 height 20
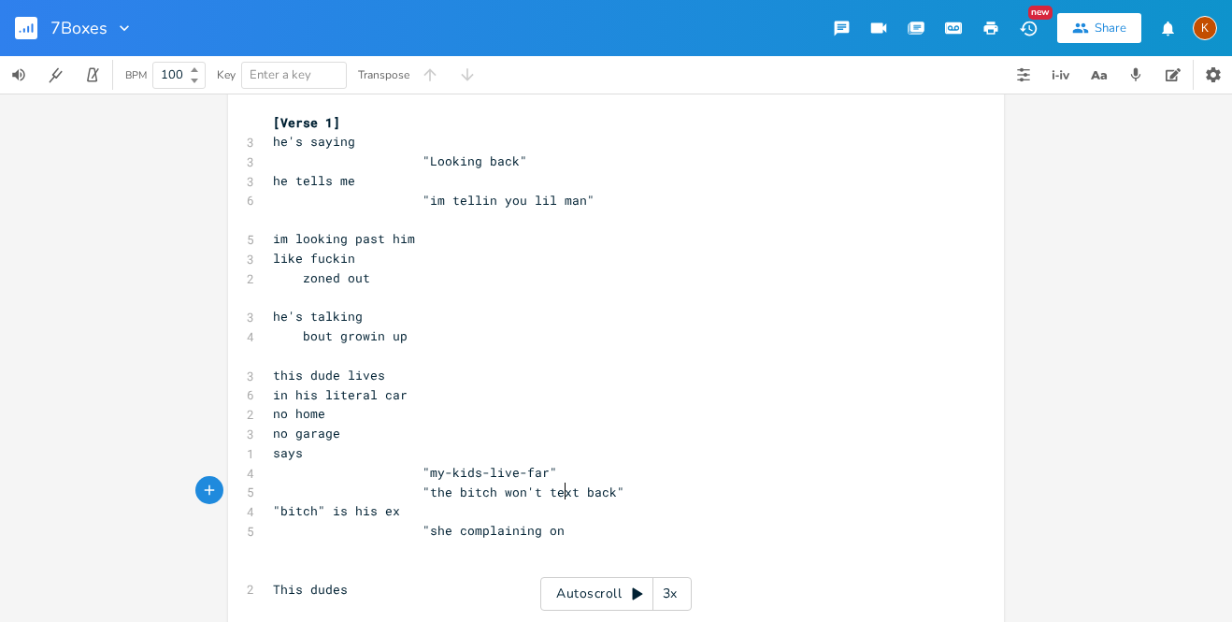
scroll to position [0, 16]
click at [381, 327] on span "bout growin up" at bounding box center [340, 335] width 135 height 17
click at [541, 521] on pre ""she complaining" at bounding box center [606, 531] width 675 height 20
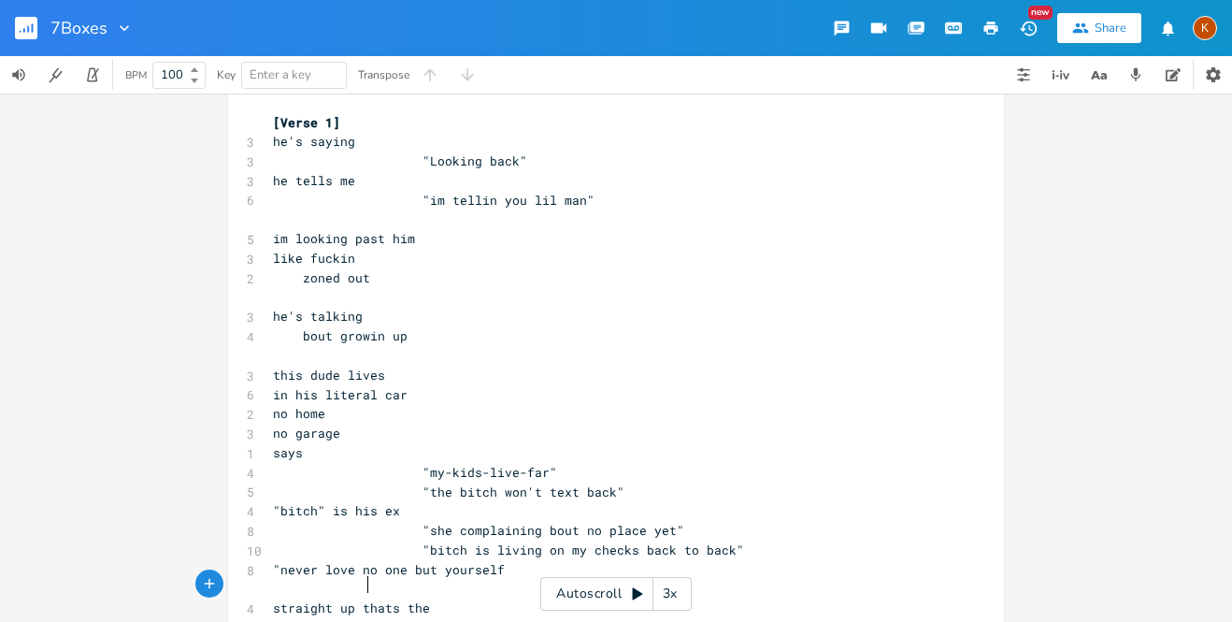
scroll to position [0, 63]
click at [576, 483] on span ""the bitch won't text back"" at bounding box center [449, 491] width 352 height 17
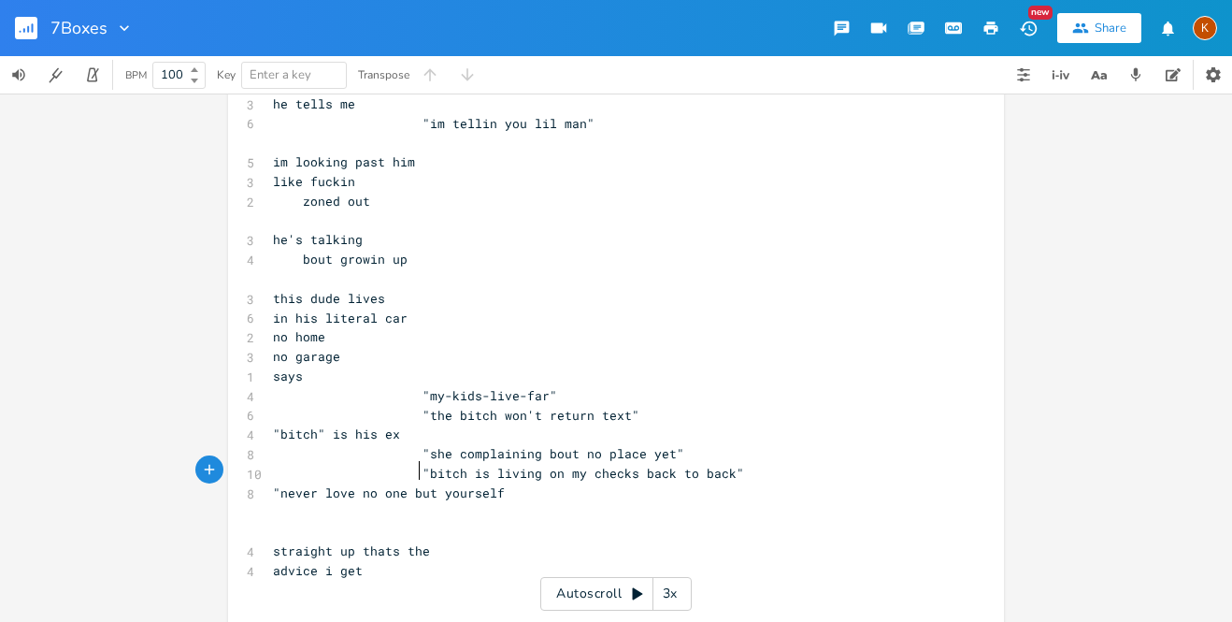
scroll to position [726, 0]
click at [524, 464] on span ""bitch is living on my checks back to back"" at bounding box center [508, 472] width 471 height 17
click at [759, 463] on pre ""bitch is feeding on my checks back to back"" at bounding box center [606, 473] width 675 height 20
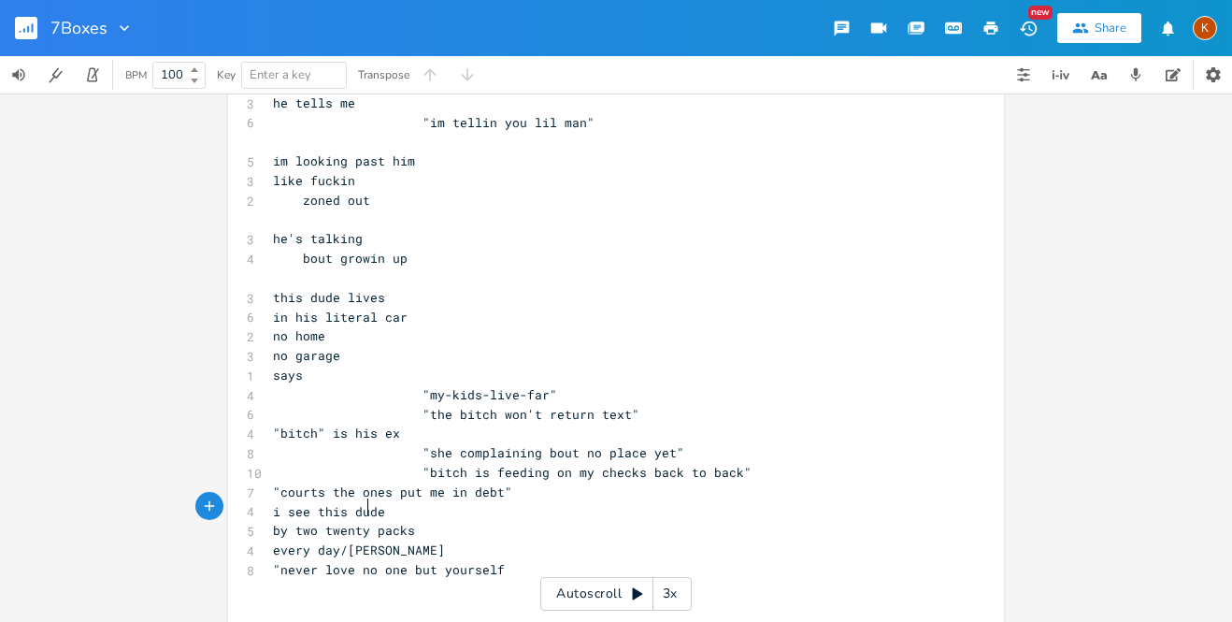
scroll to position [0, 23]
click at [465, 561] on span ""never love no one but yourself" at bounding box center [389, 569] width 232 height 17
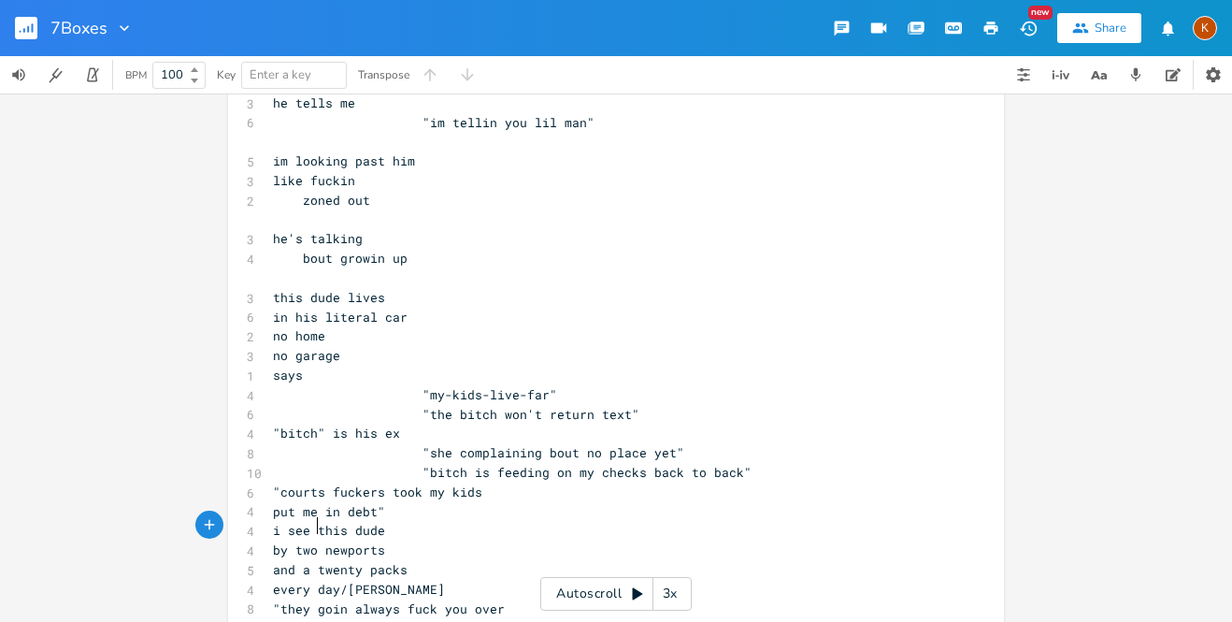
scroll to position [0, 32]
click at [645, 482] on pre ""courts fuckers took my kids" at bounding box center [606, 492] width 675 height 20
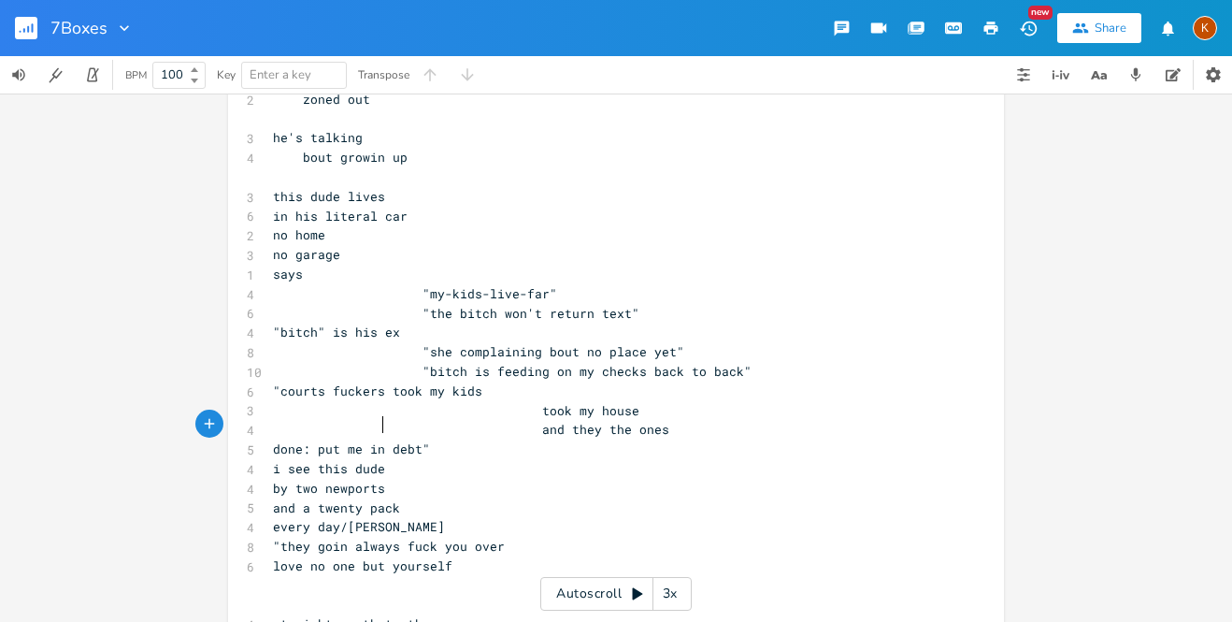
scroll to position [832, 0]
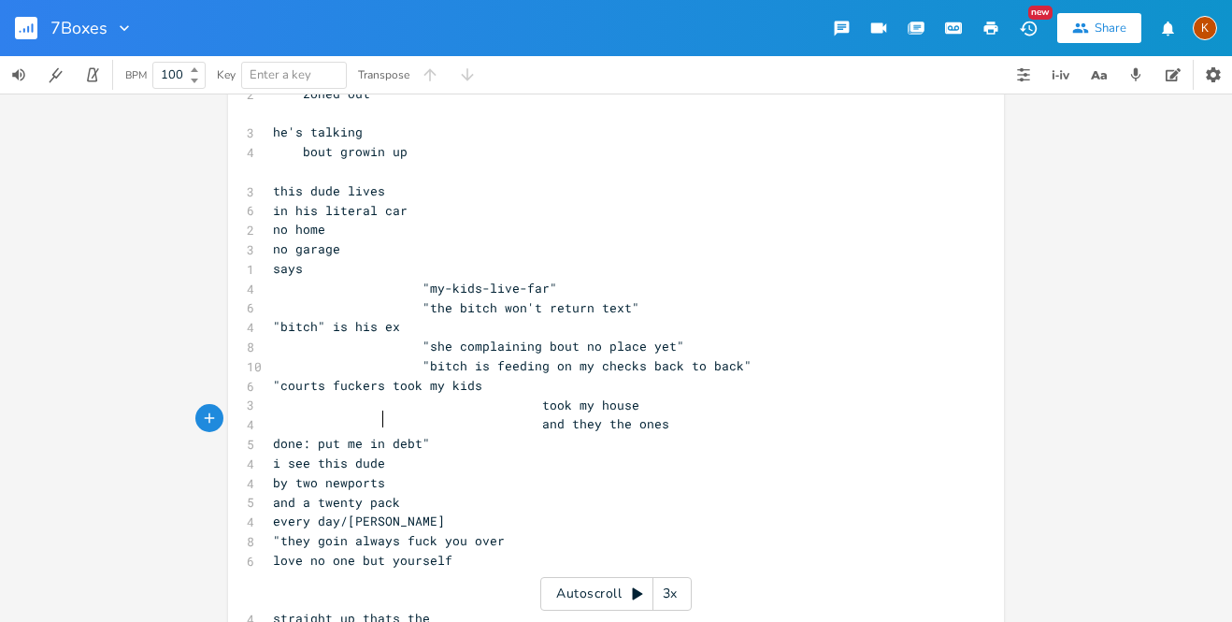
click at [413, 511] on pre "every day/[PERSON_NAME]" at bounding box center [606, 521] width 675 height 20
click at [648, 551] on pre "love no one but yourself" at bounding box center [606, 561] width 675 height 20
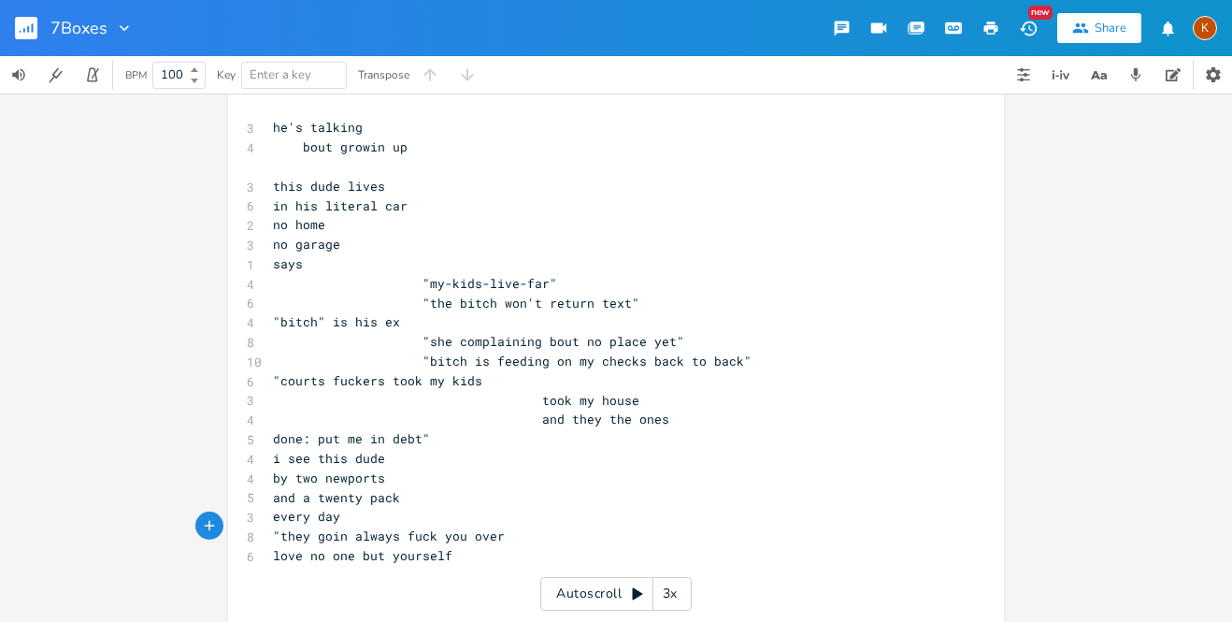
click at [505, 527] on span ""they goin always fuck you over" at bounding box center [389, 535] width 232 height 17
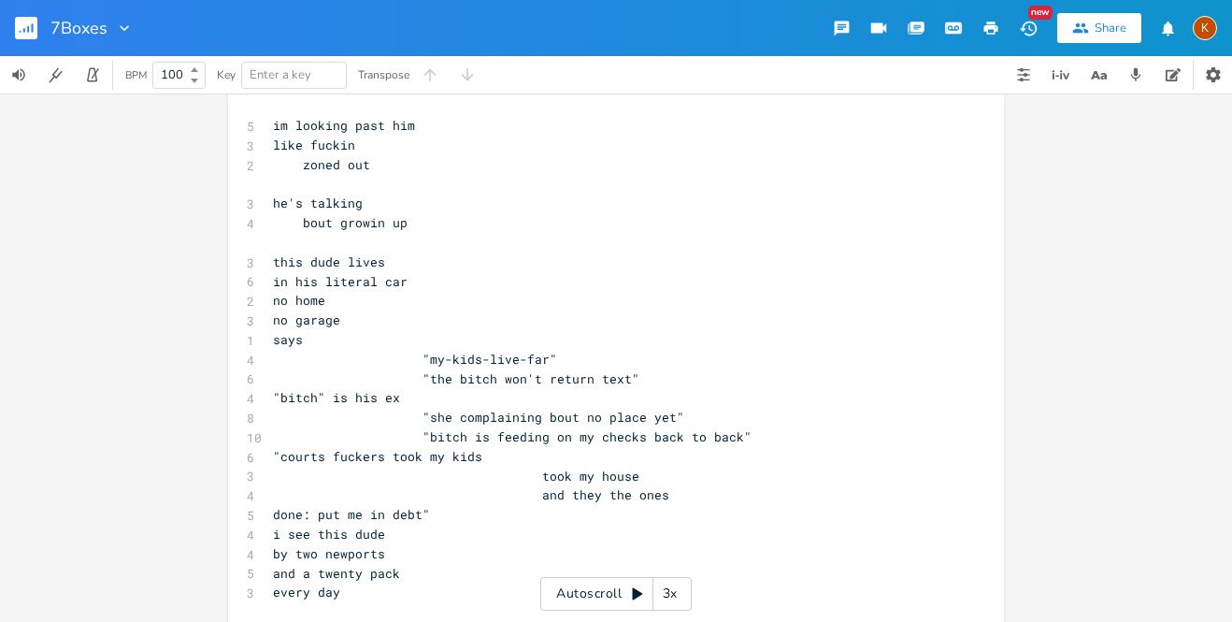
scroll to position [755, 0]
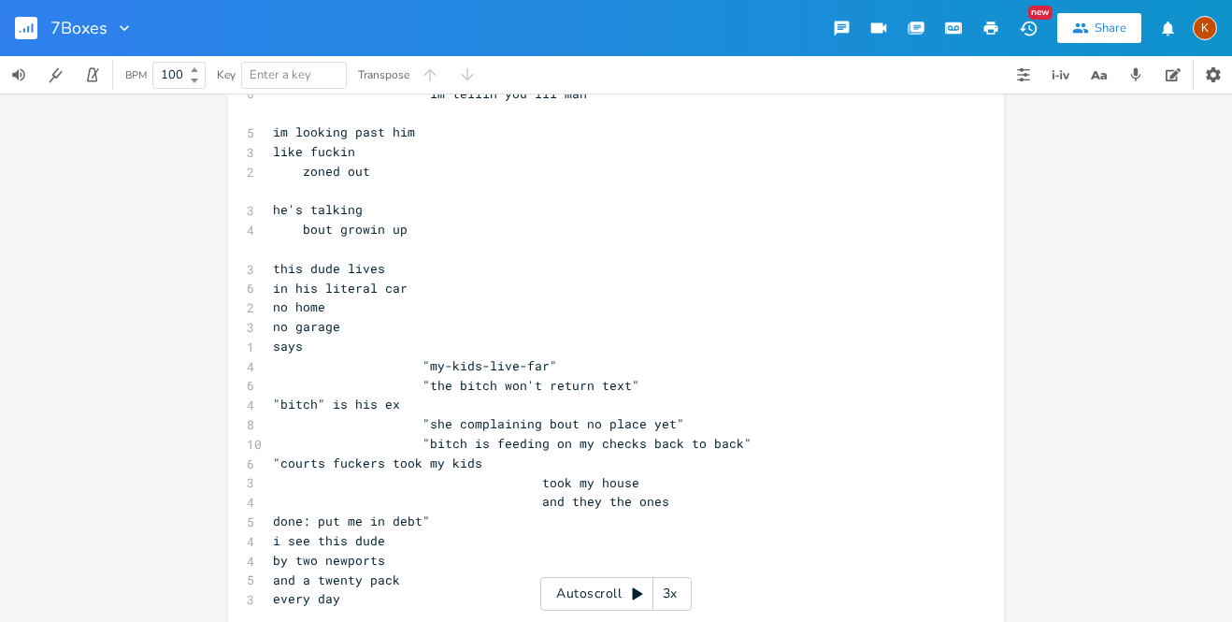
click at [626, 493] on span "and they the ones" at bounding box center [471, 501] width 396 height 17
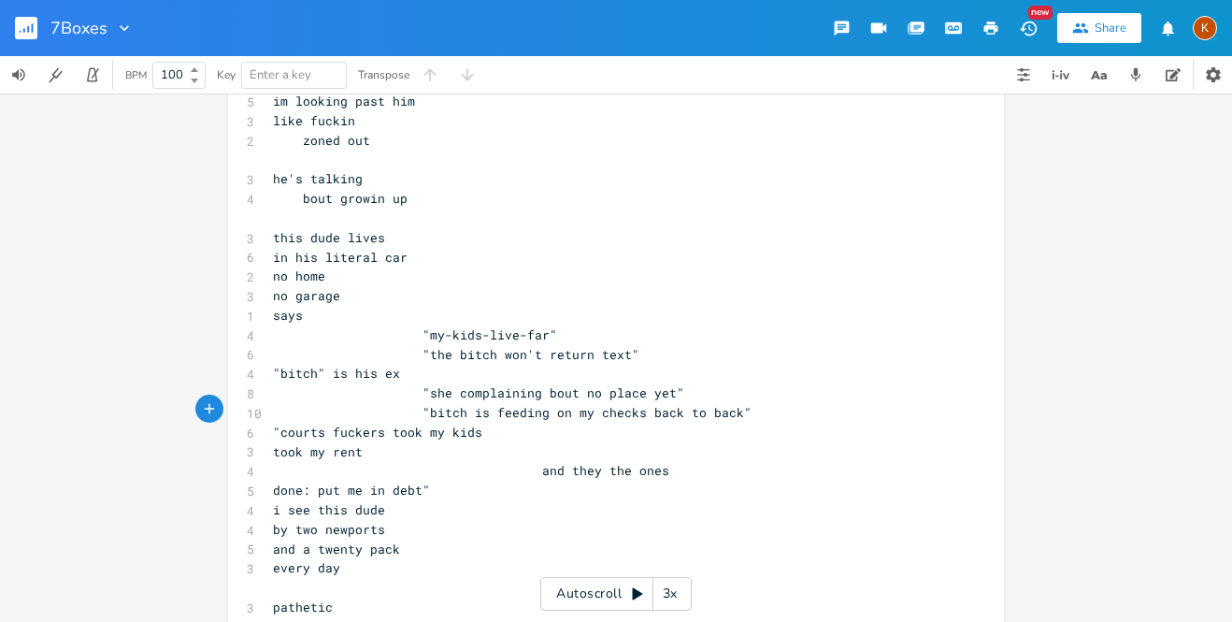
scroll to position [818, 0]
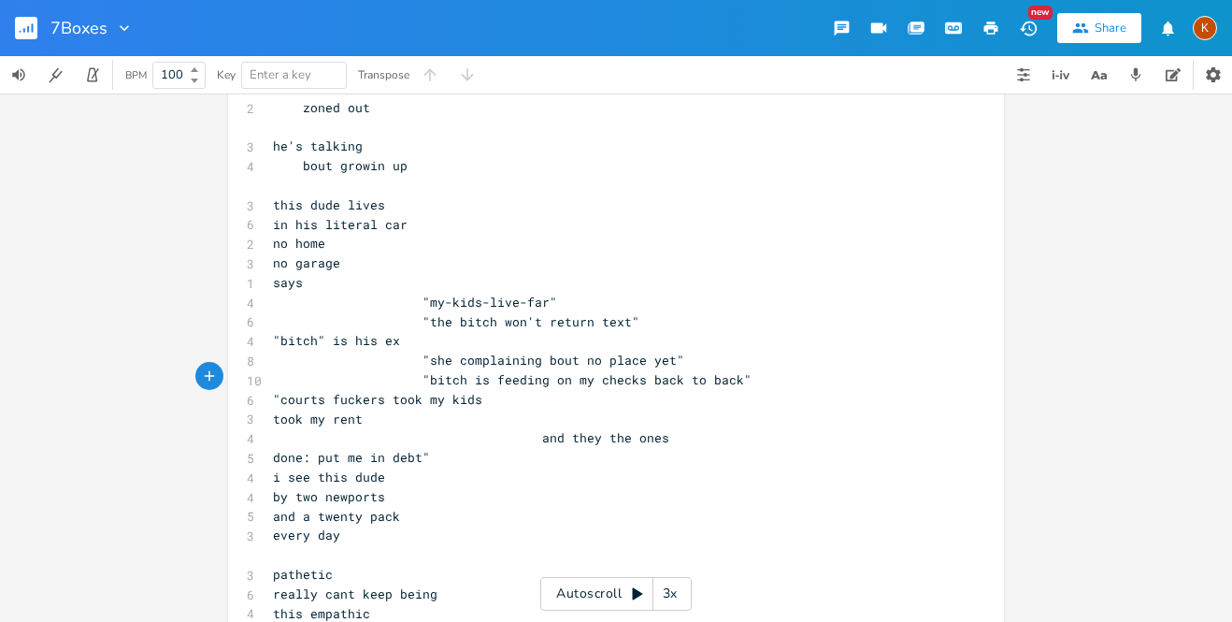
click at [275, 468] on span "i see this dude" at bounding box center [329, 476] width 112 height 17
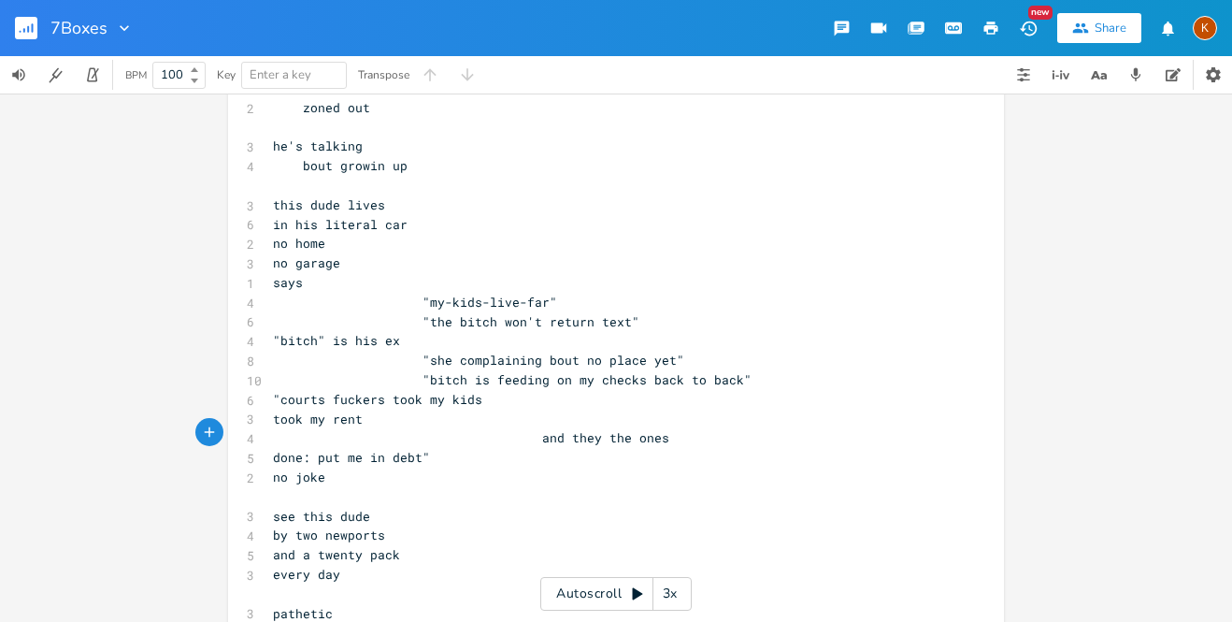
click at [430, 449] on span "done: put me in debt"" at bounding box center [351, 457] width 157 height 17
click at [269, 487] on pre "no joke" at bounding box center [606, 497] width 675 height 20
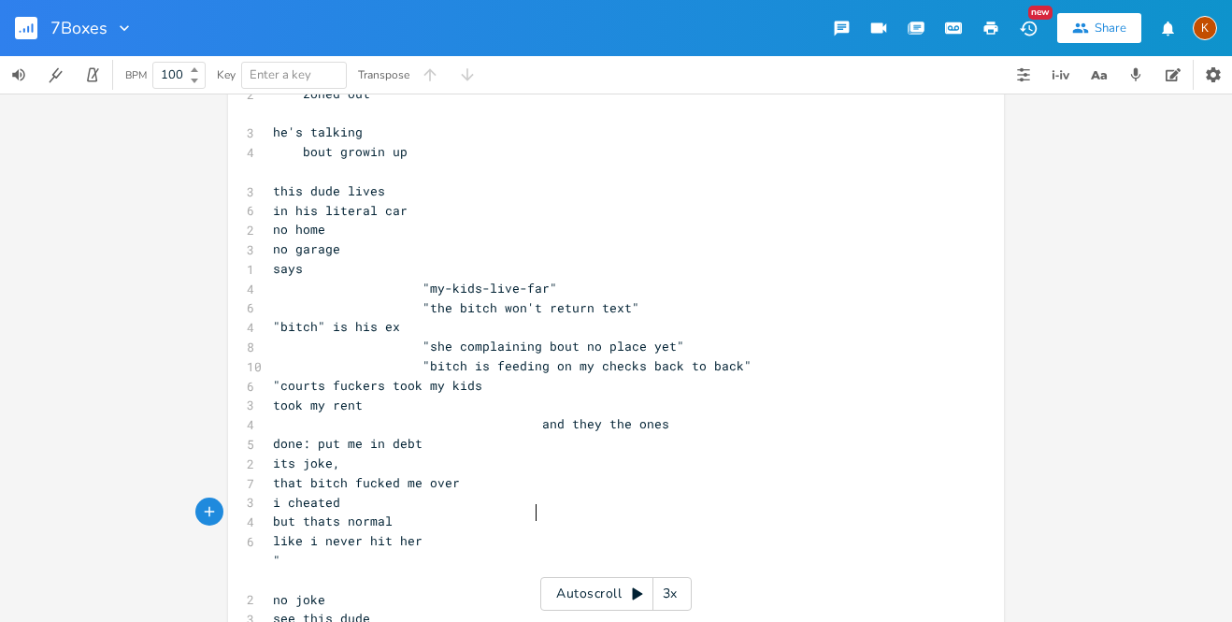
scroll to position [836, 0]
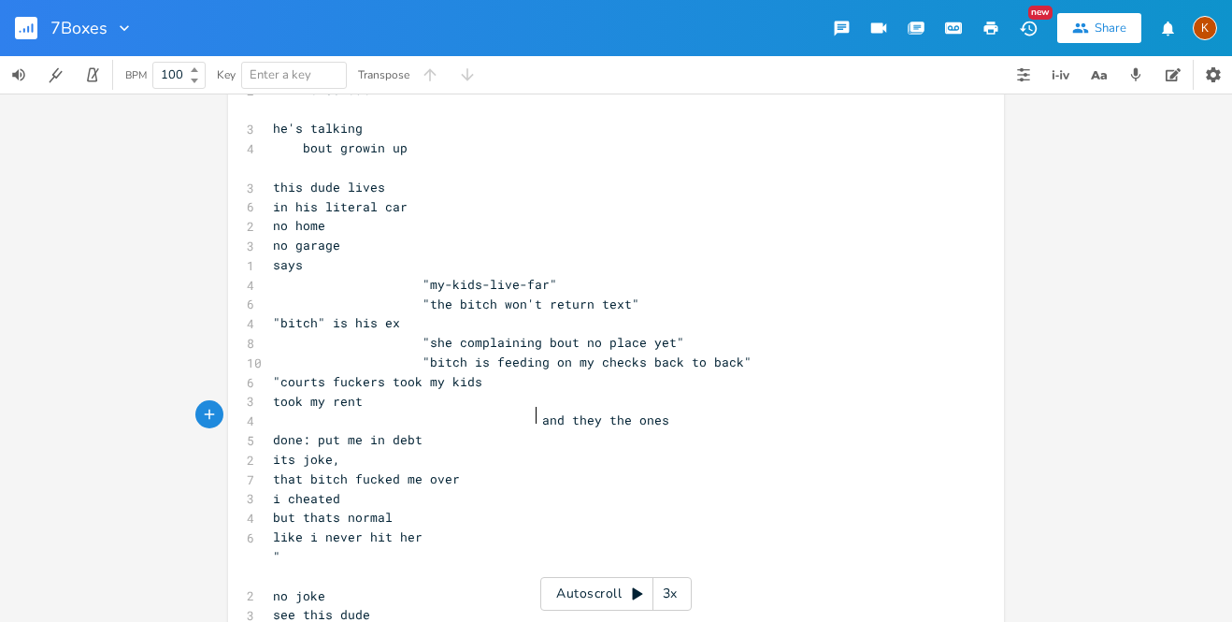
click at [340, 451] on span "its joke," at bounding box center [306, 459] width 67 height 17
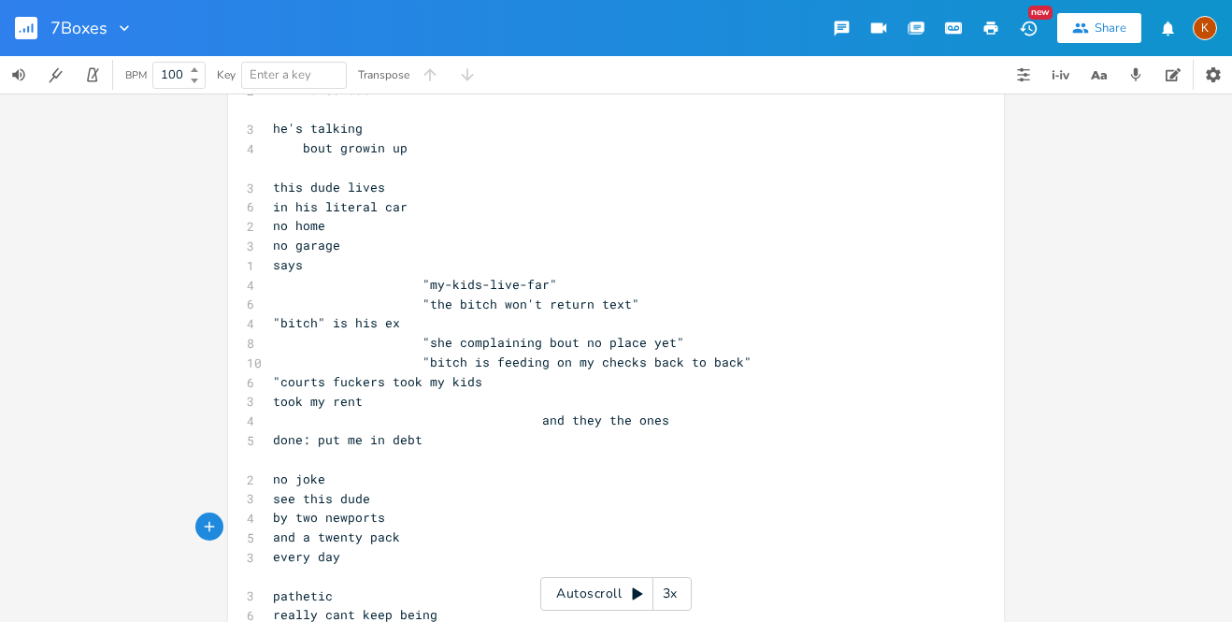
paste textarea """
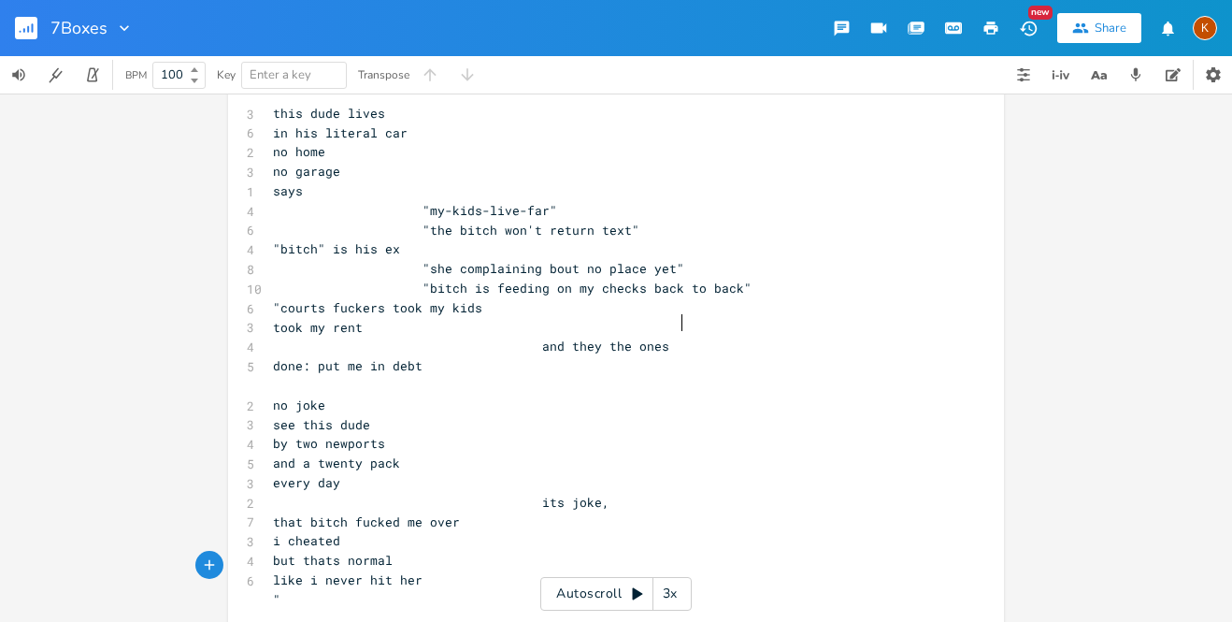
click at [697, 356] on pre "done: put me in debt" at bounding box center [606, 366] width 675 height 20
click at [534, 494] on span "its joke," at bounding box center [441, 502] width 337 height 17
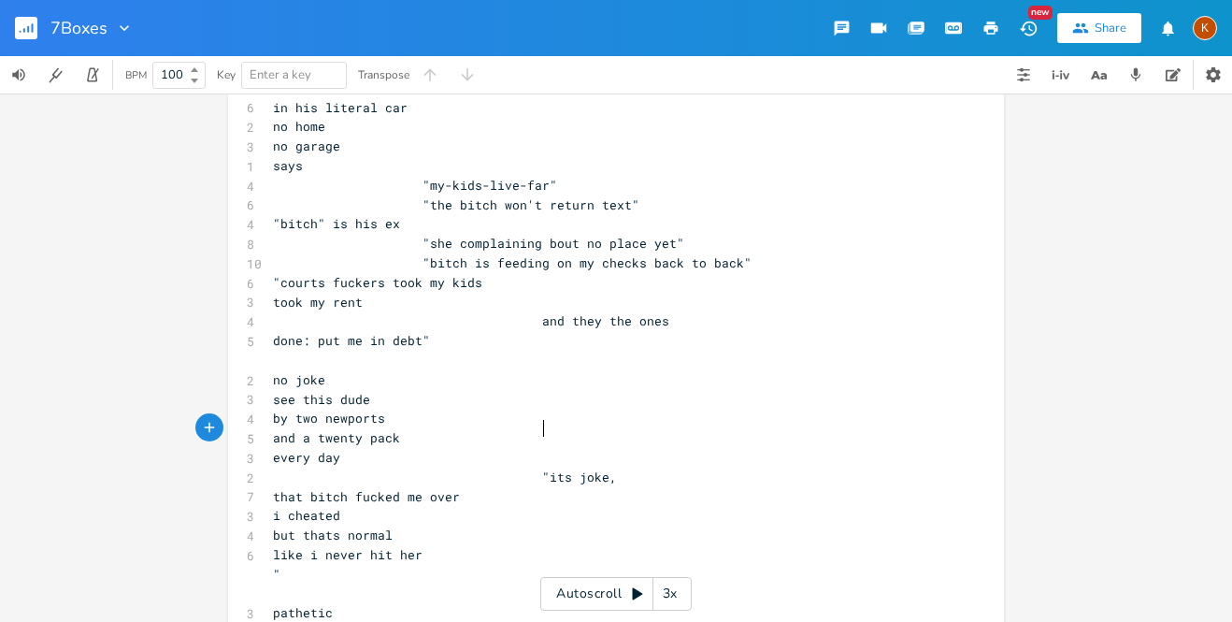
scroll to position [955, 0]
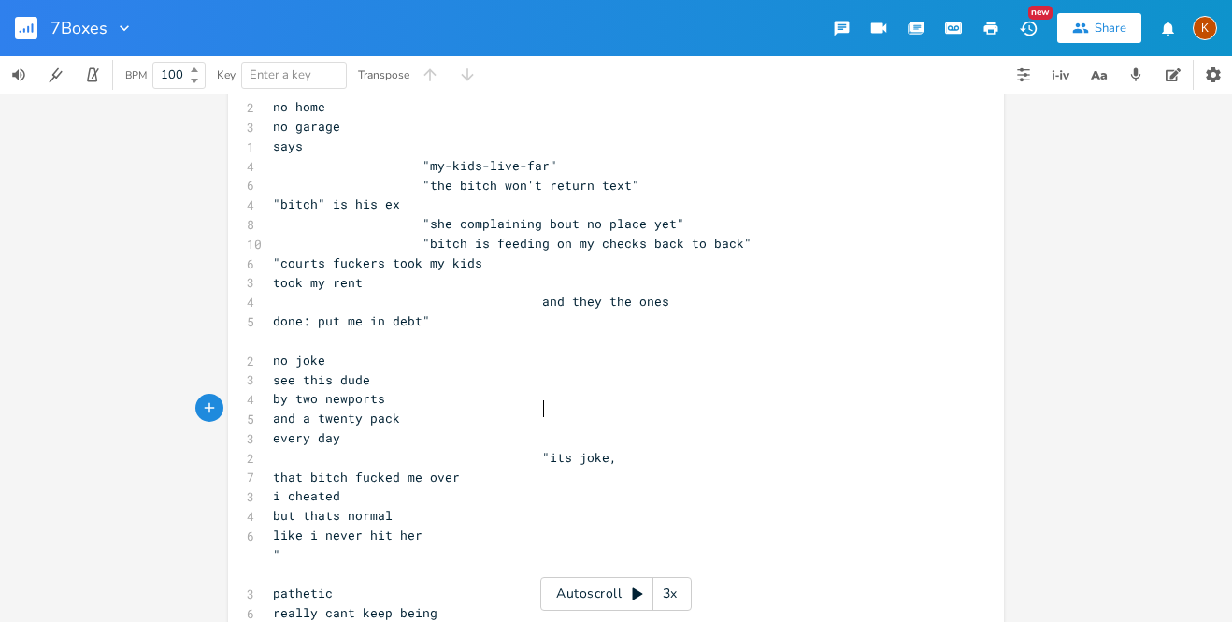
click at [548, 545] on pre """ at bounding box center [606, 555] width 675 height 20
click at [623, 486] on pre "i cheated" at bounding box center [606, 496] width 675 height 20
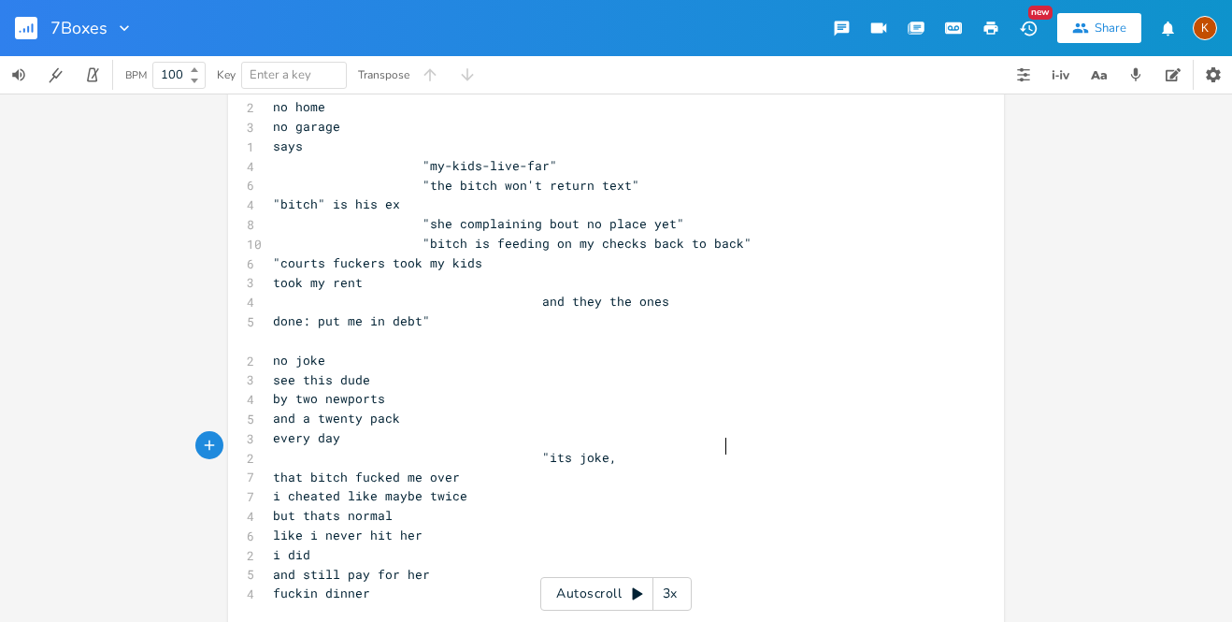
scroll to position [0, 73]
click at [687, 525] on pre "like i never hit her" at bounding box center [606, 535] width 675 height 20
click at [683, 583] on pre "fuckin dinner" at bounding box center [606, 593] width 675 height 20
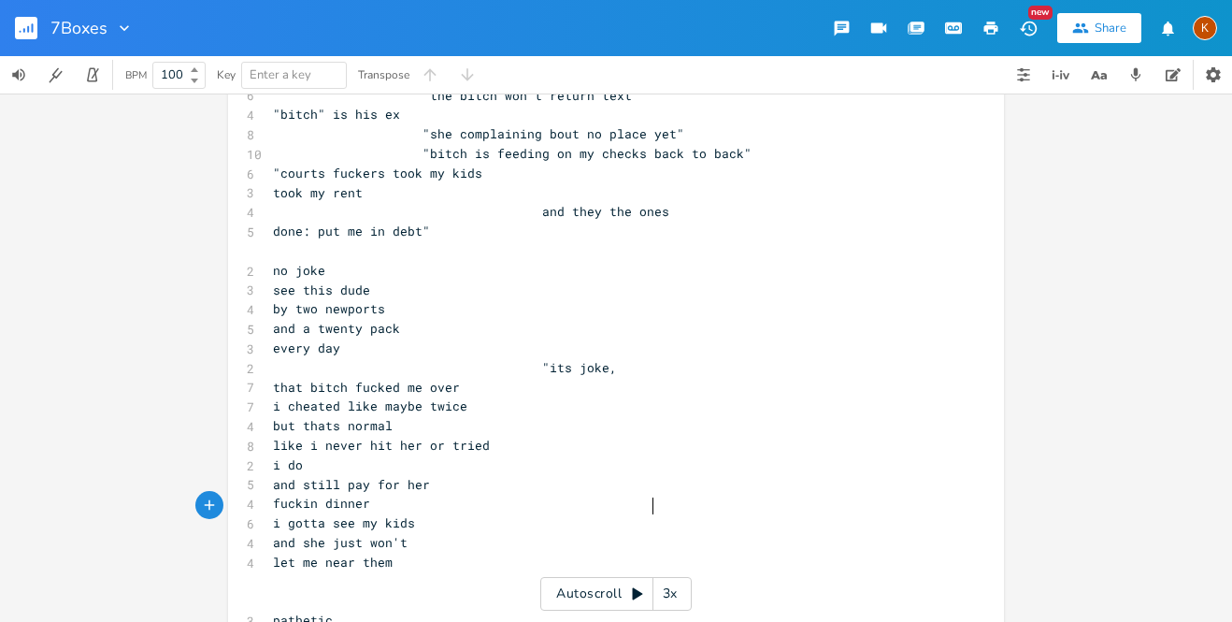
scroll to position [0, 94]
click at [635, 494] on pre "fuckin dinner" at bounding box center [606, 504] width 675 height 20
click at [600, 359] on span ""its joke," at bounding box center [445, 367] width 344 height 17
click at [460, 379] on span "that bitch fucked me over" at bounding box center [366, 387] width 187 height 17
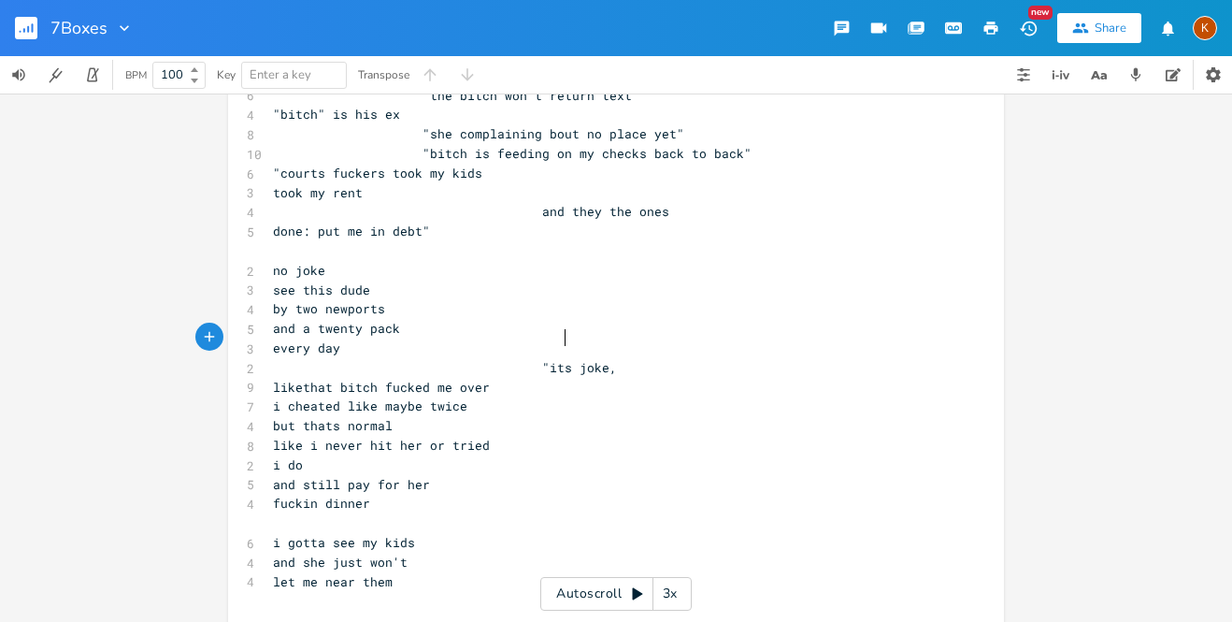
scroll to position [0, 21]
click at [574, 455] on pre "i do" at bounding box center [606, 465] width 675 height 20
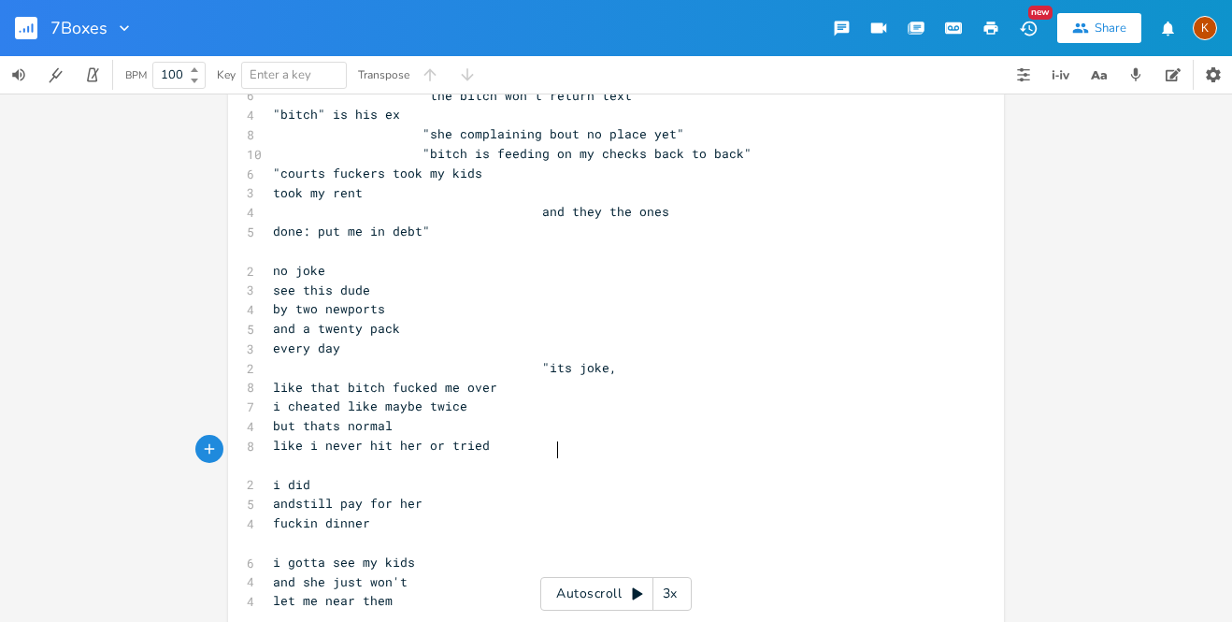
scroll to position [0, 23]
click at [646, 513] on pre "fuckin dinner" at bounding box center [606, 523] width 675 height 20
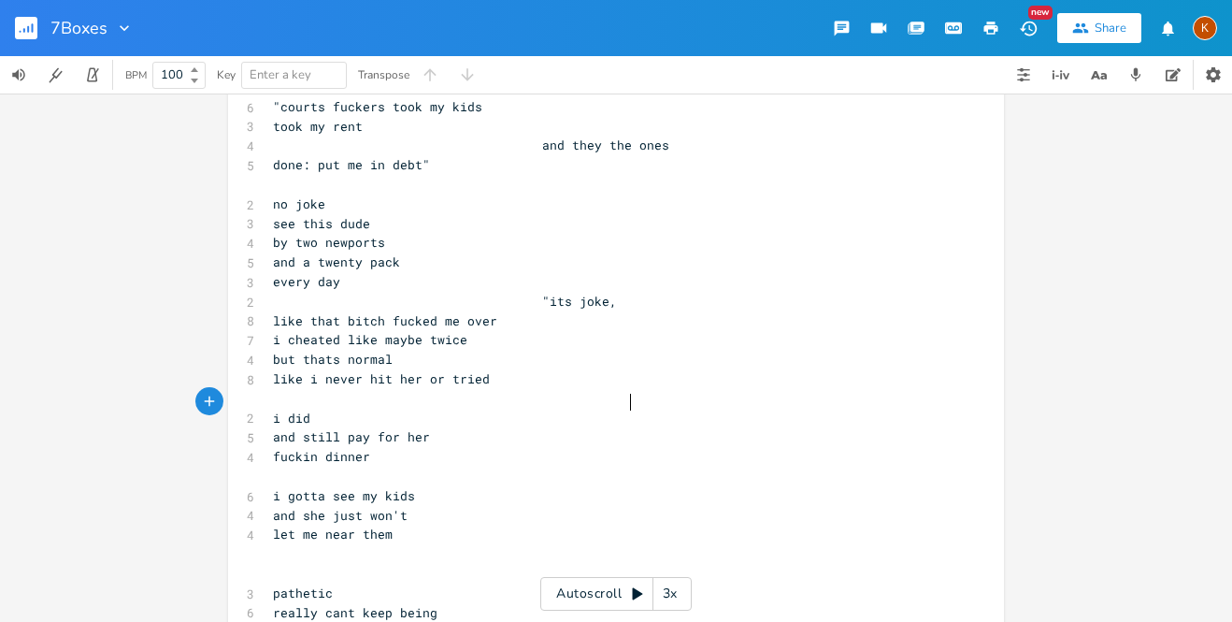
scroll to position [1103, 0]
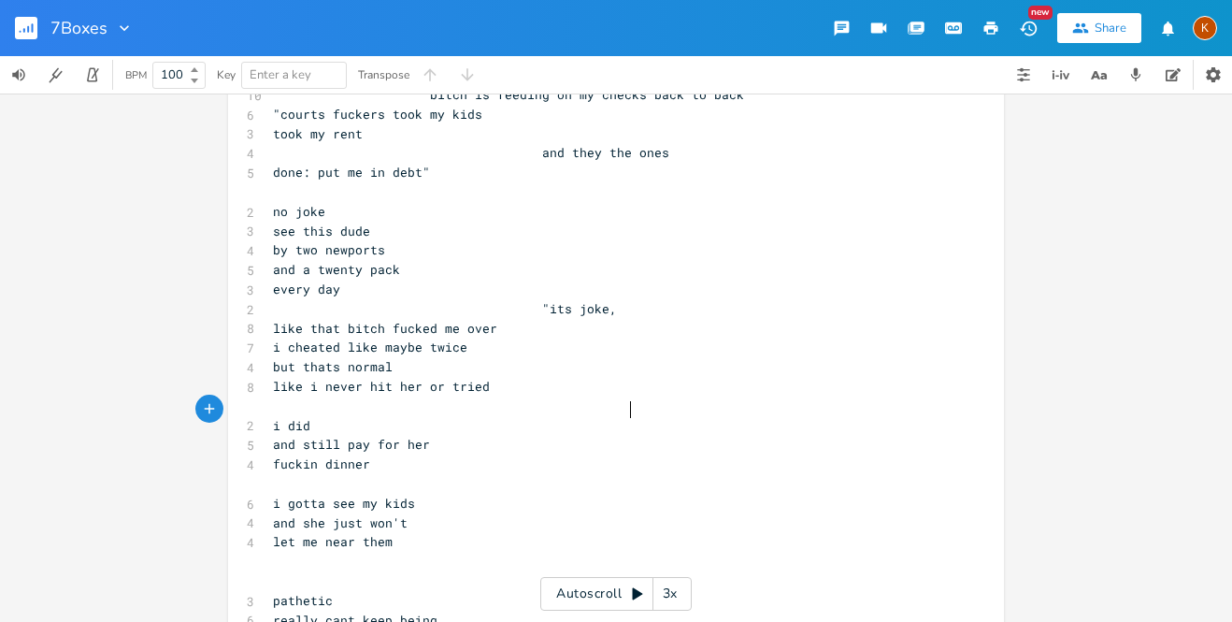
click at [742, 377] on pre "like i never hit her or tried" at bounding box center [606, 387] width 675 height 20
click at [310, 417] on span "i did" at bounding box center [291, 425] width 37 height 17
click at [627, 454] on pre "fuckin dinner" at bounding box center [606, 464] width 675 height 20
click at [415, 495] on span "i gotta see my kids" at bounding box center [344, 503] width 142 height 17
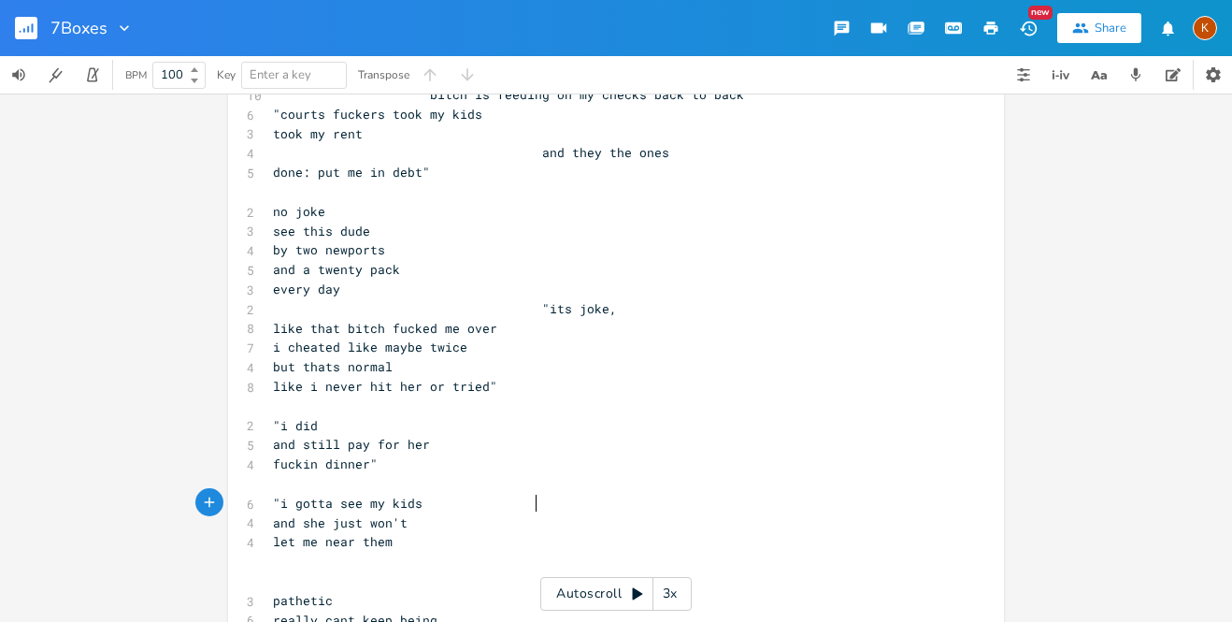
click at [659, 552] on pre at bounding box center [606, 562] width 675 height 20
click at [280, 241] on span "by two newports" at bounding box center [329, 249] width 112 height 17
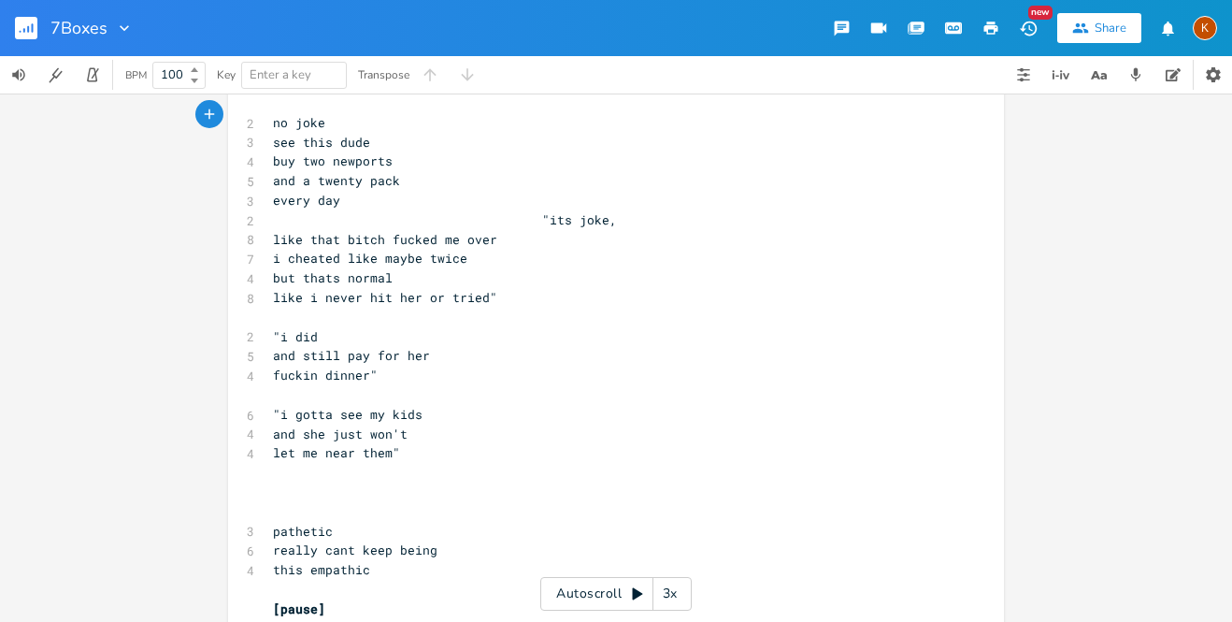
scroll to position [1226, 0]
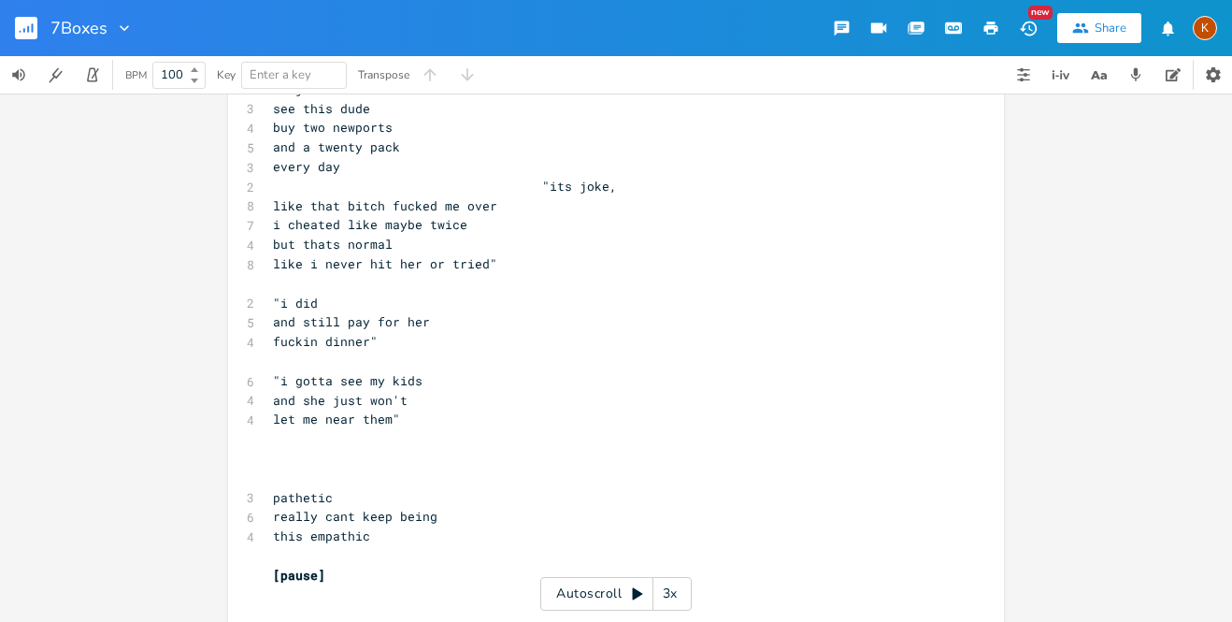
click at [307, 430] on span at bounding box center [407, 438] width 269 height 17
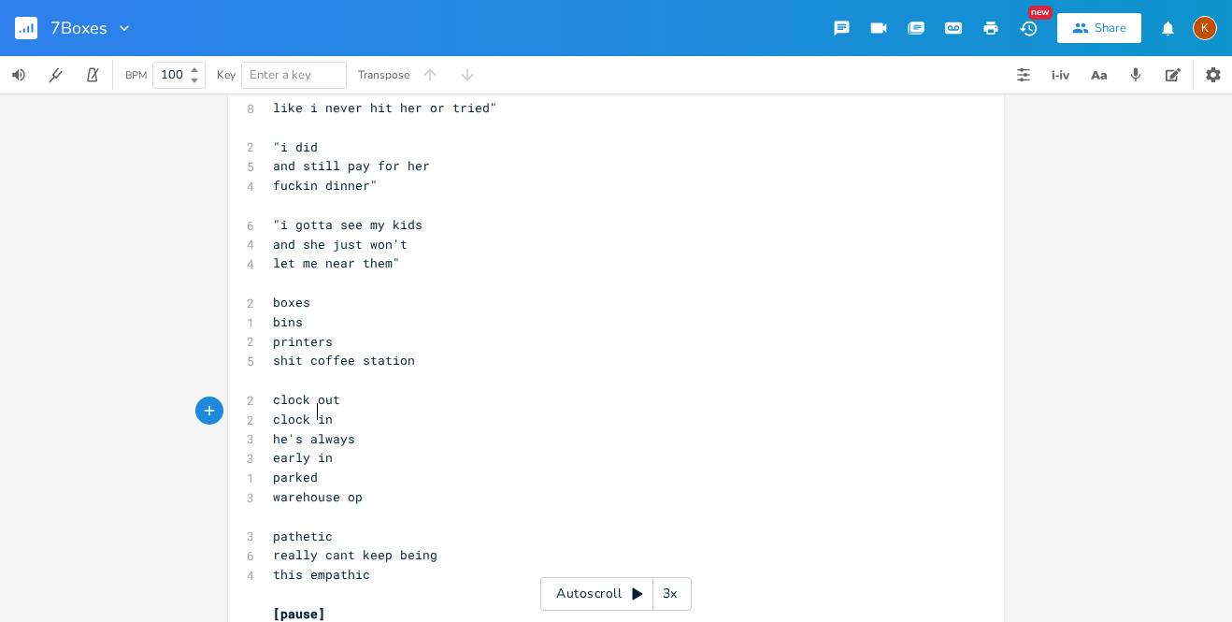
scroll to position [0, 37]
paste textarea "e"
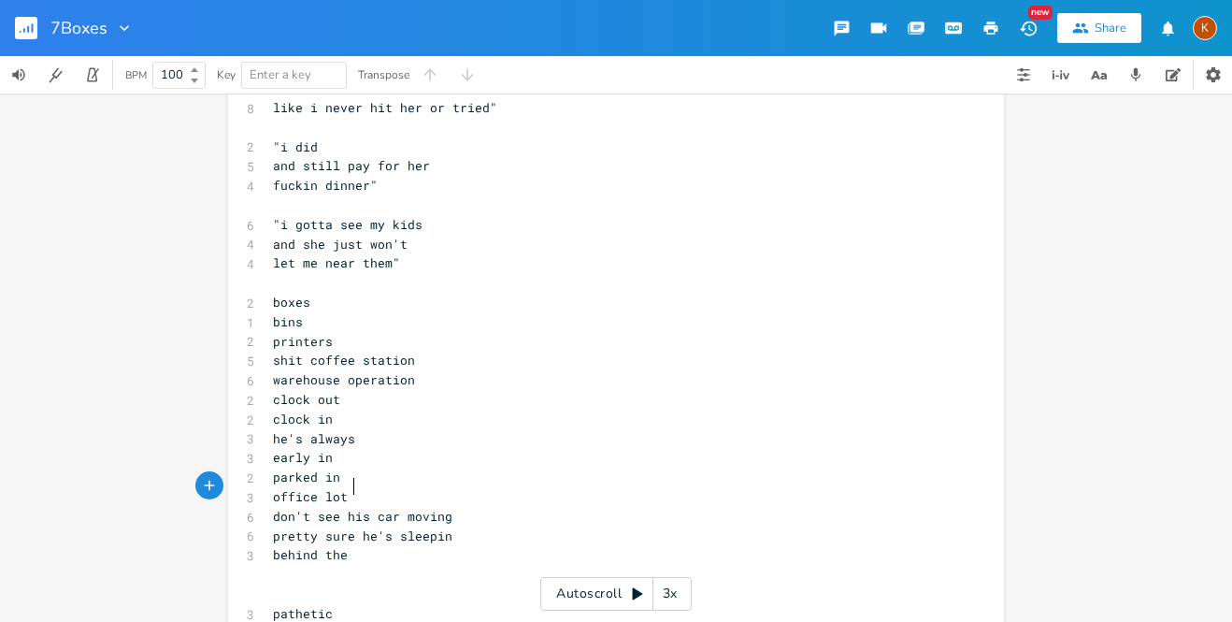
scroll to position [0, 61]
click at [356, 508] on span "don't see his car moving" at bounding box center [363, 516] width 180 height 17
click at [338, 468] on pre "parked in" at bounding box center [606, 478] width 675 height 20
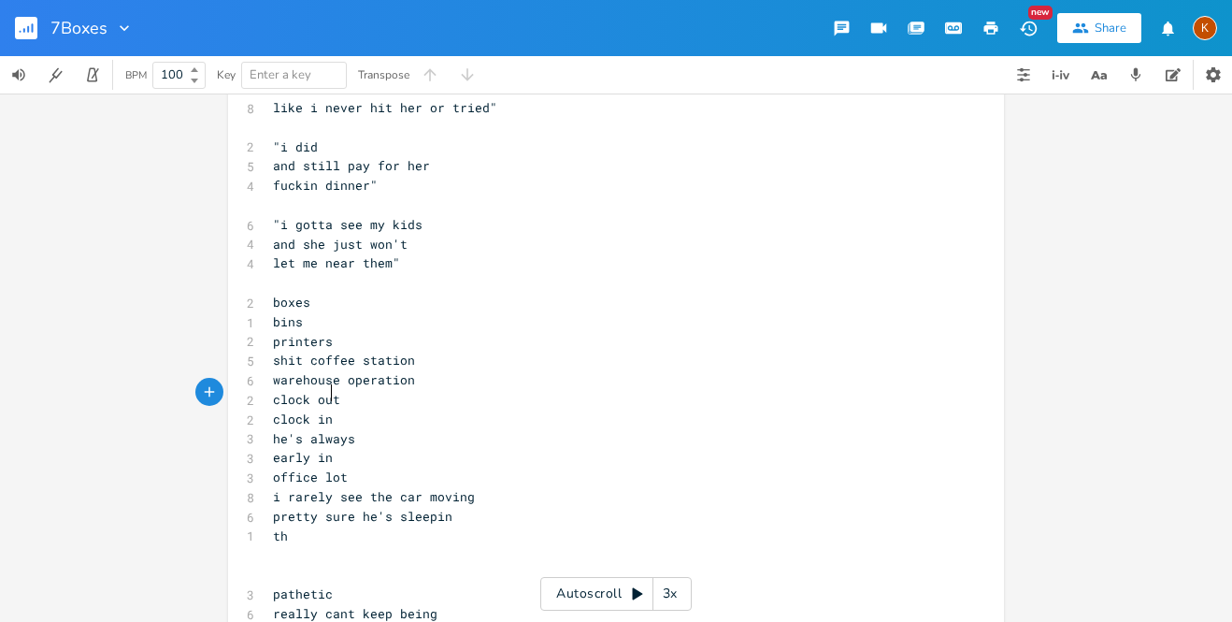
click at [360, 468] on pre "office lot" at bounding box center [606, 478] width 675 height 20
click at [316, 526] on pre "th" at bounding box center [606, 536] width 675 height 20
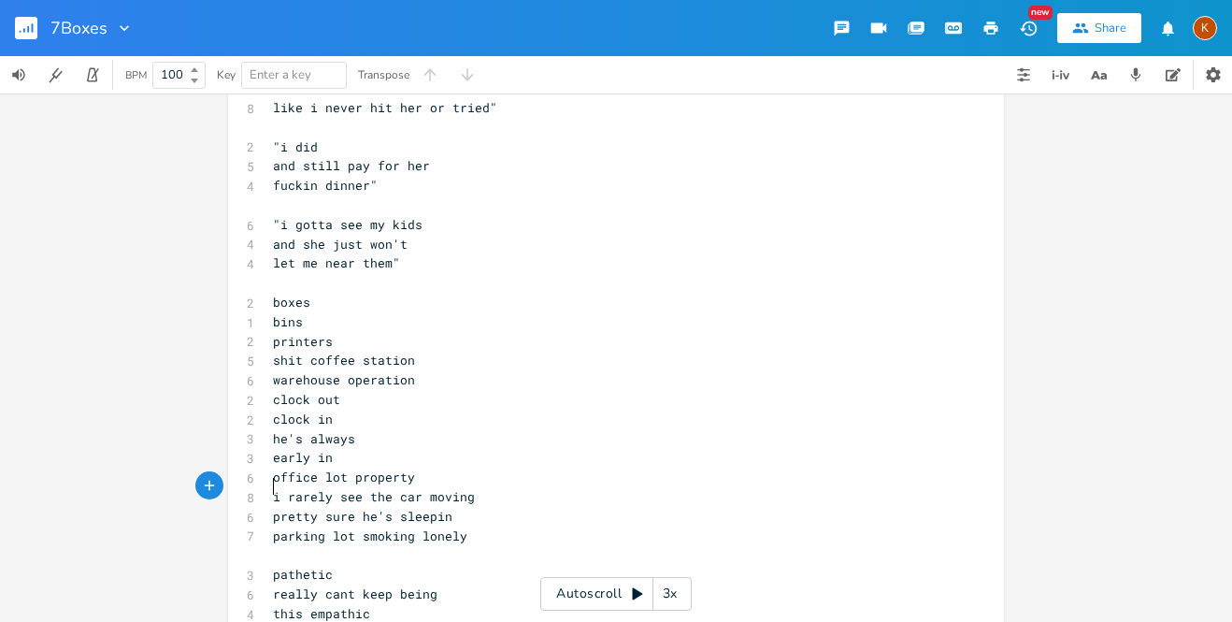
click at [289, 621] on pre "​" at bounding box center [606, 634] width 675 height 20
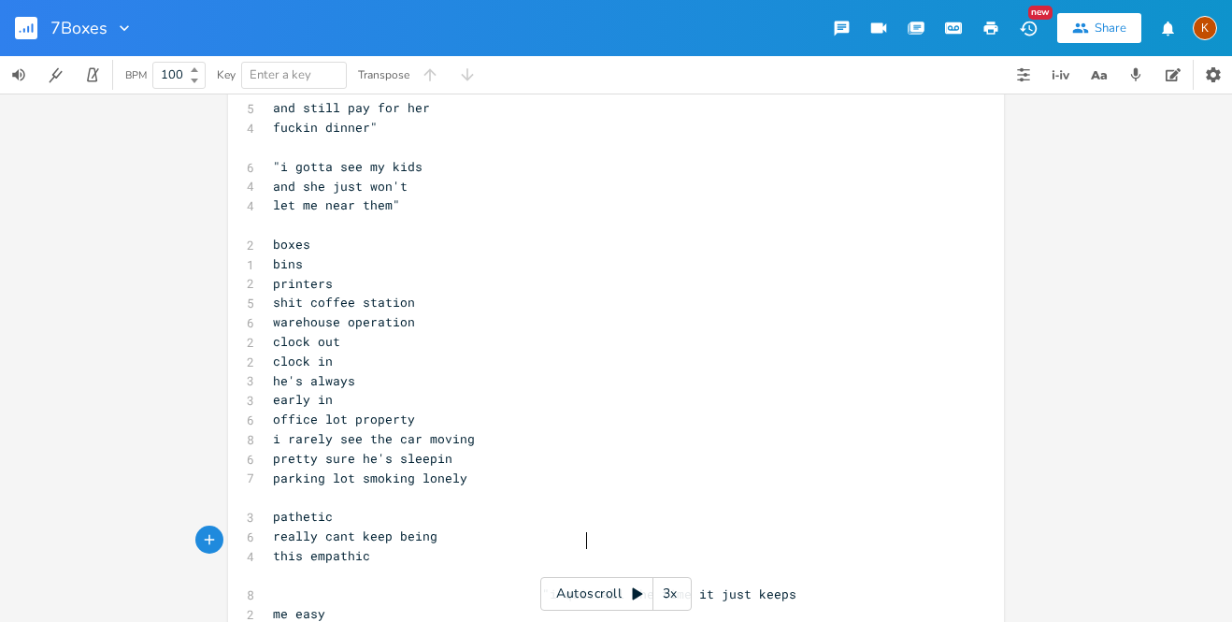
scroll to position [0, 46]
click at [582, 604] on pre "me easy" at bounding box center [606, 614] width 675 height 20
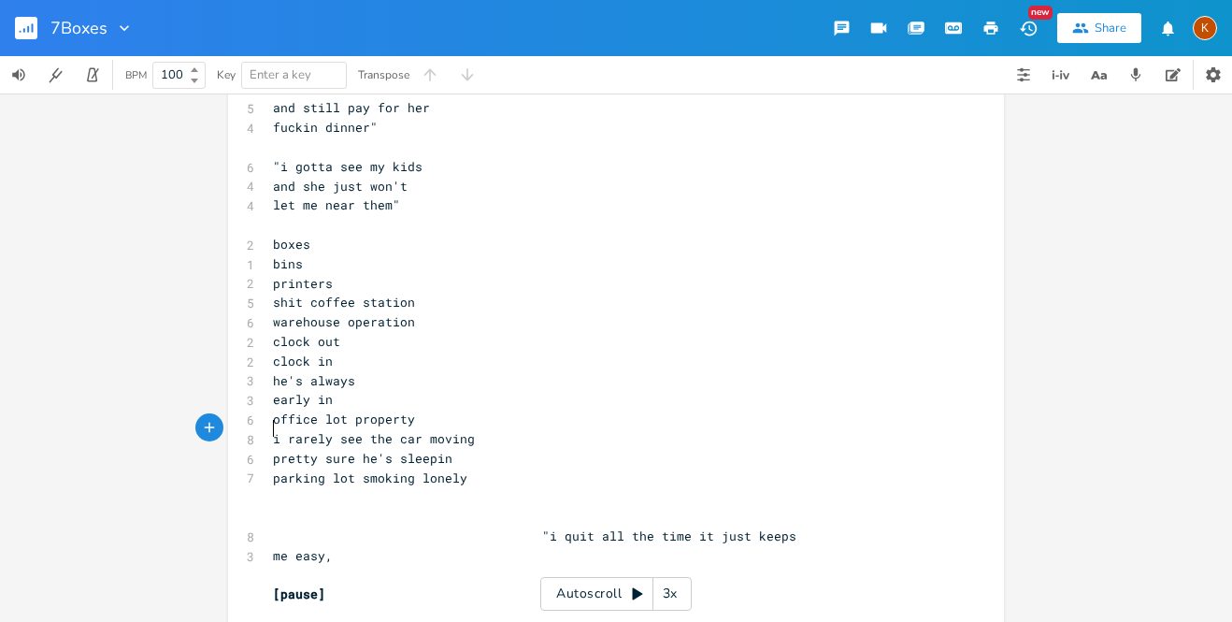
click at [473, 468] on pre "parking lot smoking lonely" at bounding box center [606, 478] width 675 height 20
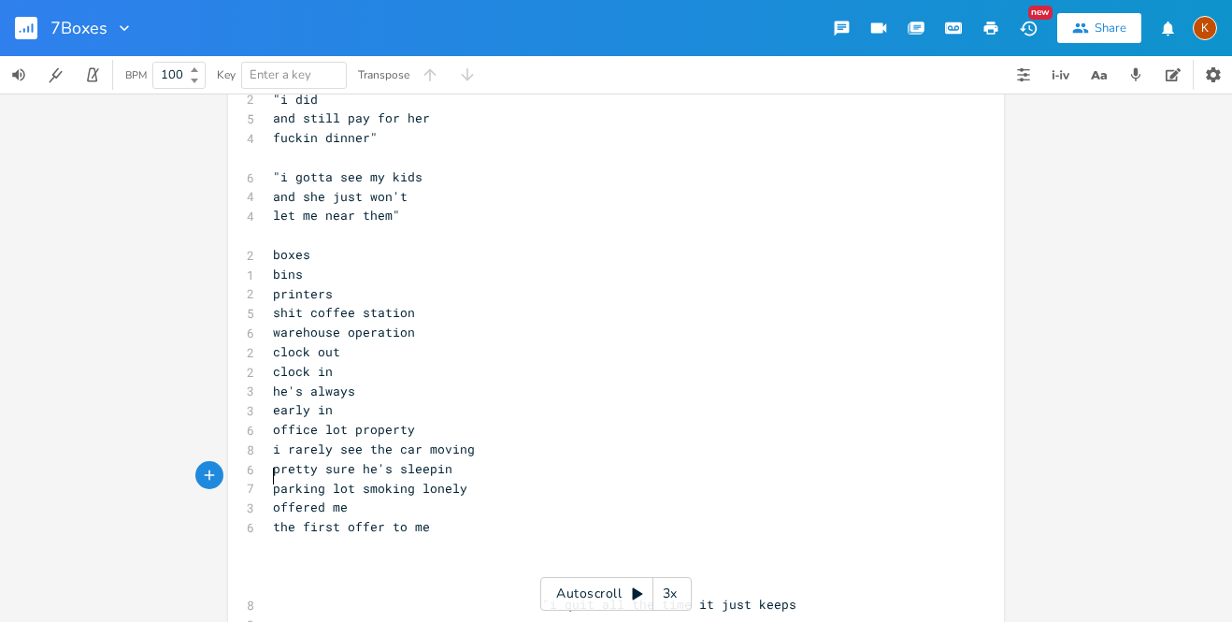
scroll to position [1431, 0]
click at [603, 613] on pre "me easy," at bounding box center [606, 623] width 675 height 20
click at [380, 517] on span "the first offer to me" at bounding box center [351, 525] width 157 height 17
click at [404, 536] on pre "​" at bounding box center [606, 546] width 675 height 20
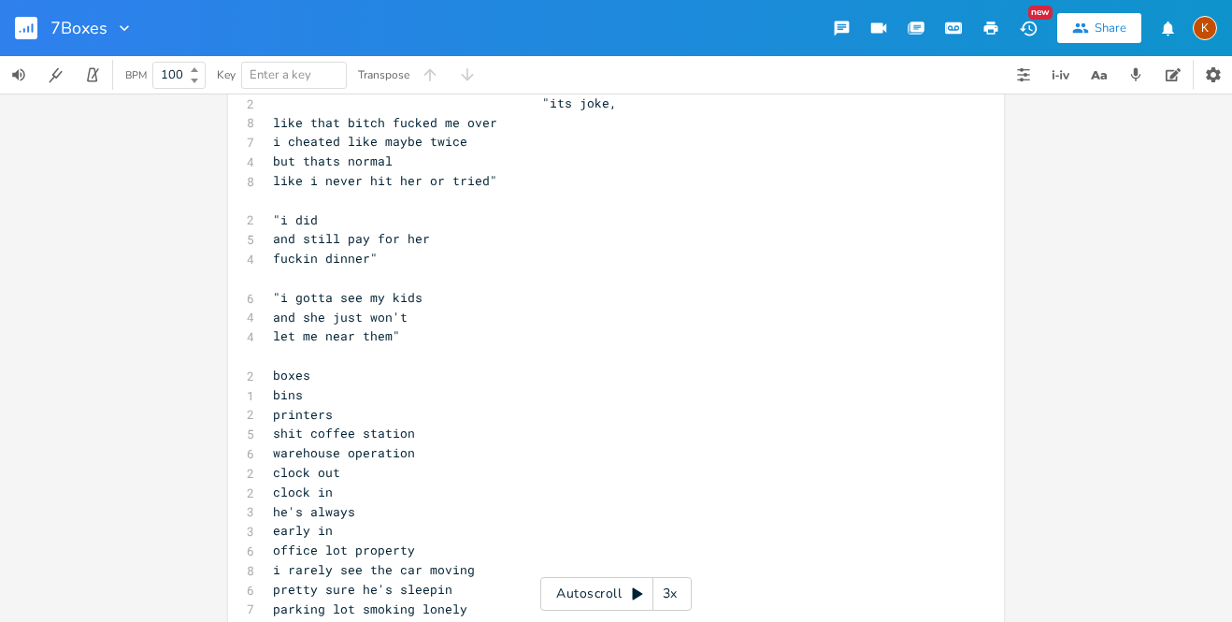
scroll to position [1347, 0]
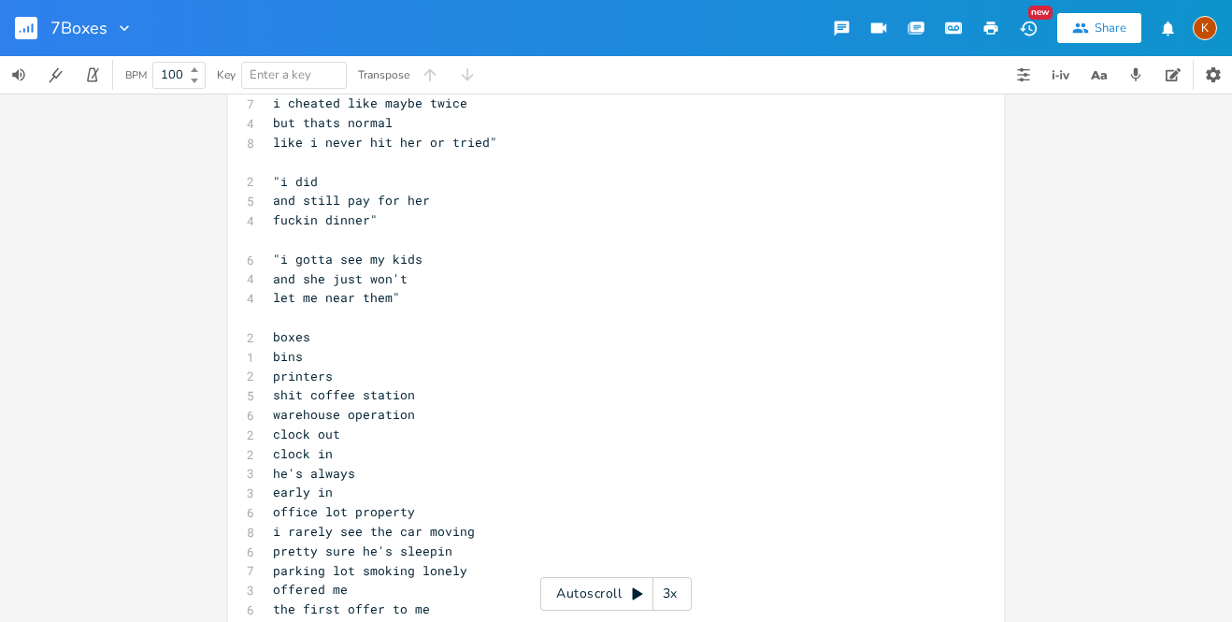
click at [439, 599] on pre "the first offer to me" at bounding box center [606, 609] width 675 height 20
click at [443, 599] on pre "the first offer to me" at bounding box center [606, 609] width 675 height 20
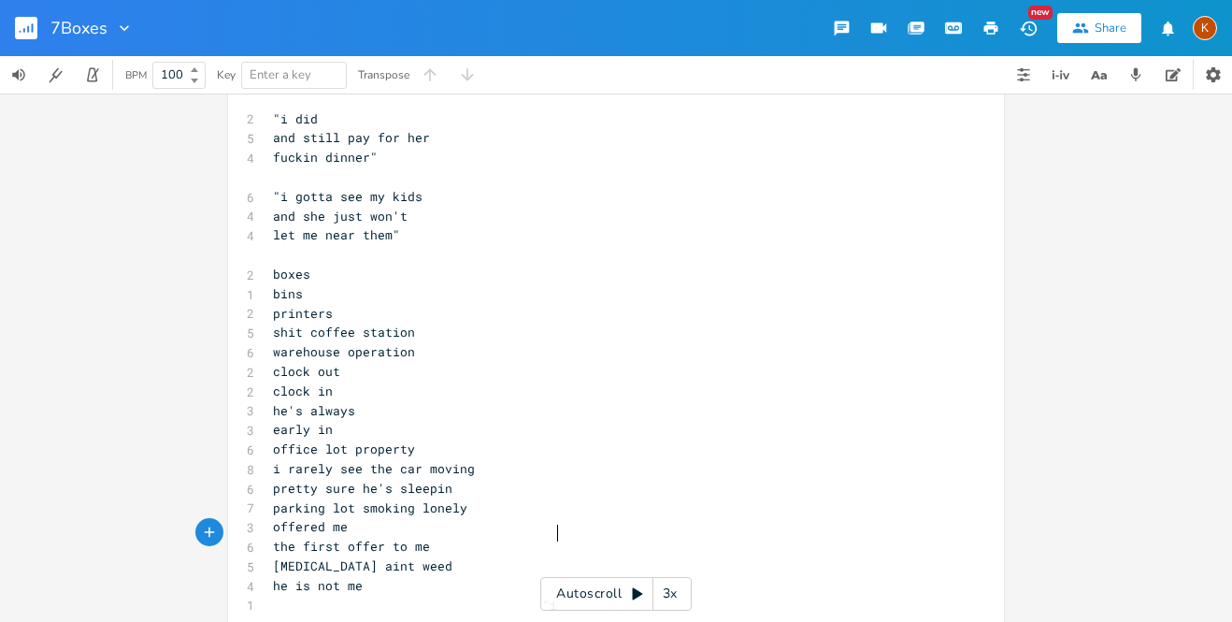
scroll to position [0, 10]
click at [389, 576] on pre "he is not me" at bounding box center [606, 586] width 675 height 20
click at [270, 517] on pre "offered me" at bounding box center [606, 527] width 675 height 20
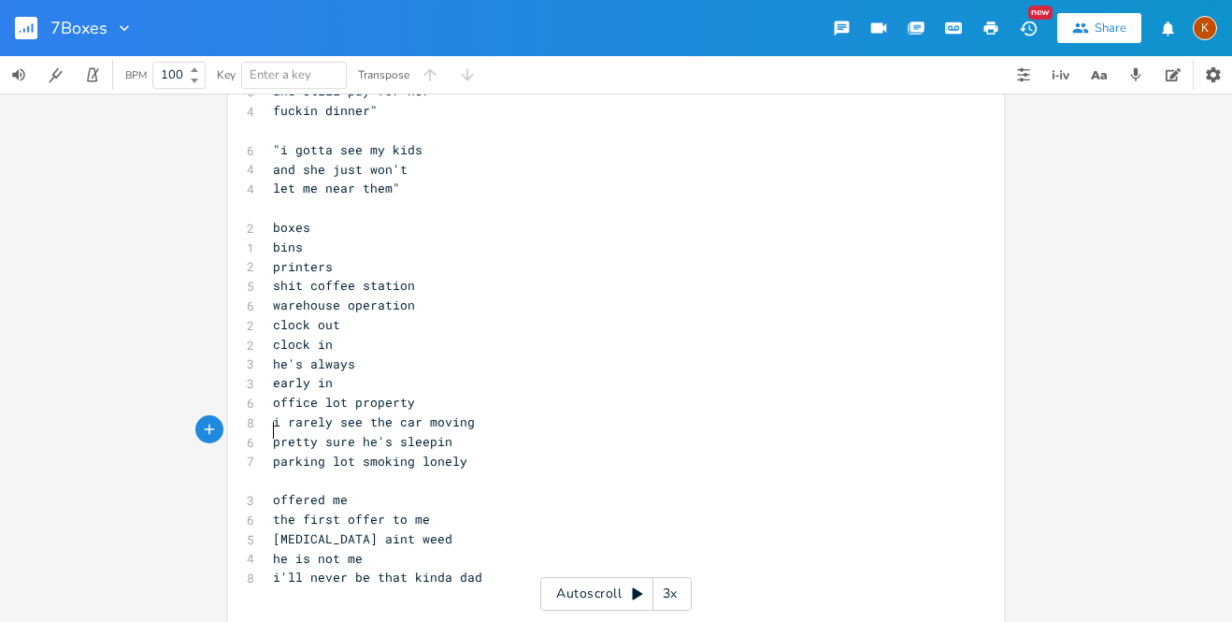
scroll to position [1462, 0]
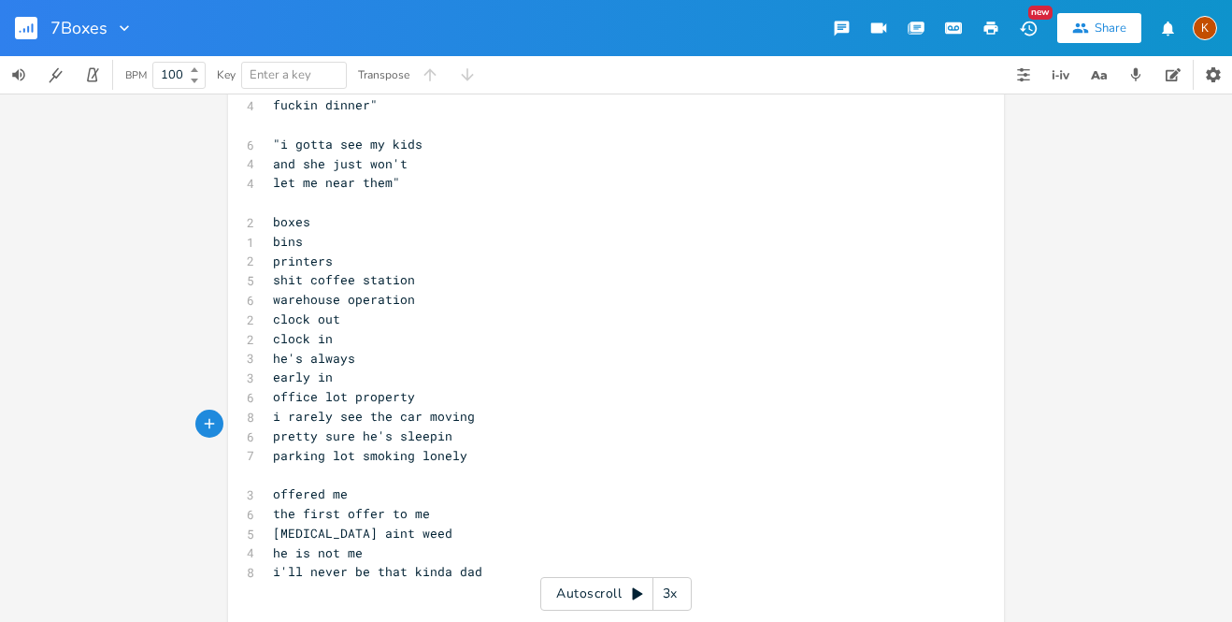
click at [486, 562] on pre "i'll never be that kinda dad" at bounding box center [606, 572] width 675 height 20
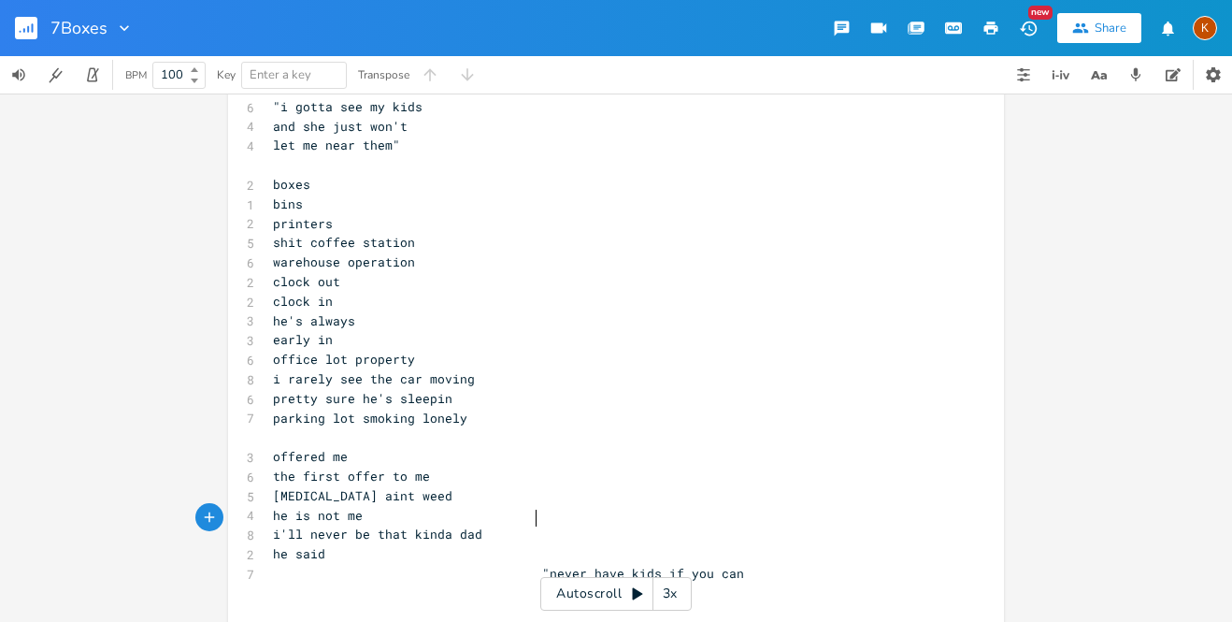
scroll to position [1509, 0]
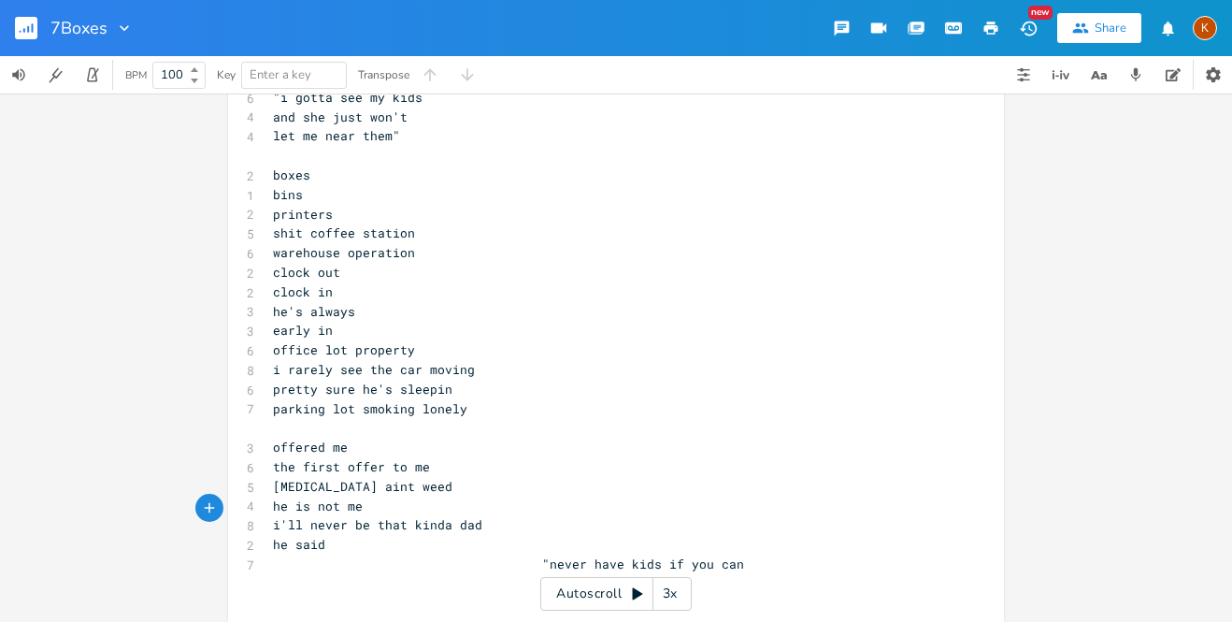
click at [273, 478] on span "[MEDICAL_DATA] aint weed" at bounding box center [363, 486] width 180 height 17
click at [438, 496] on pre "andhe is not me" at bounding box center [606, 506] width 675 height 20
click at [466, 477] on pre ""well [MEDICAL_DATA] aint weed" at bounding box center [606, 487] width 675 height 20
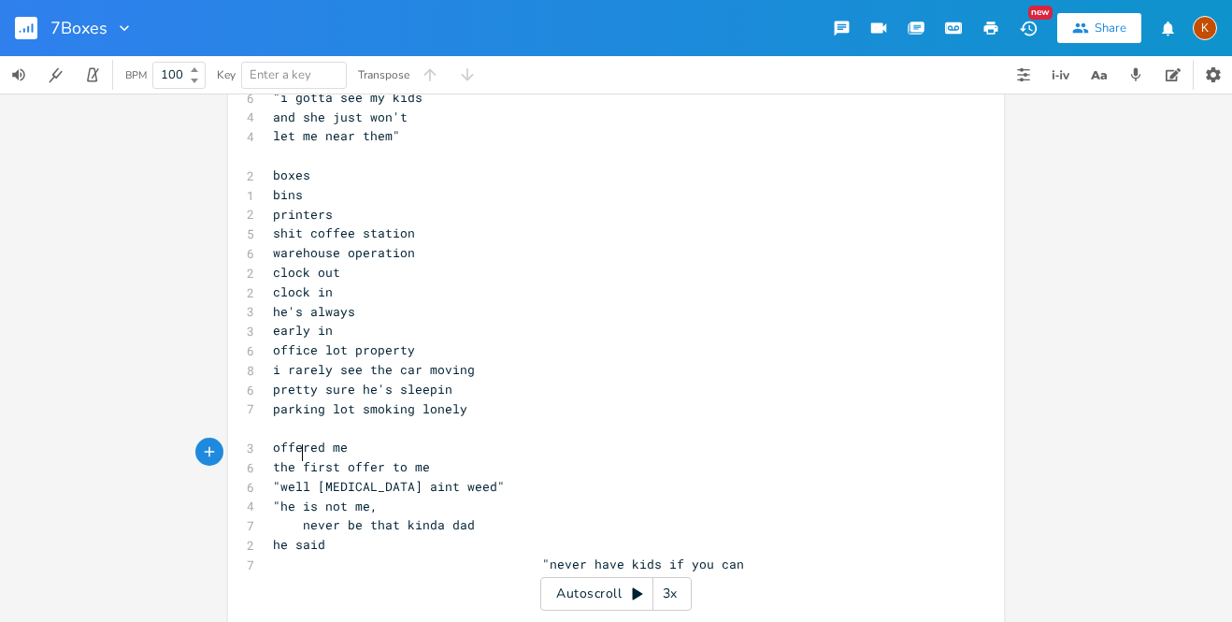
click at [468, 515] on pre "never be that kinda dad" at bounding box center [606, 525] width 675 height 20
click at [753, 515] on pre "never be that kinda dad"" at bounding box center [606, 525] width 675 height 20
click at [726, 555] on span ""never have kids if you can" at bounding box center [508, 563] width 471 height 17
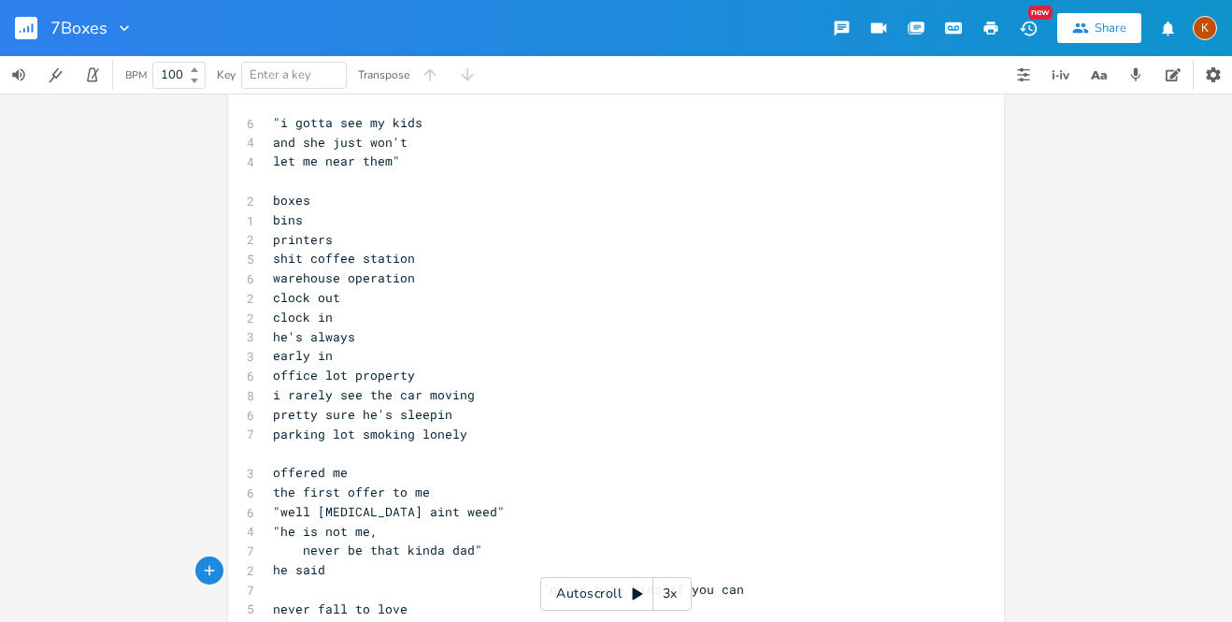
scroll to position [1485, 0]
click at [340, 424] on span "parking lot smoking lonely" at bounding box center [370, 432] width 194 height 17
click at [357, 424] on span "parking lot smoking lonely" at bounding box center [370, 432] width 194 height 17
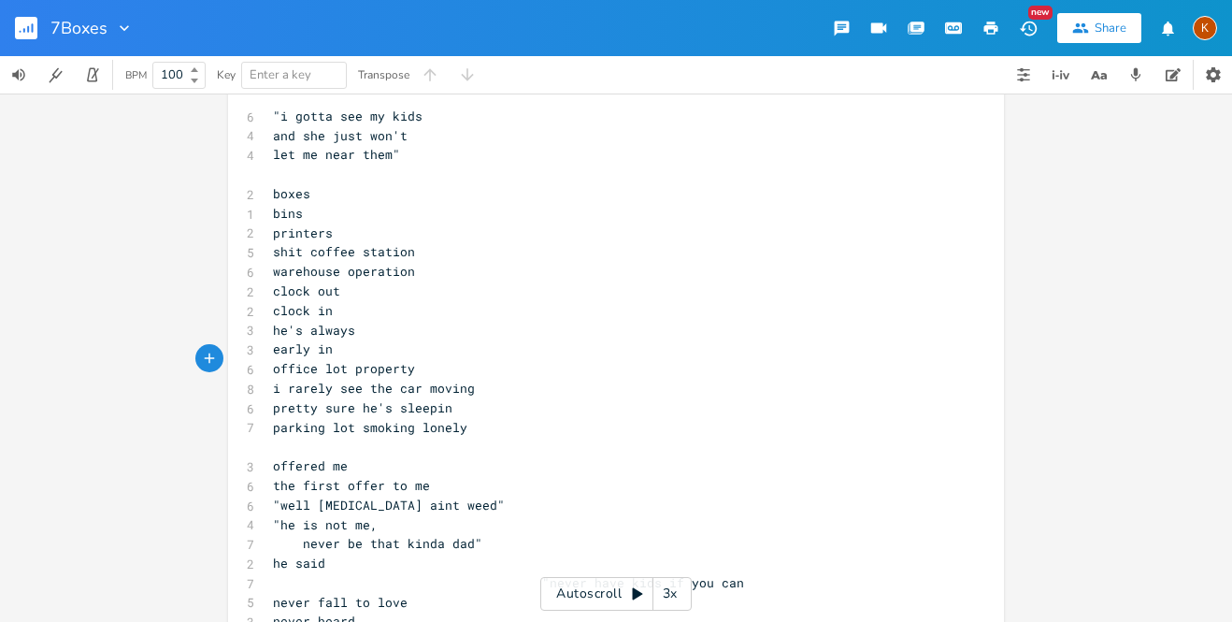
scroll to position [1493, 0]
click at [405, 551] on pre "he said" at bounding box center [606, 561] width 675 height 20
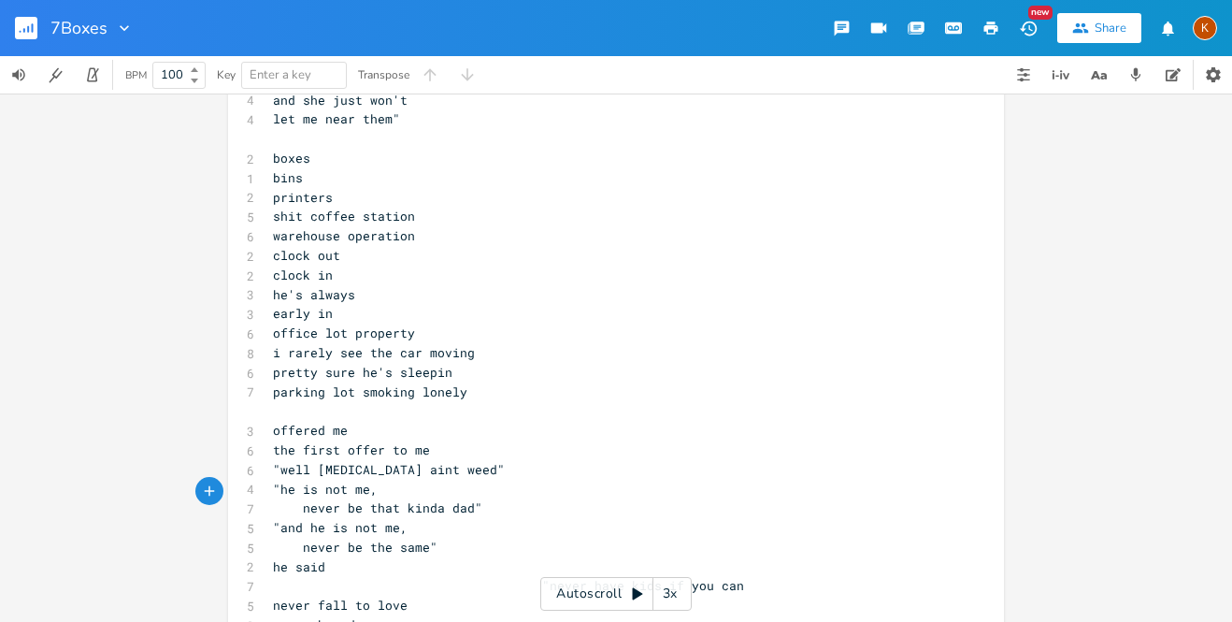
scroll to position [1528, 0]
click at [476, 613] on pre "never heard" at bounding box center [606, 623] width 675 height 20
click at [269, 613] on pre "never heard" at bounding box center [606, 623] width 675 height 20
click at [396, 613] on pre "i'd never heard" at bounding box center [606, 623] width 675 height 20
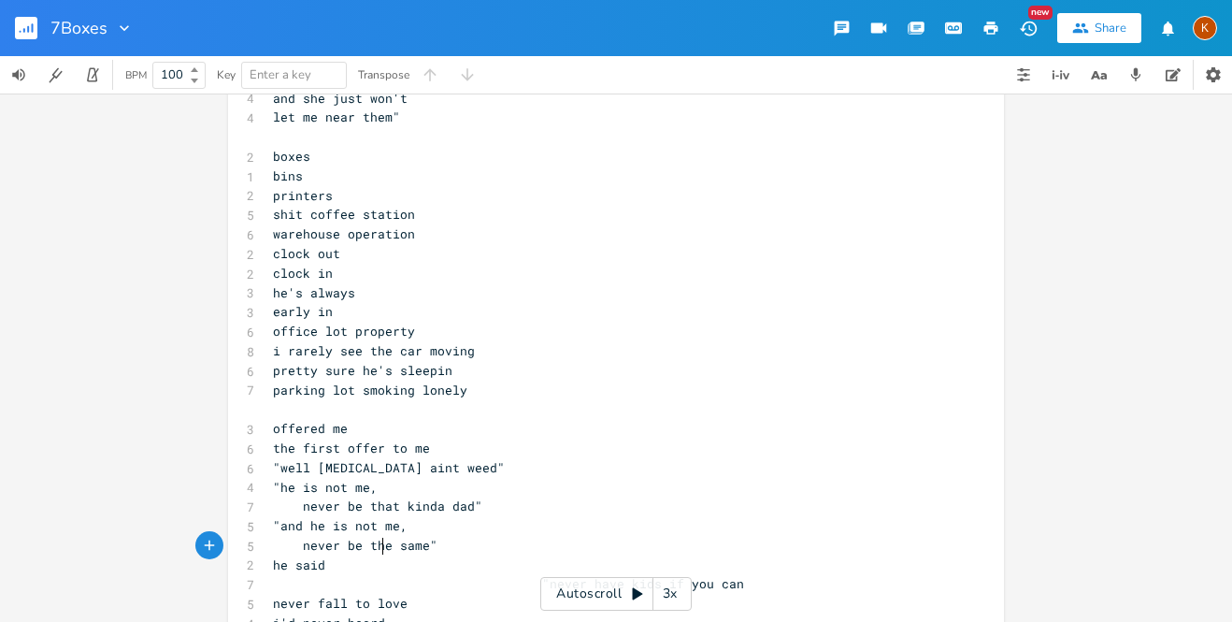
click at [680, 594] on pre "never fall to love" at bounding box center [606, 604] width 675 height 20
click at [278, 614] on span at bounding box center [404, 622] width 262 height 17
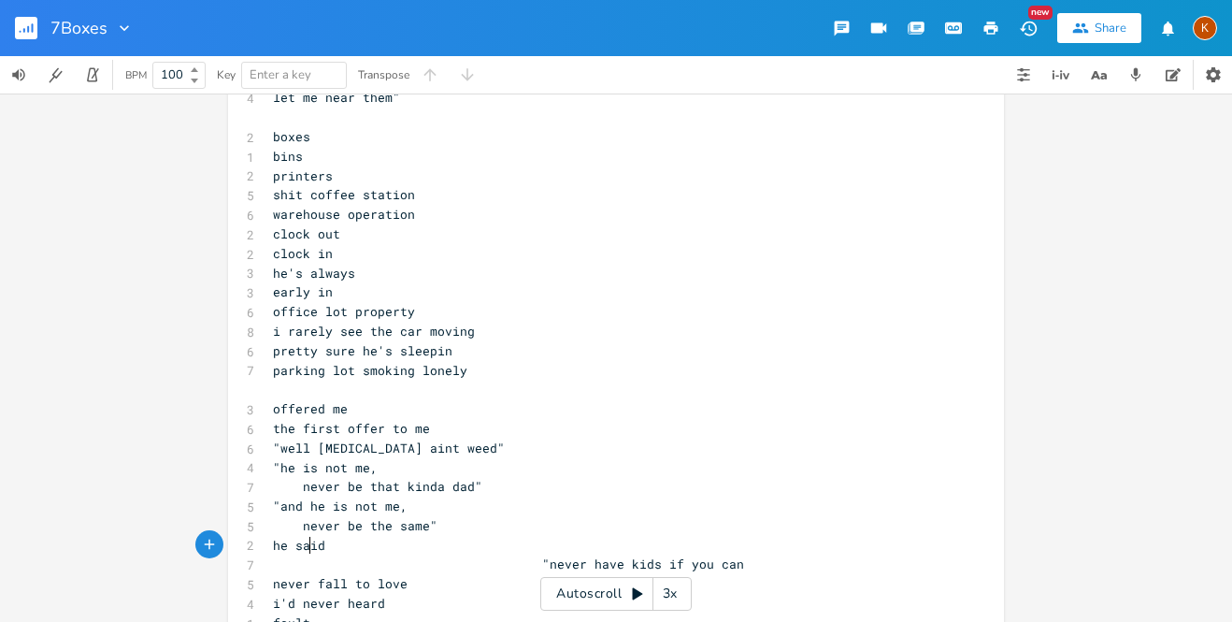
scroll to position [0, 27]
click at [408, 575] on span "never fall to love" at bounding box center [340, 583] width 135 height 17
click at [381, 613] on pre "fault" at bounding box center [606, 623] width 675 height 20
click at [408, 575] on span "never fall to love" at bounding box center [340, 583] width 135 height 17
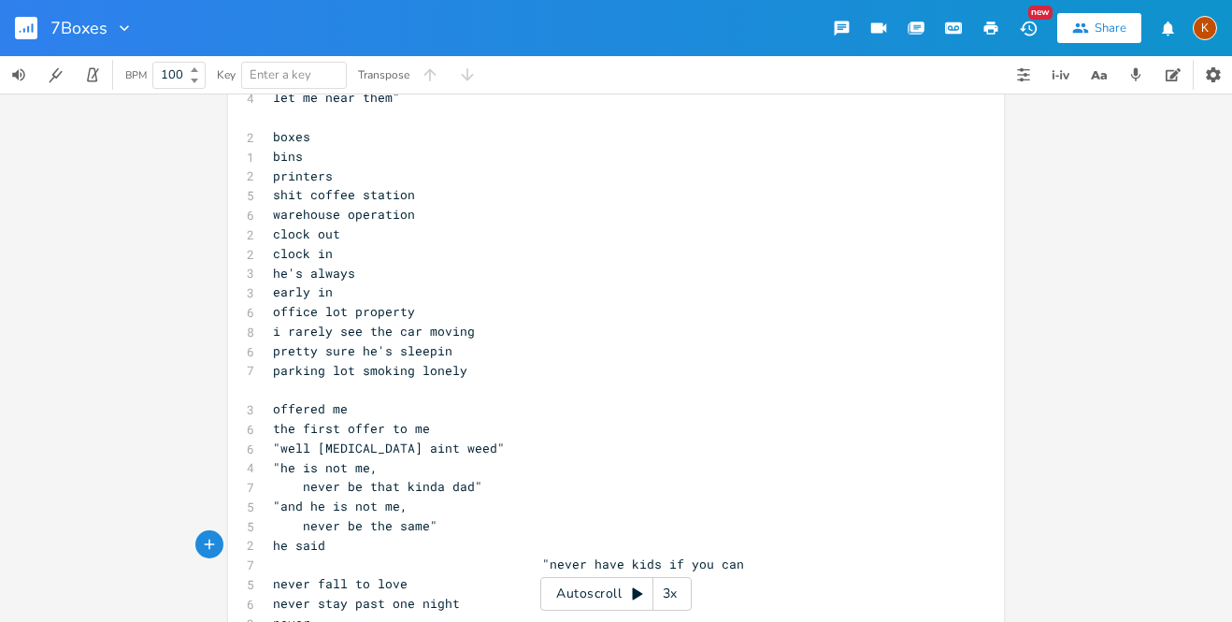
scroll to position [1548, 0]
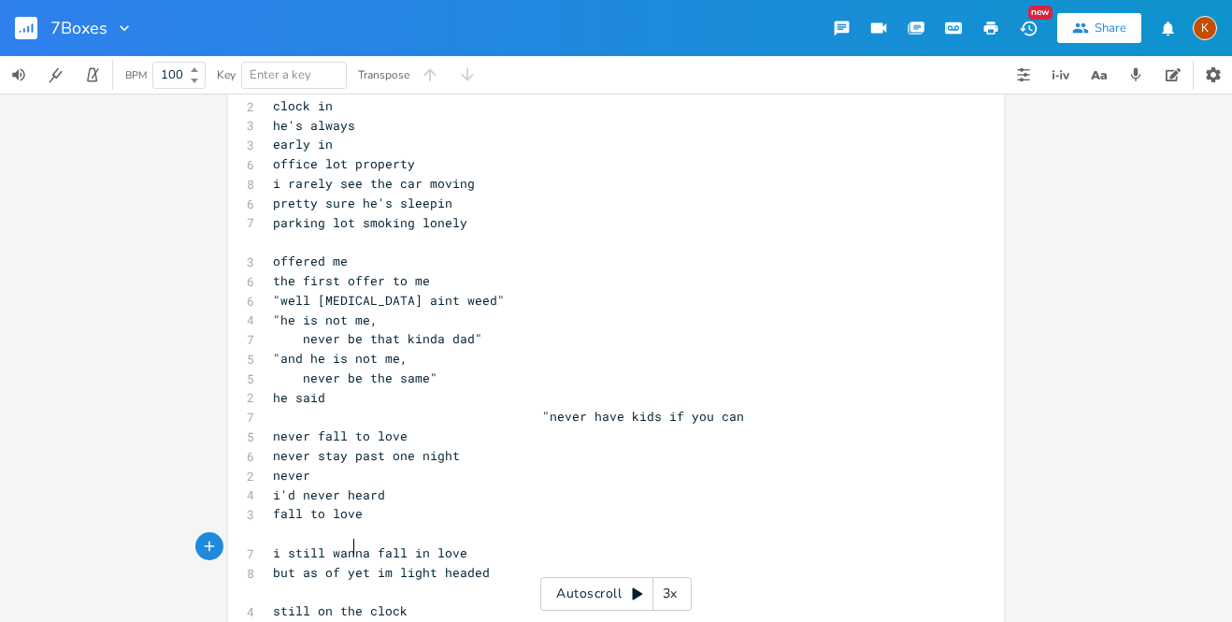
scroll to position [0, 44]
click at [273, 621] on span "buzz set in" at bounding box center [314, 630] width 82 height 17
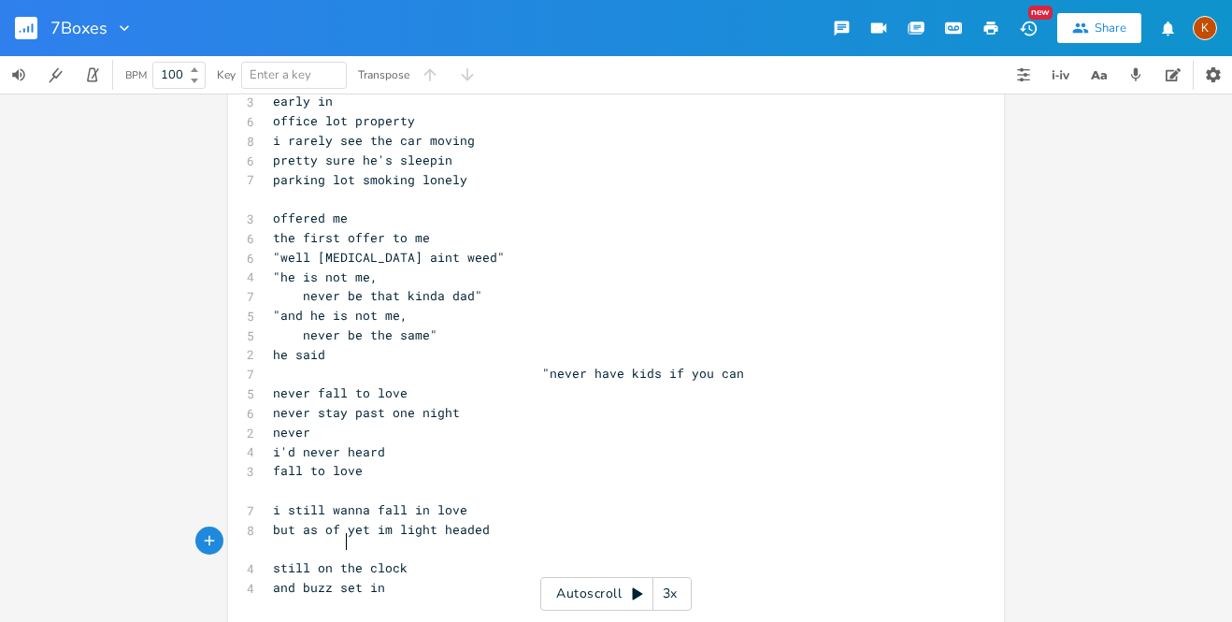
scroll to position [0, 65]
click at [582, 423] on pre "never" at bounding box center [606, 433] width 675 height 20
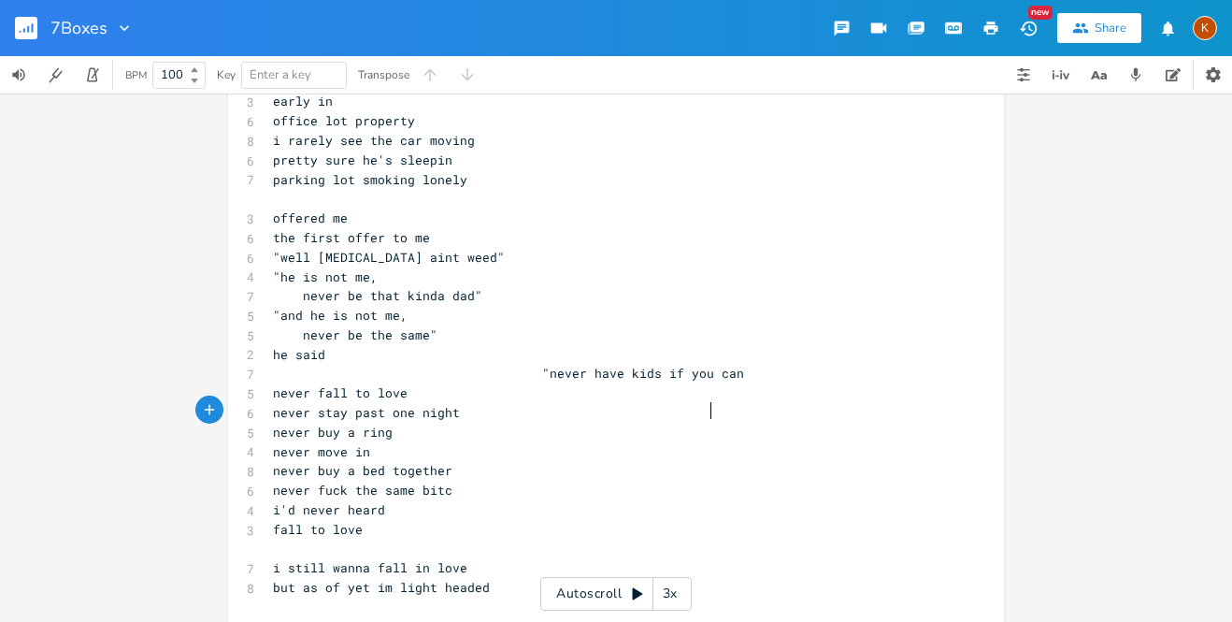
scroll to position [0, 7]
click at [687, 481] on pre "never fuck the same" at bounding box center [606, 491] width 675 height 20
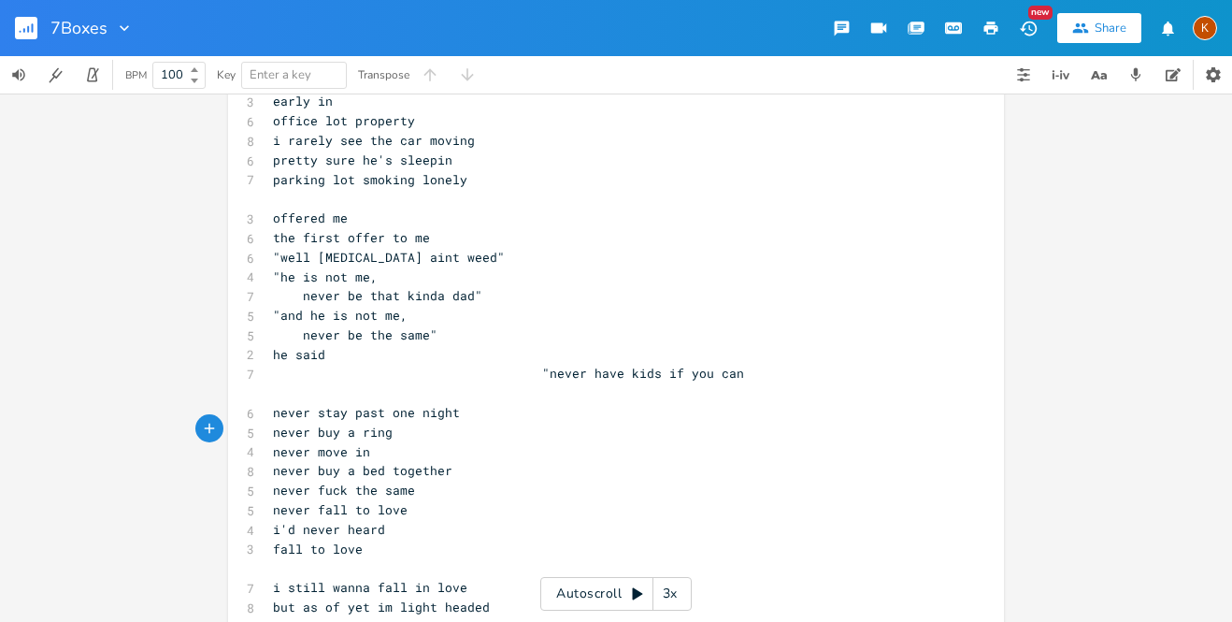
click at [541, 384] on span at bounding box center [419, 392] width 292 height 17
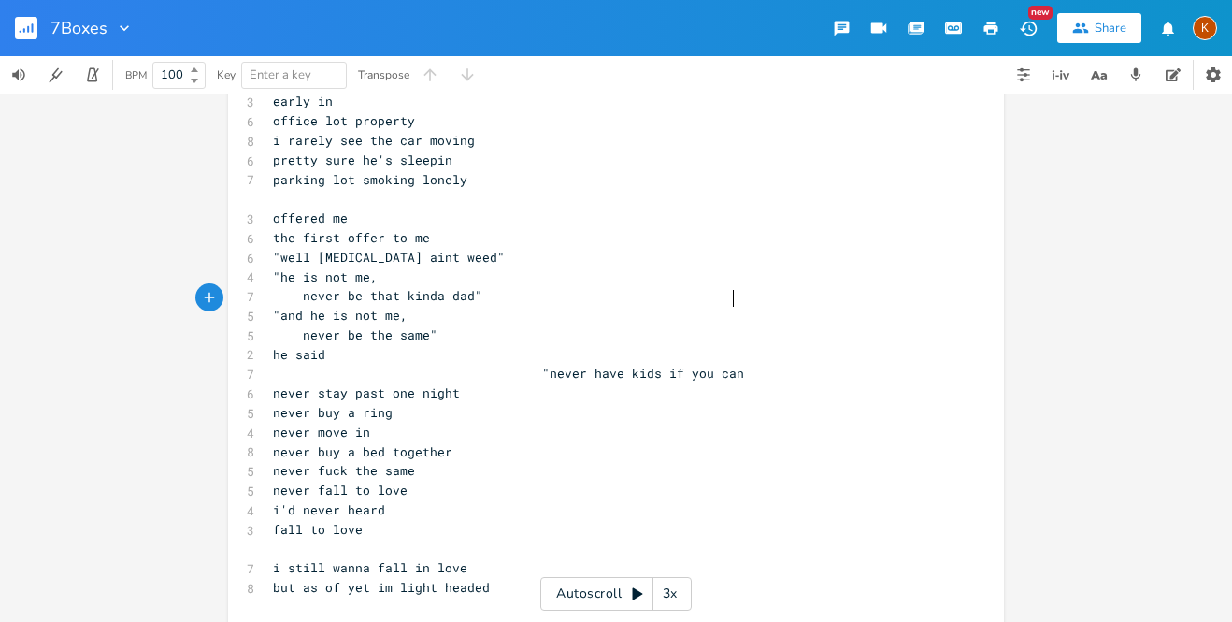
click at [460, 384] on span "never stay past one night" at bounding box center [366, 392] width 187 height 17
click at [648, 423] on pre "never move in" at bounding box center [606, 433] width 675 height 20
click at [679, 461] on pre "never fuck the same" at bounding box center [606, 471] width 675 height 20
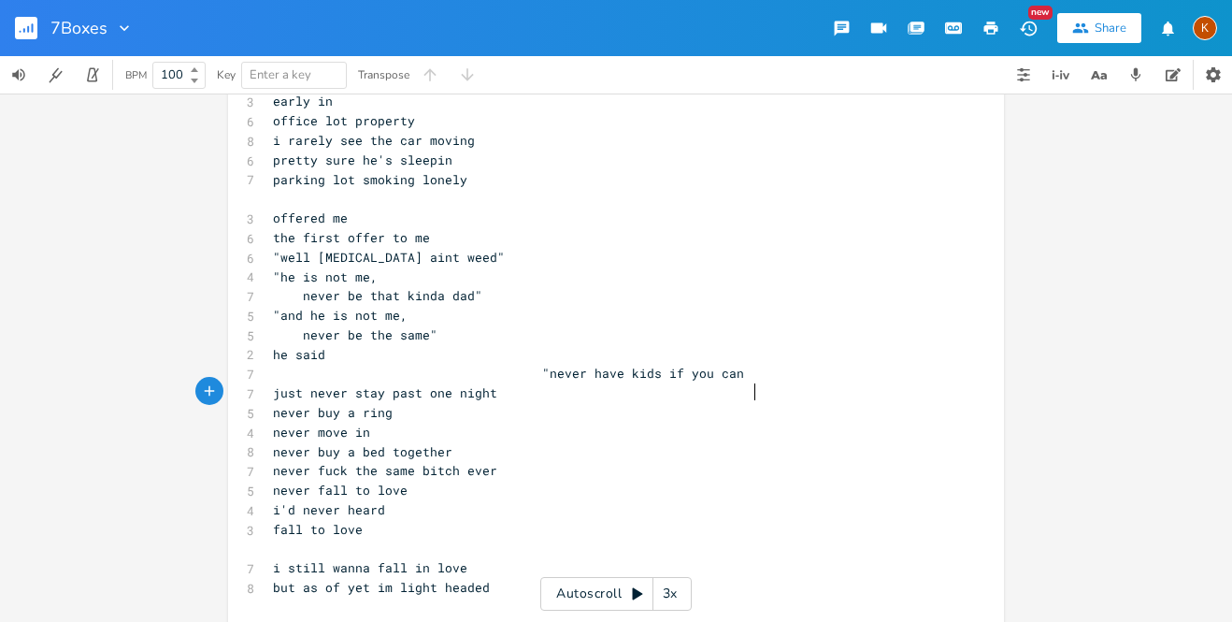
scroll to position [0, 57]
click at [678, 481] on pre "never fall to love" at bounding box center [606, 491] width 675 height 20
click at [408, 520] on pre "fall to love" at bounding box center [606, 530] width 675 height 20
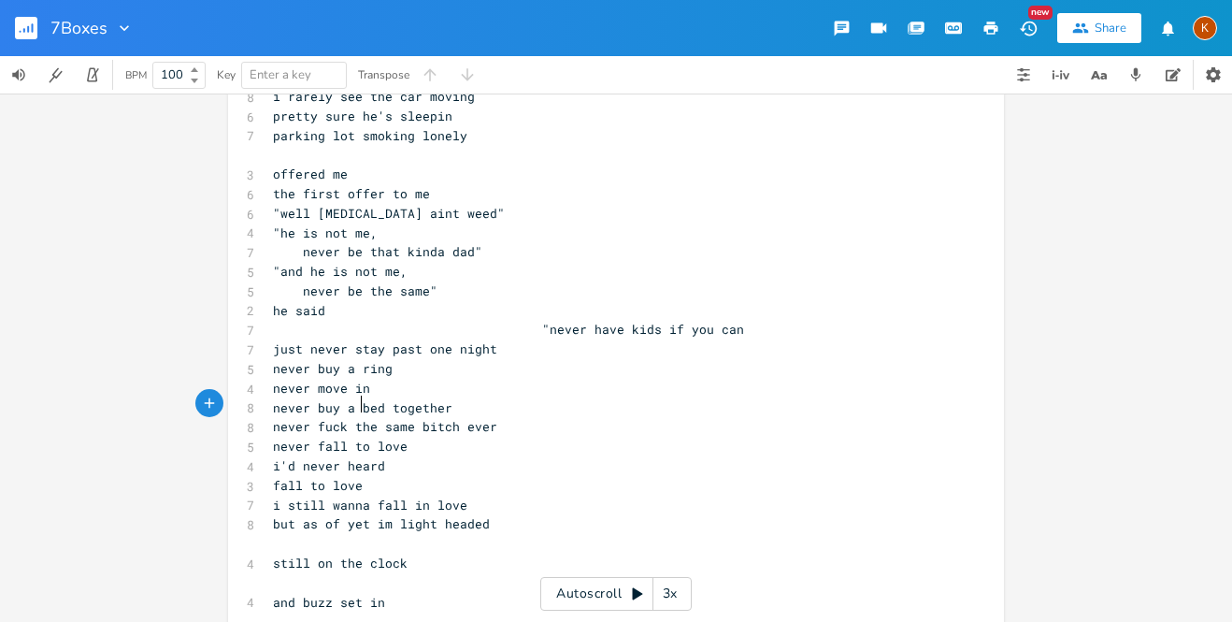
scroll to position [1783, 0]
click at [335, 533] on pre "​" at bounding box center [606, 543] width 675 height 20
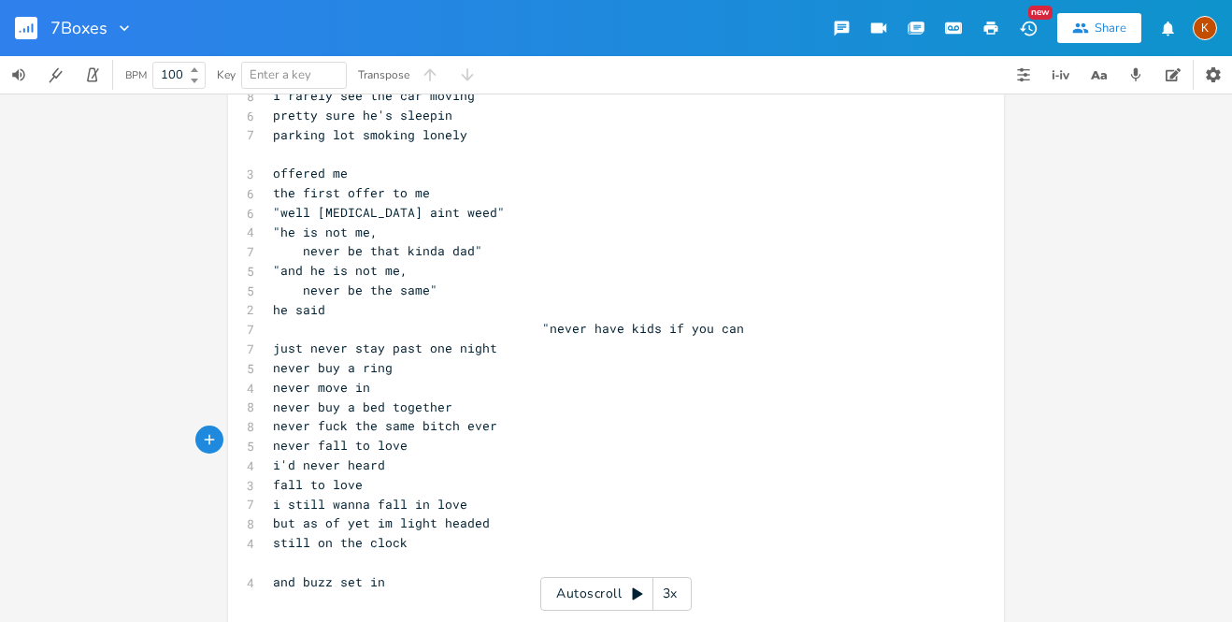
click at [289, 572] on pre "and buzz set in" at bounding box center [606, 582] width 675 height 20
click at [275, 554] on span "and buzz set in" at bounding box center [329, 562] width 112 height 17
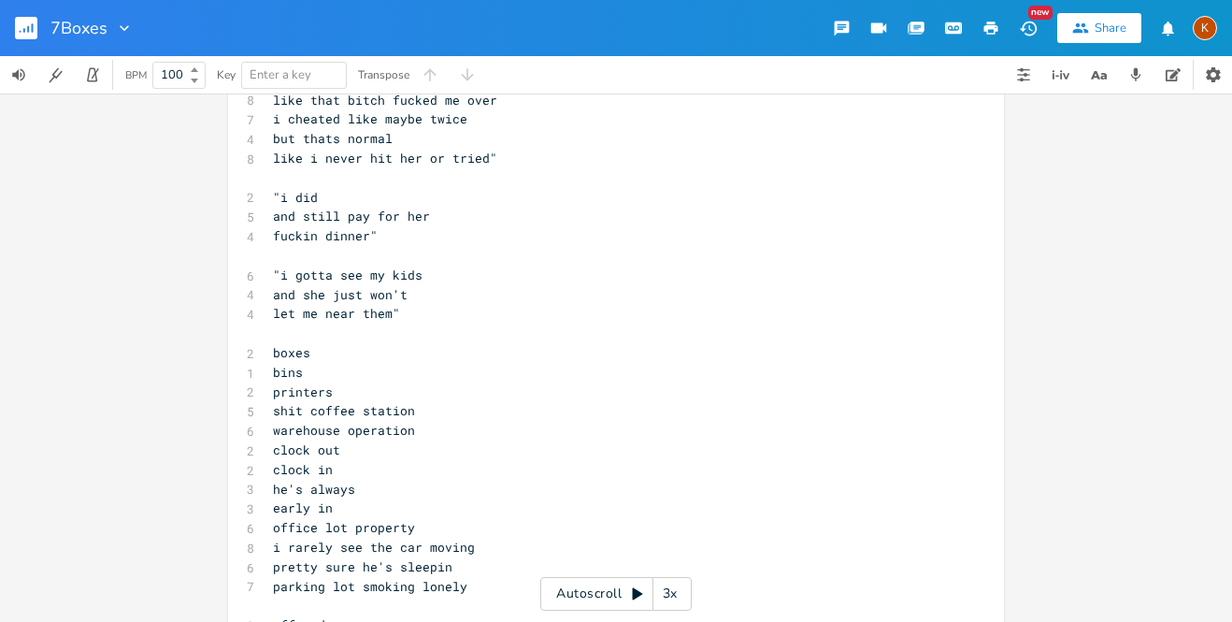
scroll to position [1306, 0]
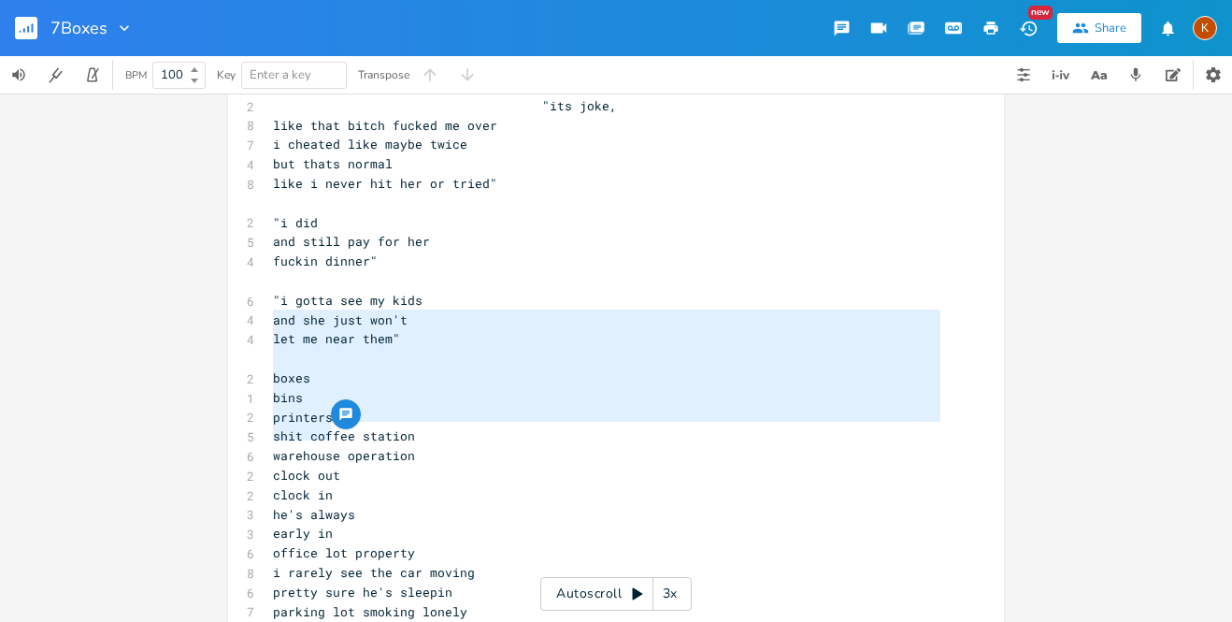
drag, startPoint x: 265, startPoint y: 313, endPoint x: 415, endPoint y: 432, distance: 191.7
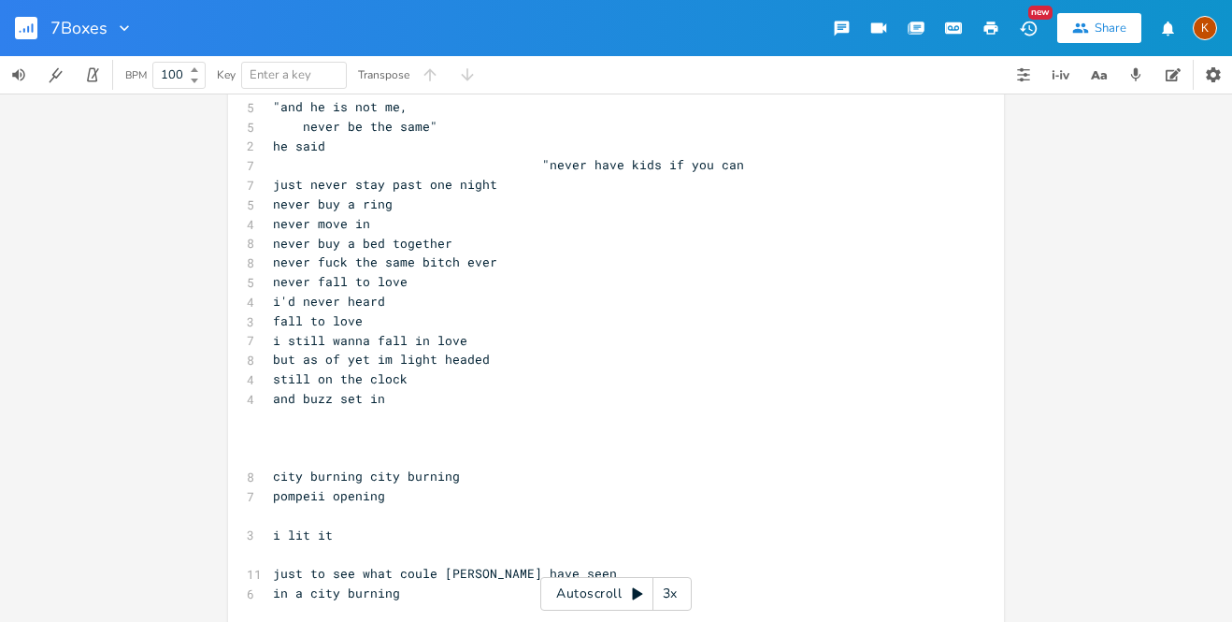
scroll to position [1945, 0]
click at [310, 410] on pre "​" at bounding box center [606, 420] width 675 height 20
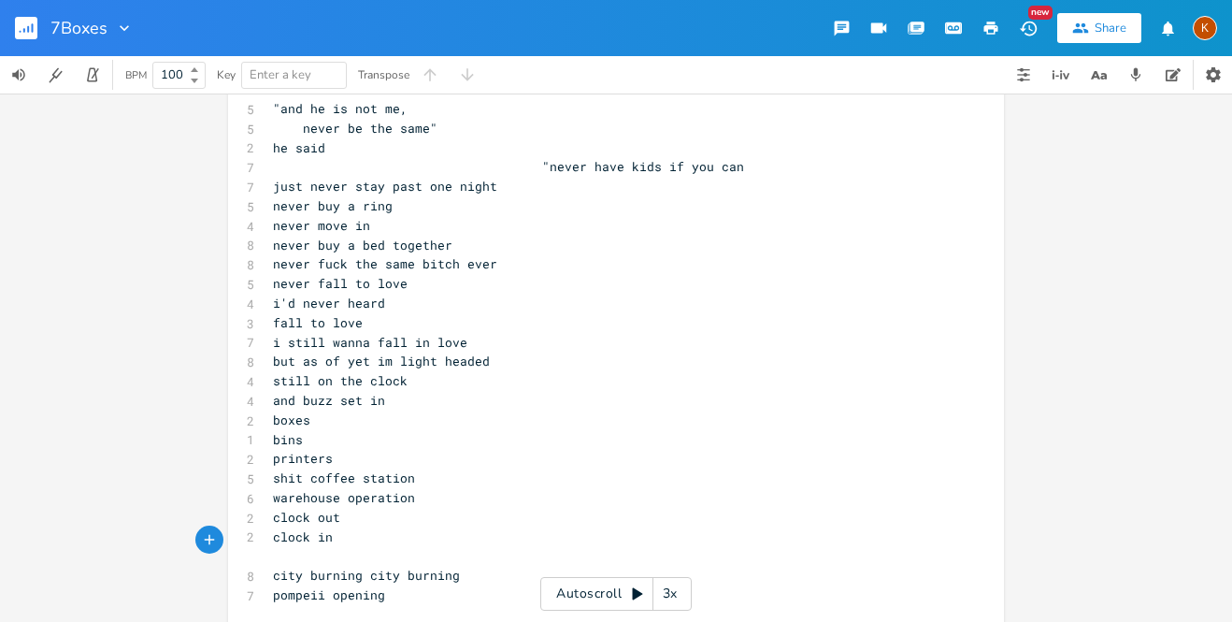
click at [273, 334] on span "i still wanna fall in love" at bounding box center [370, 342] width 194 height 17
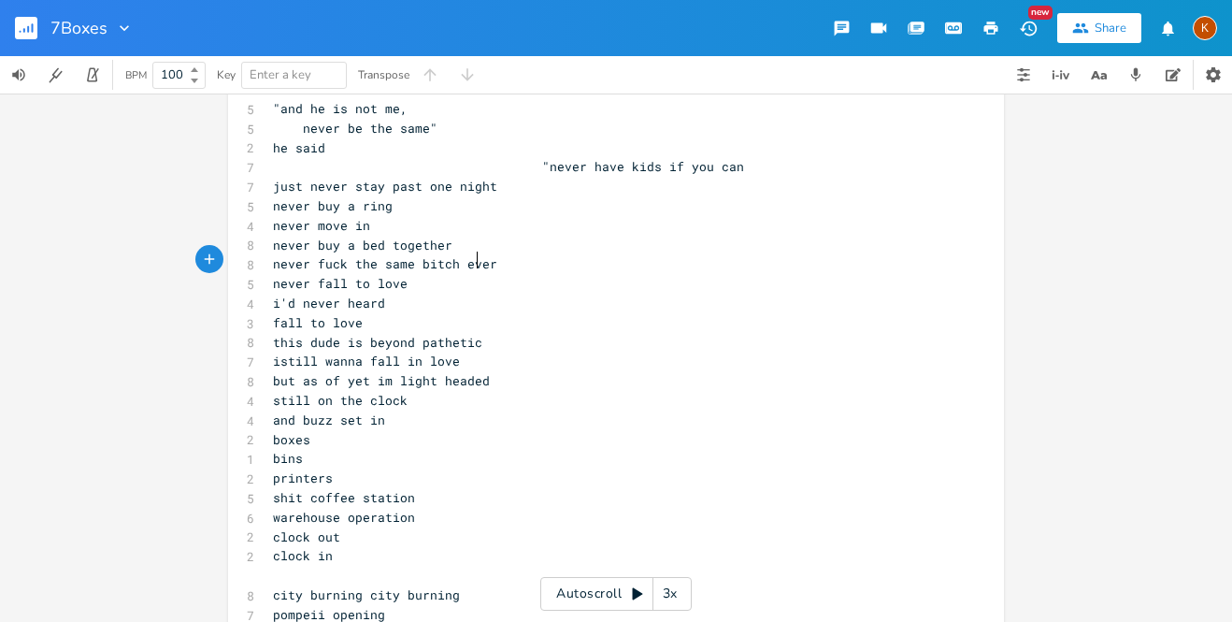
scroll to position [0, 55]
click at [469, 352] on pre "istill wanna fall in love" at bounding box center [606, 362] width 675 height 20
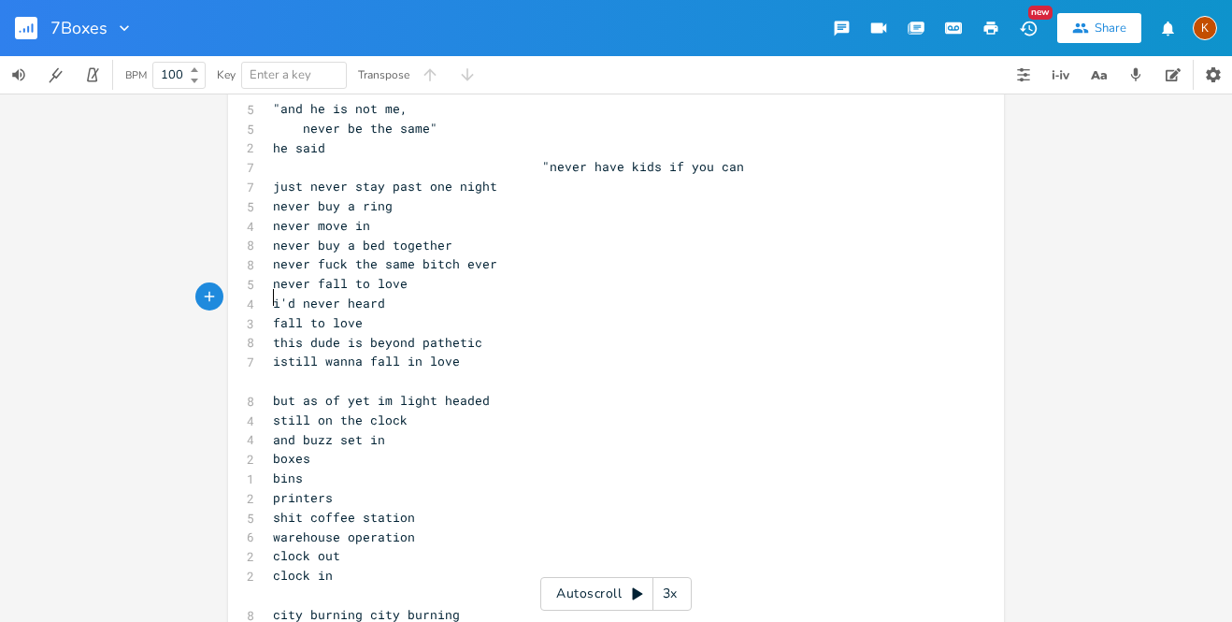
click at [274, 352] on span "istill wanna fall in love" at bounding box center [366, 360] width 187 height 17
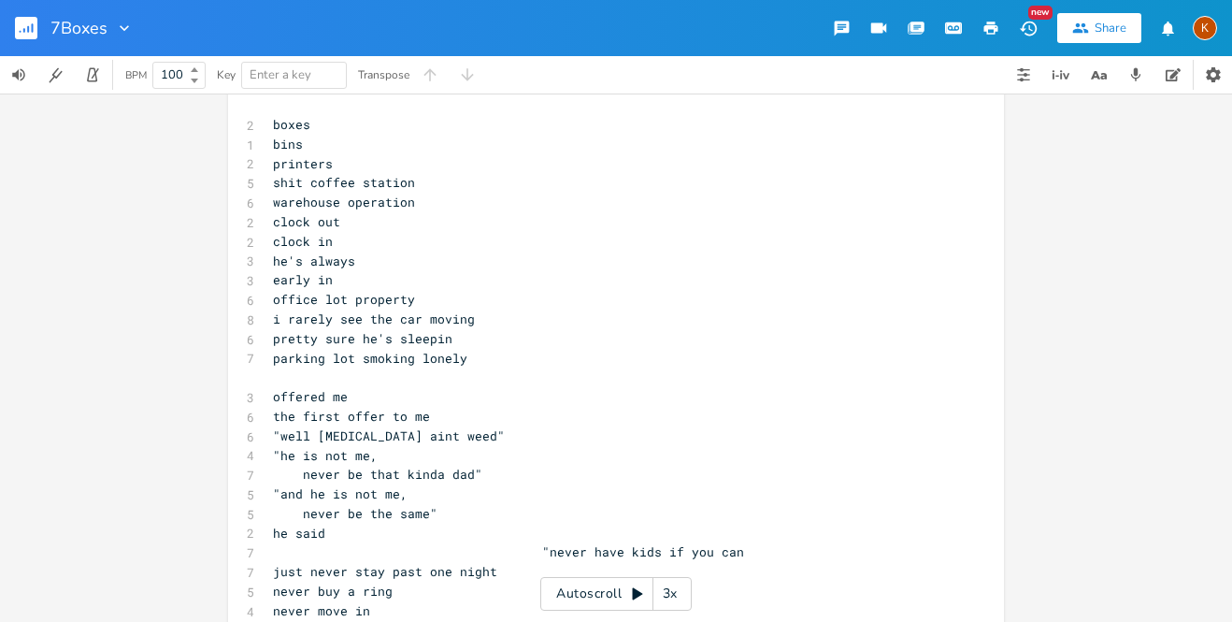
scroll to position [1762, 0]
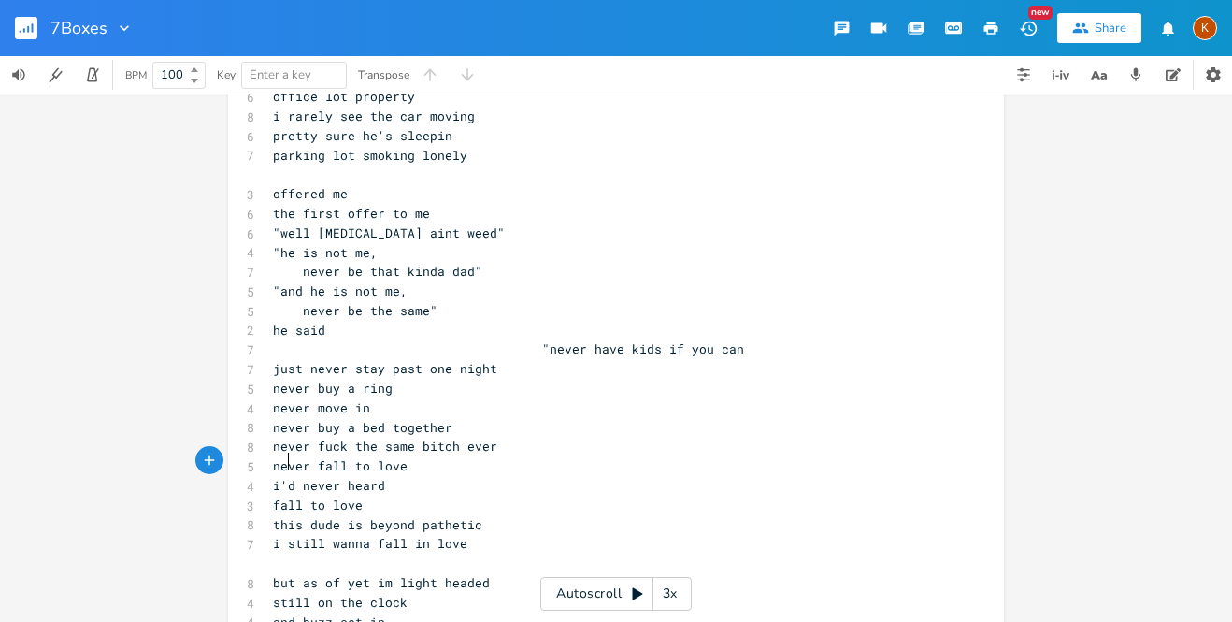
click at [282, 554] on pre "​" at bounding box center [606, 564] width 675 height 20
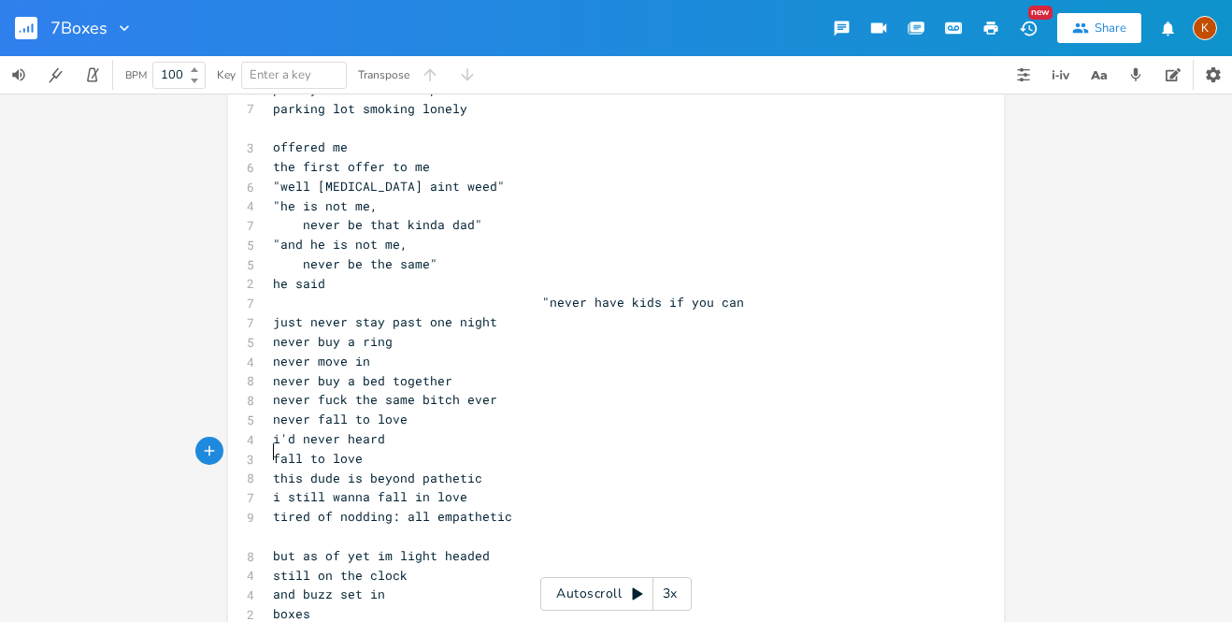
scroll to position [1827, 0]
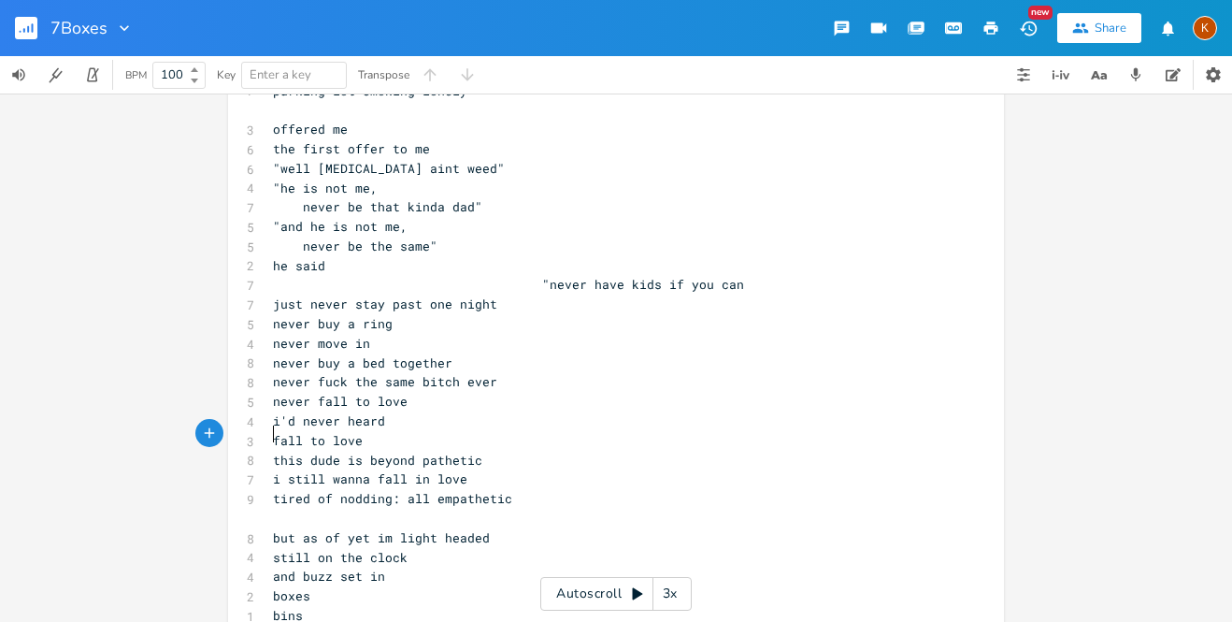
click at [372, 529] on span "but as of yet im light headed" at bounding box center [381, 537] width 217 height 17
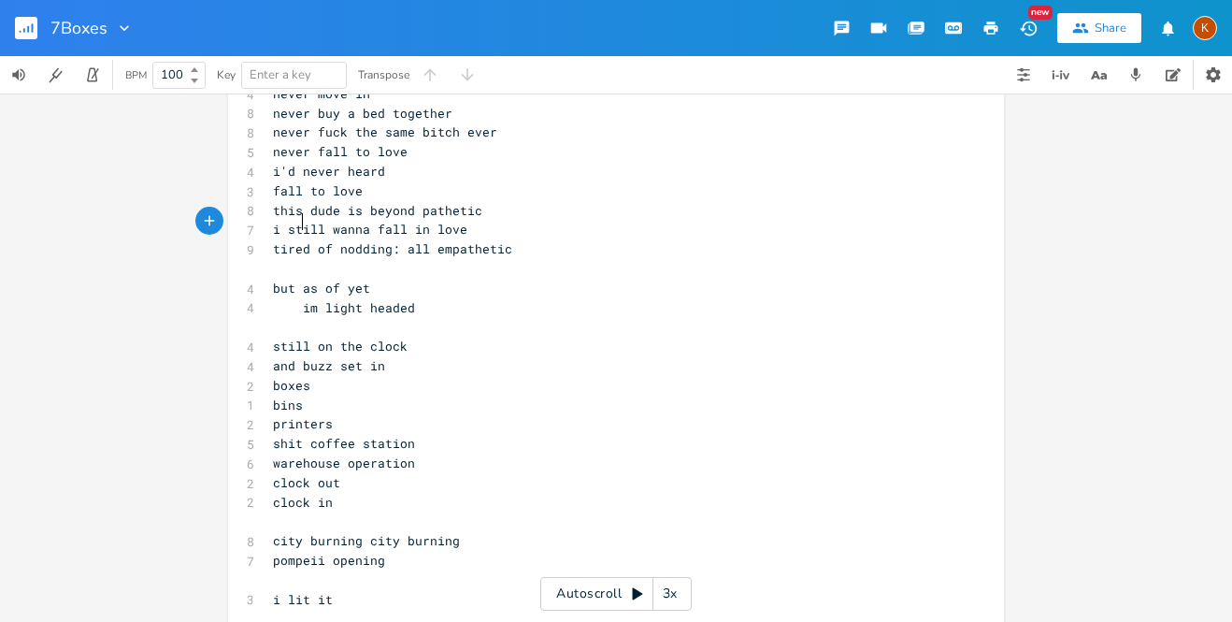
scroll to position [2079, 0]
click at [327, 550] on span "pompeii opening" at bounding box center [329, 558] width 112 height 17
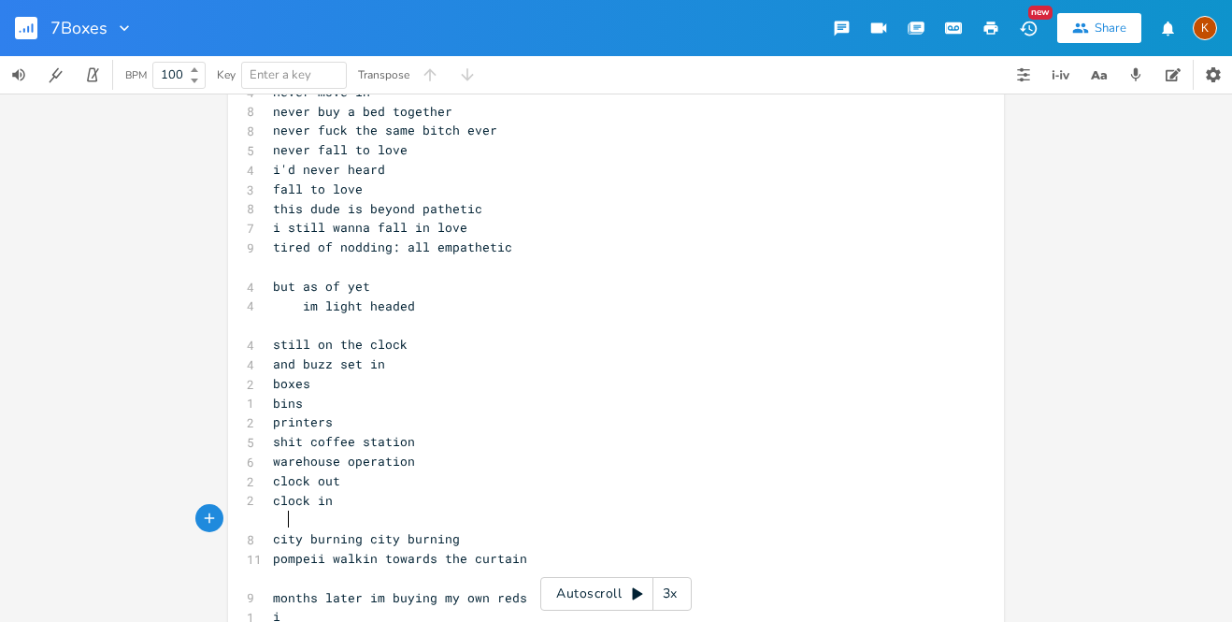
scroll to position [0, 5]
click at [327, 510] on pre "​" at bounding box center [606, 520] width 675 height 20
click at [482, 588] on pre "months later im buying my" at bounding box center [606, 598] width 675 height 20
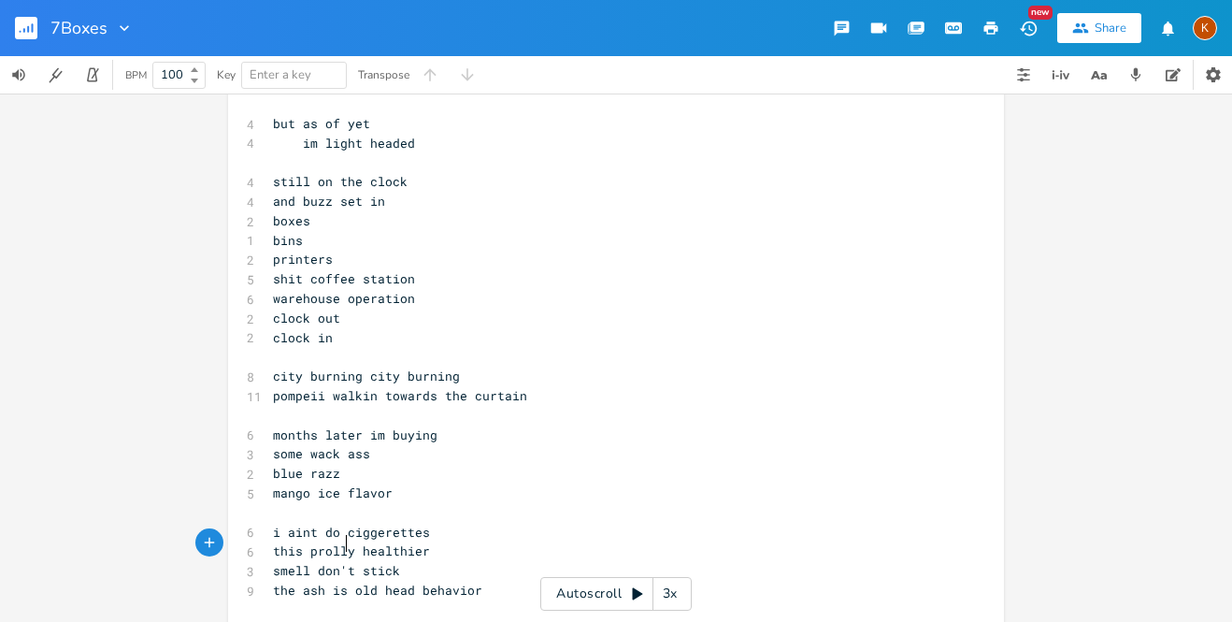
scroll to position [2235, 0]
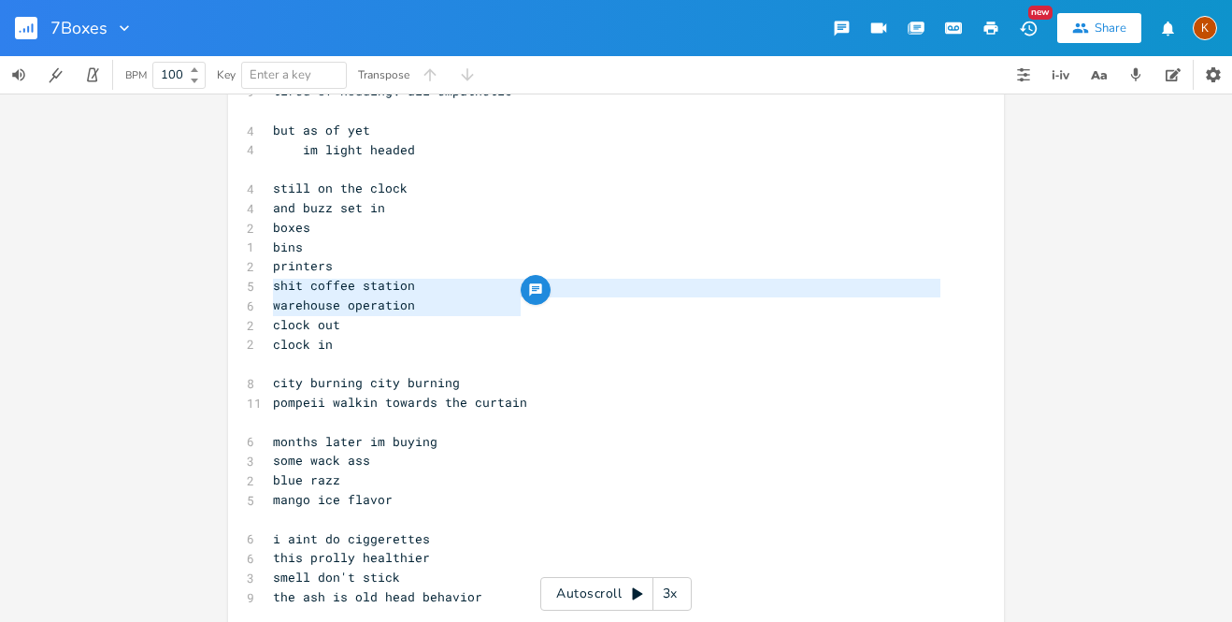
drag, startPoint x: 536, startPoint y: 309, endPoint x: 240, endPoint y: 292, distance: 296.0
click at [292, 374] on span "city burning city burning" at bounding box center [366, 382] width 187 height 17
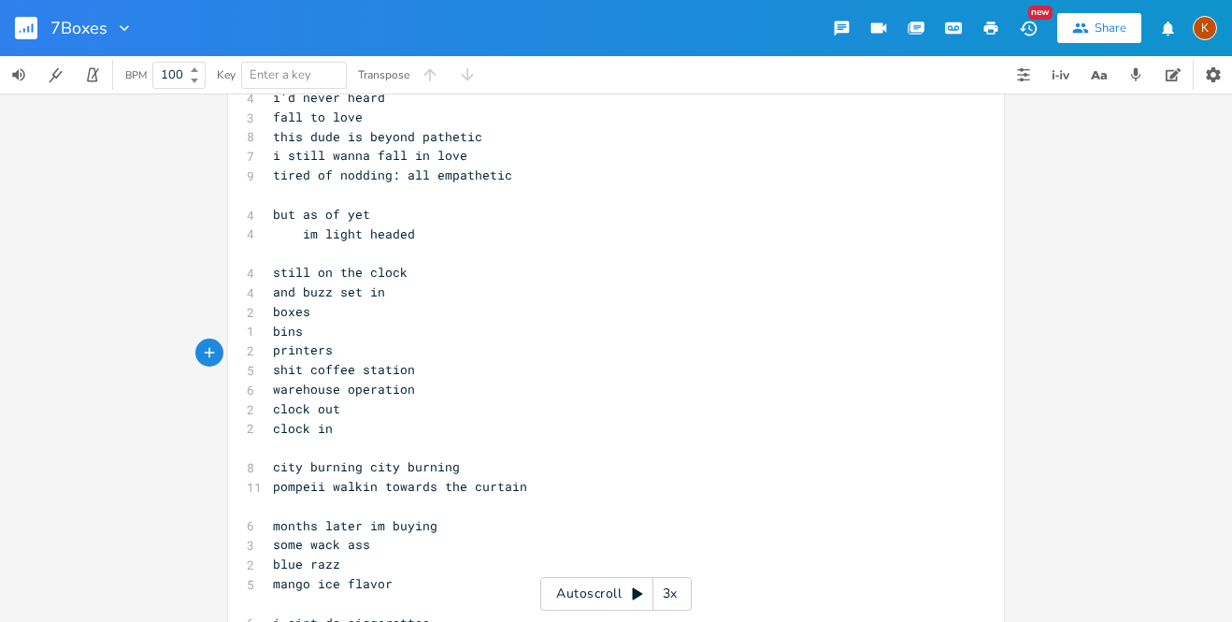
scroll to position [2145, 0]
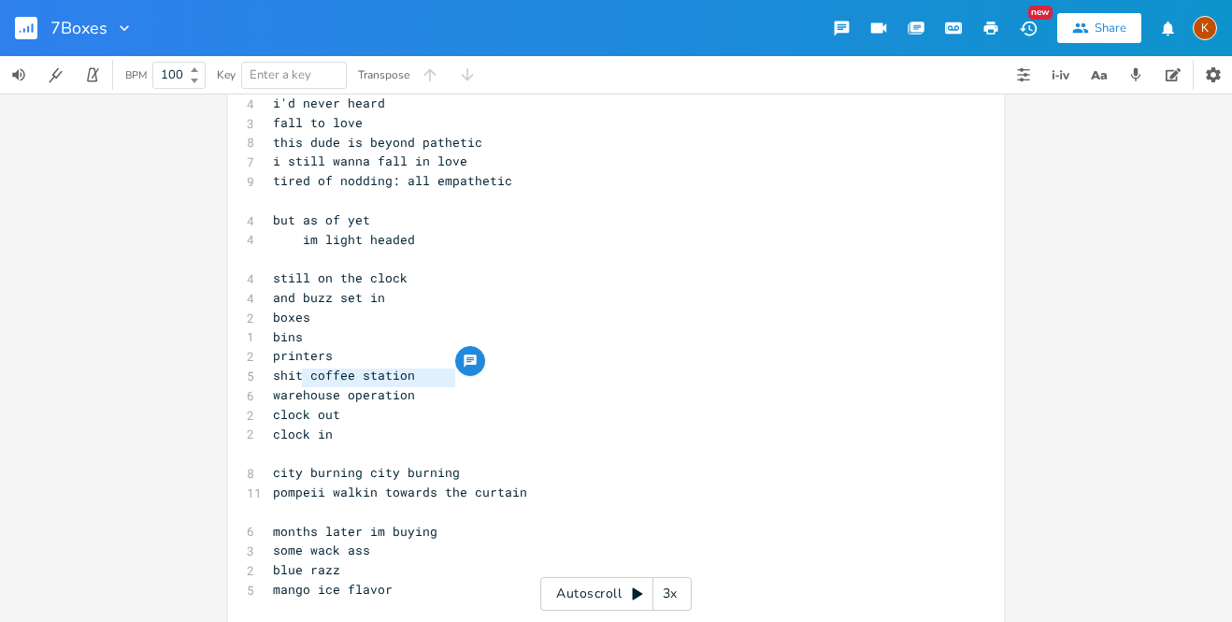
drag, startPoint x: 476, startPoint y: 373, endPoint x: 300, endPoint y: 377, distance: 175.8
click at [300, 463] on pre "city burning city burning" at bounding box center [606, 473] width 675 height 20
click at [367, 483] on span "pompeii walkin towards the curtain" at bounding box center [400, 491] width 254 height 17
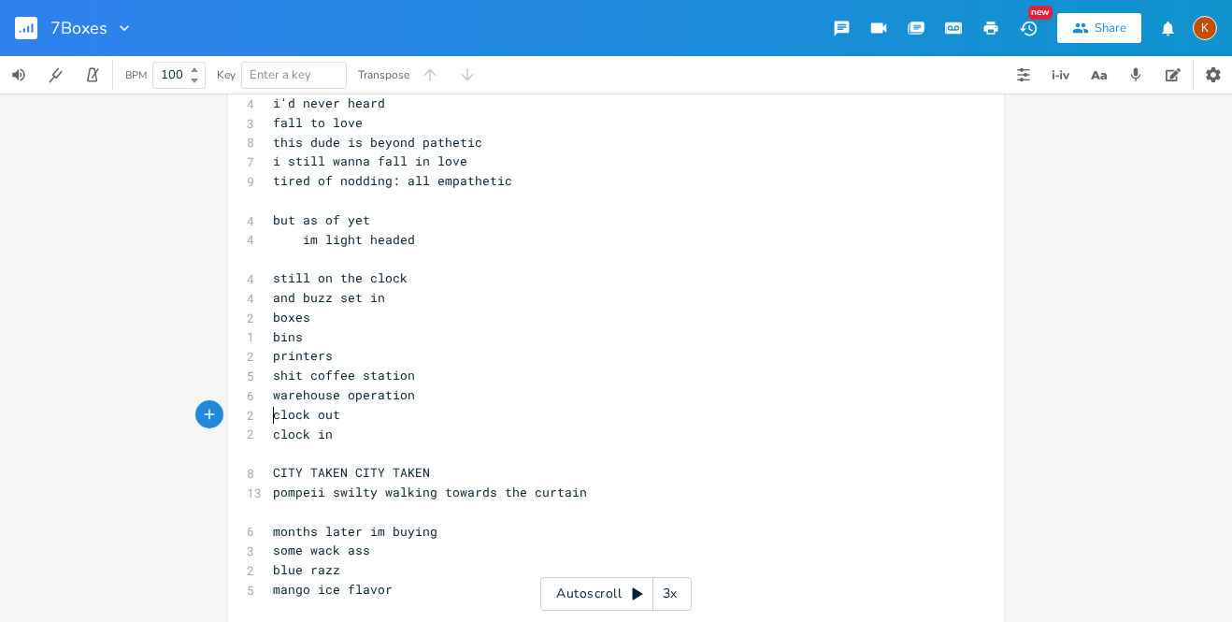
drag, startPoint x: 583, startPoint y: 406, endPoint x: 570, endPoint y: 398, distance: 15.1
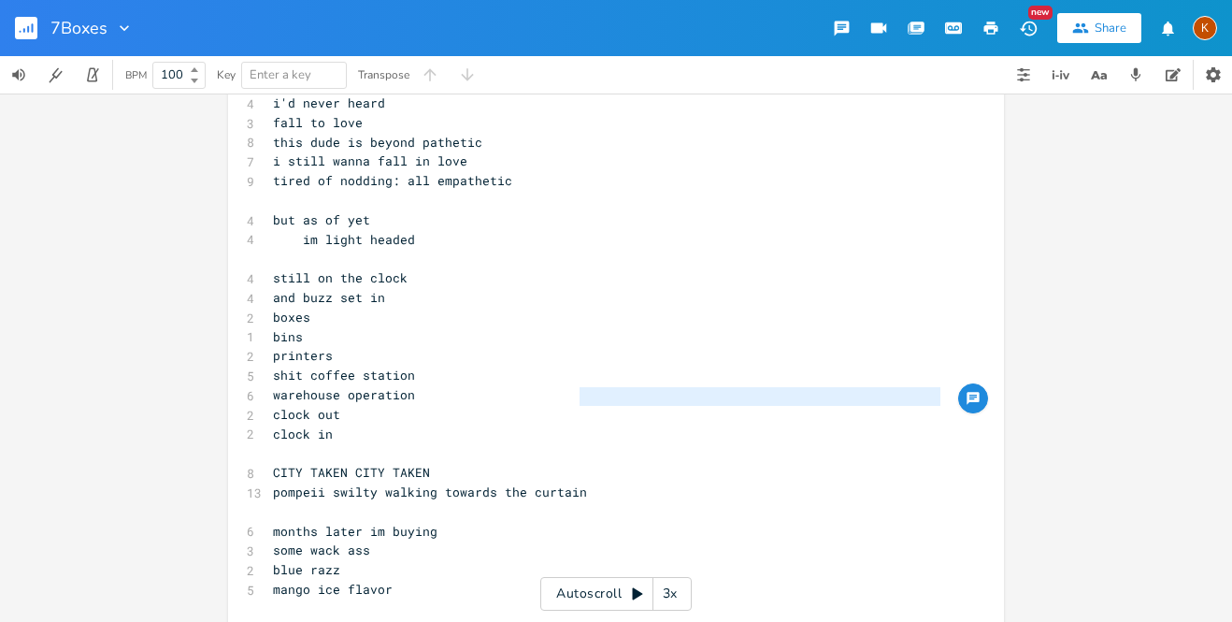
click at [578, 482] on pre "pompeii swilty walking towards the curtain" at bounding box center [606, 492] width 675 height 20
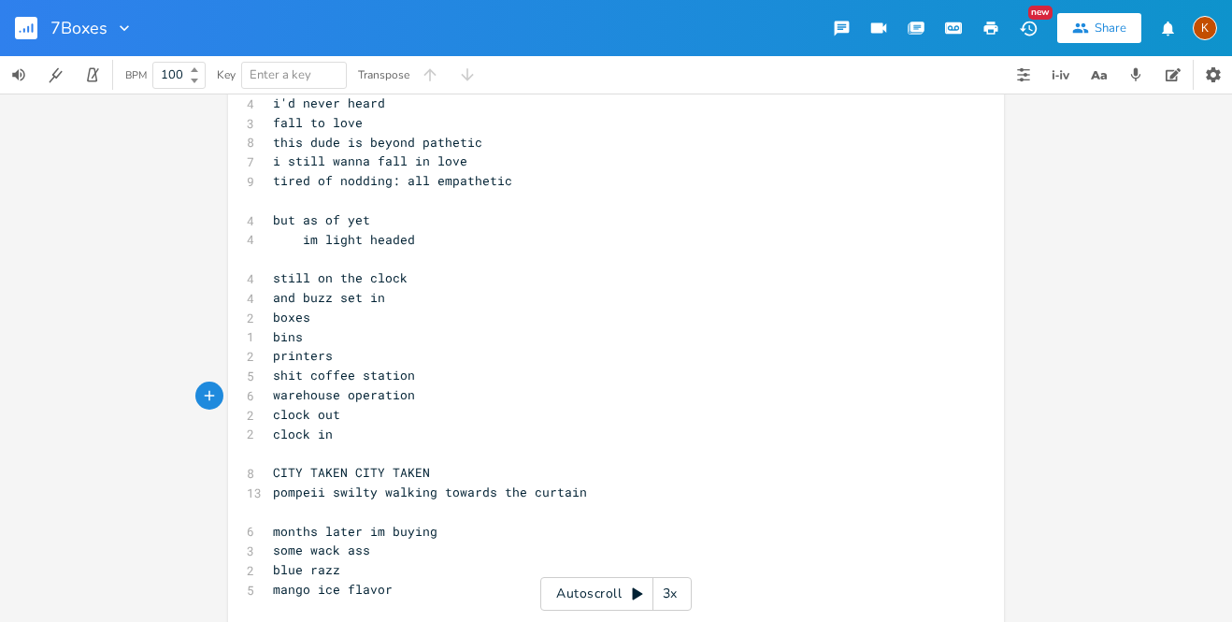
scroll to position [2156, 0]
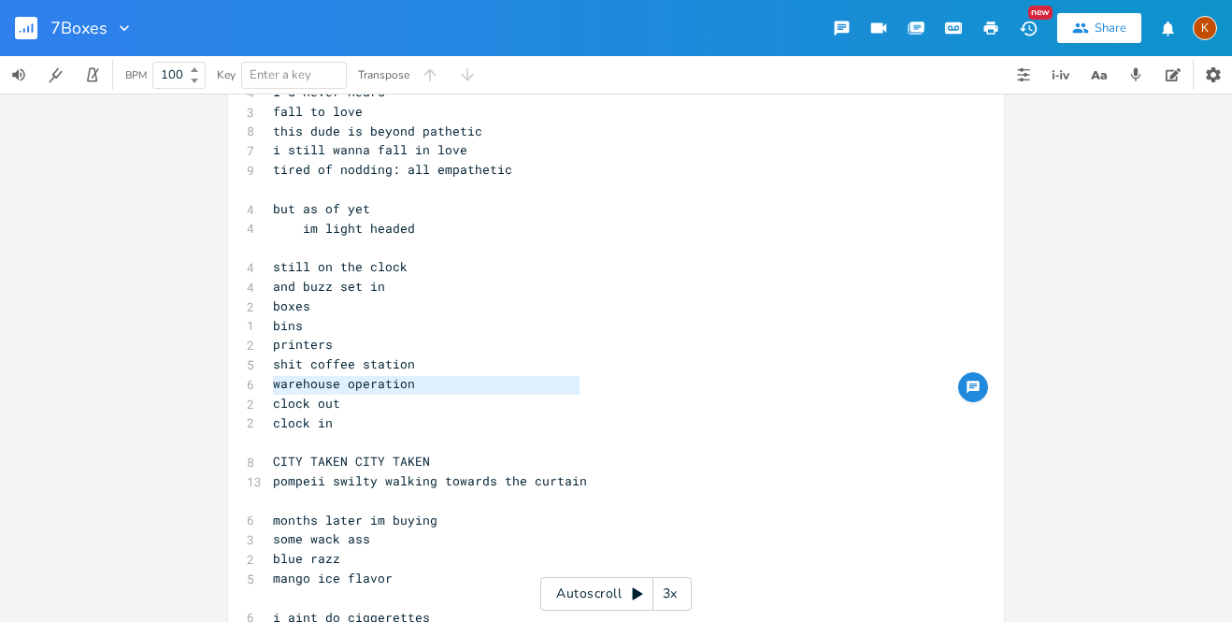
drag, startPoint x: 578, startPoint y: 389, endPoint x: 252, endPoint y: 389, distance: 326.3
click at [269, 471] on div "13 pompeii swilty walking towards the curtain" at bounding box center [606, 481] width 675 height 20
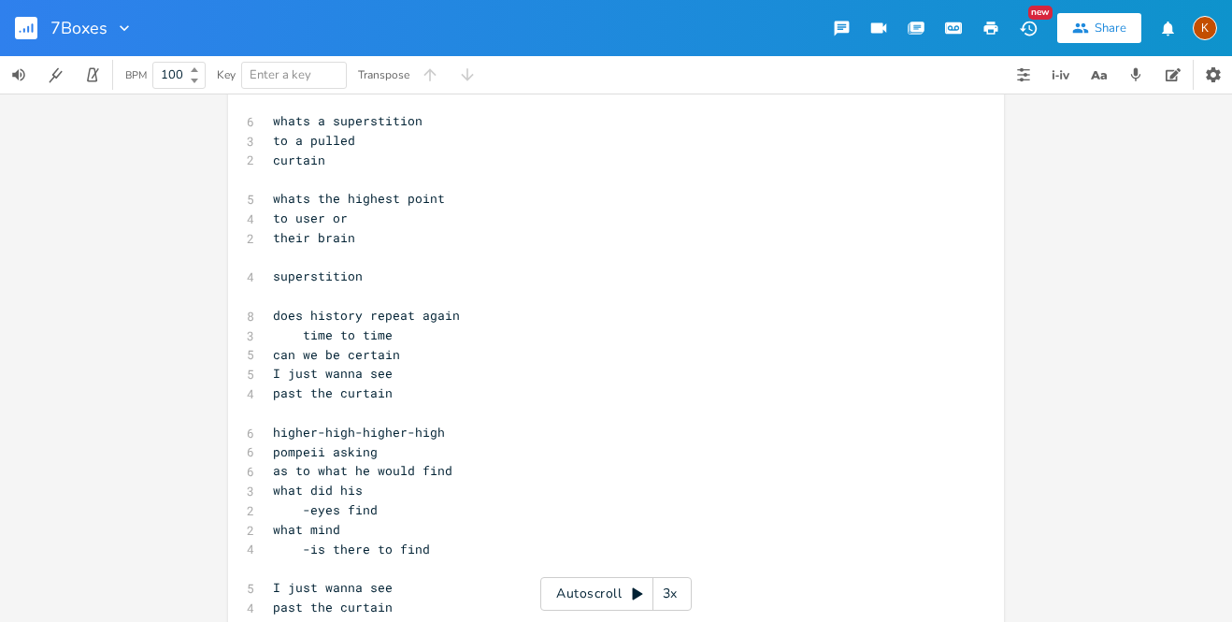
scroll to position [163, 0]
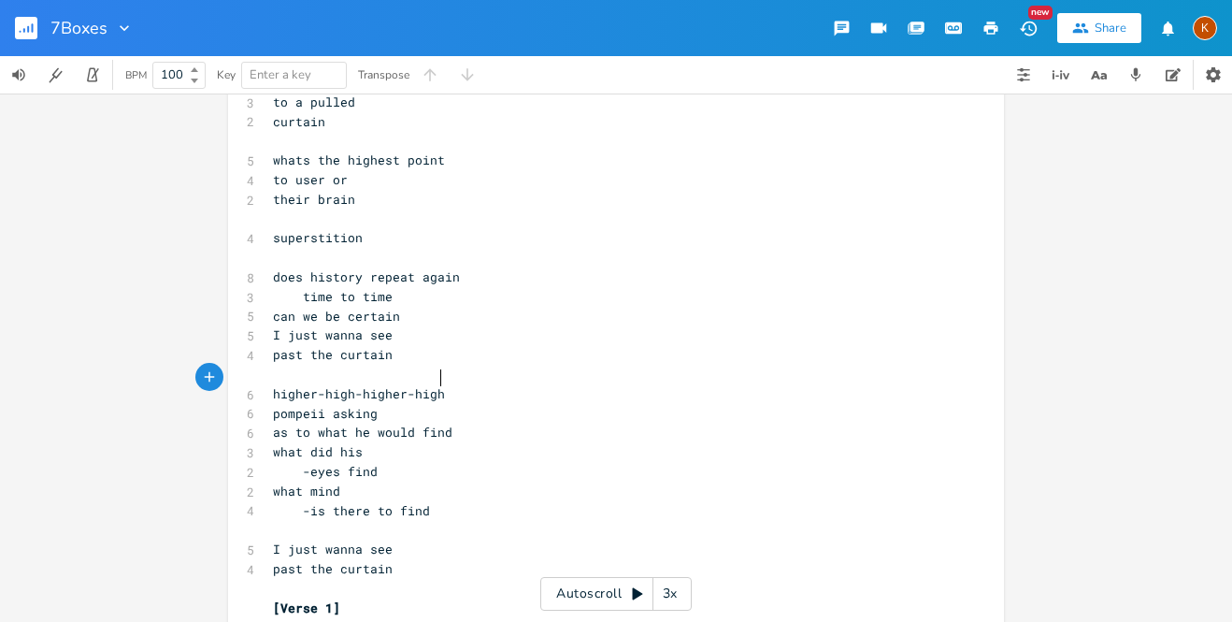
click at [453, 384] on pre "higher-high-higher-high" at bounding box center [606, 394] width 675 height 20
drag, startPoint x: 441, startPoint y: 376, endPoint x: 252, endPoint y: 383, distance: 189.0
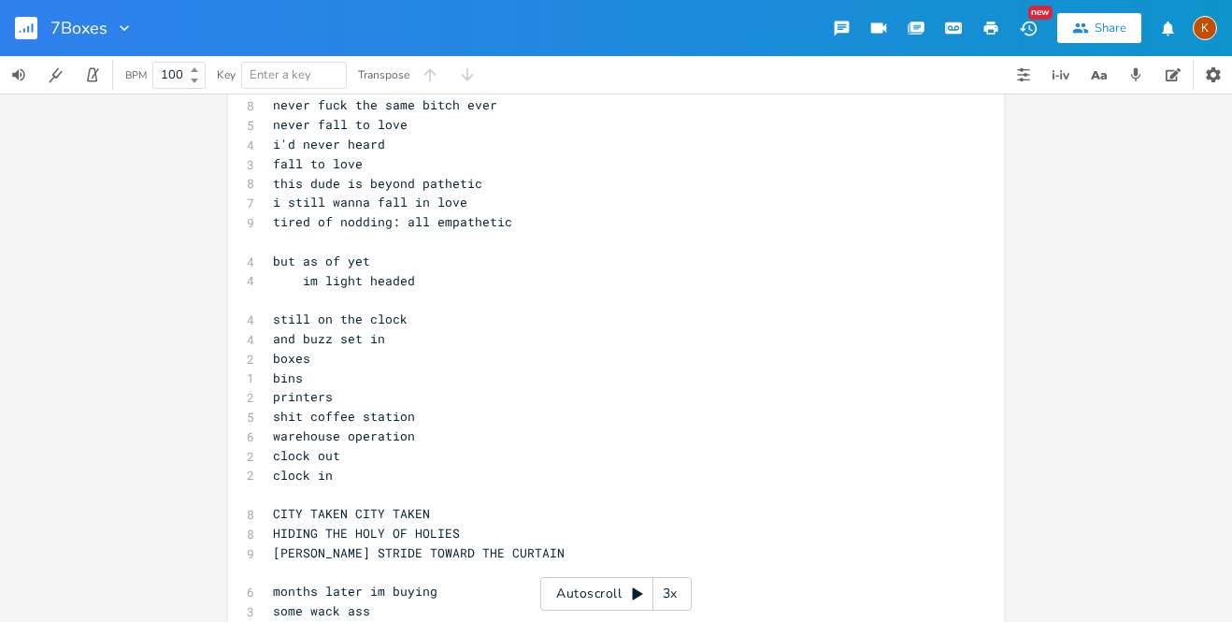
scroll to position [2108, 0]
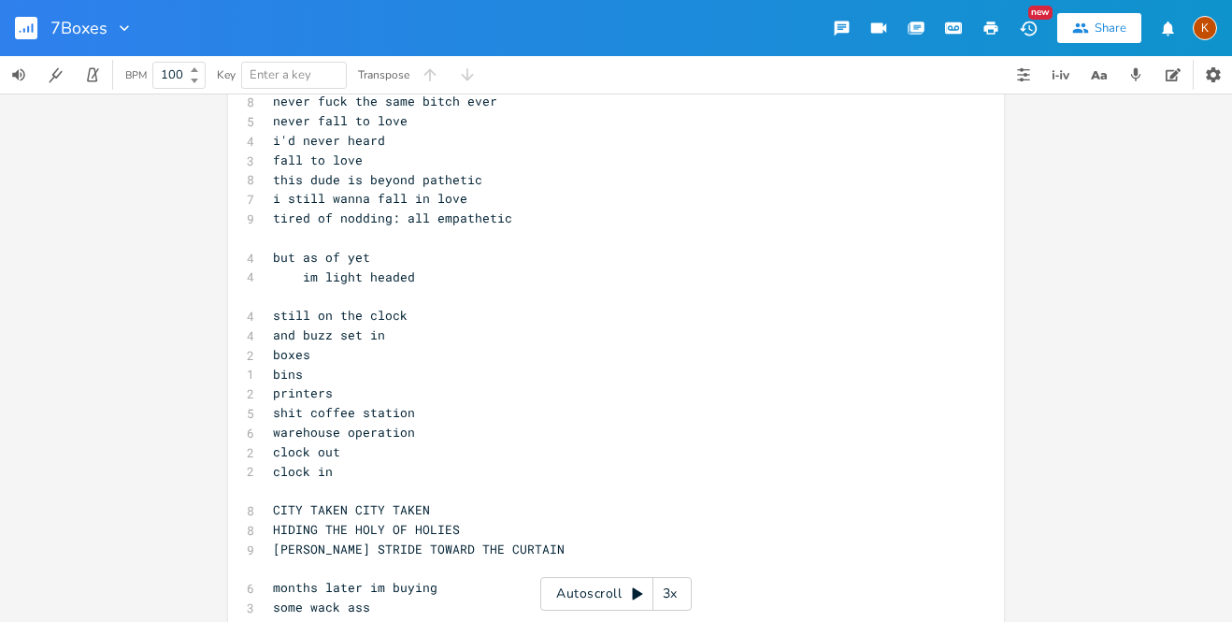
click at [461, 520] on pre "HIDING THE HOLY OF HOLIES" at bounding box center [606, 530] width 675 height 20
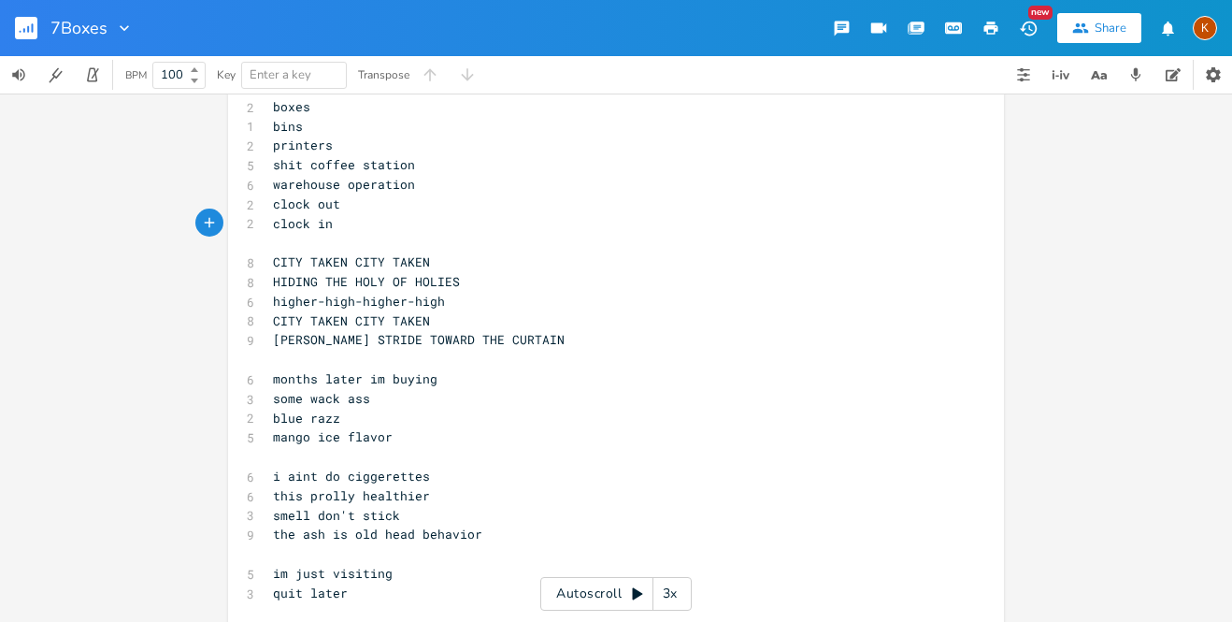
scroll to position [2357, 0]
click at [392, 582] on pre "quit later" at bounding box center [606, 592] width 675 height 20
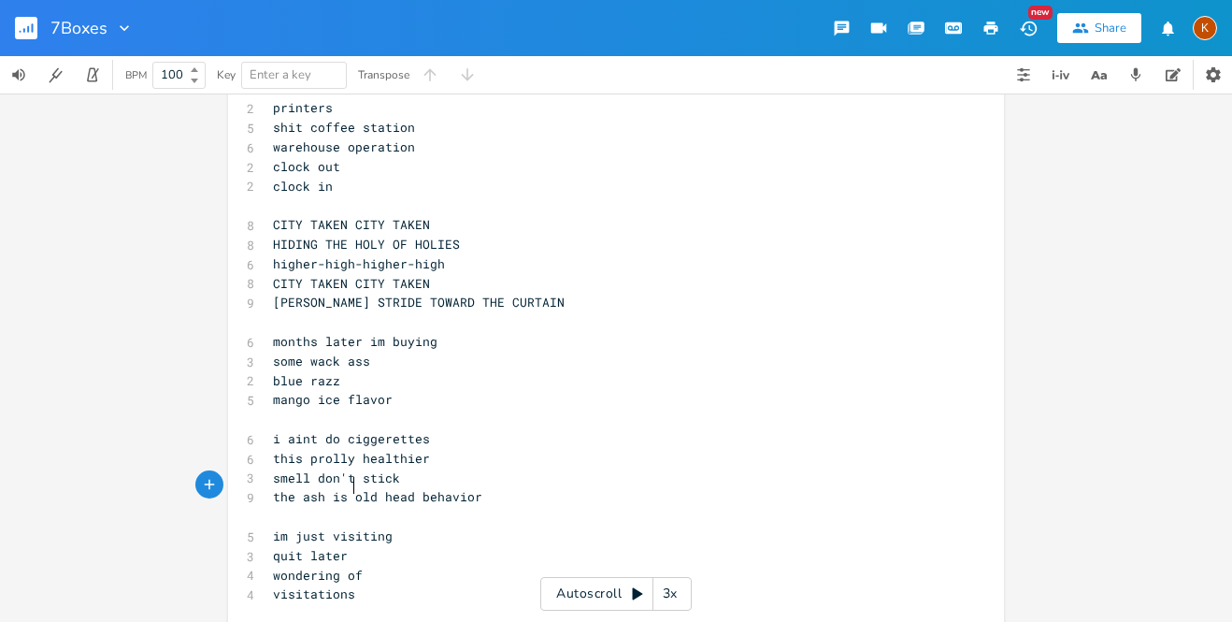
scroll to position [2407, 0]
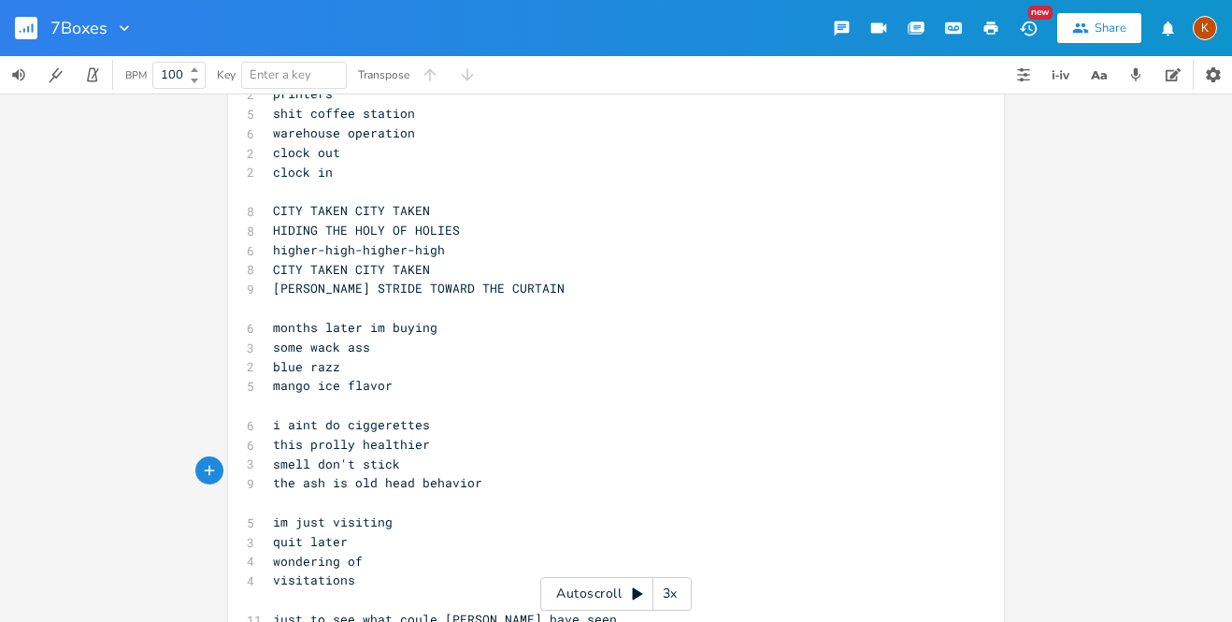
click at [353, 611] on span "just to see what coule [PERSON_NAME] have seen" at bounding box center [445, 619] width 344 height 17
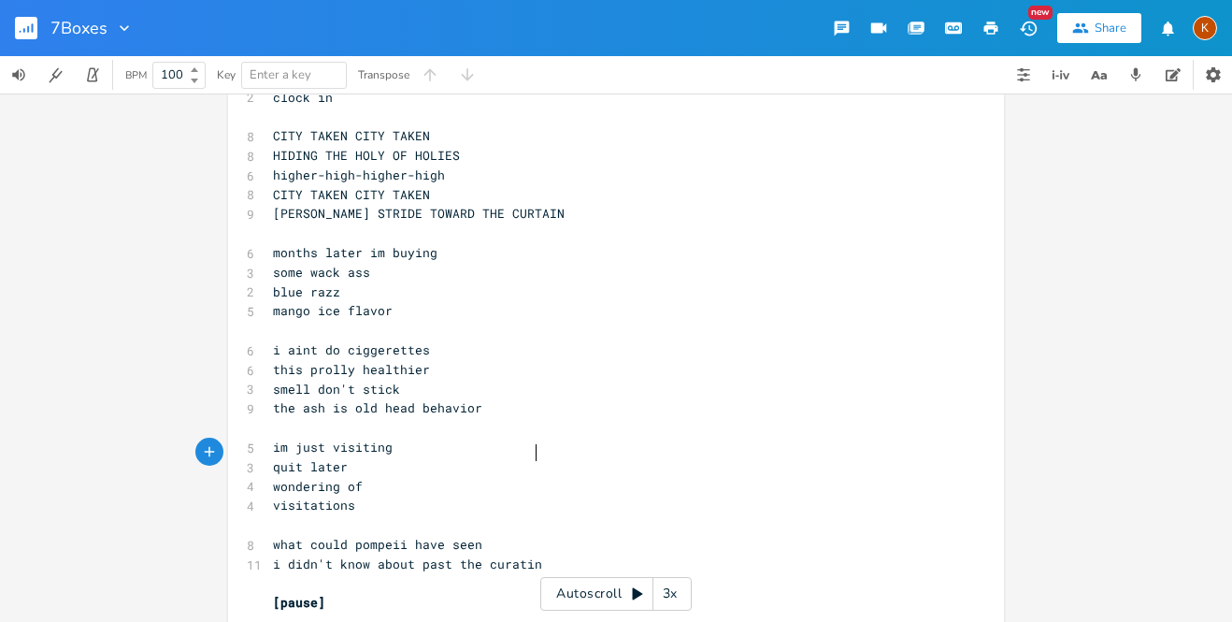
scroll to position [0, 196]
click at [341, 515] on pre "​" at bounding box center [606, 525] width 675 height 20
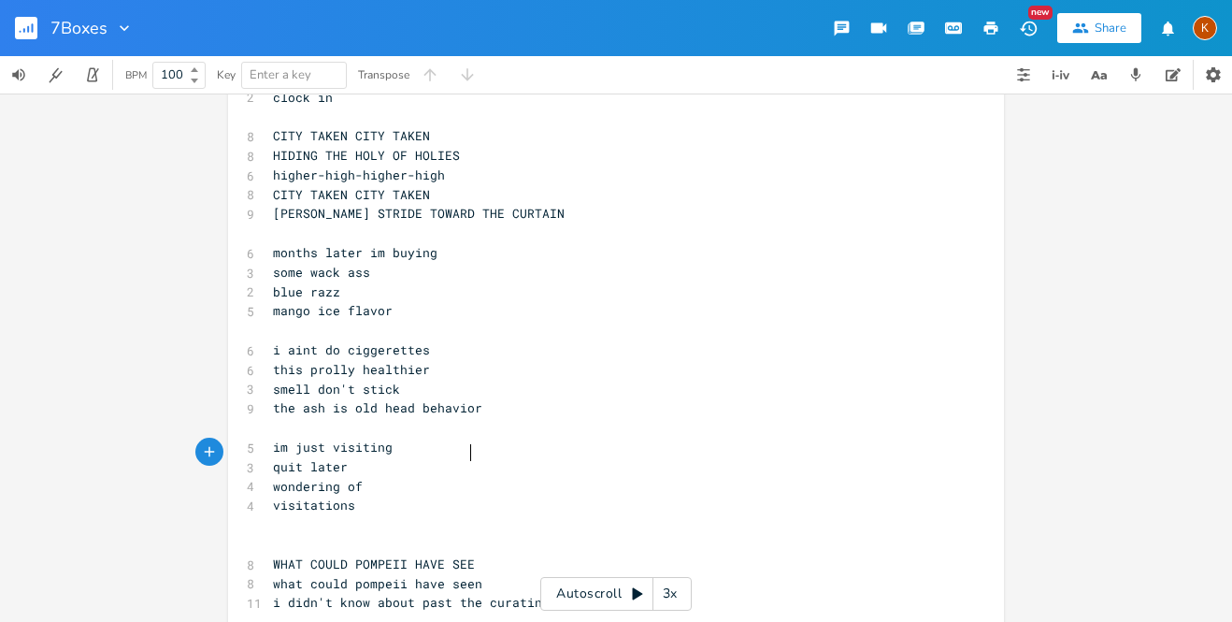
scroll to position [0, 195]
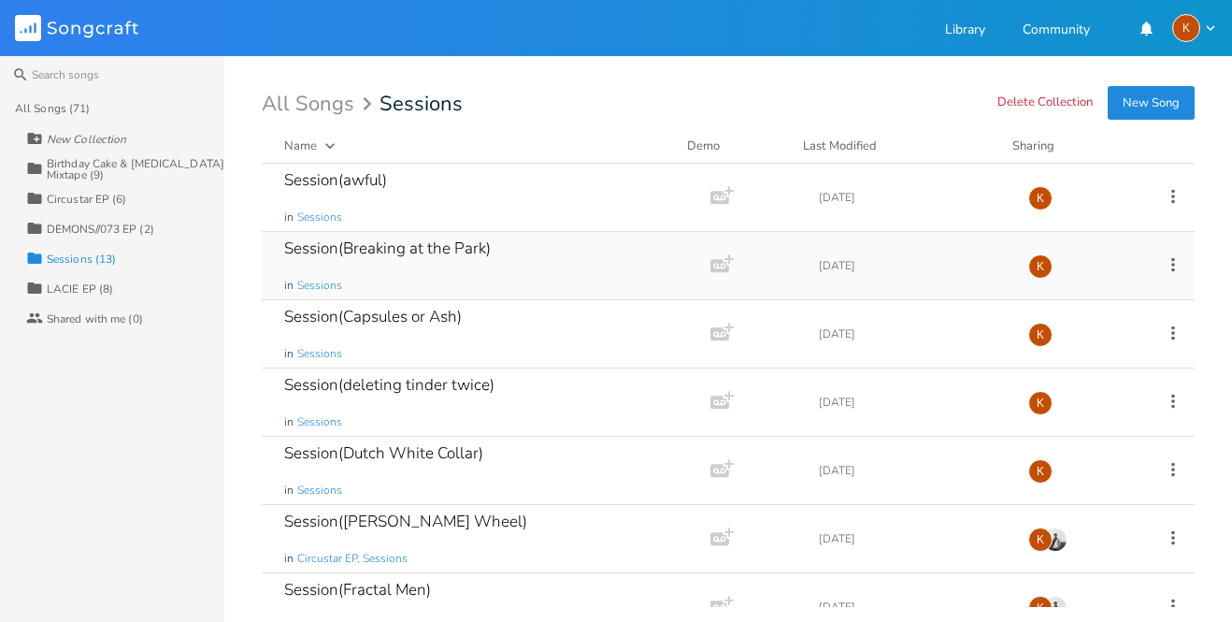
click at [505, 264] on div "Session(Breaking at the Park) in Sessions" at bounding box center [482, 265] width 396 height 67
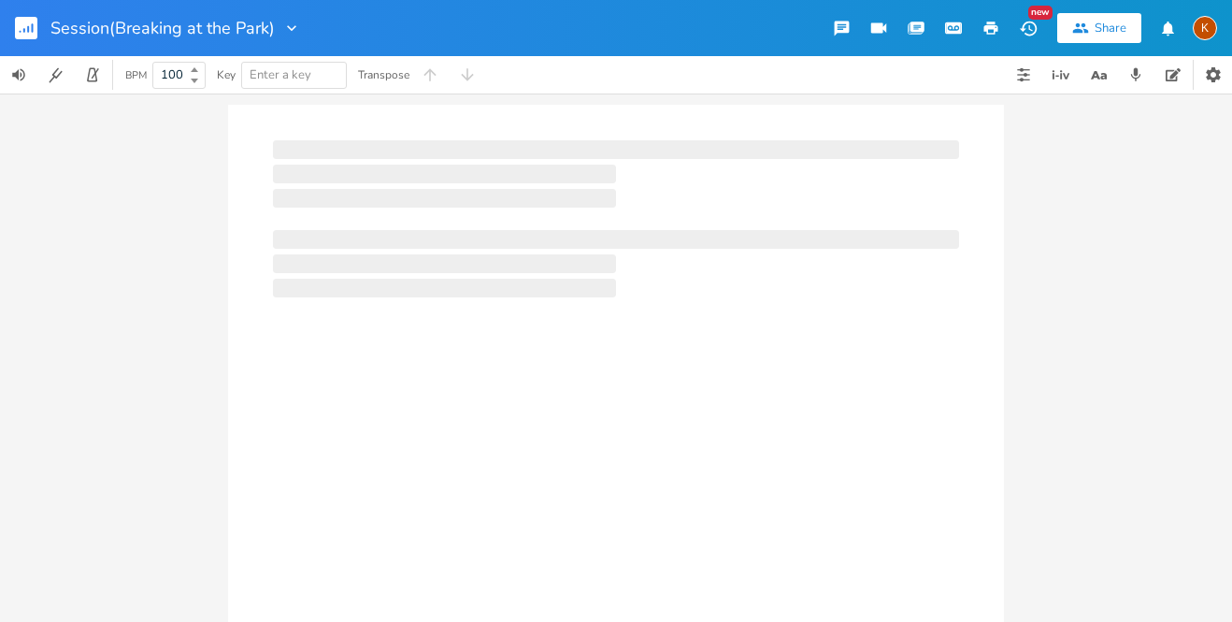
type input "100"
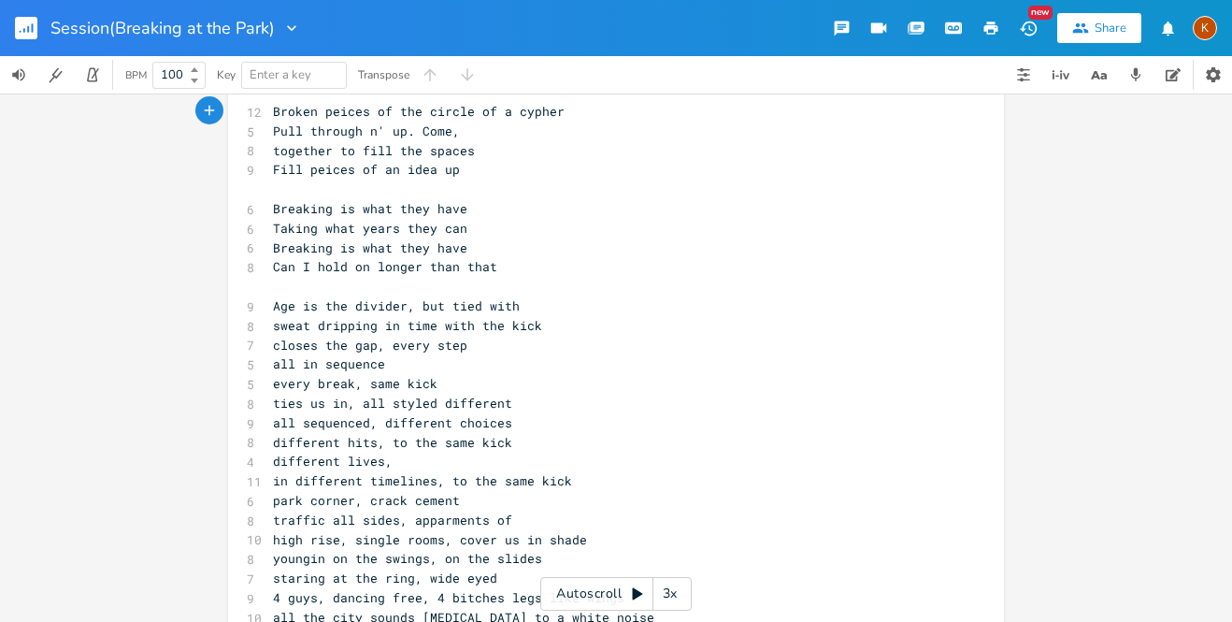
scroll to position [45, 0]
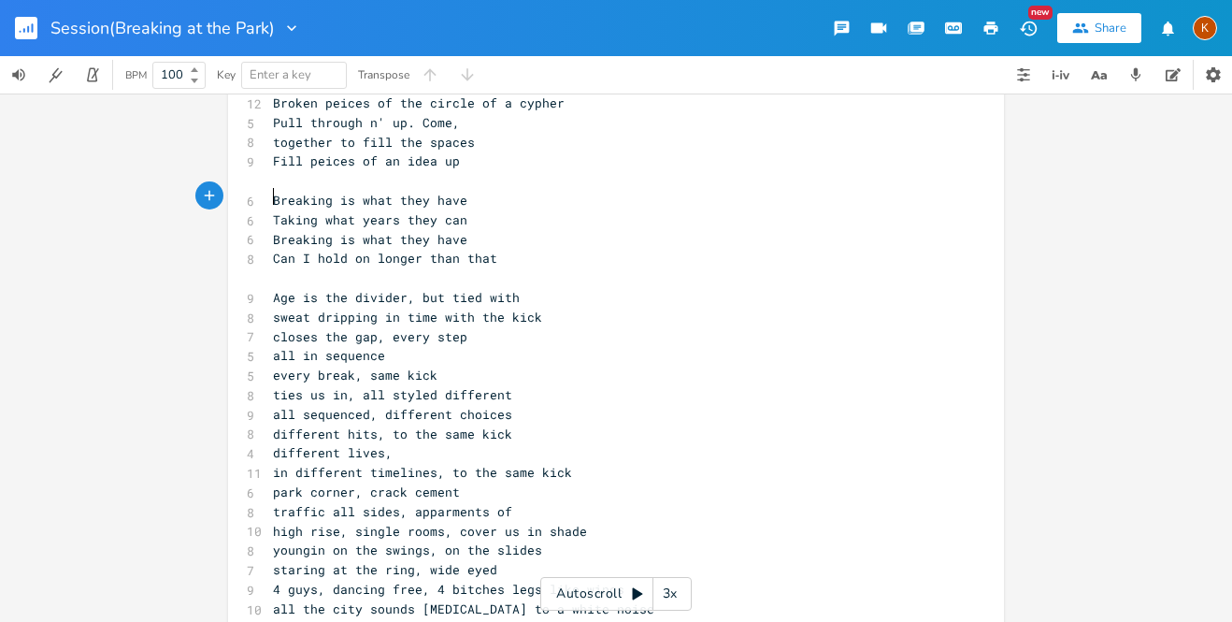
click at [269, 195] on pre "Breaking is what they have" at bounding box center [606, 201] width 675 height 20
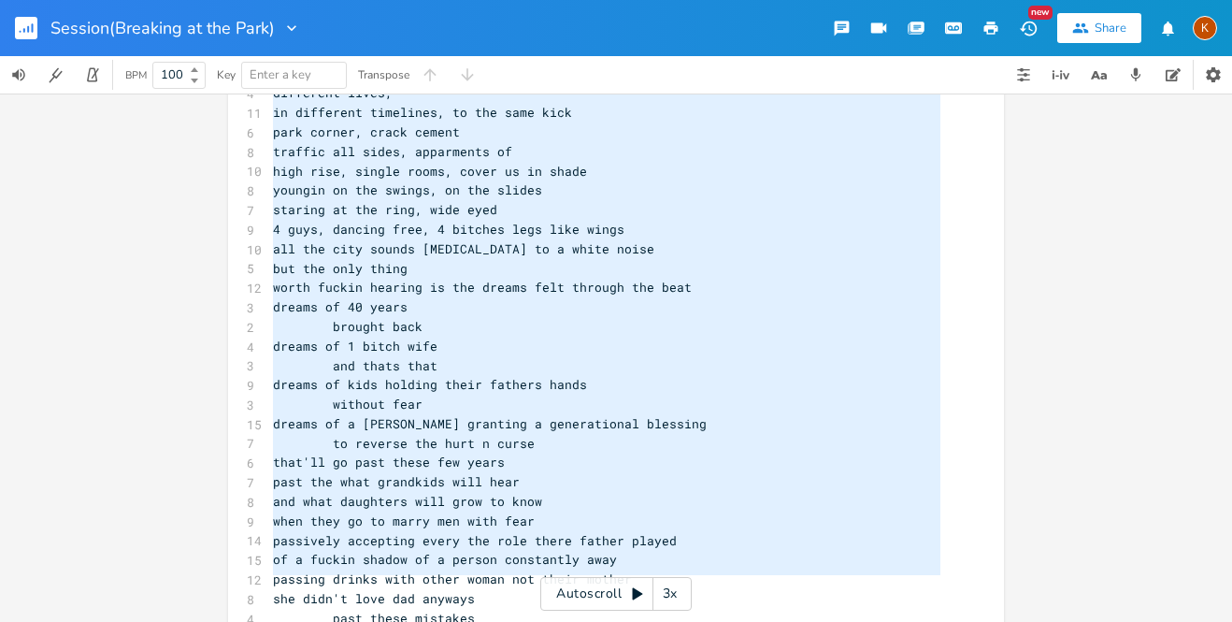
scroll to position [517, 0]
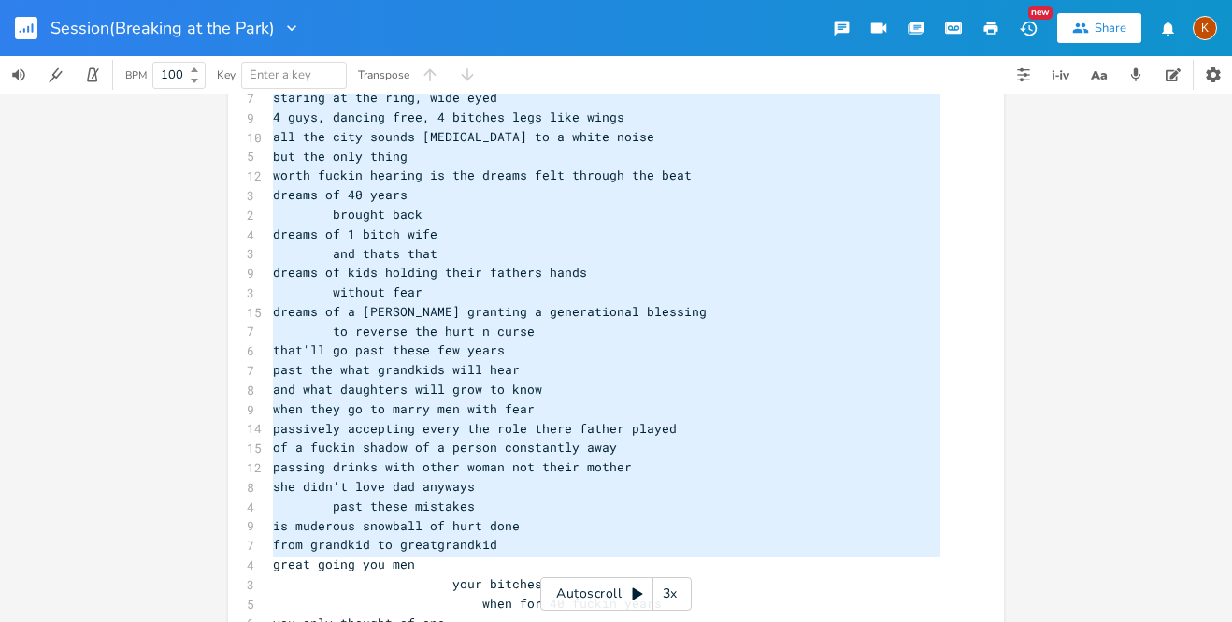
type textarea "Breaking is what they have Taking what years they can Breaking is what they hav…"
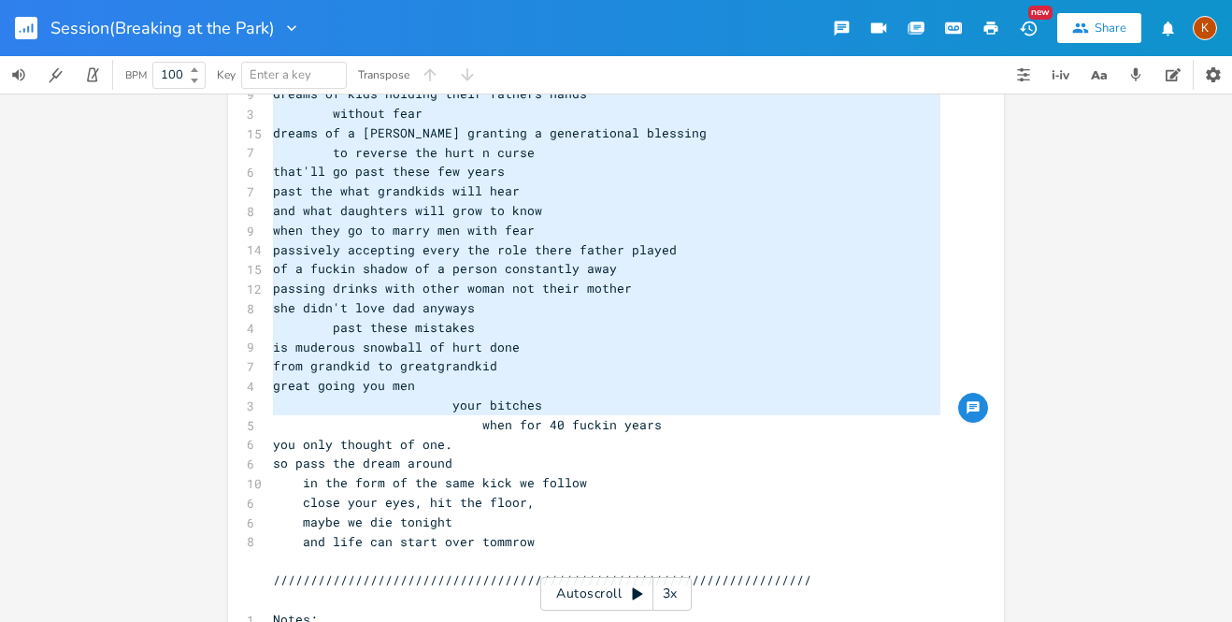
scroll to position [0, 0]
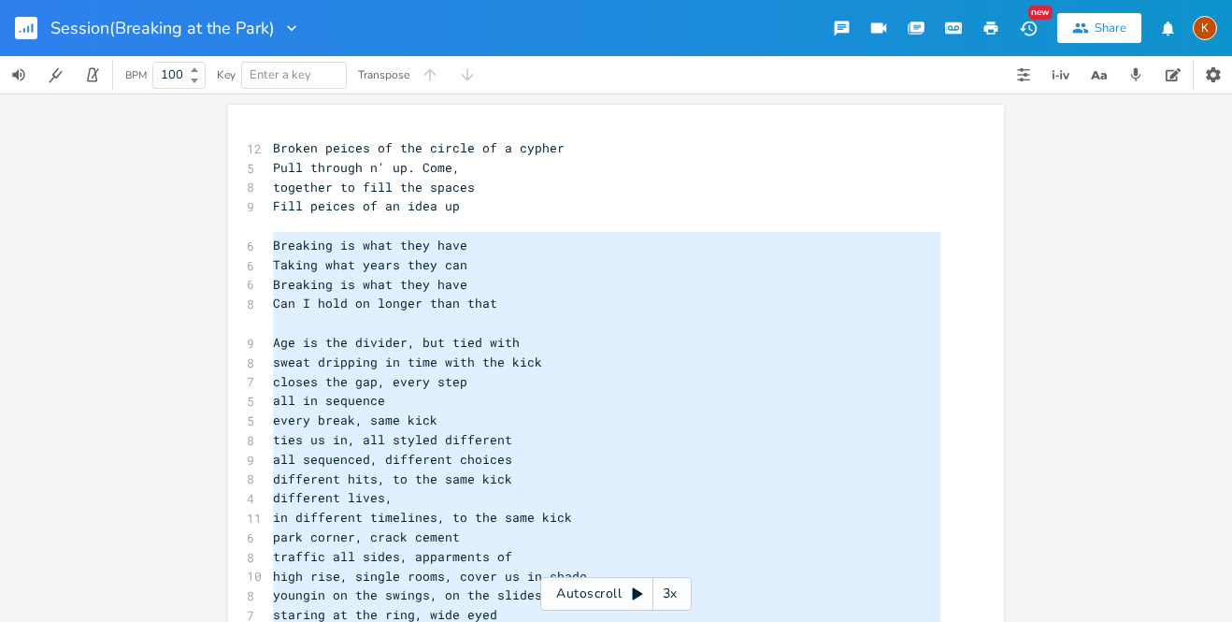
click at [502, 236] on pre "Breaking is what they have" at bounding box center [606, 246] width 675 height 20
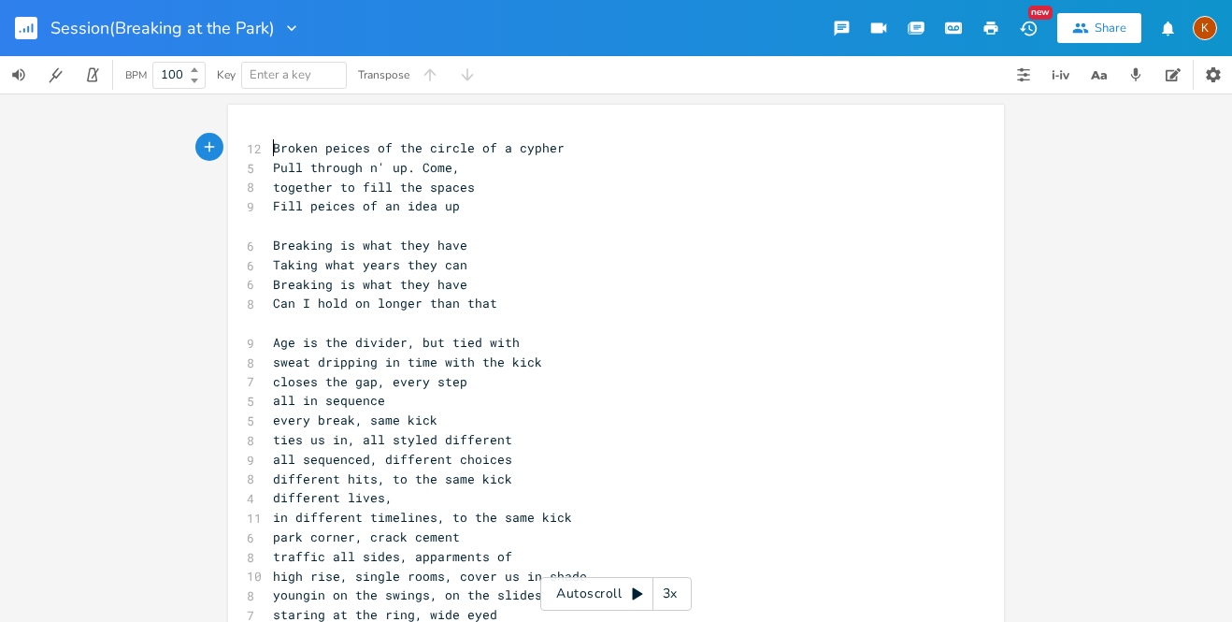
click at [273, 149] on span "Broken peices of the circle of a cypher" at bounding box center [419, 147] width 292 height 17
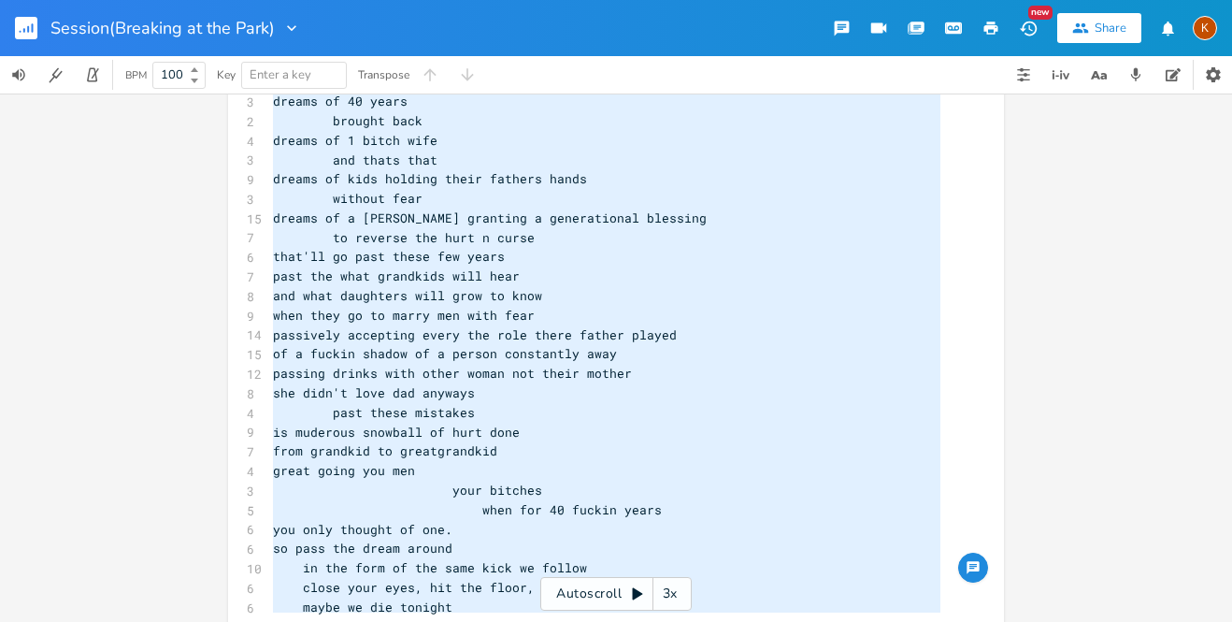
scroll to position [667, 0]
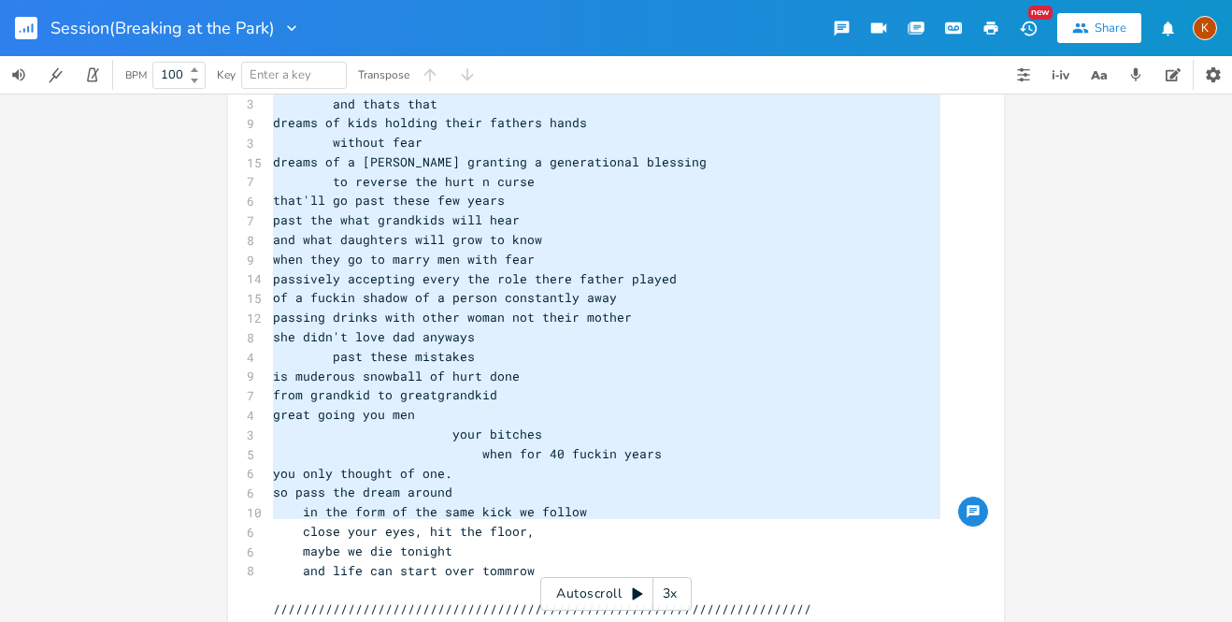
type textarea "Broken peices of the circle of a cypher Pull through n' up. Come, together to f…"
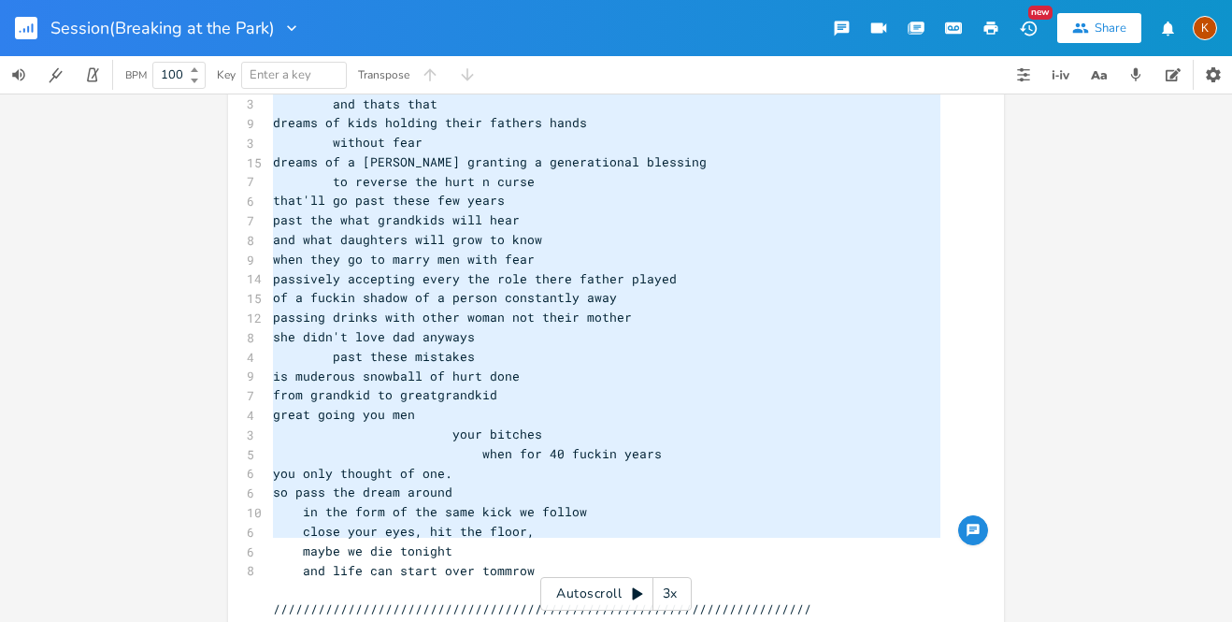
click at [28, 38] on rect "button" at bounding box center [26, 28] width 22 height 22
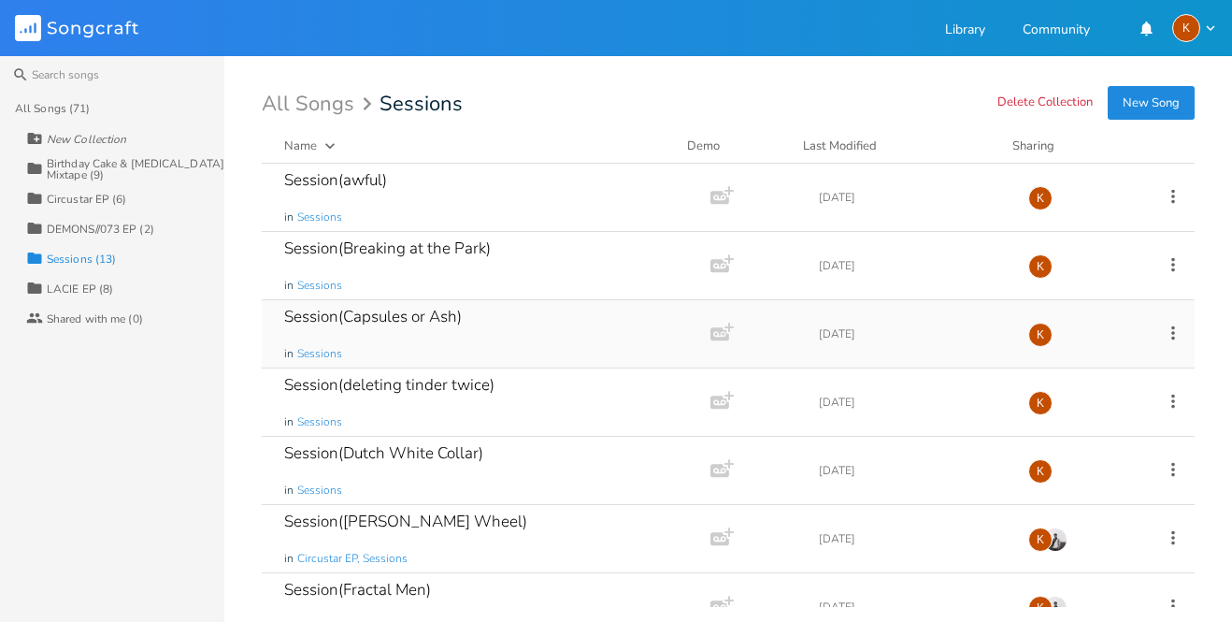
click at [475, 319] on div "Session(Capsules or Ash) in Sessions" at bounding box center [482, 333] width 396 height 67
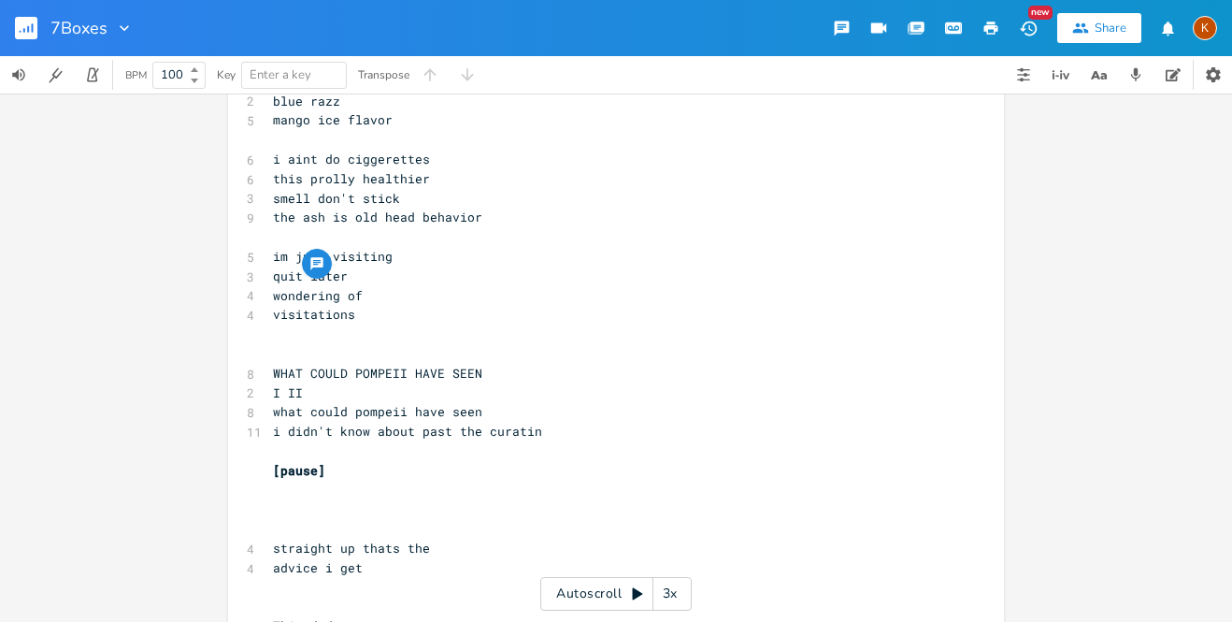
scroll to position [2669, 0]
click at [341, 386] on pre "I II" at bounding box center [606, 396] width 675 height 20
type textarea "DIDN"T"
type textarea "N'T KNOW ABOUT PA"
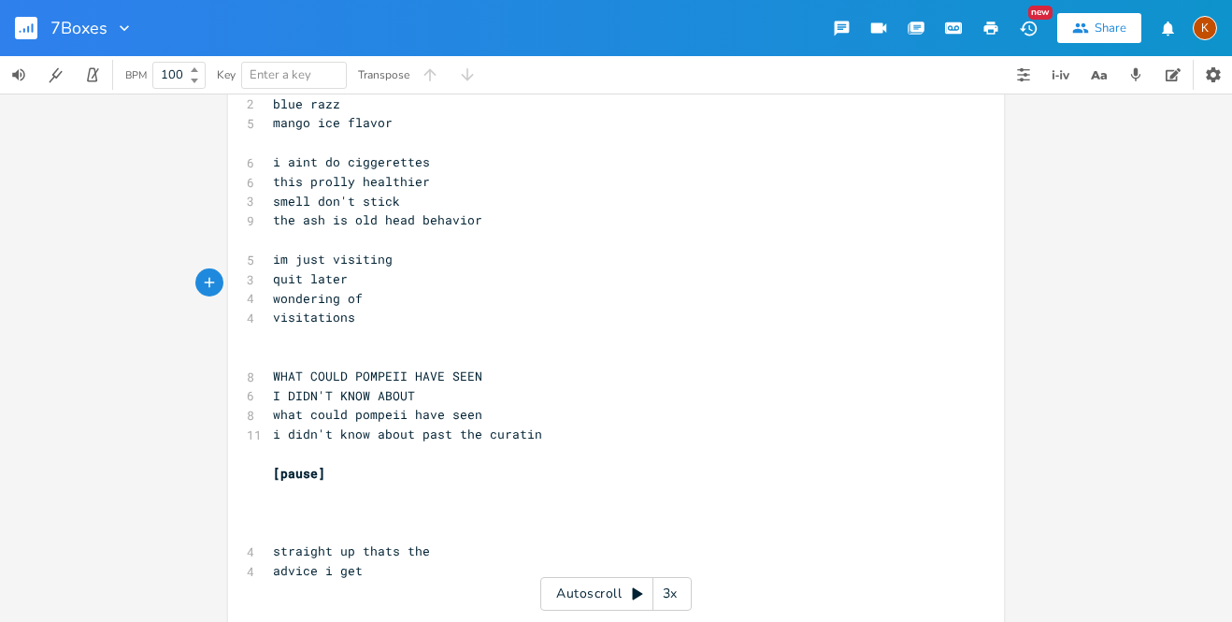
scroll to position [0, 128]
type textarea "SO IS T"
type textarea "ID"
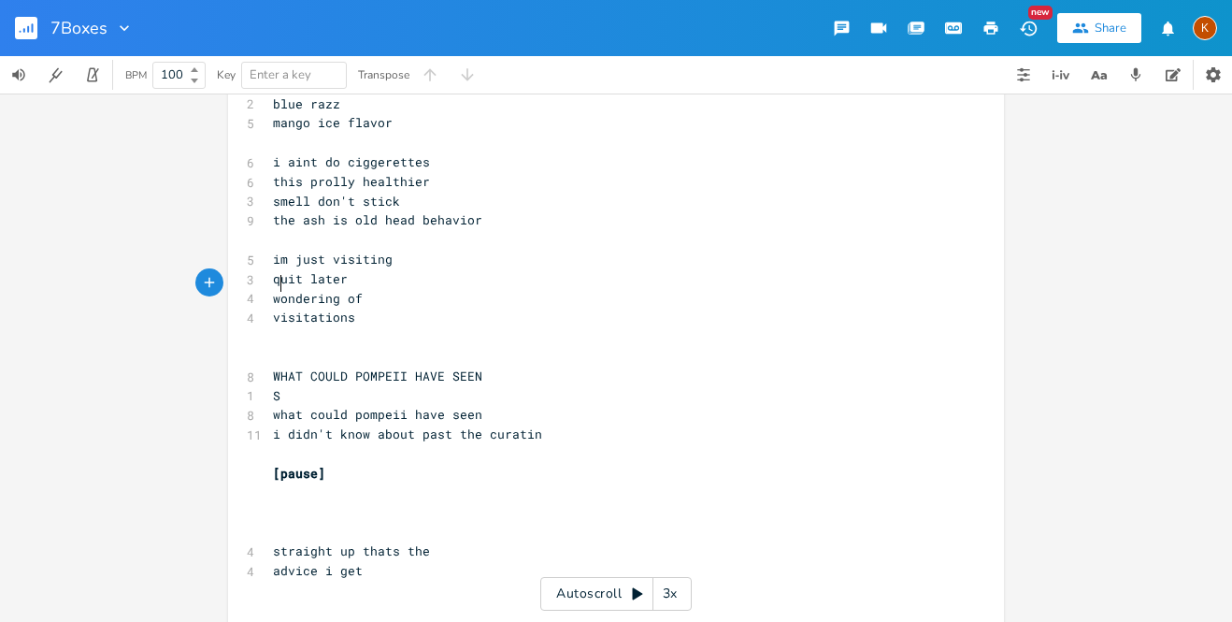
type textarea "So"
type textarea "O THERE IS A: "past the curatin""
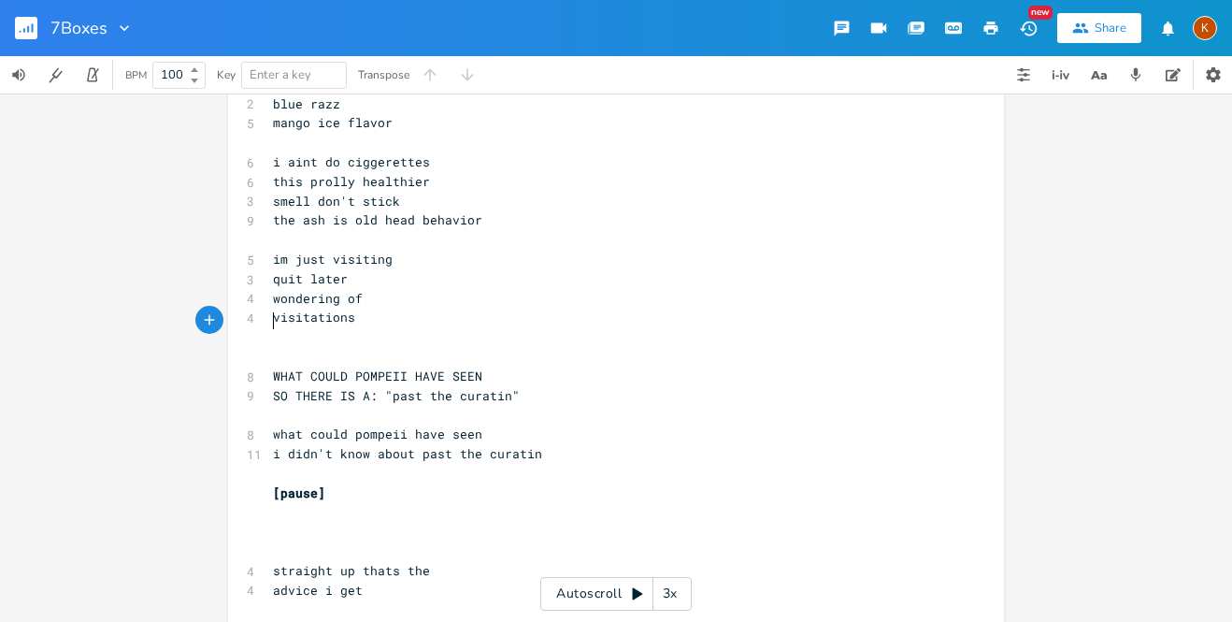
scroll to position [0, 1]
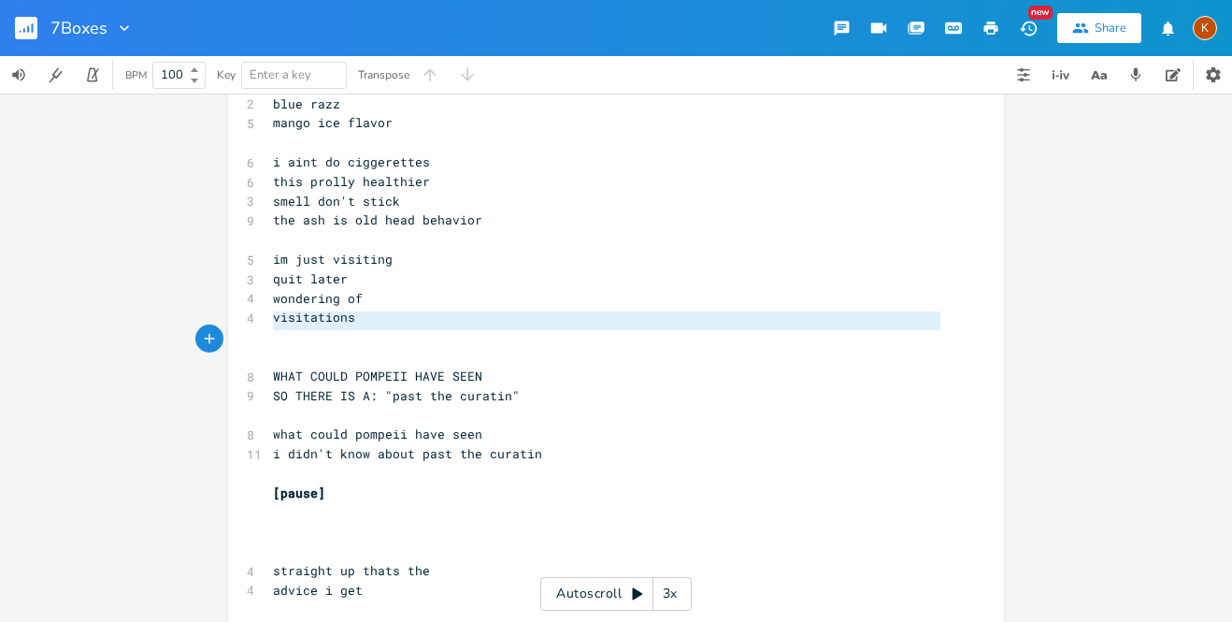
type textarea "what could pompeii have seen i didn't know about past the curatin"
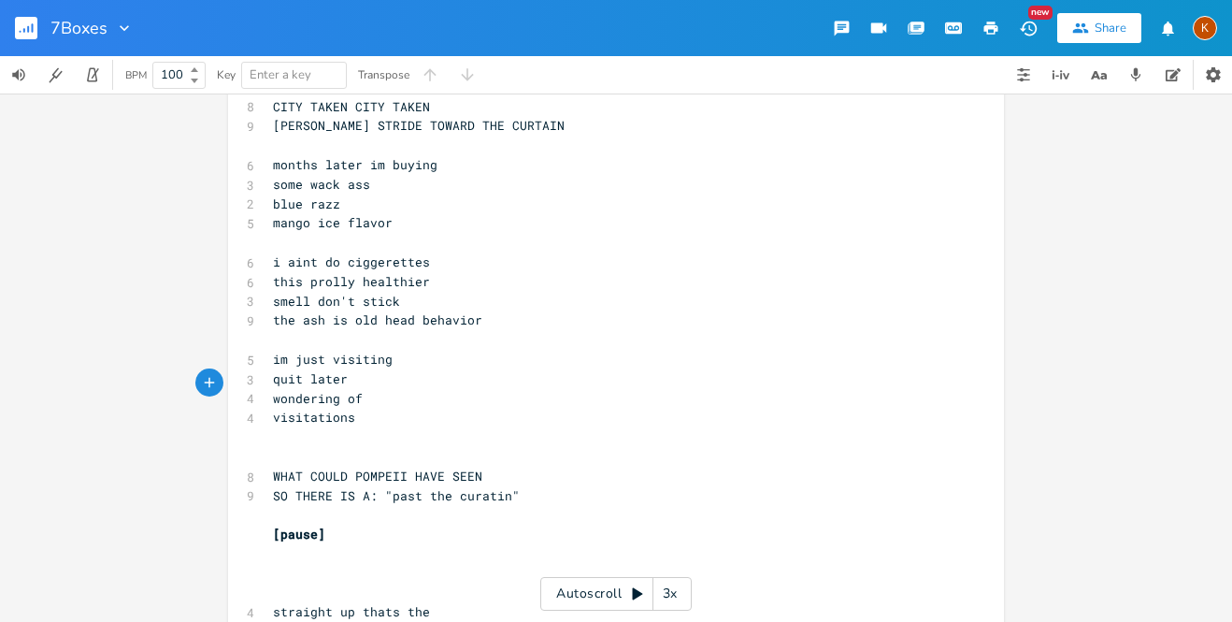
scroll to position [2568, 0]
click at [561, 468] on pre "WHAT COULD POMPEII HAVE SEEN" at bounding box center [606, 478] width 675 height 20
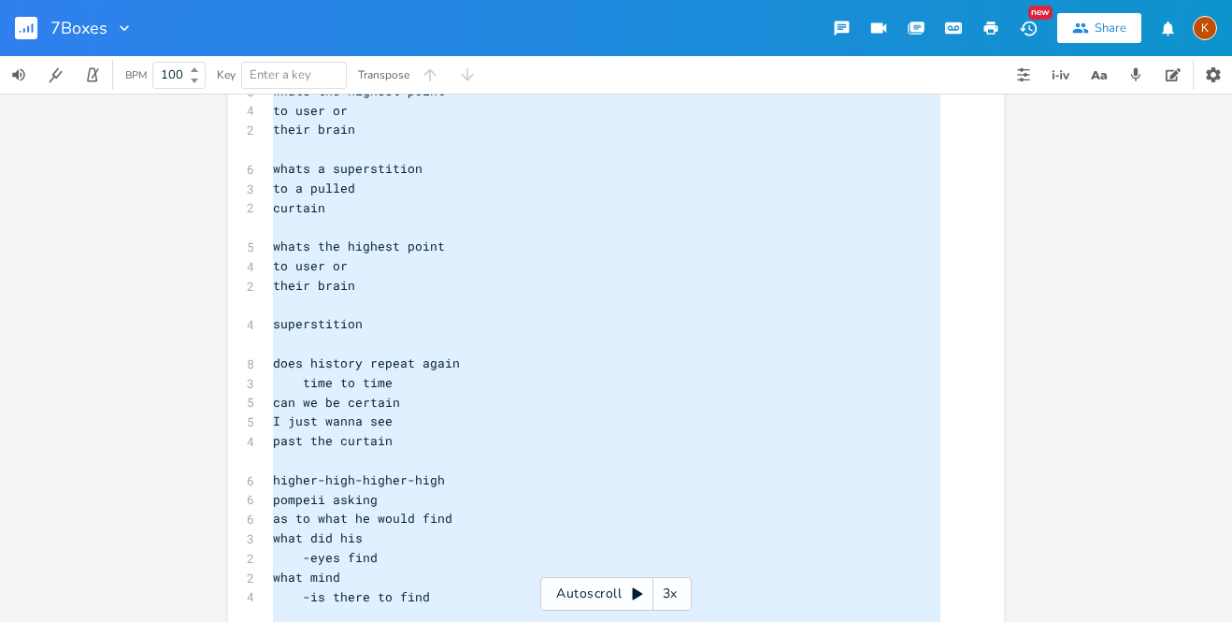
scroll to position [0, 0]
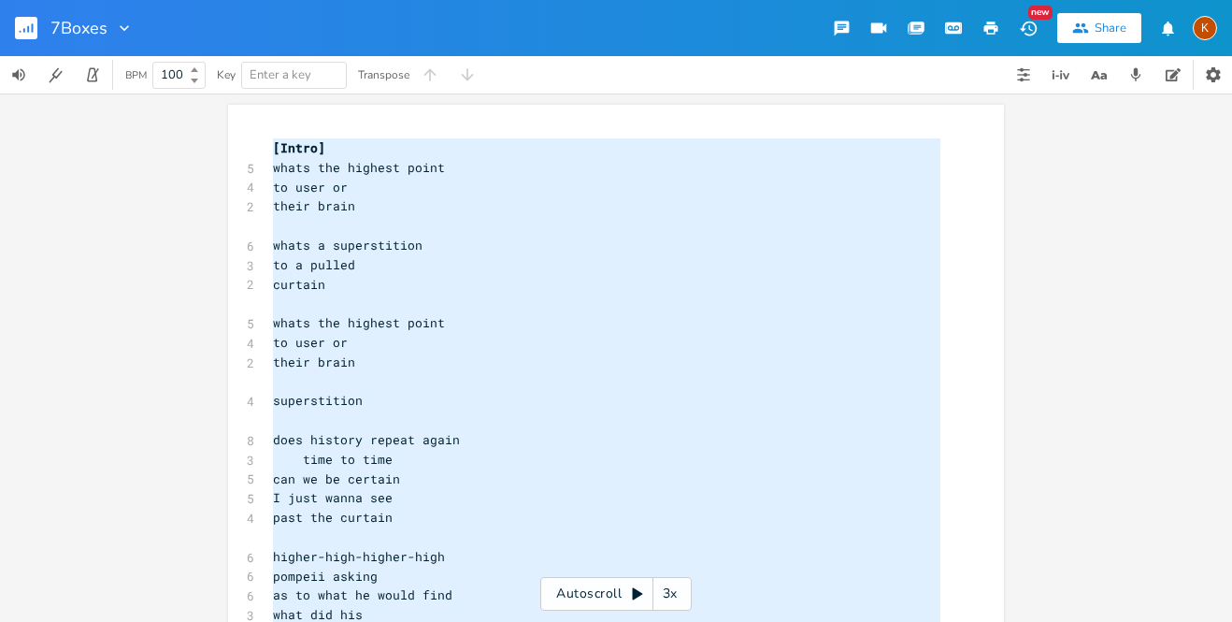
type textarea "[Intro] whats the highest point to user or their brain whats a superstition to …"
